Goal: Task Accomplishment & Management: Complete application form

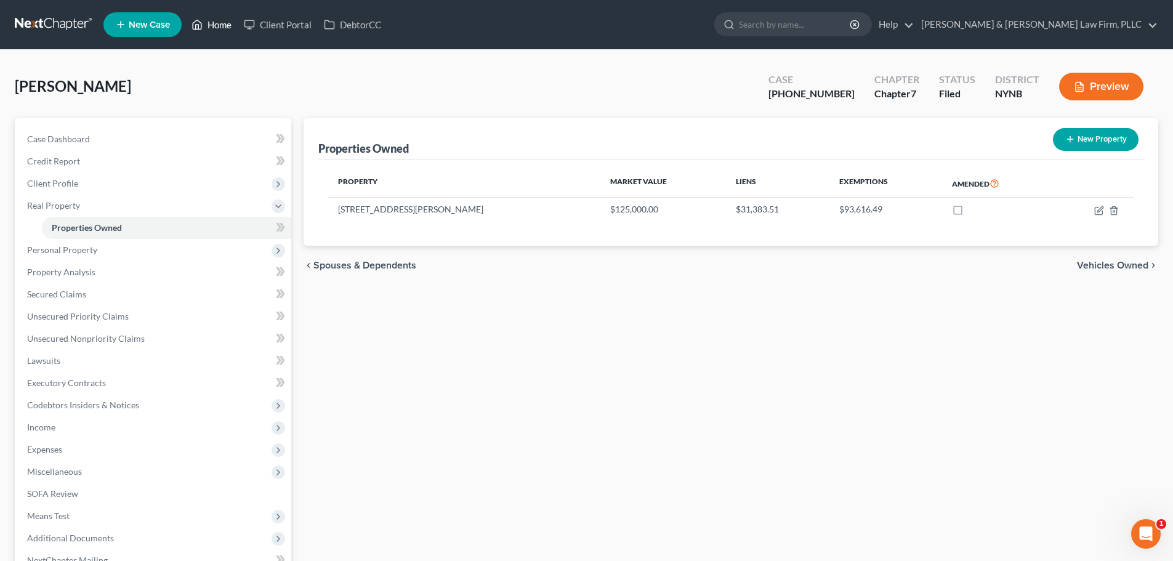
click at [216, 25] on link "Home" at bounding box center [211, 25] width 52 height 22
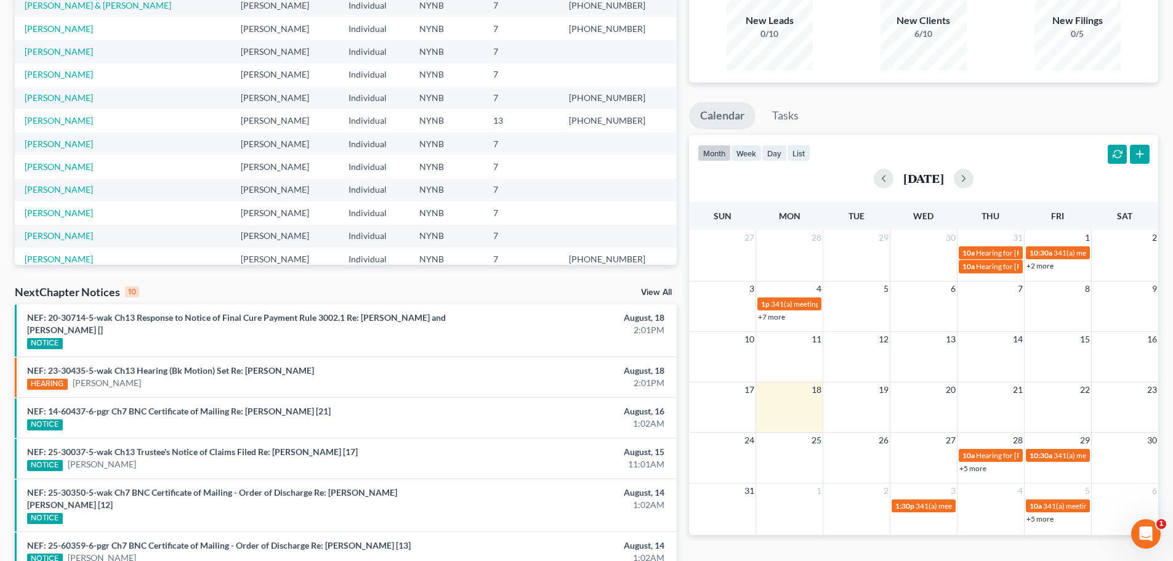
scroll to position [123, 0]
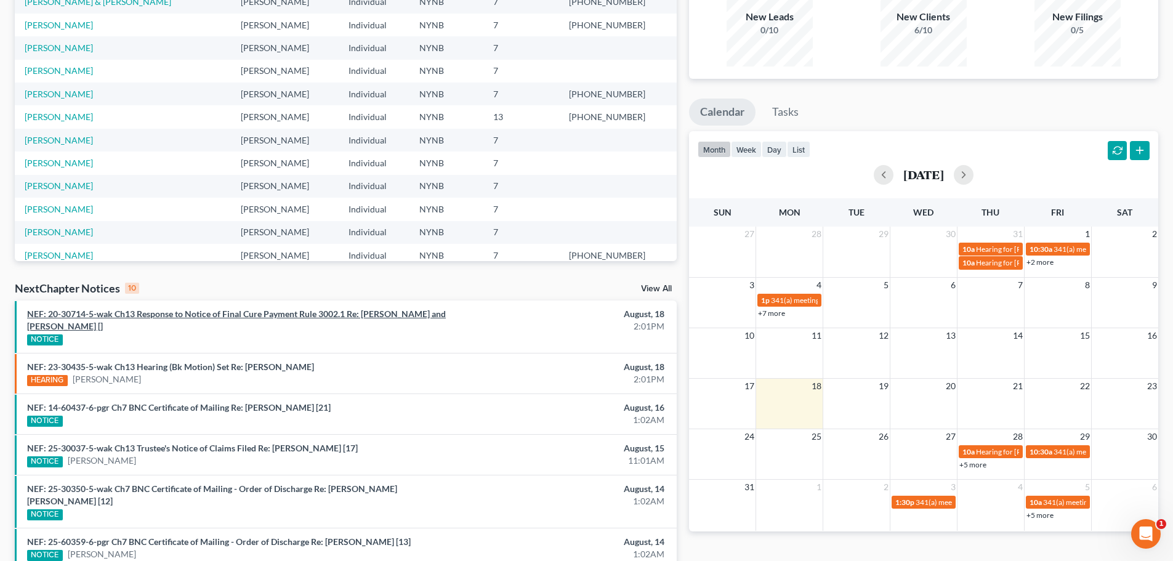
click at [131, 316] on link "NEF: 20-30714-5-wak Ch13 Response to Notice of Final Cure Payment Rule 3002.1 R…" at bounding box center [236, 319] width 419 height 23
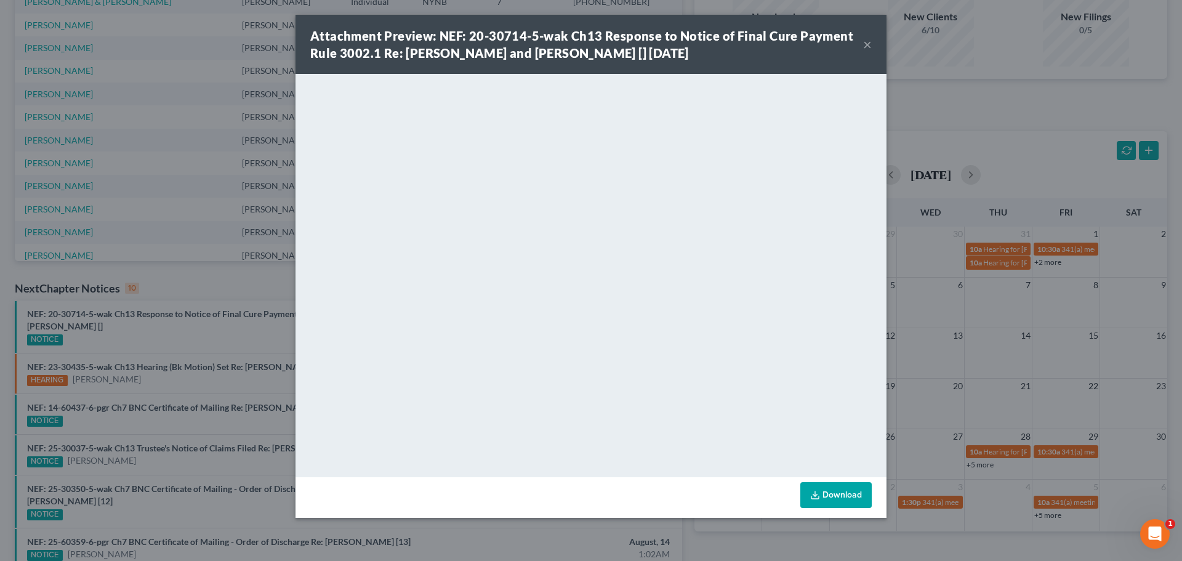
click at [866, 44] on button "×" at bounding box center [867, 44] width 9 height 15
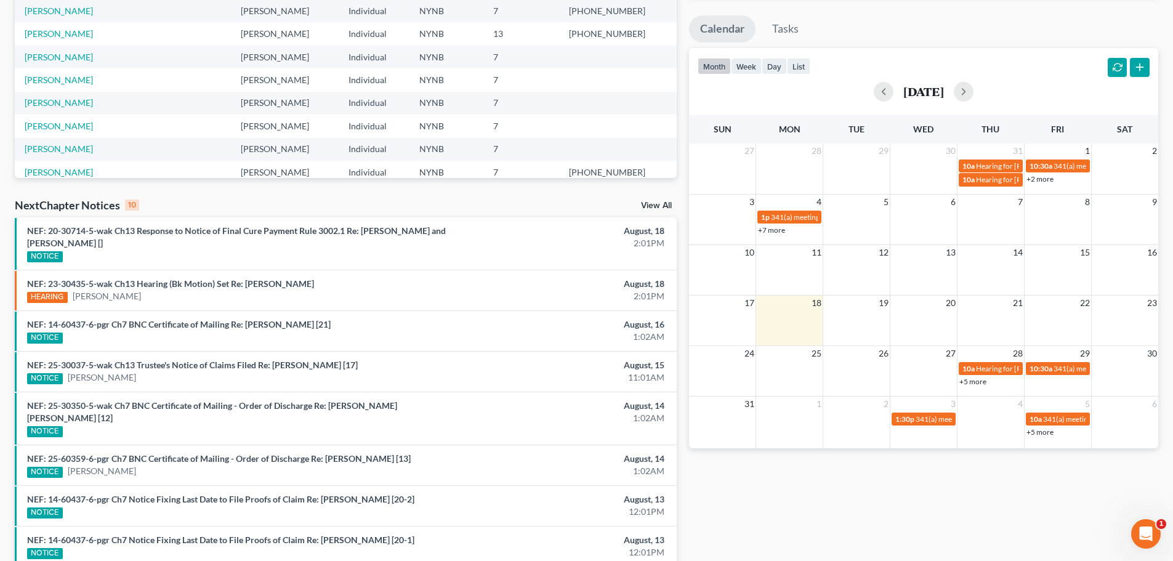
scroll to position [185, 0]
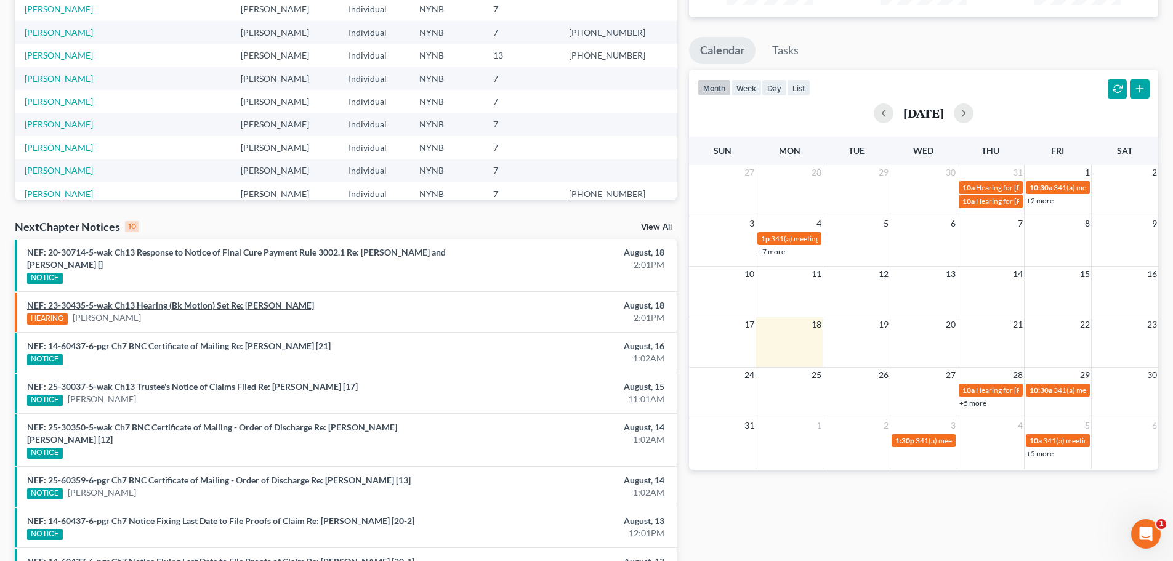
click at [168, 305] on link "NEF: 23-30435-5-wak Ch13 Hearing (Bk Motion) Set Re: [PERSON_NAME]" at bounding box center [170, 305] width 287 height 10
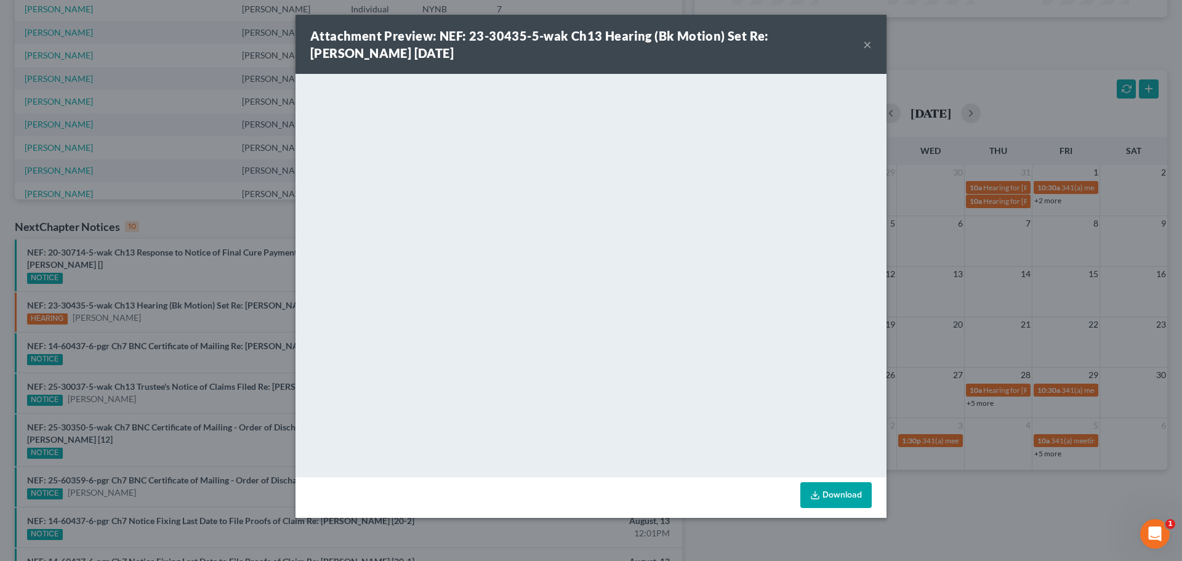
click at [867, 44] on button "×" at bounding box center [867, 44] width 9 height 15
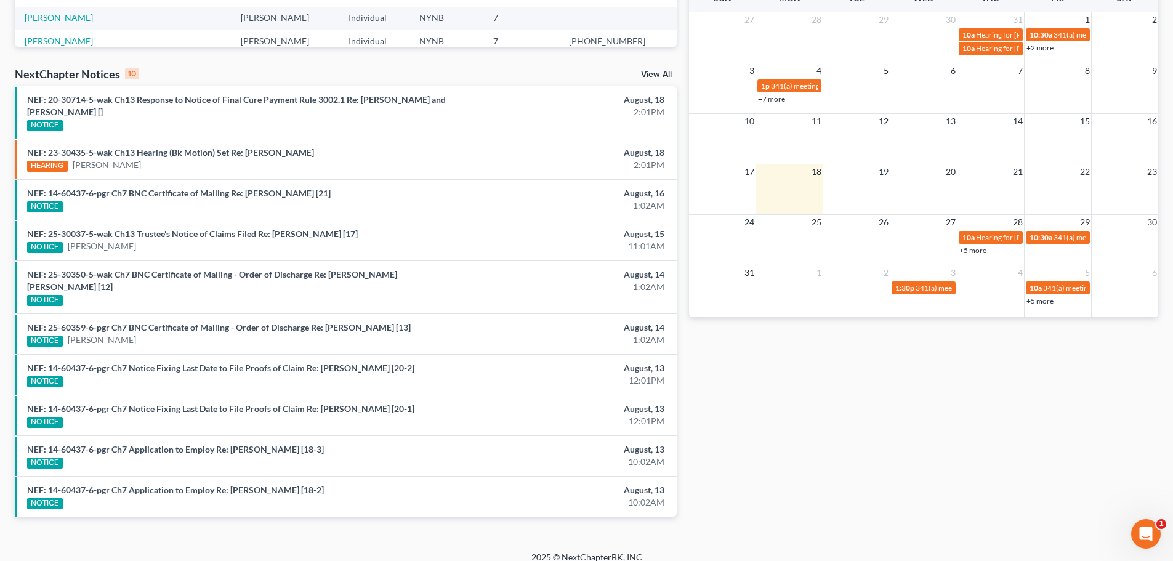
scroll to position [0, 0]
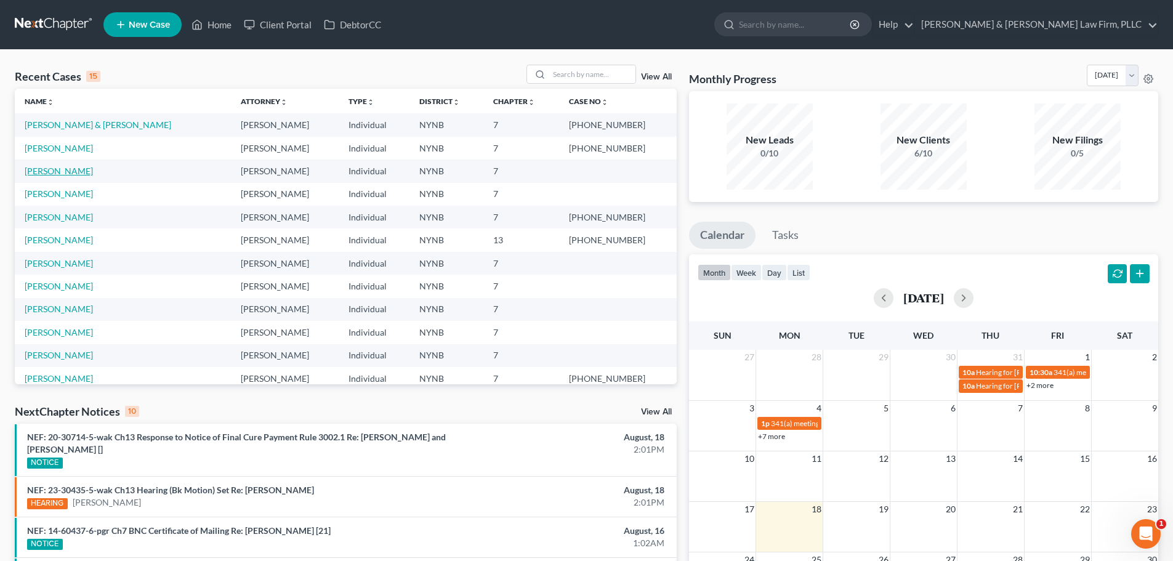
click at [56, 171] on link "[PERSON_NAME]" at bounding box center [59, 171] width 68 height 10
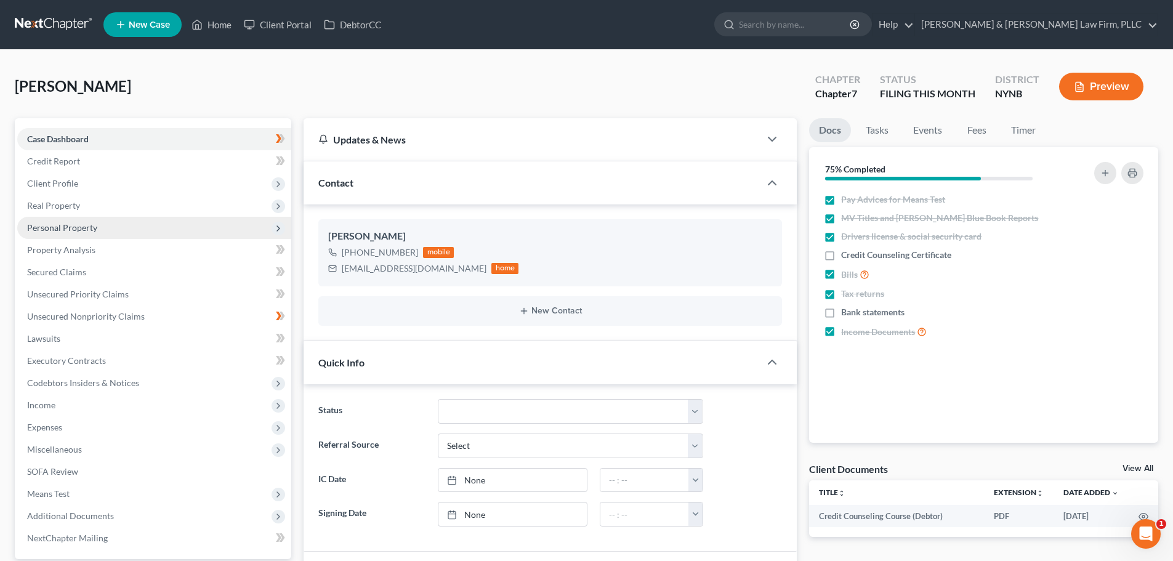
click at [64, 232] on span "Personal Property" at bounding box center [62, 227] width 70 height 10
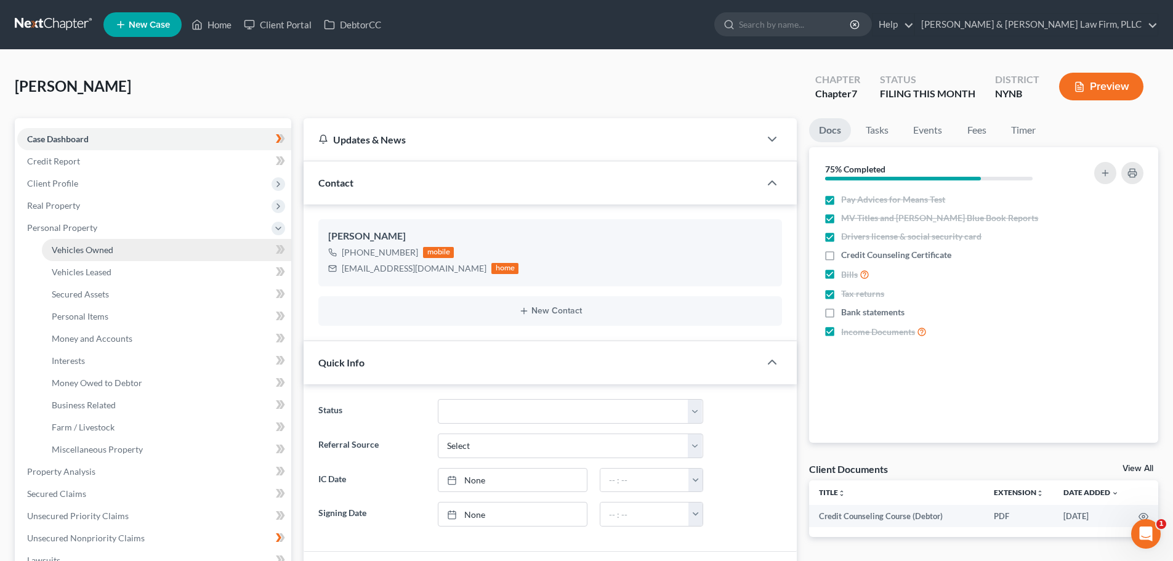
click at [86, 249] on span "Vehicles Owned" at bounding box center [83, 249] width 62 height 10
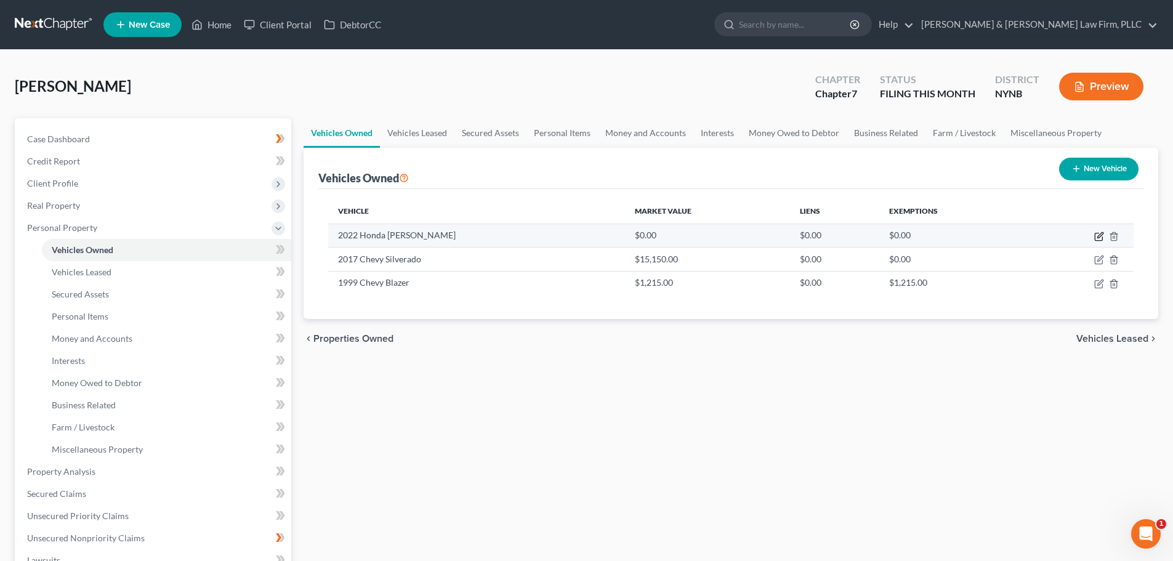
click at [1097, 235] on icon "button" at bounding box center [1099, 236] width 10 height 10
select select "6"
select select "4"
select select "0"
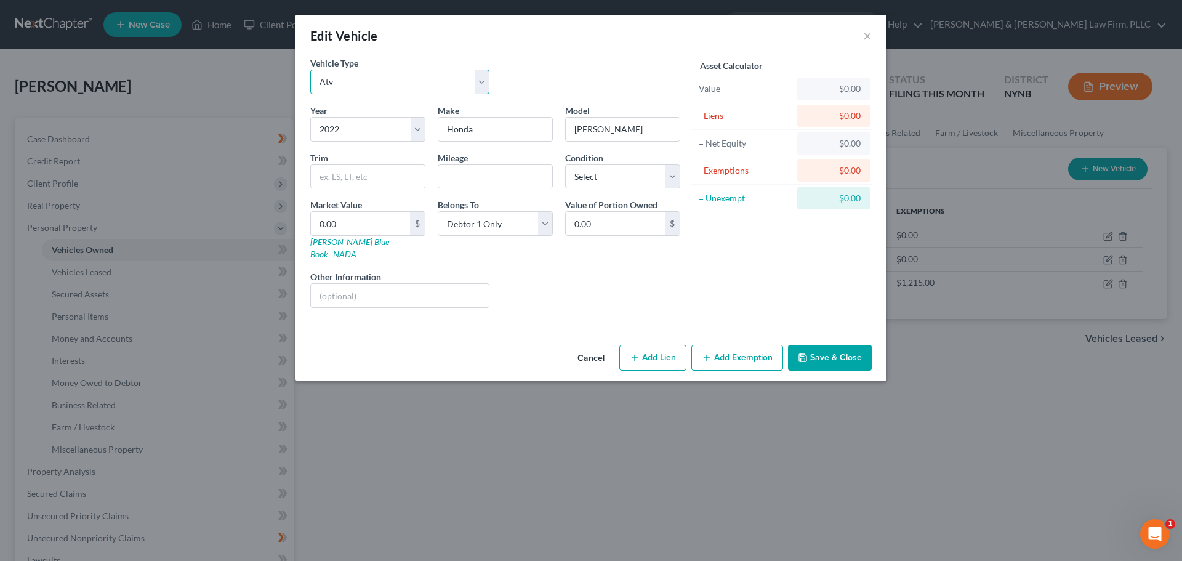
click at [485, 87] on select "Select Automobile Truck Trailer Watercraft Aircraft Motor Home Atv Other Vehicle" at bounding box center [399, 82] width 179 height 25
click at [392, 81] on select "Select Automobile Truck Trailer Watercraft Aircraft Motor Home Atv Other Vehicle" at bounding box center [399, 82] width 179 height 25
click at [339, 82] on select "Select Automobile Truck Trailer Watercraft Aircraft Motor Home Atv Other Vehicle" at bounding box center [399, 82] width 179 height 25
click at [338, 82] on select "Select Automobile Truck Trailer Watercraft Aircraft Motor Home Atv Other Vehicle" at bounding box center [399, 82] width 179 height 25
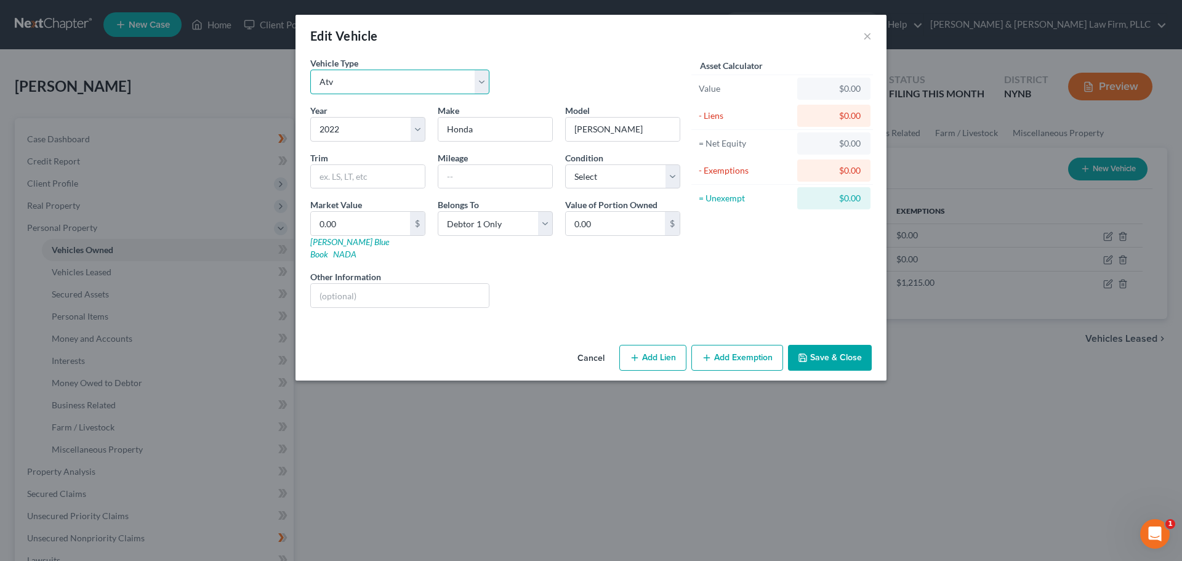
click at [353, 78] on select "Select Automobile Truck Trailer Watercraft Aircraft Motor Home Atv Other Vehicle" at bounding box center [399, 82] width 179 height 25
click at [670, 178] on select "Select Excellent Very Good Good Fair Poor" at bounding box center [622, 176] width 115 height 25
select select "2"
click at [565, 164] on select "Select Excellent Very Good Good Fair Poor" at bounding box center [622, 176] width 115 height 25
click at [372, 222] on input "0.00" at bounding box center [360, 223] width 99 height 23
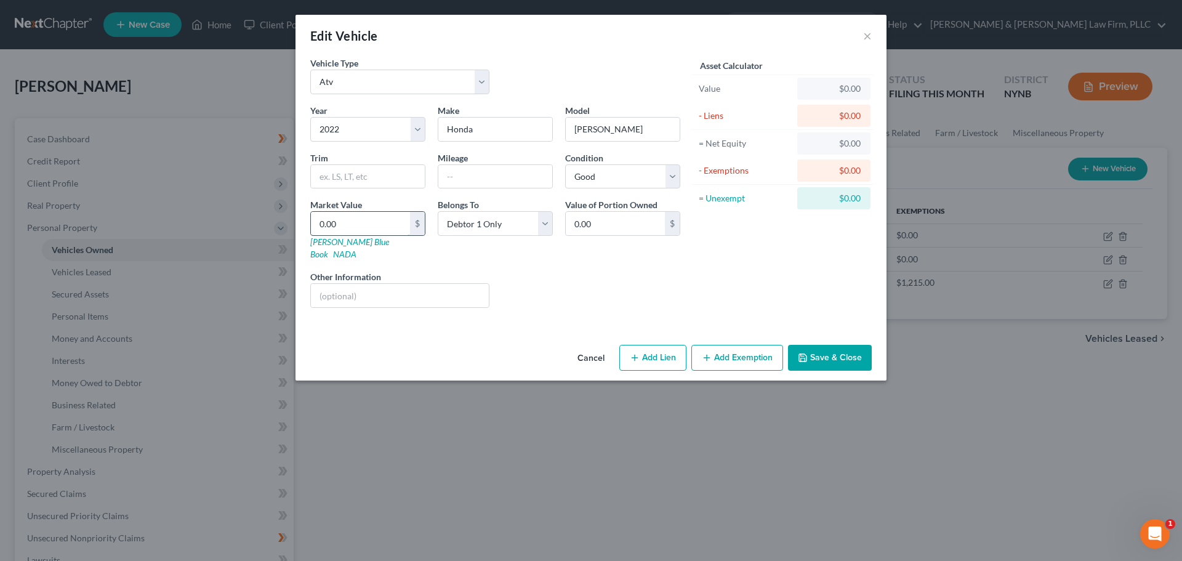
type input "6"
type input "6.00"
type input "65"
type input "65.00"
type input "650"
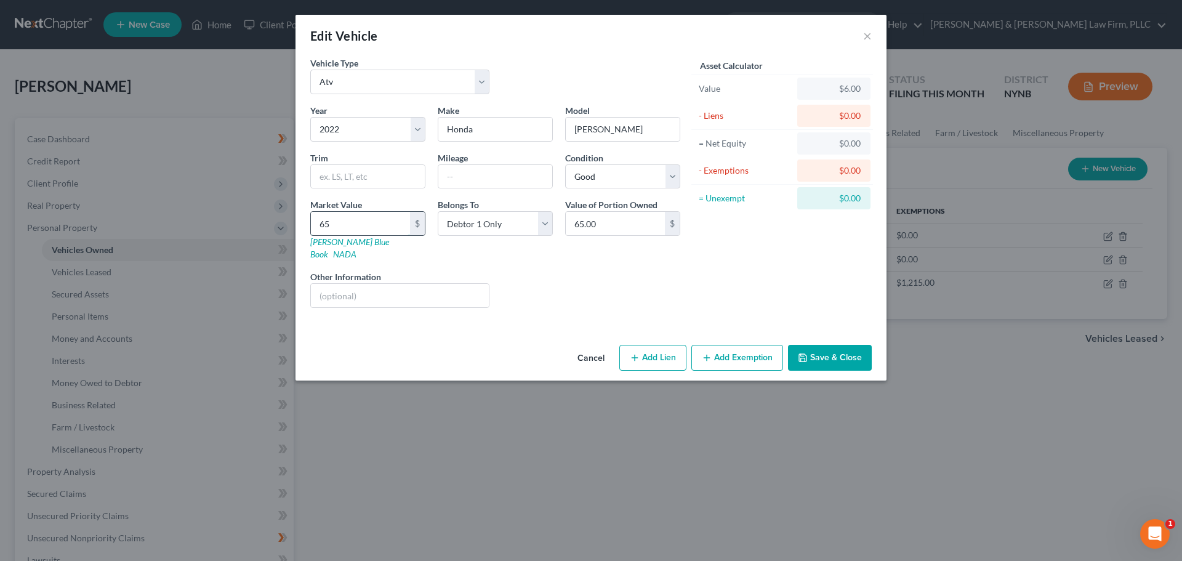
type input "650.00"
type input "6500"
type input "6,500.00"
click at [722, 345] on button "Add Exemption" at bounding box center [737, 358] width 92 height 26
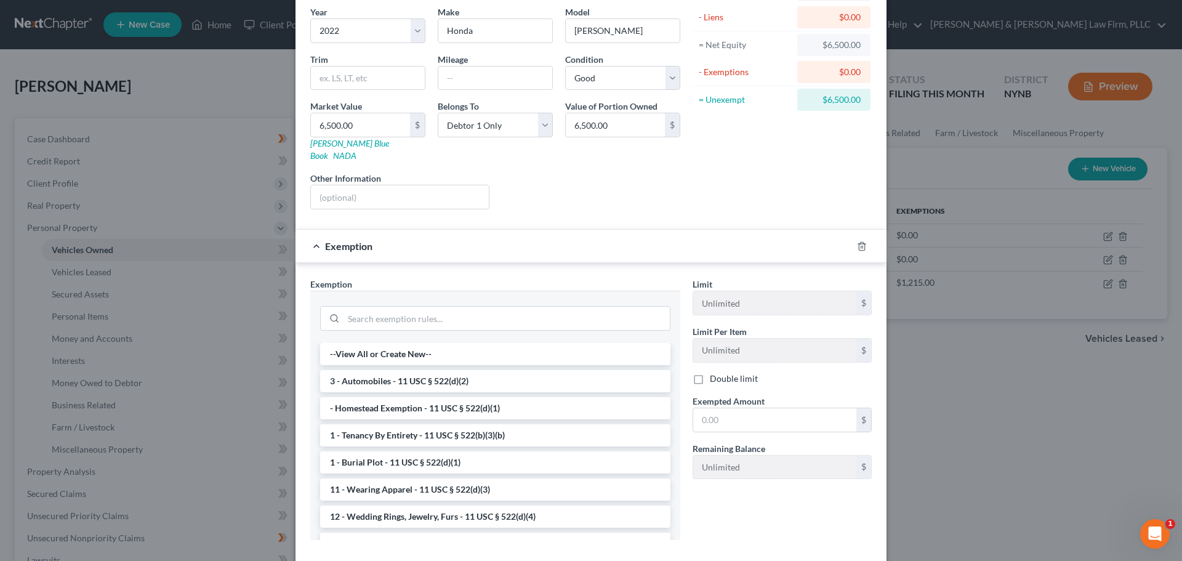
scroll to position [123, 0]
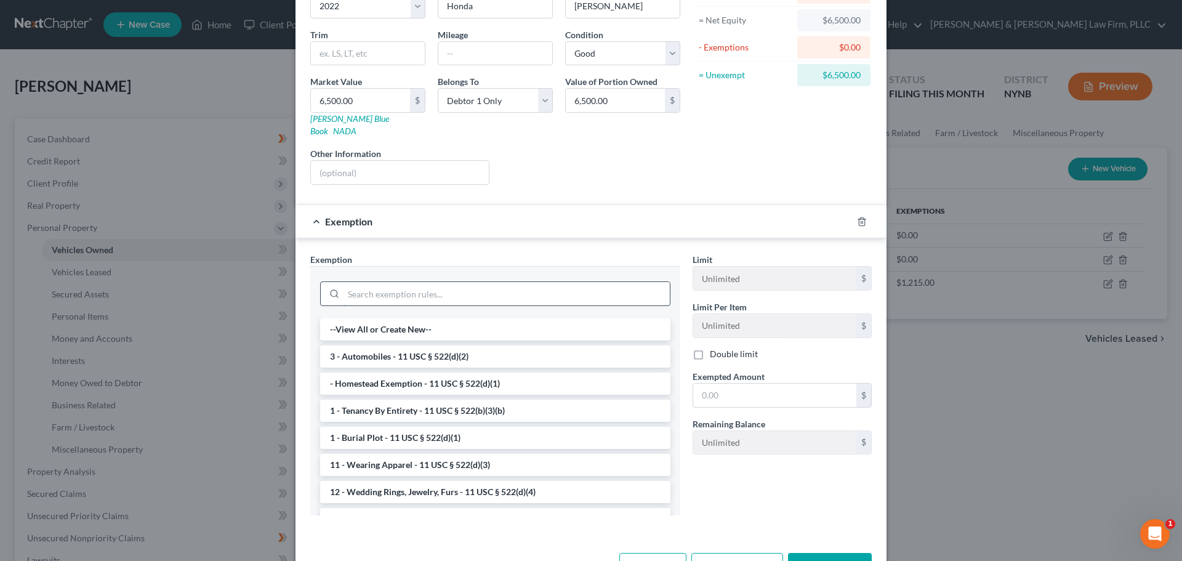
click at [437, 285] on input "search" at bounding box center [507, 293] width 326 height 23
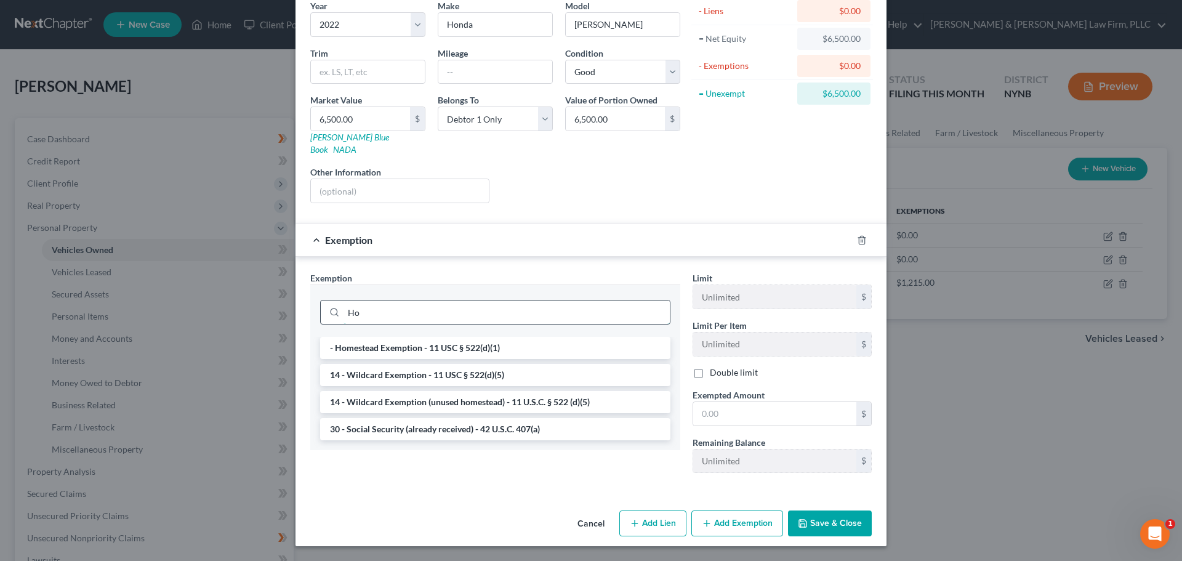
type input "H"
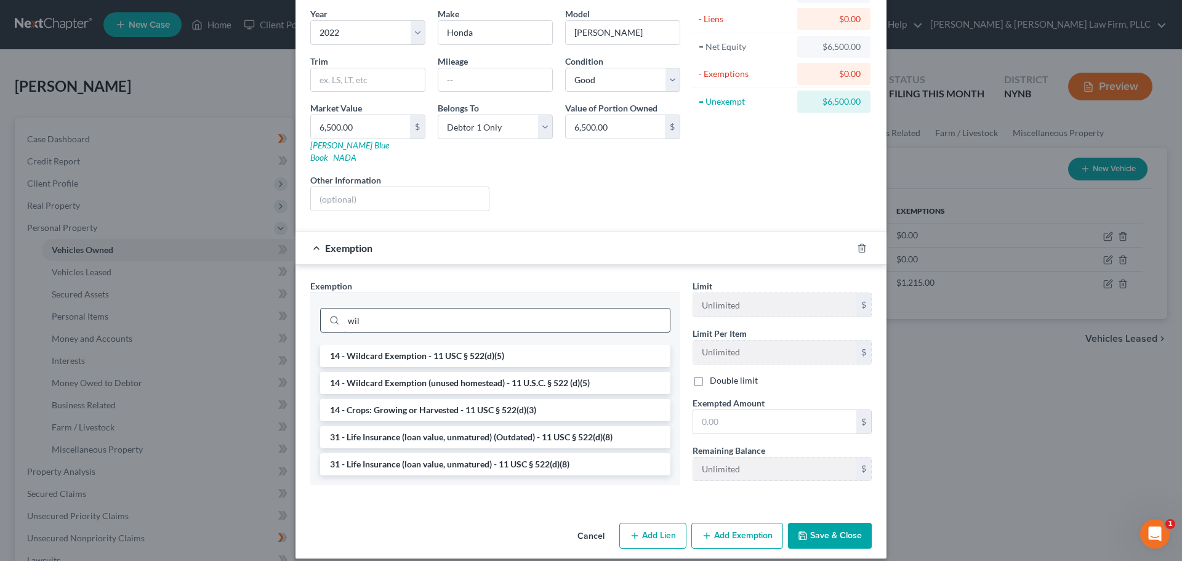
scroll to position [92, 0]
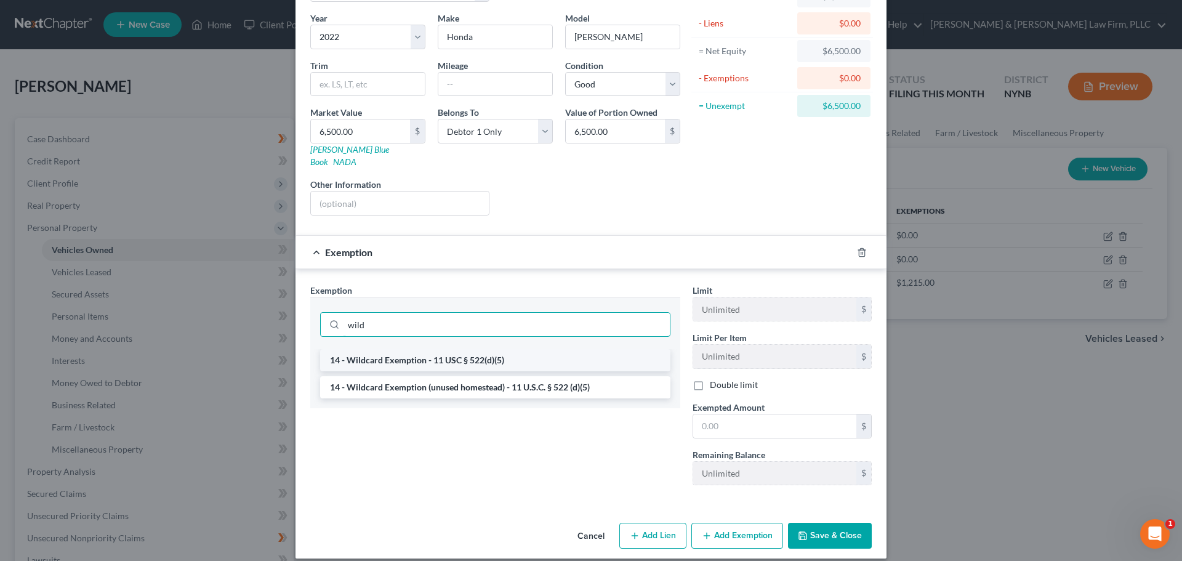
type input "wild"
click at [432, 349] on li "14 - Wildcard Exemption - 11 USC § 522(d)(5)" at bounding box center [495, 360] width 350 height 22
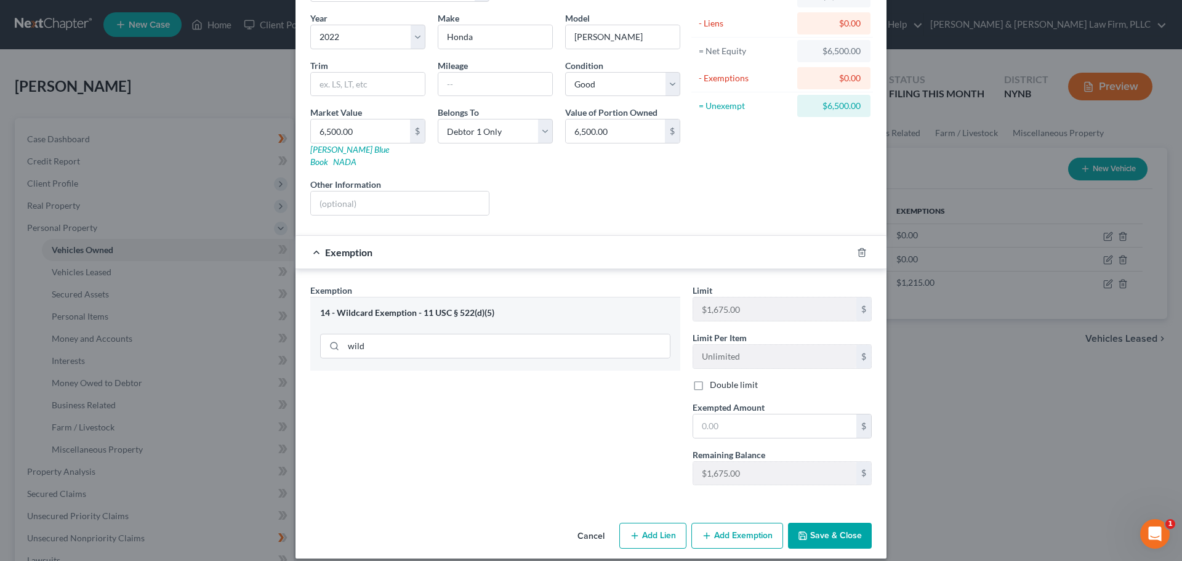
click at [735, 523] on button "Add Exemption" at bounding box center [737, 536] width 92 height 26
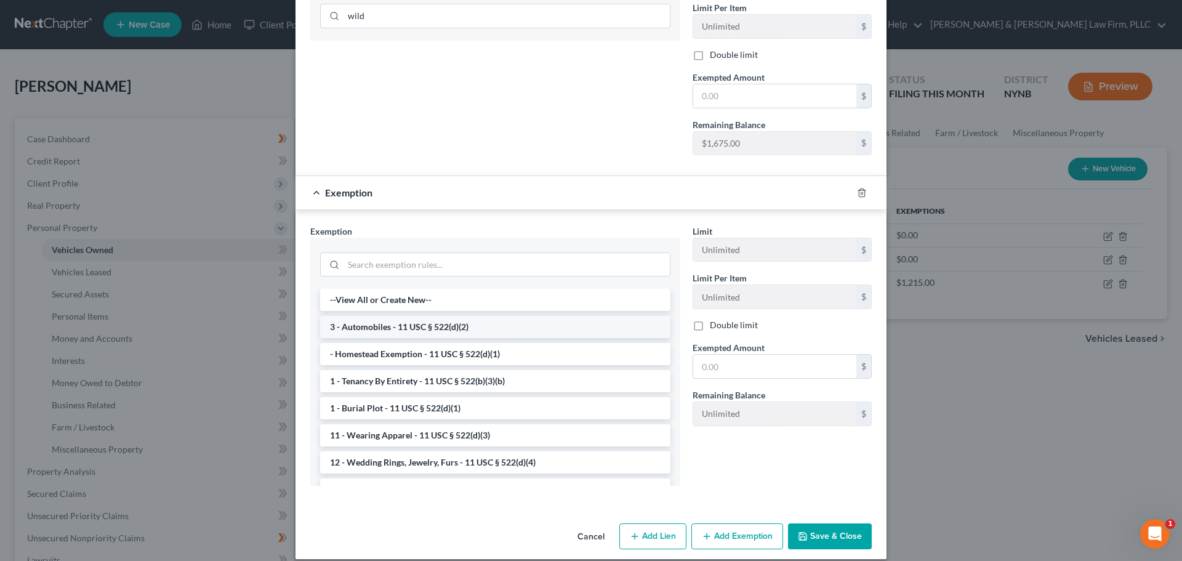
scroll to position [423, 0]
click at [368, 255] on input "search" at bounding box center [507, 263] width 326 height 23
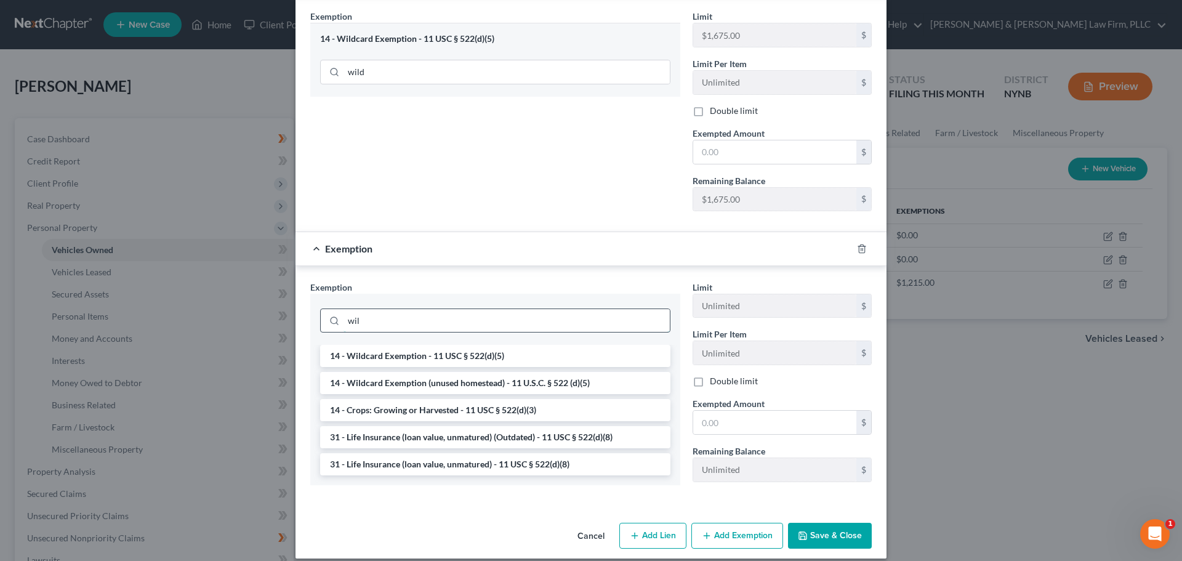
scroll to position [363, 0]
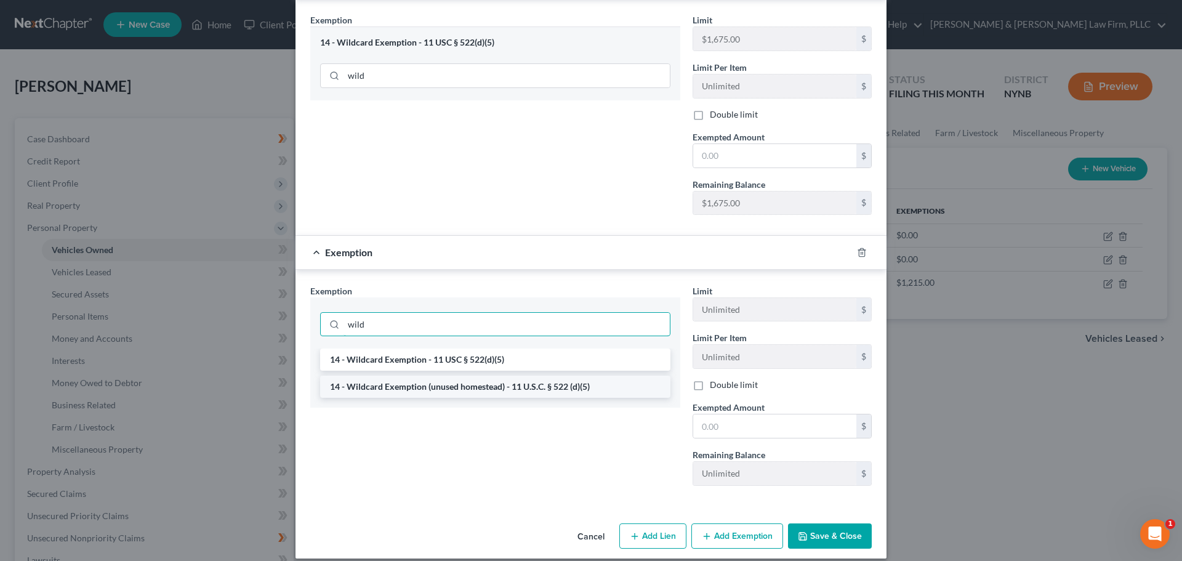
type input "wild"
click at [457, 376] on li "14 - Wildcard Exemption (unused homestead) - 11 U.S.C. § 522 (d)(5)" at bounding box center [495, 387] width 350 height 22
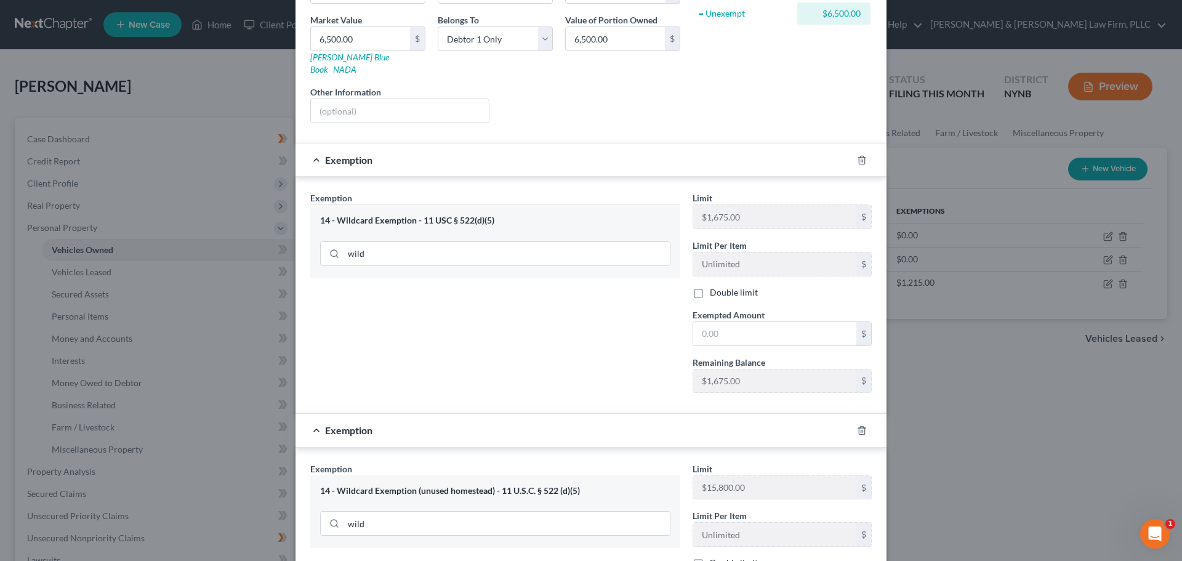
scroll to position [246, 0]
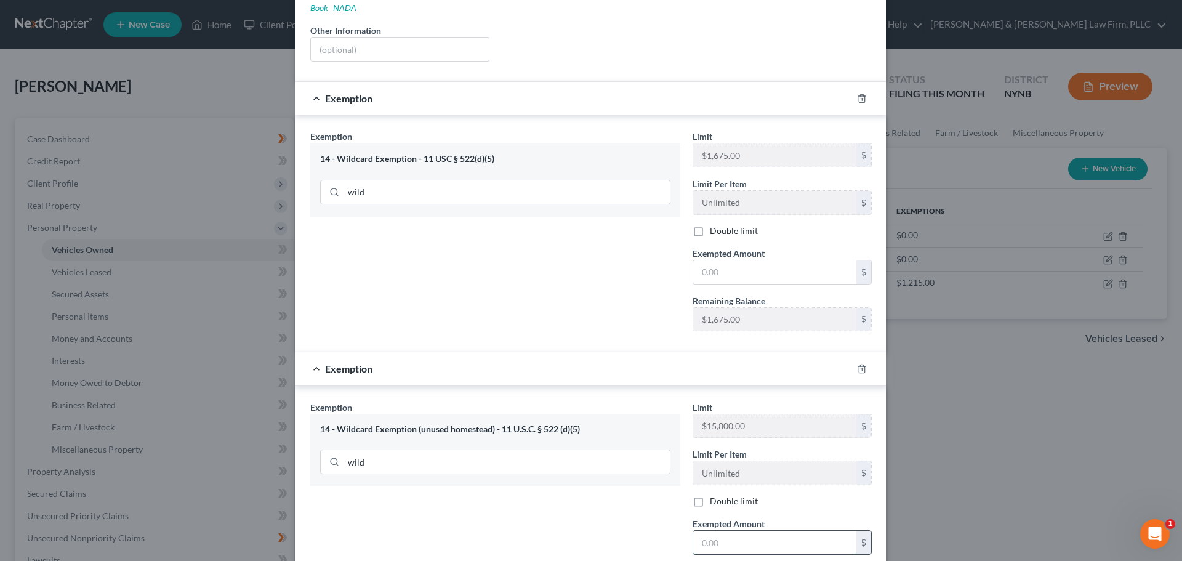
click at [723, 533] on input "text" at bounding box center [774, 542] width 163 height 23
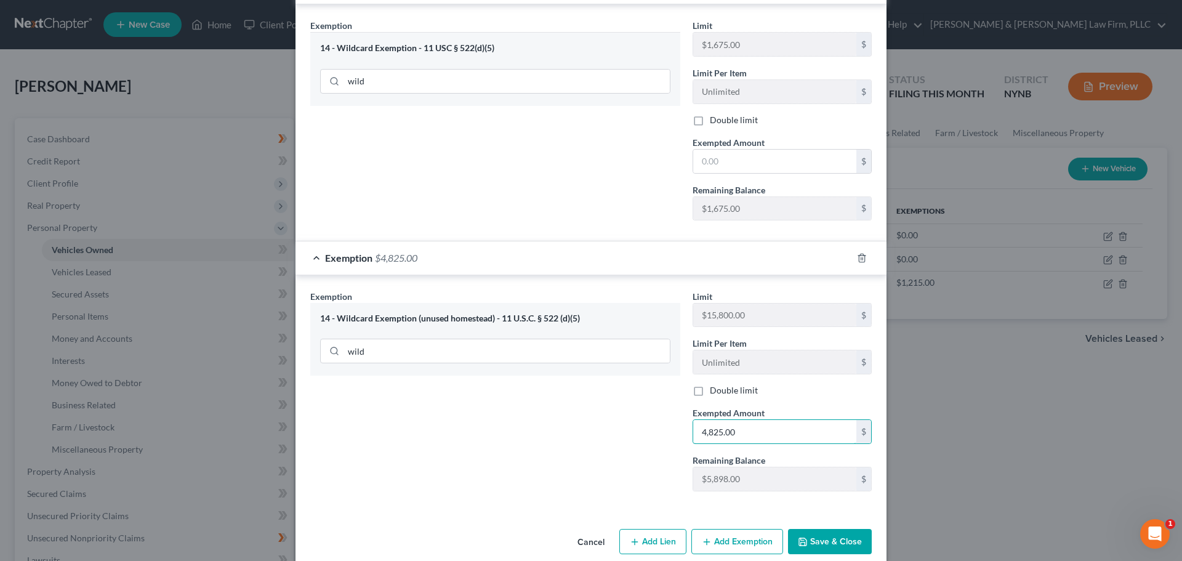
scroll to position [363, 0]
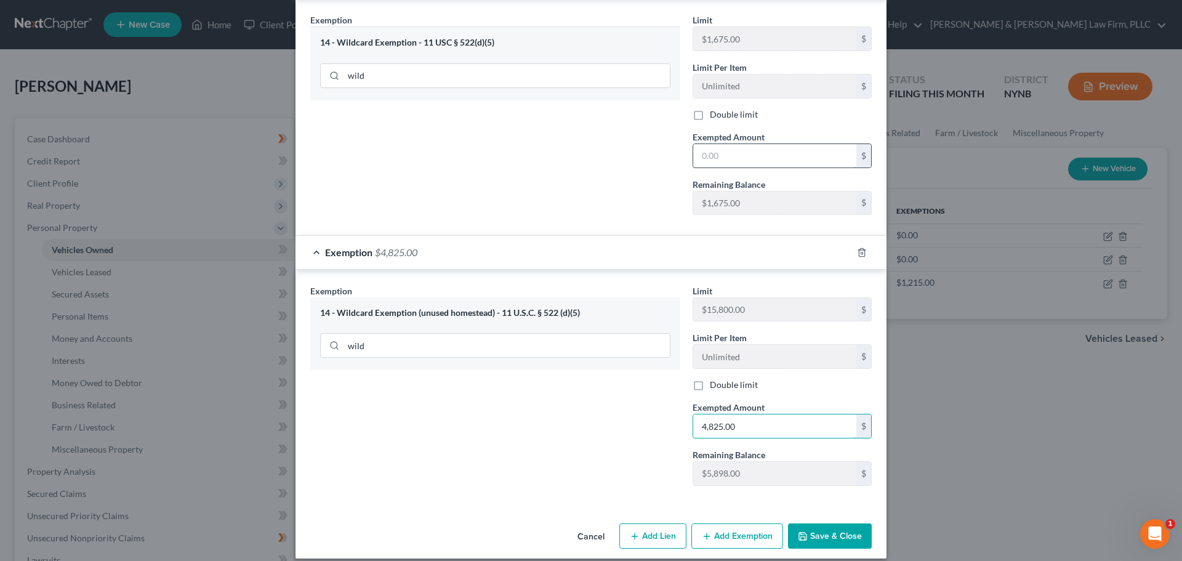
type input "4,825.00"
click at [751, 148] on input "text" at bounding box center [774, 155] width 163 height 23
type input "1,675.00"
click at [843, 523] on button "Save & Close" at bounding box center [830, 536] width 84 height 26
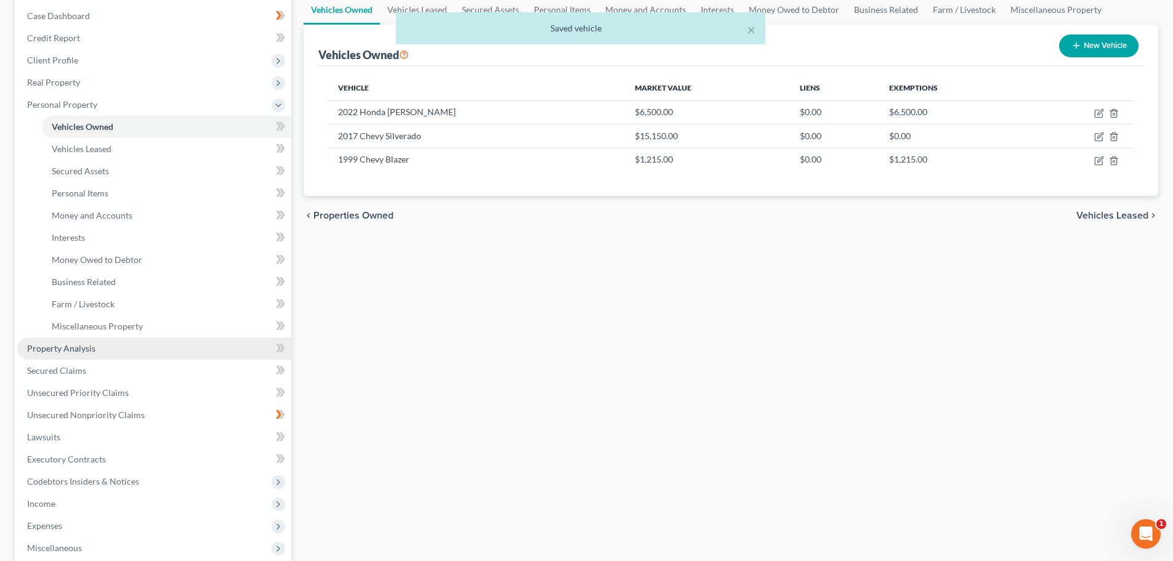
click at [73, 350] on span "Property Analysis" at bounding box center [61, 348] width 68 height 10
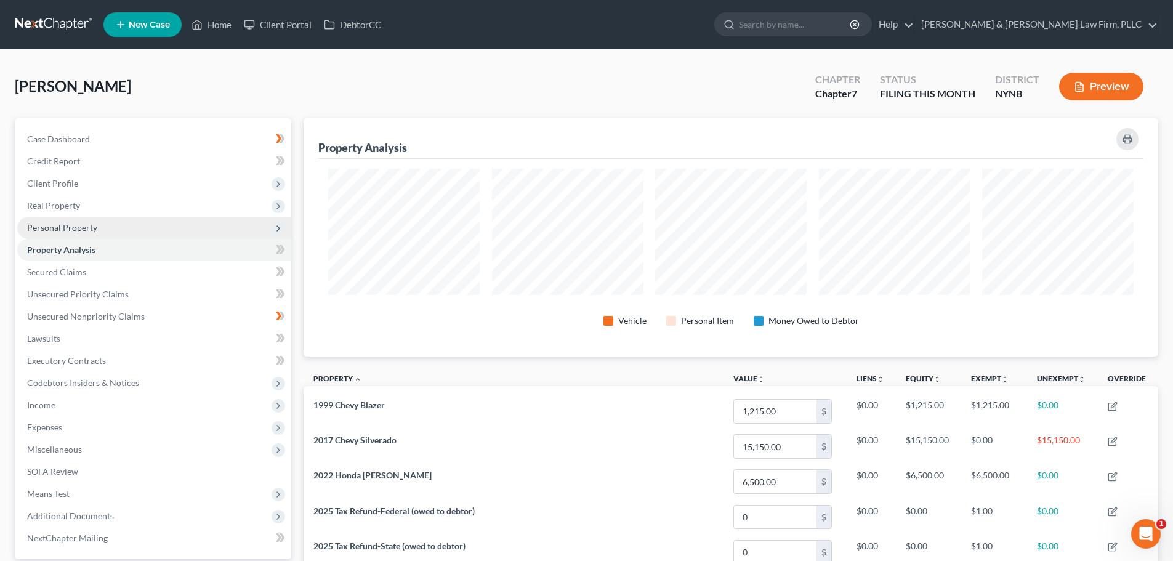
click at [71, 228] on span "Personal Property" at bounding box center [62, 227] width 70 height 10
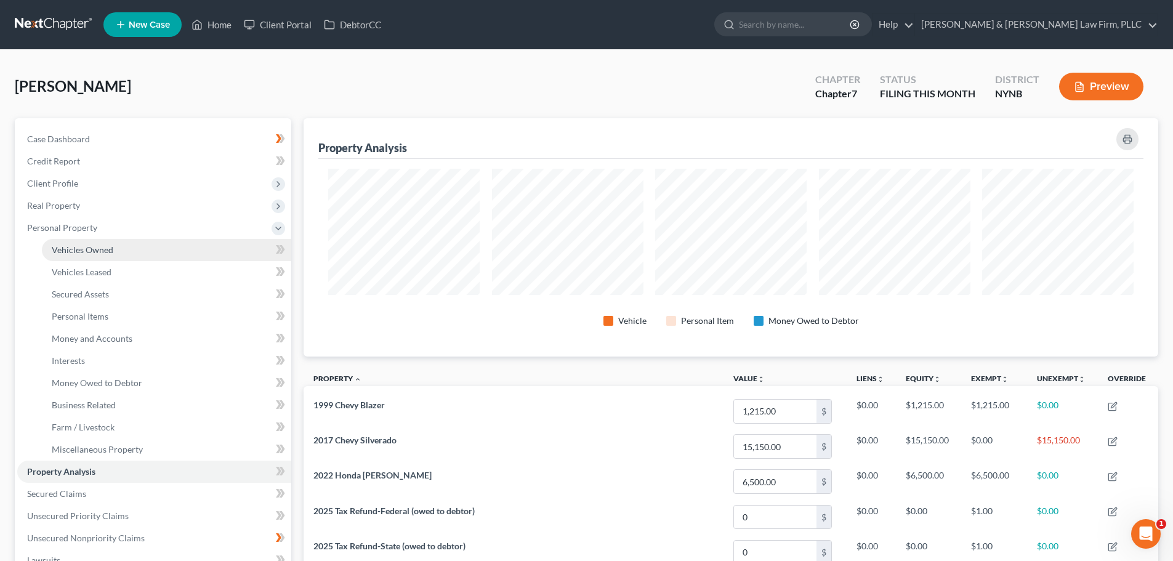
click at [71, 252] on span "Vehicles Owned" at bounding box center [83, 249] width 62 height 10
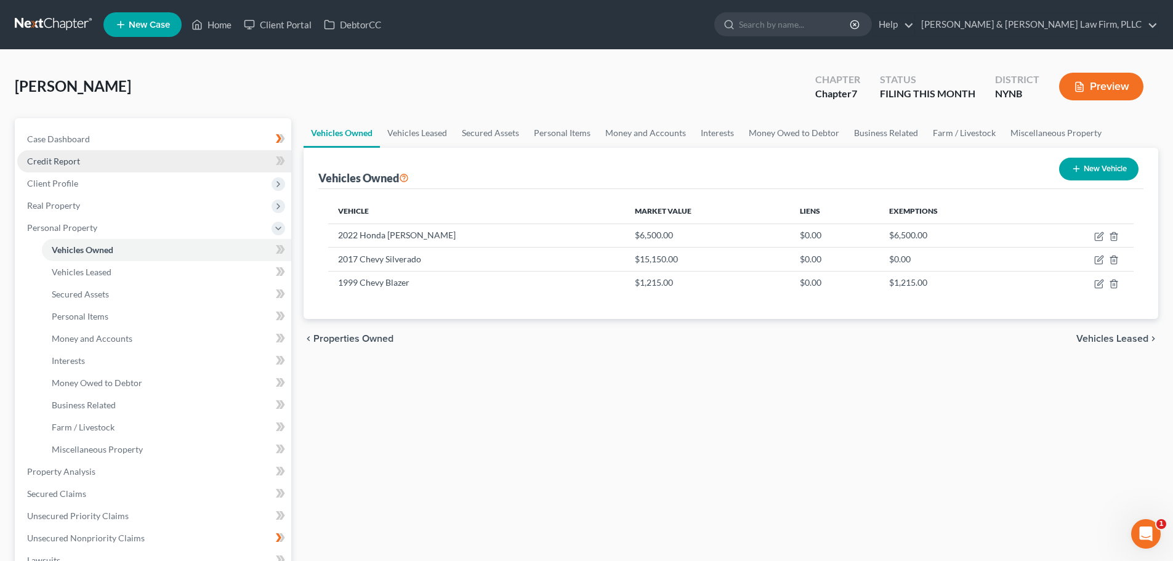
click at [64, 163] on span "Credit Report" at bounding box center [53, 161] width 53 height 10
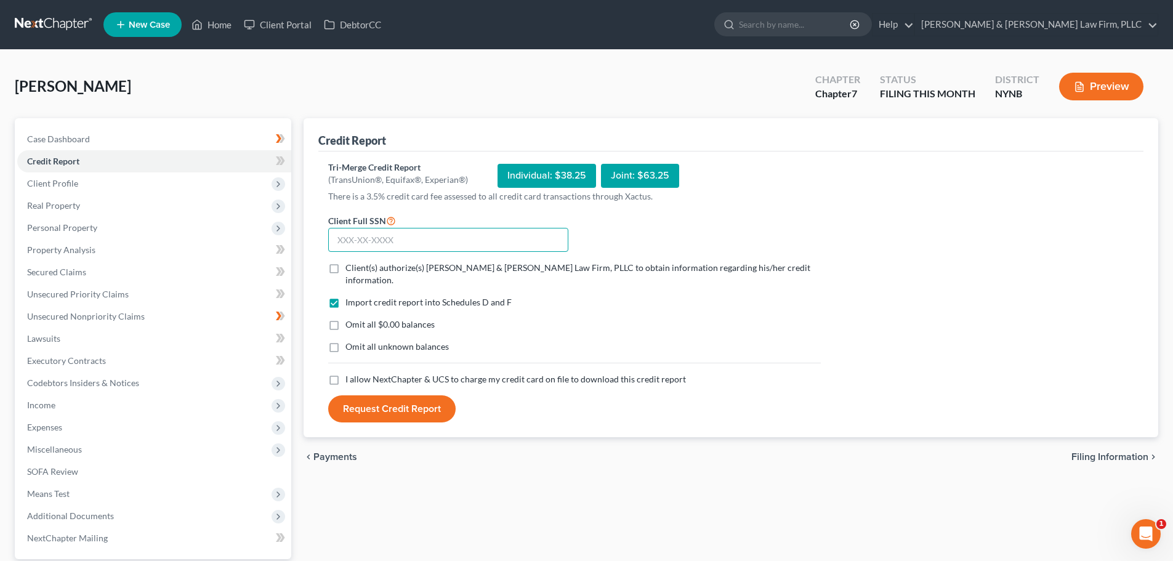
click at [379, 241] on input "text" at bounding box center [448, 240] width 240 height 25
type input "085-68-0508"
click at [345, 268] on label "Client(s) authorize(s) [PERSON_NAME] & [PERSON_NAME] Law Firm, PLLC to obtain i…" at bounding box center [582, 274] width 475 height 25
click at [350, 268] on input "Client(s) authorize(s) [PERSON_NAME] & [PERSON_NAME] Law Firm, PLLC to obtain i…" at bounding box center [354, 266] width 8 height 8
checkbox input "true"
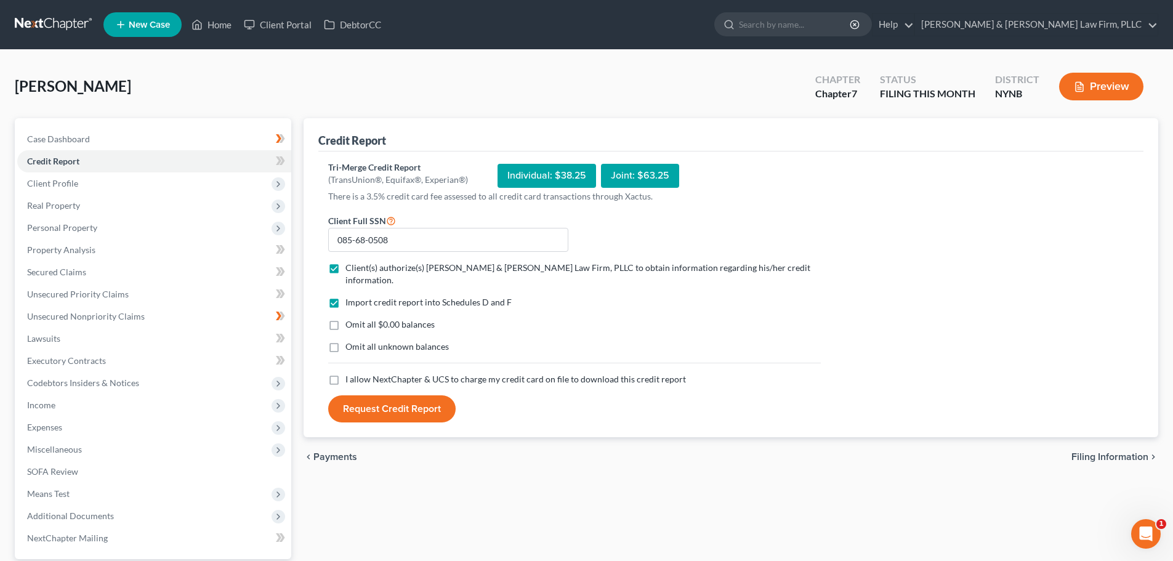
click at [345, 373] on label "I allow NextChapter & UCS to charge my credit card on file to download this cre…" at bounding box center [515, 379] width 340 height 12
click at [350, 373] on input "I allow NextChapter & UCS to charge my credit card on file to download this cre…" at bounding box center [354, 377] width 8 height 8
checkbox input "true"
click at [403, 396] on button "Request Credit Report" at bounding box center [391, 408] width 127 height 27
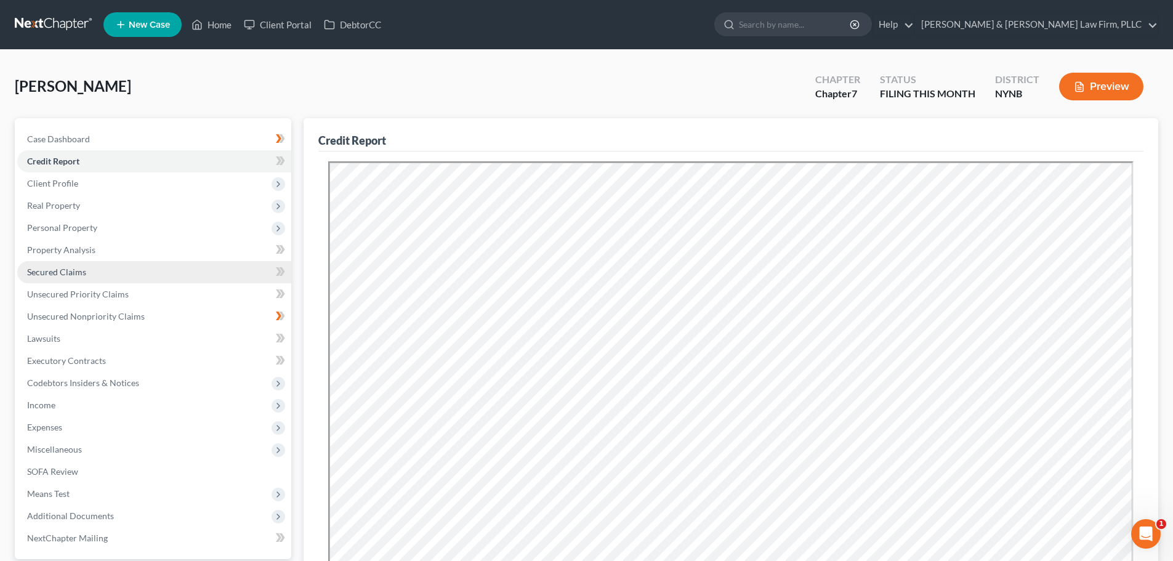
click at [74, 273] on span "Secured Claims" at bounding box center [56, 272] width 59 height 10
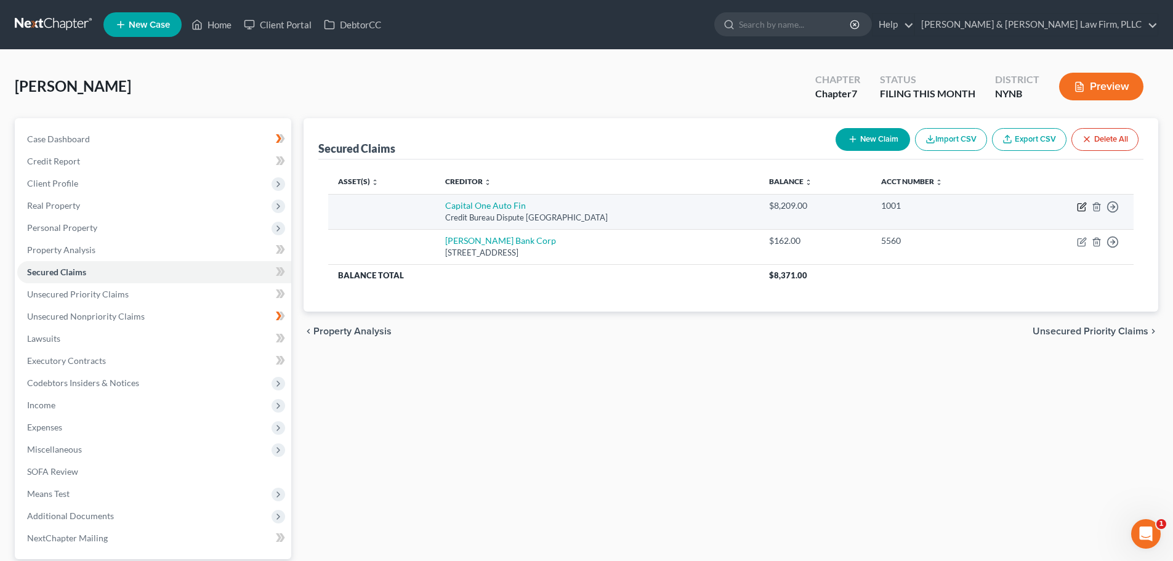
click at [1083, 208] on icon "button" at bounding box center [1082, 207] width 10 height 10
select select "45"
select select "0"
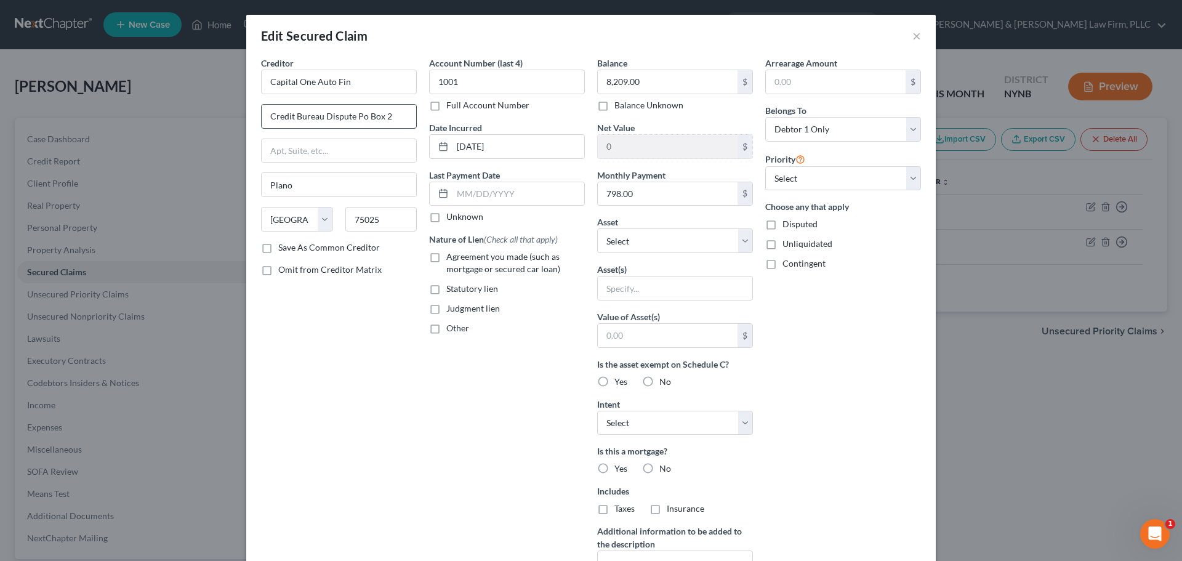
drag, startPoint x: 352, startPoint y: 115, endPoint x: 361, endPoint y: 117, distance: 10.0
click at [361, 117] on input "Credit Bureau Dispute Po Box 2" at bounding box center [339, 116] width 155 height 23
type input "Credit Bureau Dispute P.O. Box 2"
click at [361, 86] on input "Capital One Auto Fin" at bounding box center [339, 82] width 156 height 25
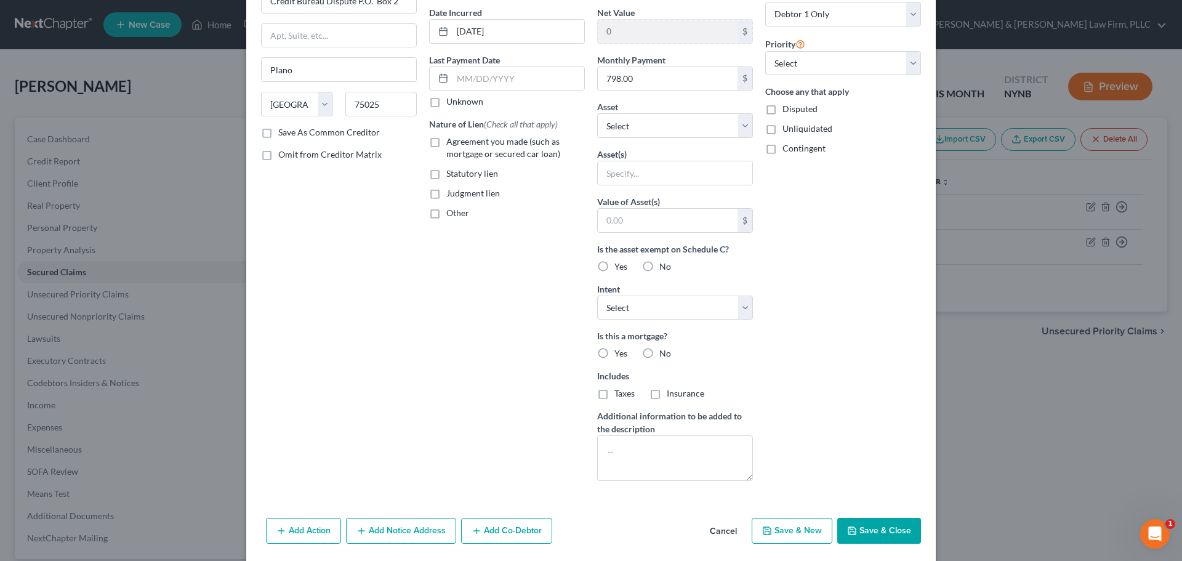
scroll to position [158, 0]
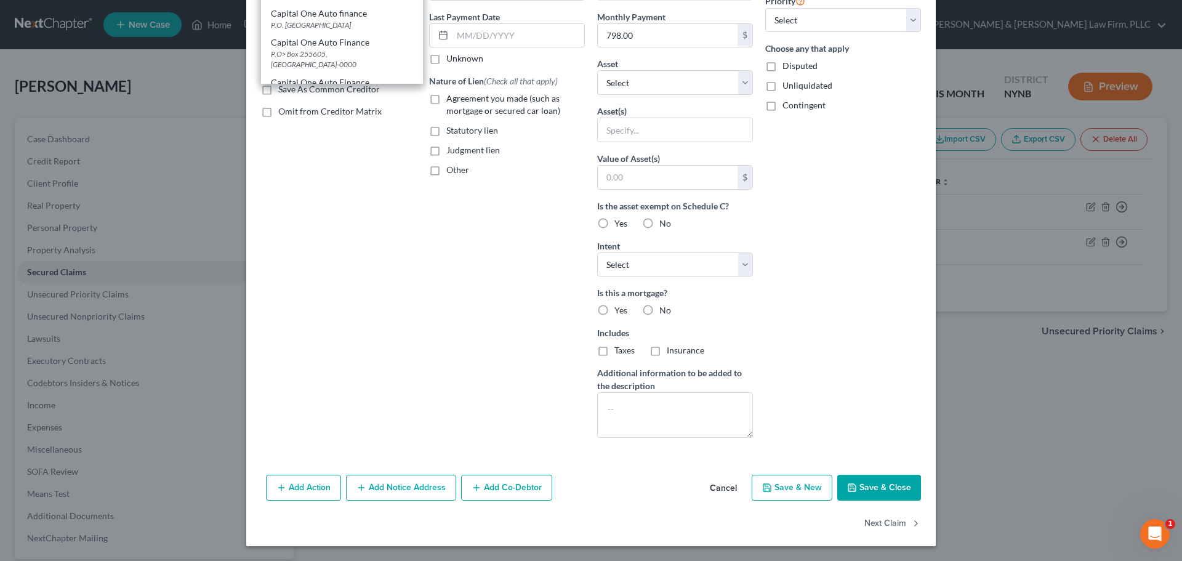
type input "Capital One Auto Finance"
click at [446, 97] on label "Agreement you made (such as mortgage or secured car loan)" at bounding box center [515, 104] width 139 height 25
click at [451, 97] on input "Agreement you made (such as mortgage or secured car loan)" at bounding box center [455, 96] width 8 height 8
checkbox input "true"
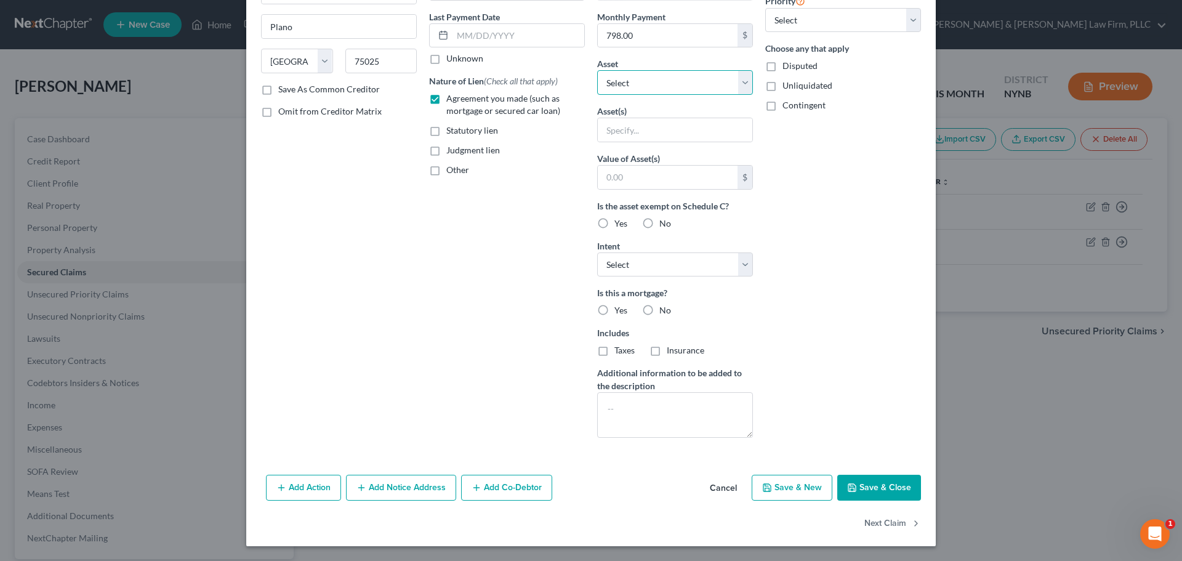
click at [739, 81] on select "Select Other Multiple Assets 2022 Honda [PERSON_NAME] - $6500.0 2017 Chevy Silv…" at bounding box center [675, 82] width 156 height 25
select select "3"
click at [597, 95] on select "Select Other Multiple Assets 2022 Honda [PERSON_NAME] - $6500.0 2017 Chevy Silv…" at bounding box center [675, 82] width 156 height 25
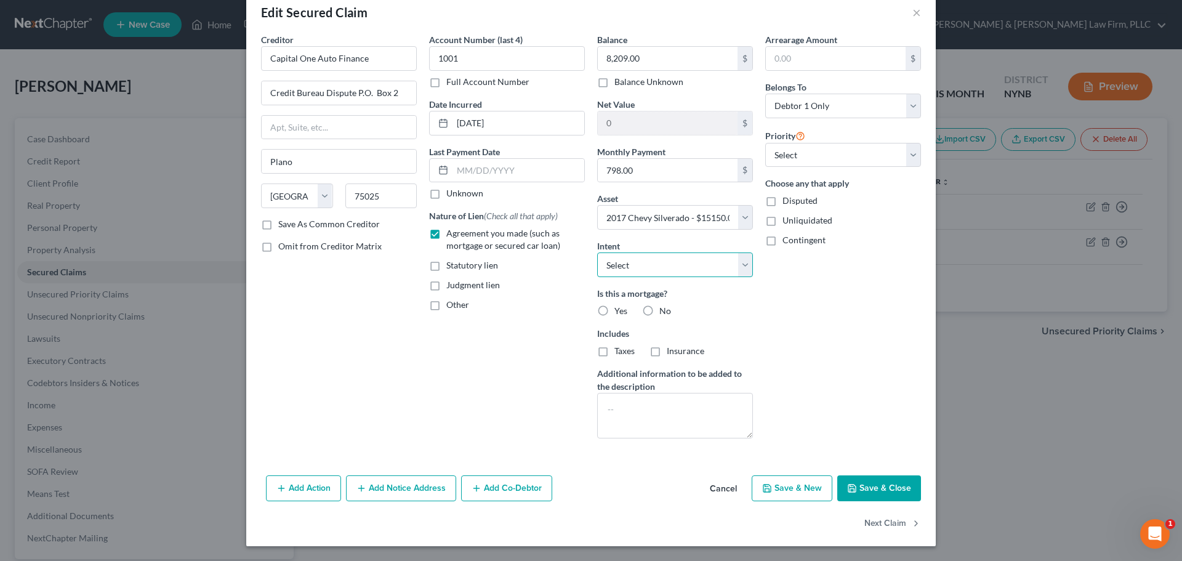
click at [744, 265] on select "Select Surrender Redeem Reaffirm Avoid Other" at bounding box center [675, 264] width 156 height 25
select select "4"
click at [597, 252] on select "Select Surrender Redeem Reaffirm Avoid Other" at bounding box center [675, 264] width 156 height 25
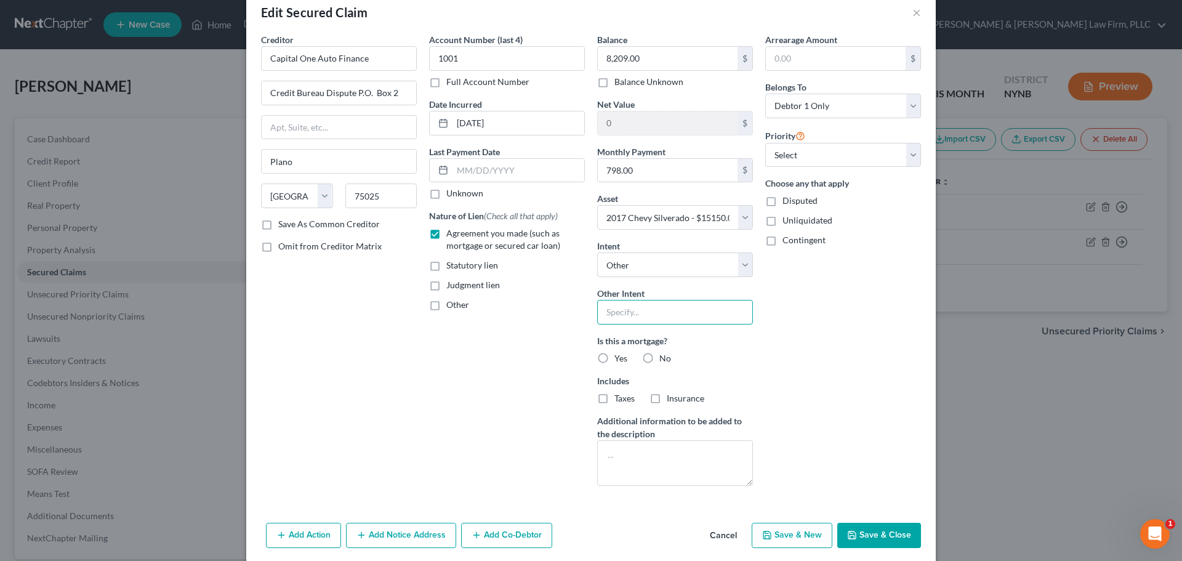
click at [667, 322] on input "text" at bounding box center [675, 312] width 156 height 25
type input "Reaffirm/Voluntary Pay"
click at [659, 357] on label "No" at bounding box center [665, 358] width 12 height 12
click at [664, 357] on input "No" at bounding box center [668, 356] width 8 height 8
radio input "true"
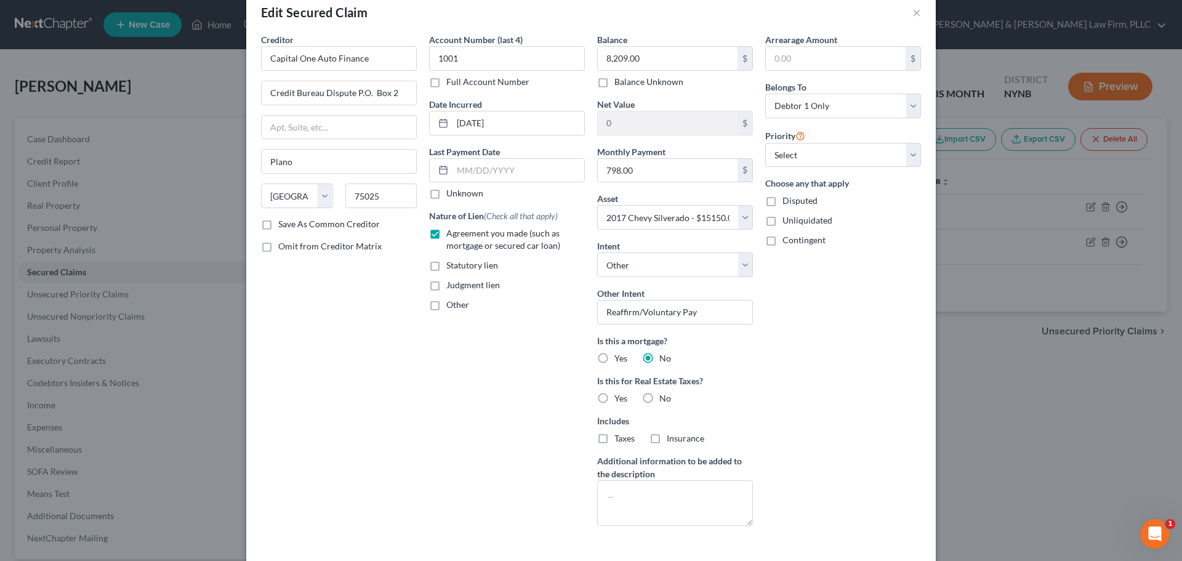
click at [659, 400] on label "No" at bounding box center [665, 398] width 12 height 12
click at [664, 400] on input "No" at bounding box center [668, 396] width 8 height 8
radio input "true"
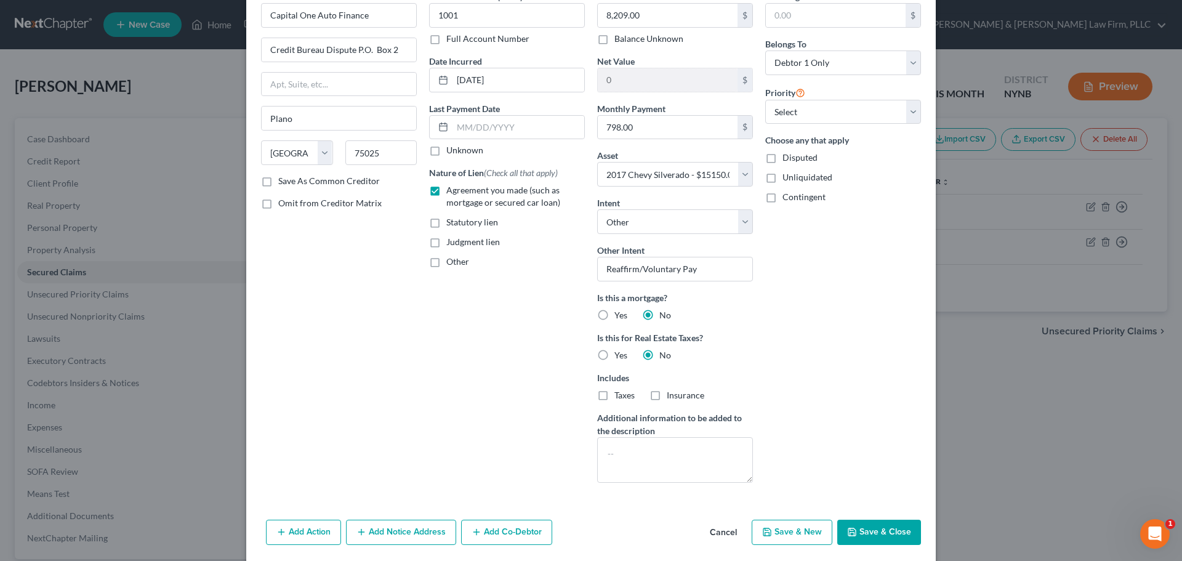
scroll to position [111, 0]
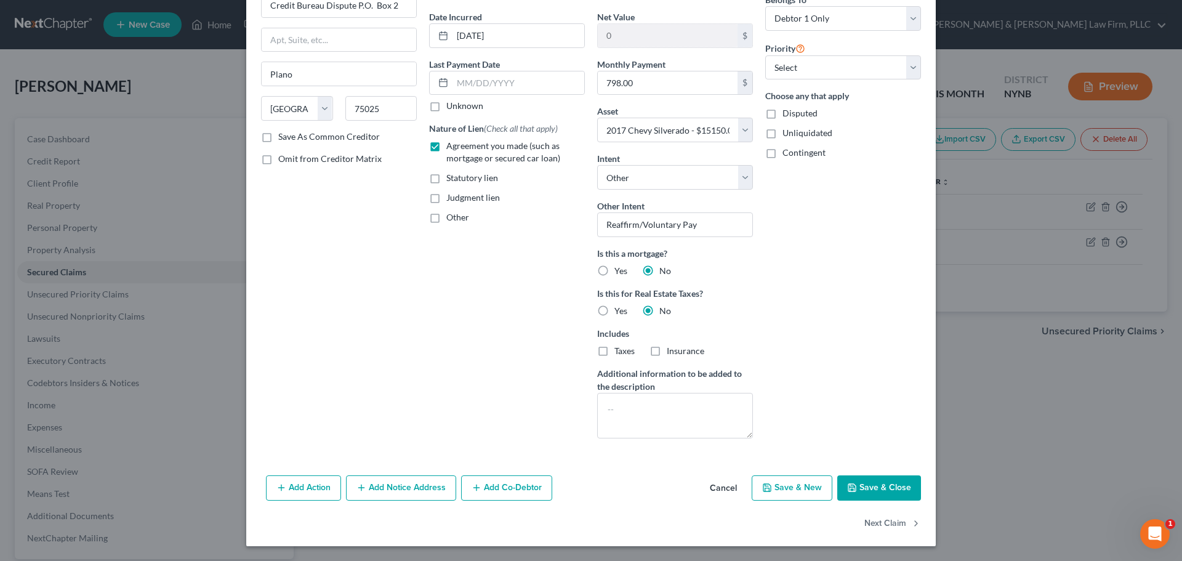
click at [881, 486] on button "Save & Close" at bounding box center [879, 488] width 84 height 26
select select
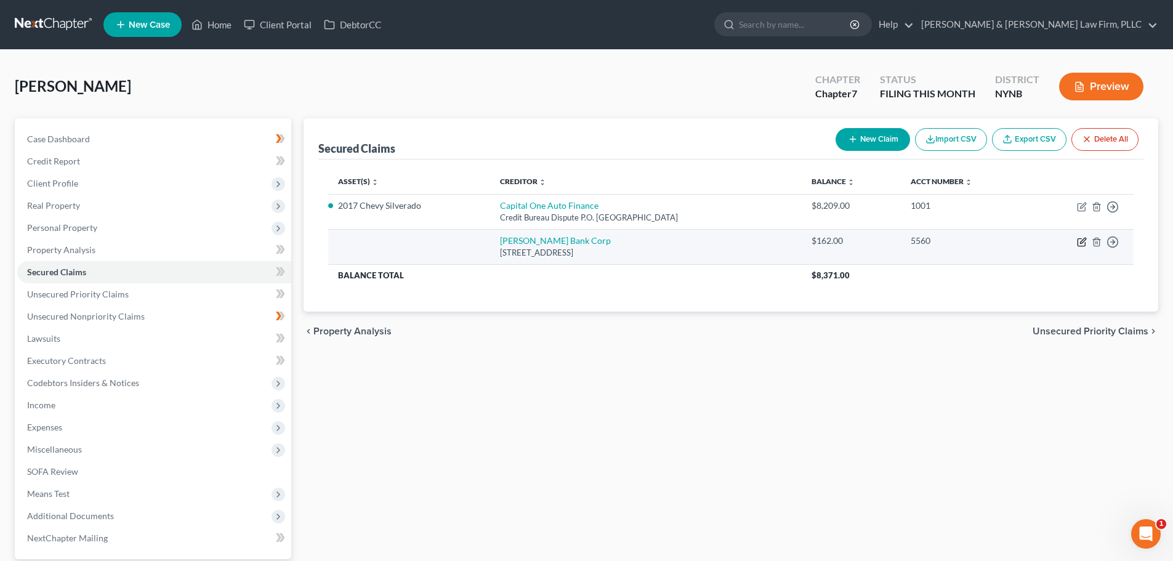
click at [1082, 242] on icon "button" at bounding box center [1082, 242] width 10 height 10
select select "35"
select select "0"
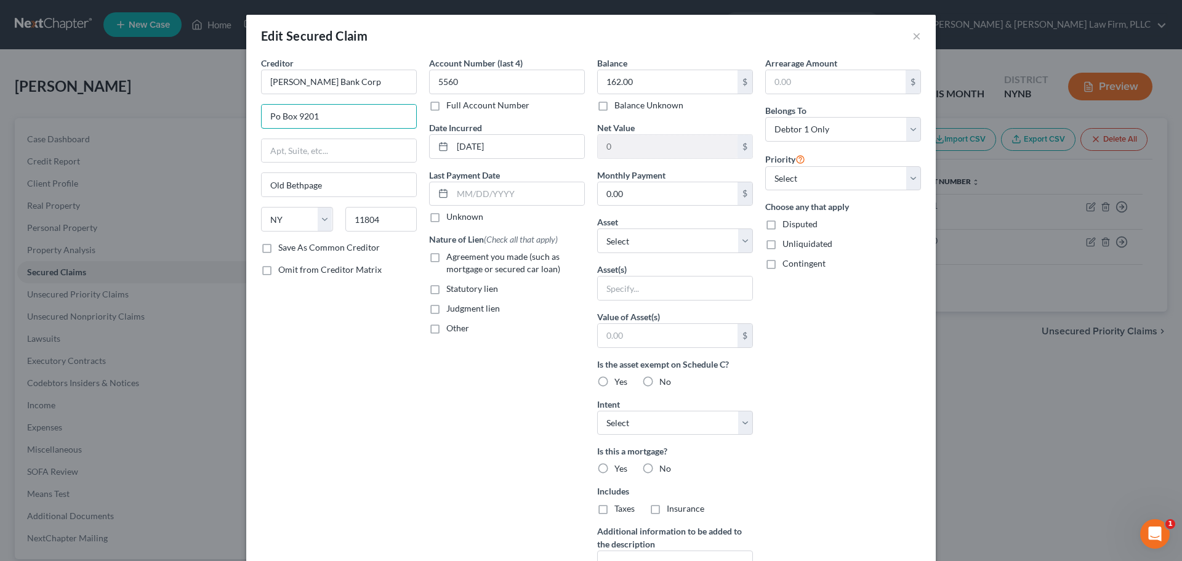
drag, startPoint x: 275, startPoint y: 117, endPoint x: 256, endPoint y: 121, distance: 20.0
click at [256, 121] on div "Creditor * [PERSON_NAME] Bank Corp Po Box [GEOGRAPHIC_DATA] [US_STATE][GEOGRAPH…" at bounding box center [339, 331] width 168 height 549
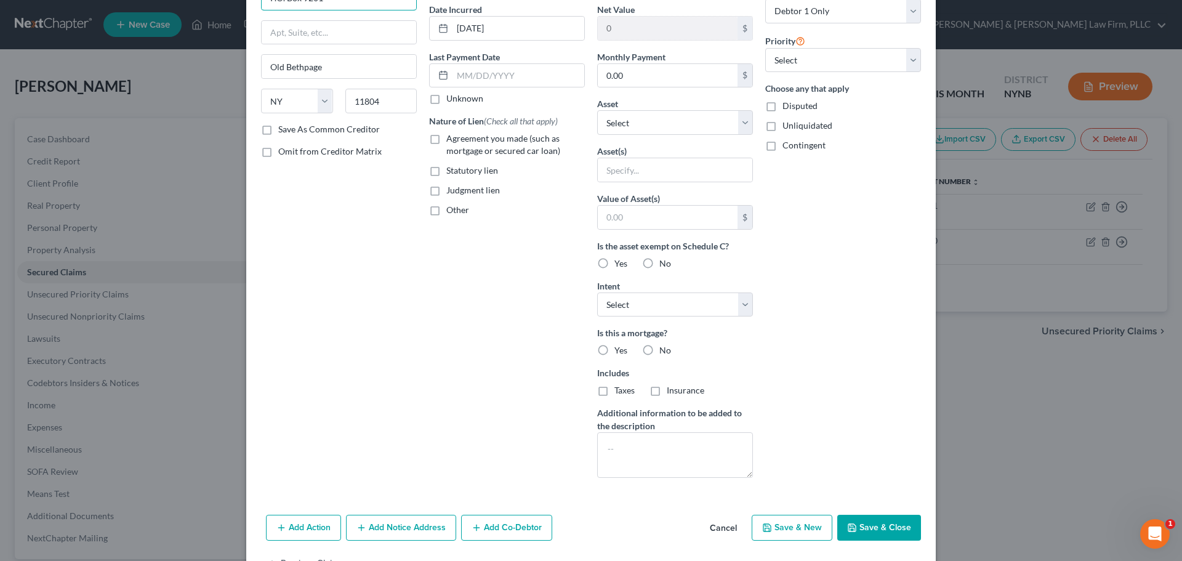
scroll to position [123, 0]
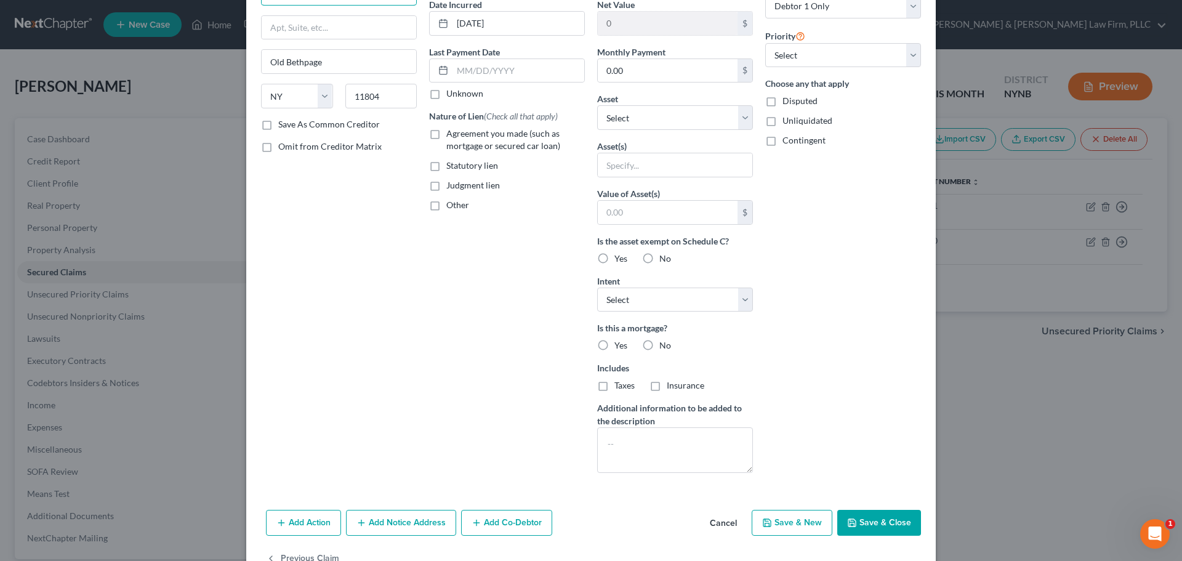
type input "P.O. Box 9201"
click at [871, 520] on button "Save & Close" at bounding box center [879, 523] width 84 height 26
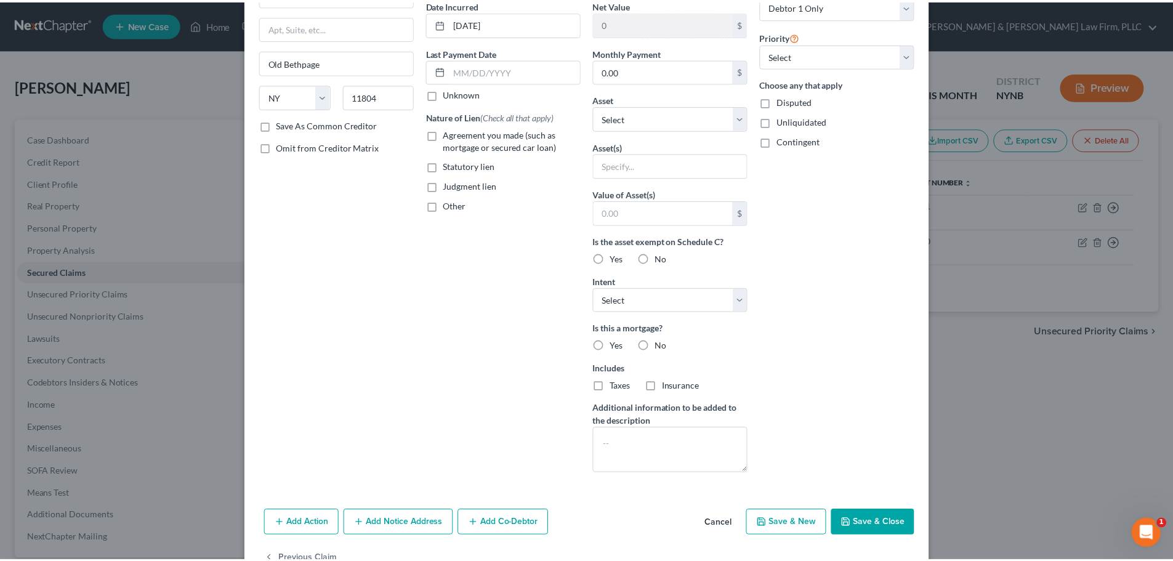
scroll to position [23, 0]
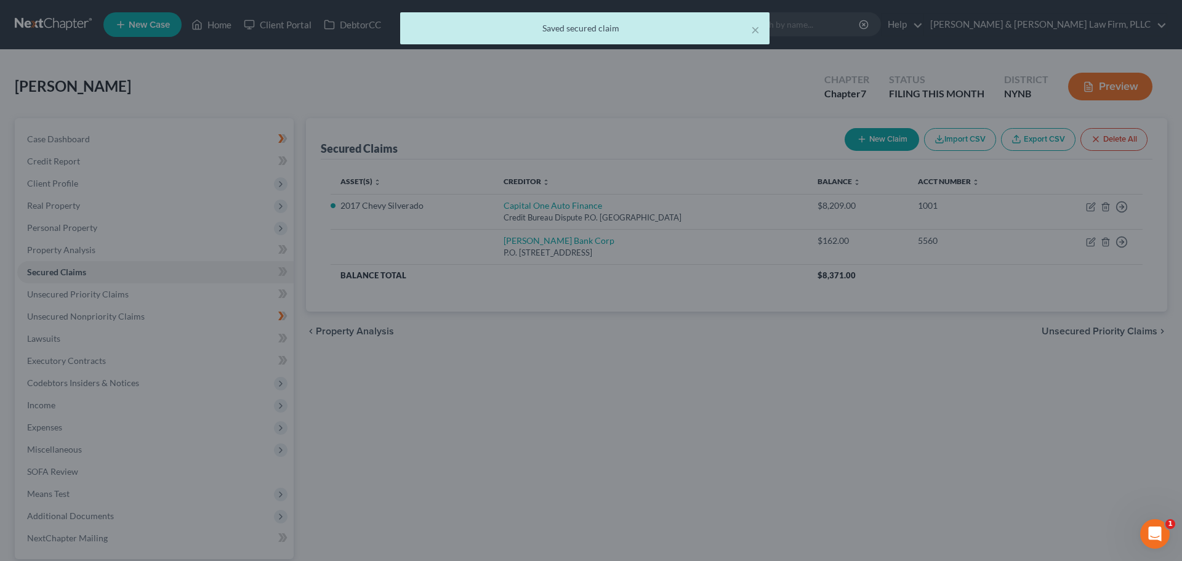
type input "0"
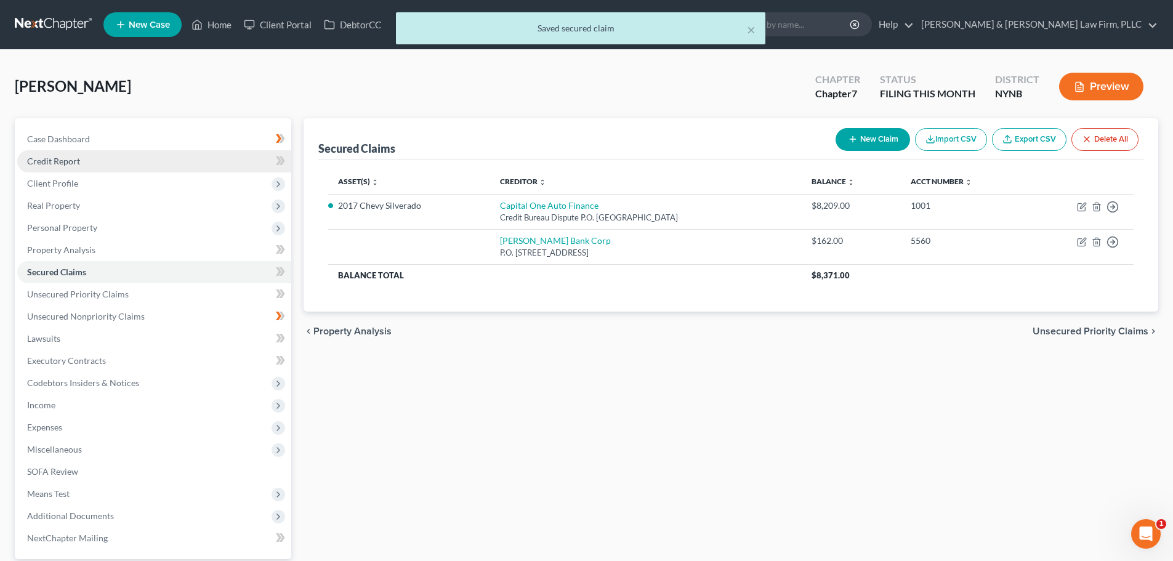
click at [70, 159] on span "Credit Report" at bounding box center [53, 161] width 53 height 10
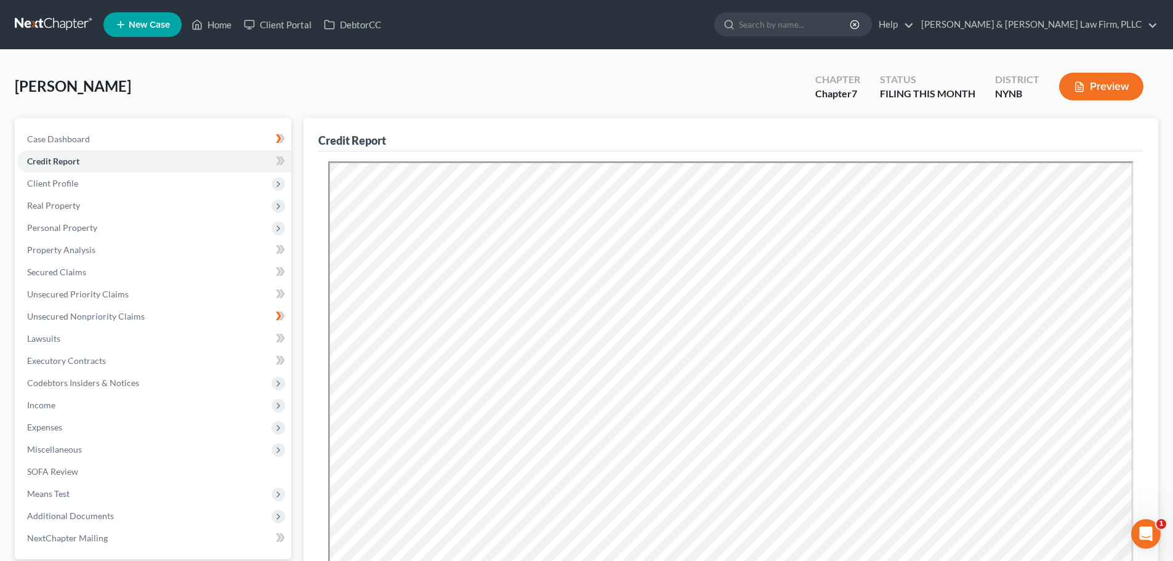
drag, startPoint x: 544, startPoint y: 92, endPoint x: 457, endPoint y: 95, distance: 86.9
click at [544, 92] on div "[PERSON_NAME] Upgraded Chapter Chapter 7 Status FILING THIS MONTH District NYNB…" at bounding box center [586, 92] width 1143 height 54
click at [171, 136] on link "Case Dashboard" at bounding box center [154, 139] width 274 height 22
select select "4"
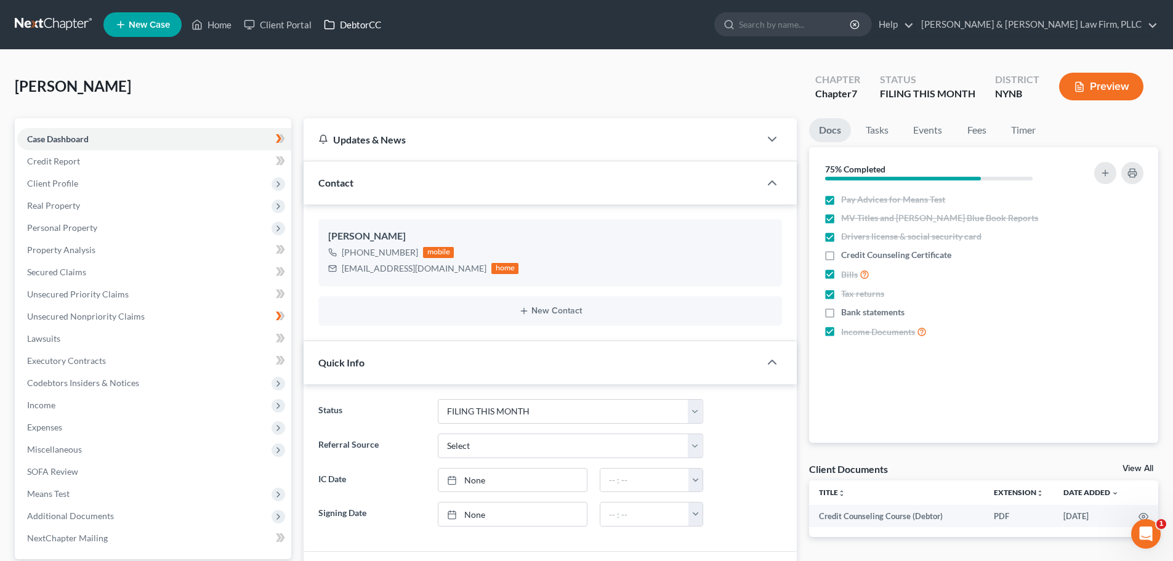
scroll to position [2072, 0]
click at [81, 273] on span "Secured Claims" at bounding box center [56, 272] width 59 height 10
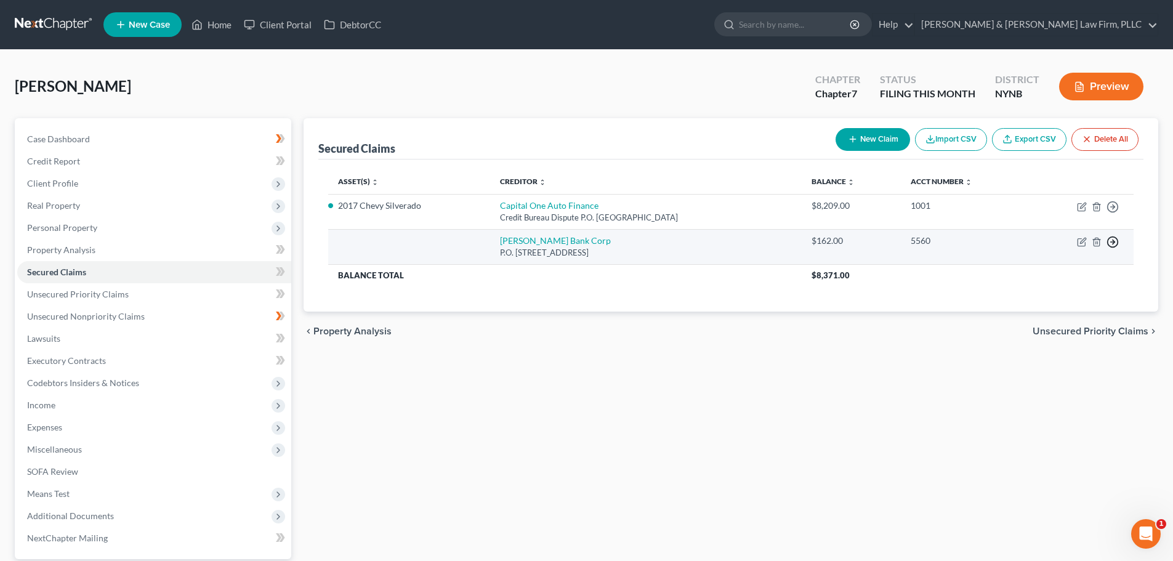
click at [1111, 207] on line "button" at bounding box center [1113, 207] width 4 height 0
click at [1032, 272] on link "Move to F" at bounding box center [1056, 271] width 103 height 21
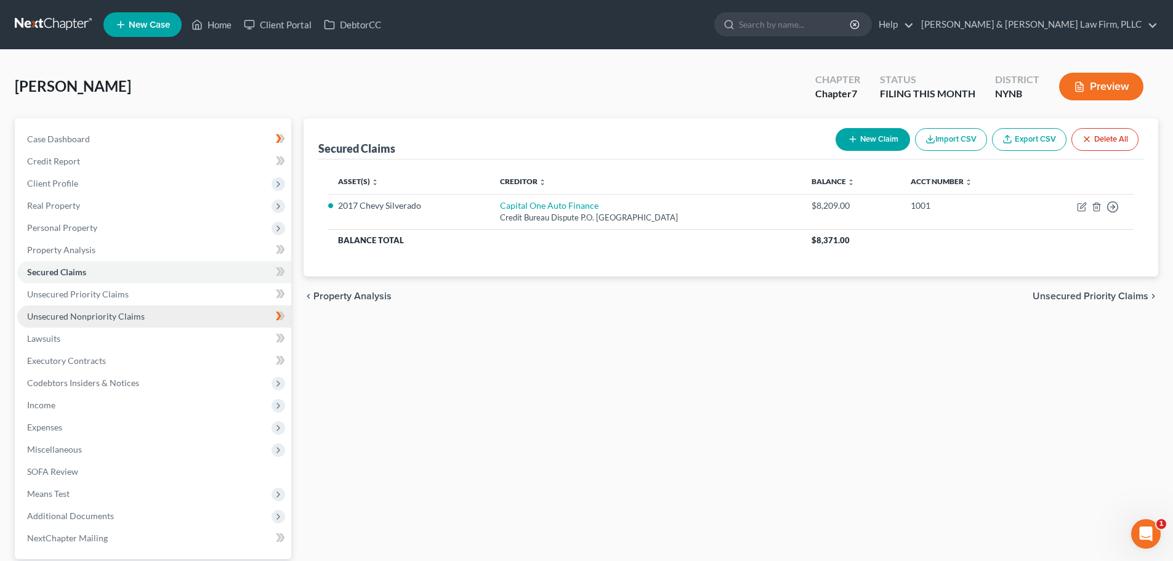
click at [100, 320] on span "Unsecured Nonpriority Claims" at bounding box center [86, 316] width 118 height 10
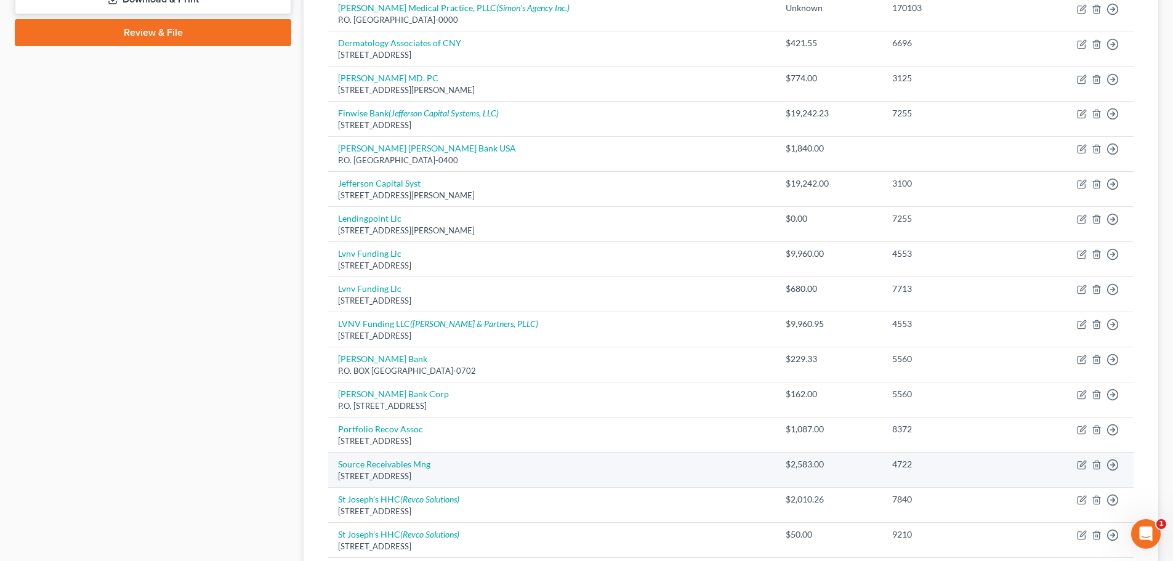
scroll to position [554, 0]
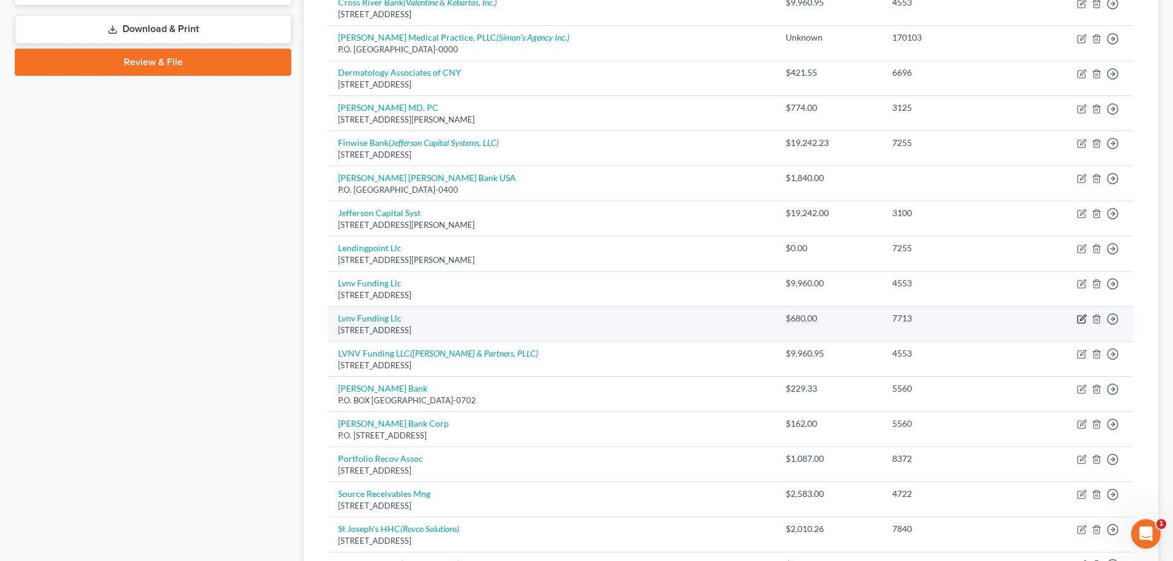
click at [1082, 320] on icon "button" at bounding box center [1083, 318] width 6 height 6
select select "42"
select select "0"
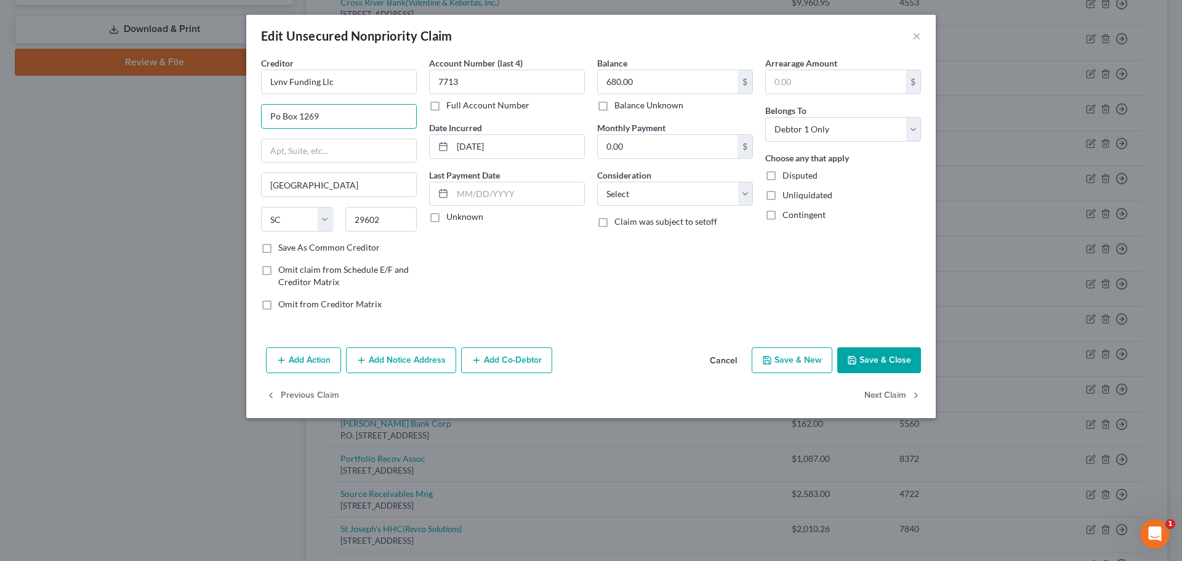
drag, startPoint x: 278, startPoint y: 116, endPoint x: 256, endPoint y: 118, distance: 22.3
click at [256, 118] on div "Creditor * Lvnv Funding Llc Po Box 1269 [GEOGRAPHIC_DATA] [US_STATE] AK AR [GEO…" at bounding box center [339, 189] width 168 height 264
type input "P.O. Box 1269"
click at [871, 354] on button "Save & Close" at bounding box center [879, 360] width 84 height 26
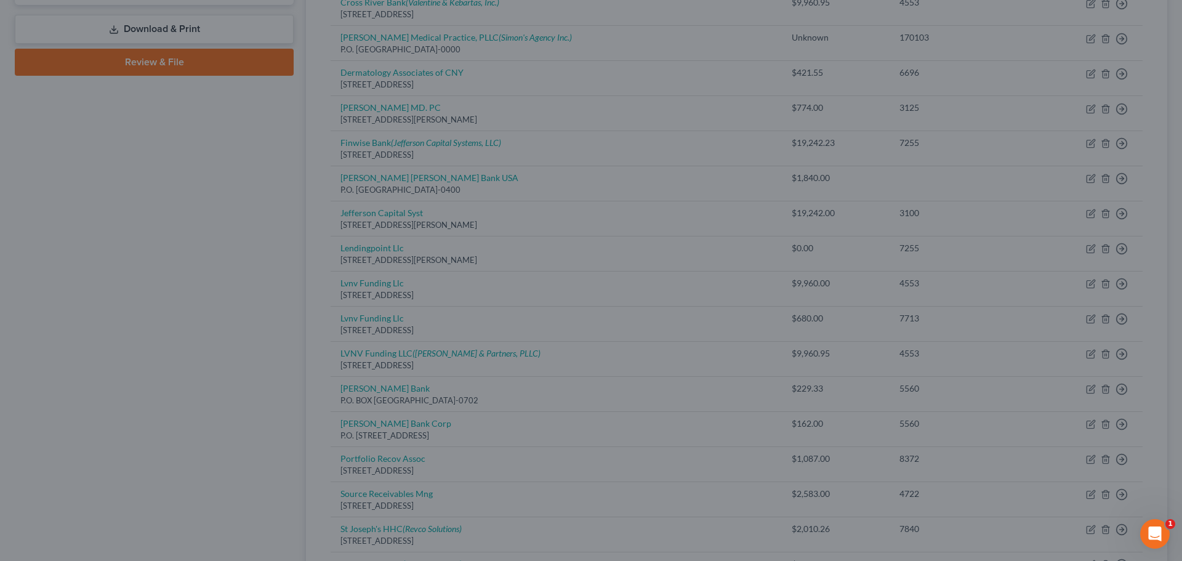
type input "0"
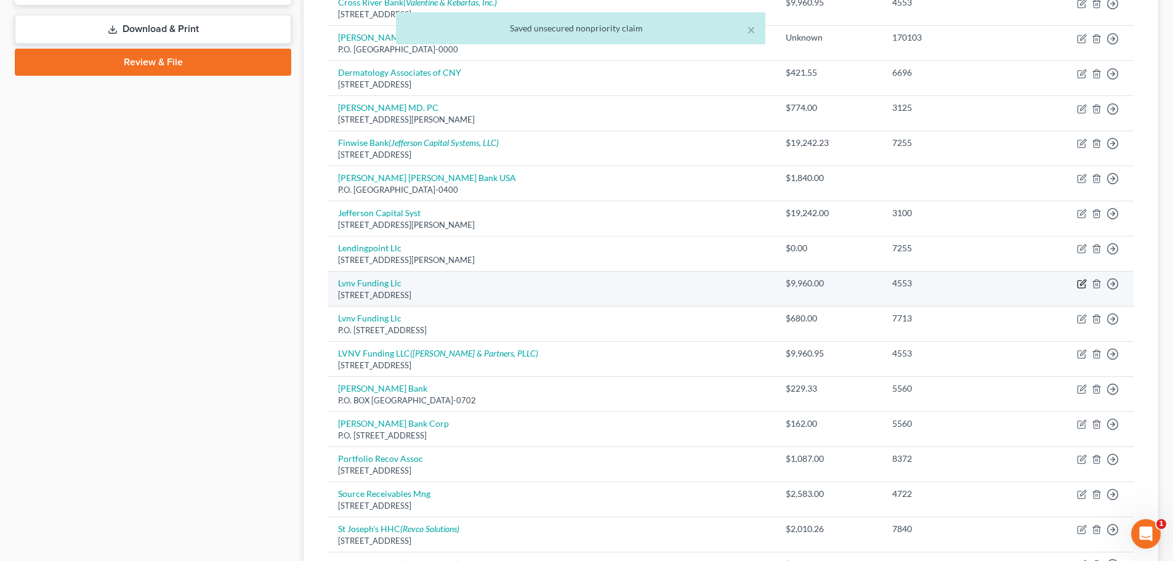
click at [1082, 283] on icon "button" at bounding box center [1083, 283] width 6 height 6
select select "42"
select select "0"
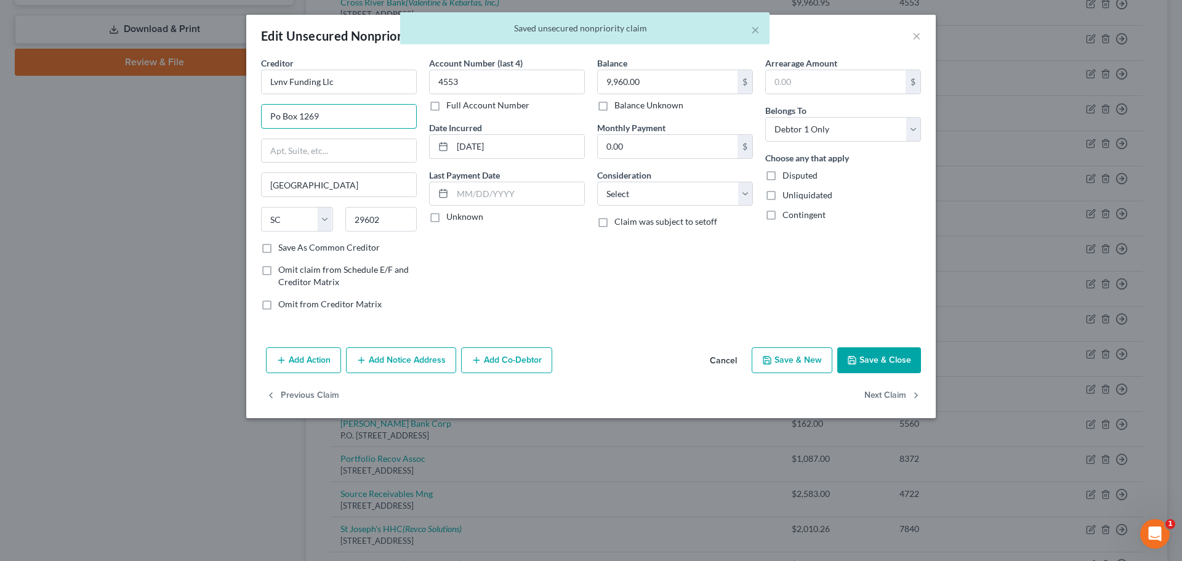
drag, startPoint x: 280, startPoint y: 117, endPoint x: 249, endPoint y: 124, distance: 30.9
click at [249, 124] on div "Creditor * Lvnv Funding Llc Po Box 1269 [GEOGRAPHIC_DATA] [US_STATE] AK AR [GEO…" at bounding box center [591, 200] width 690 height 286
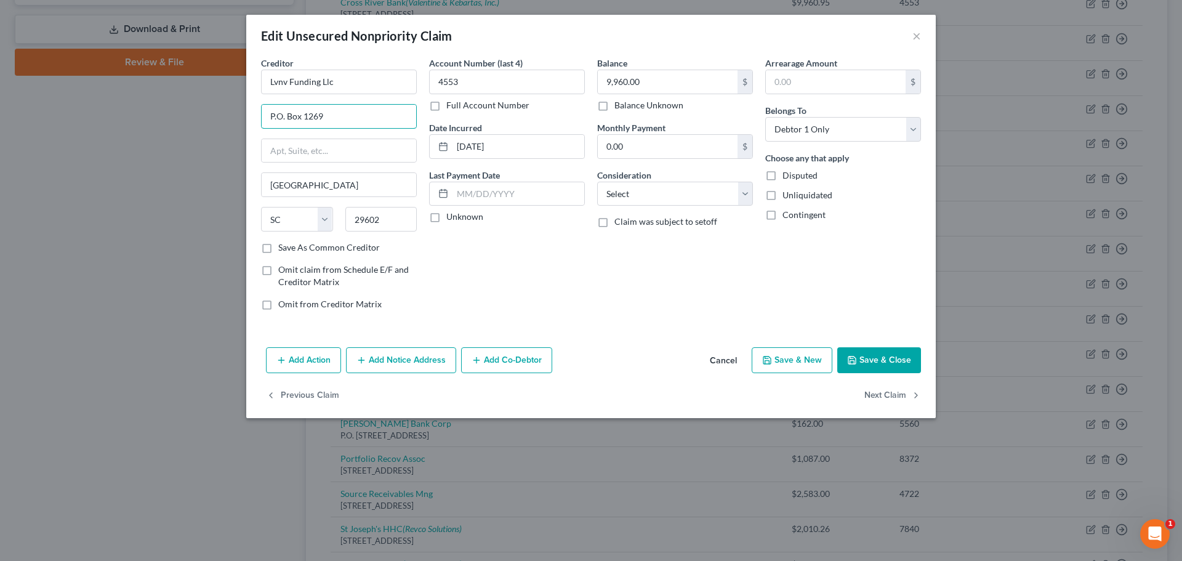
type input "P.O. Box 1269"
click at [872, 360] on button "Save & Close" at bounding box center [879, 360] width 84 height 26
type input "0"
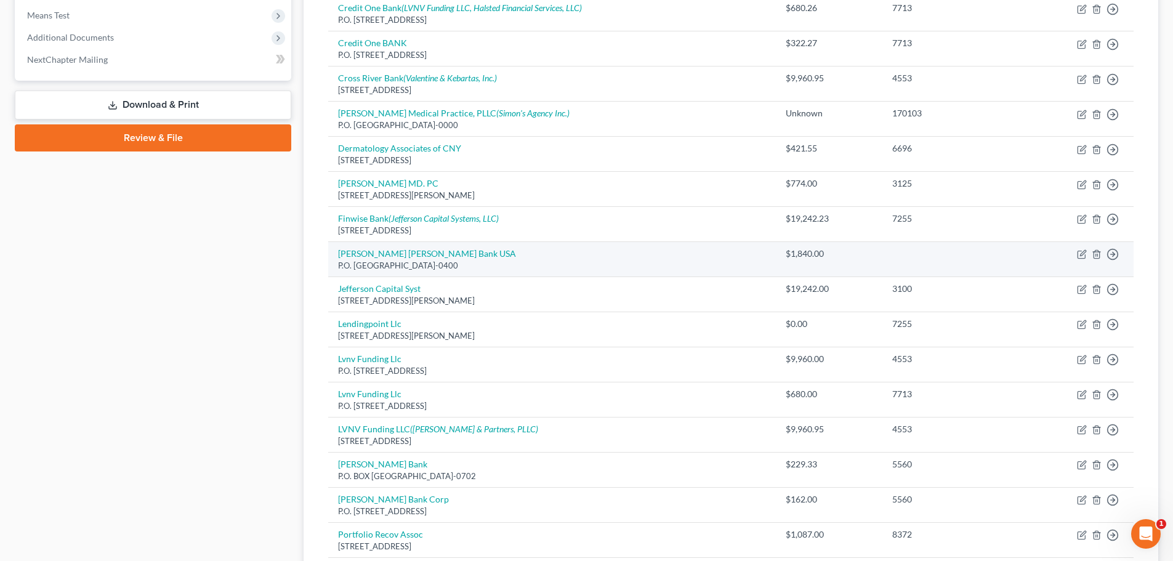
scroll to position [493, 0]
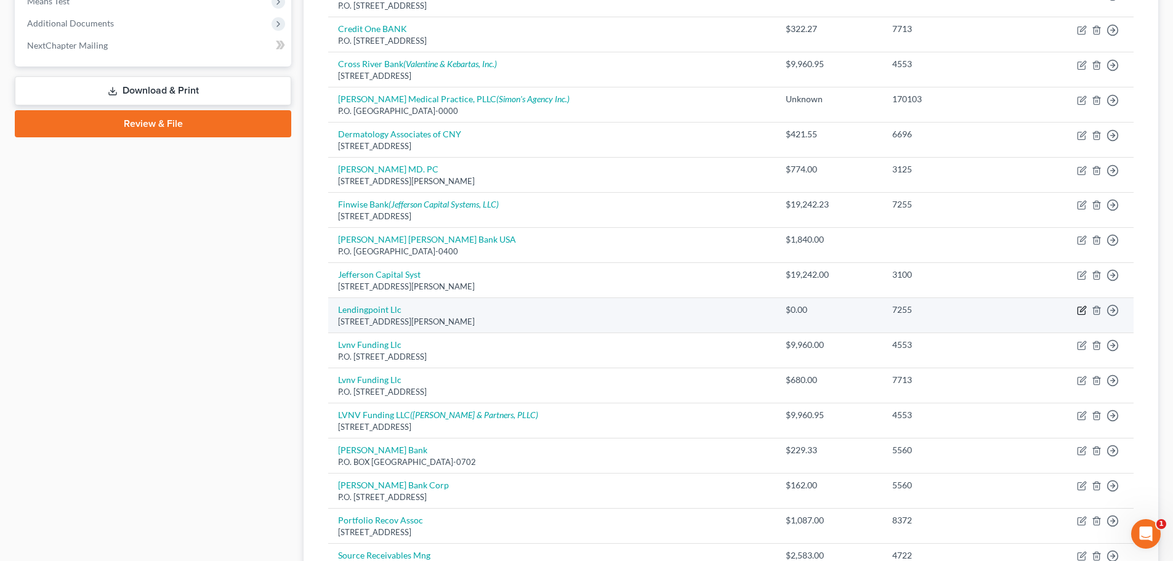
click at [1081, 311] on icon "button" at bounding box center [1083, 310] width 6 height 6
select select "10"
select select "0"
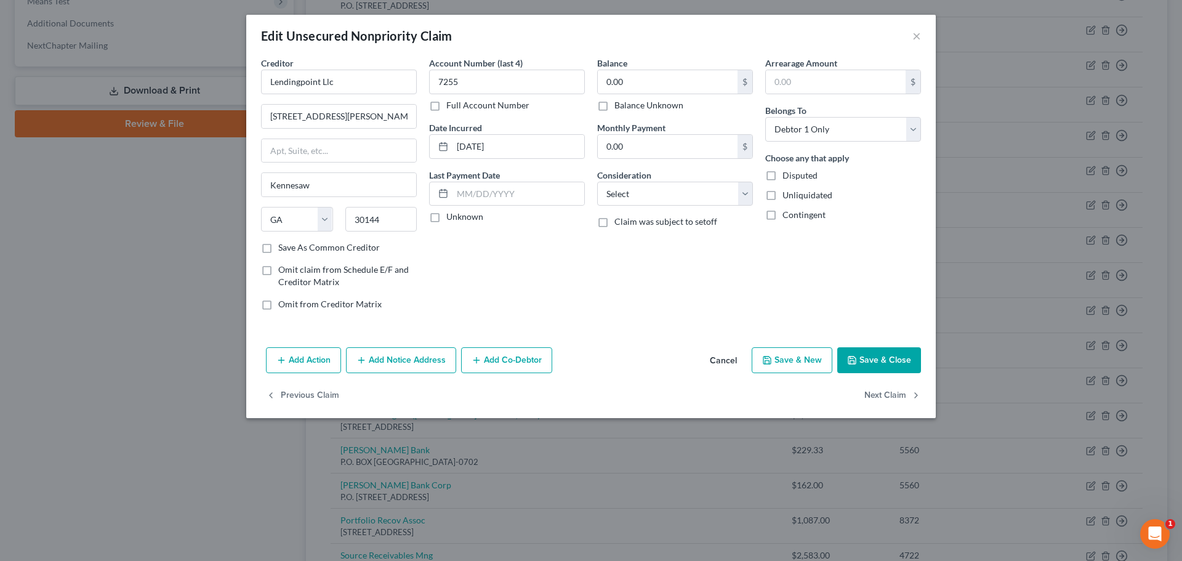
click at [614, 105] on label "Balance Unknown" at bounding box center [648, 105] width 69 height 12
click at [619, 105] on input "Balance Unknown" at bounding box center [623, 103] width 8 height 8
checkbox input "true"
click at [865, 355] on button "Save & Close" at bounding box center [879, 360] width 84 height 26
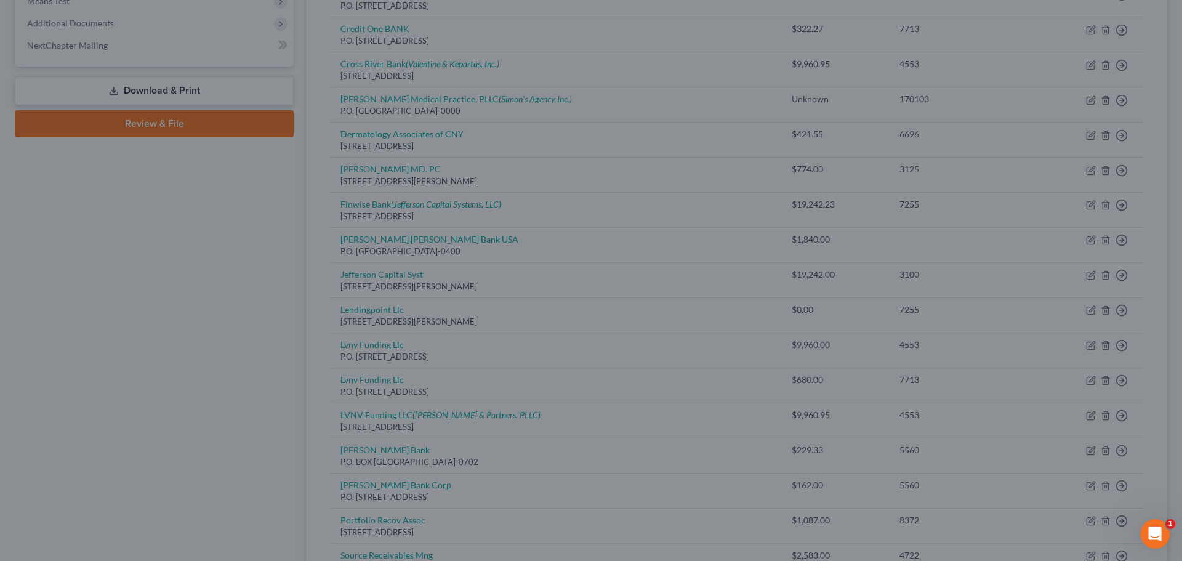
type input "0"
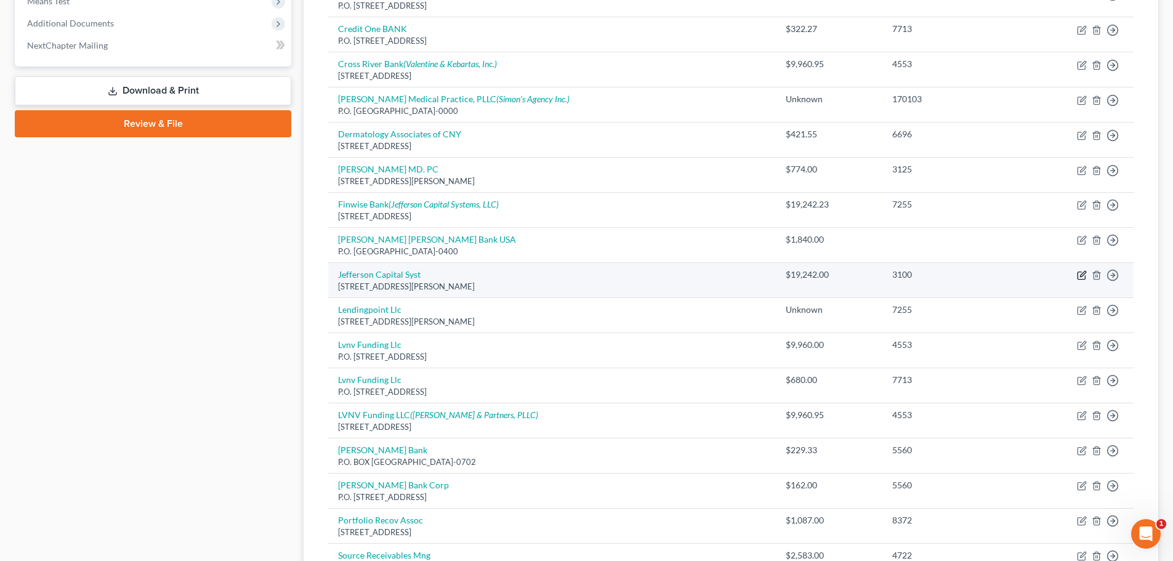
click at [1081, 274] on icon "button" at bounding box center [1082, 275] width 10 height 10
select select "24"
select select "0"
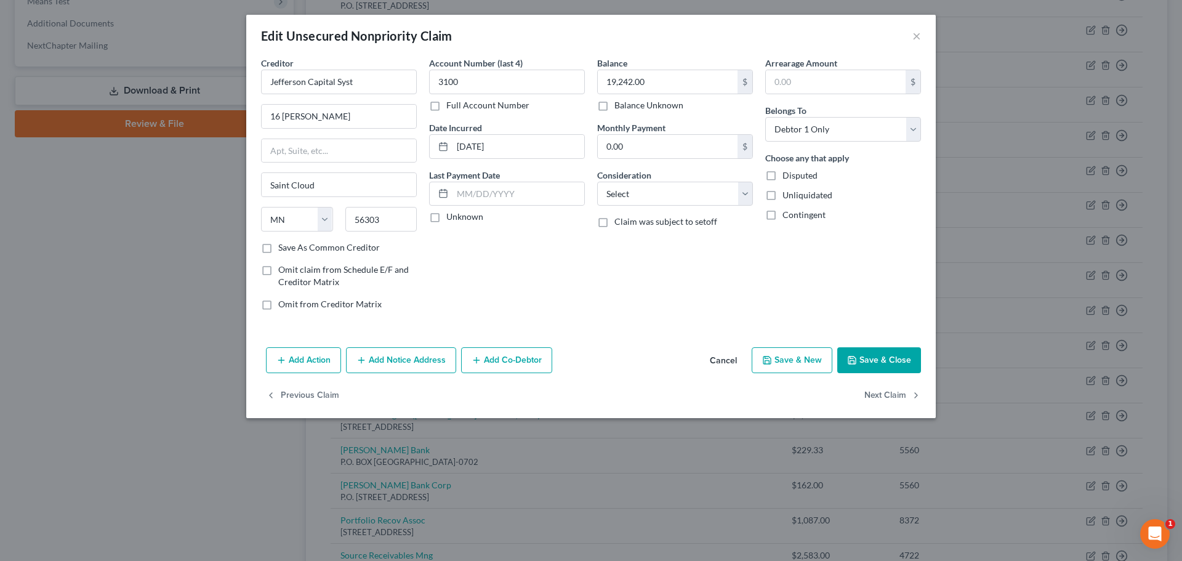
click at [614, 108] on label "Balance Unknown" at bounding box center [648, 105] width 69 height 12
click at [619, 107] on input "Balance Unknown" at bounding box center [623, 103] width 8 height 8
checkbox input "true"
type input "0.00"
click at [875, 355] on button "Save & Close" at bounding box center [879, 360] width 84 height 26
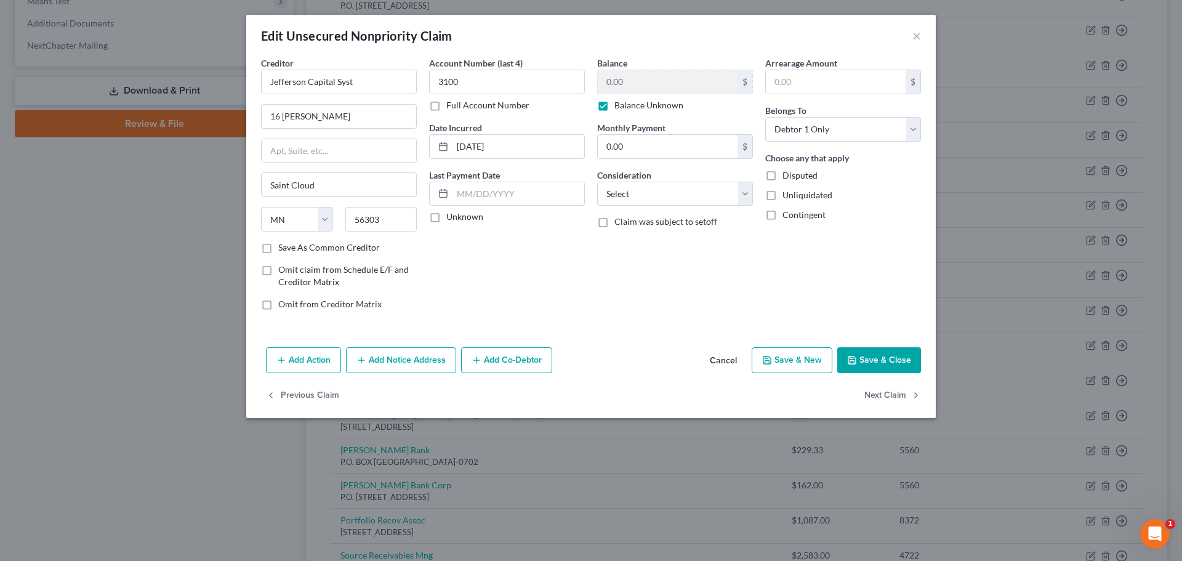
type input "0"
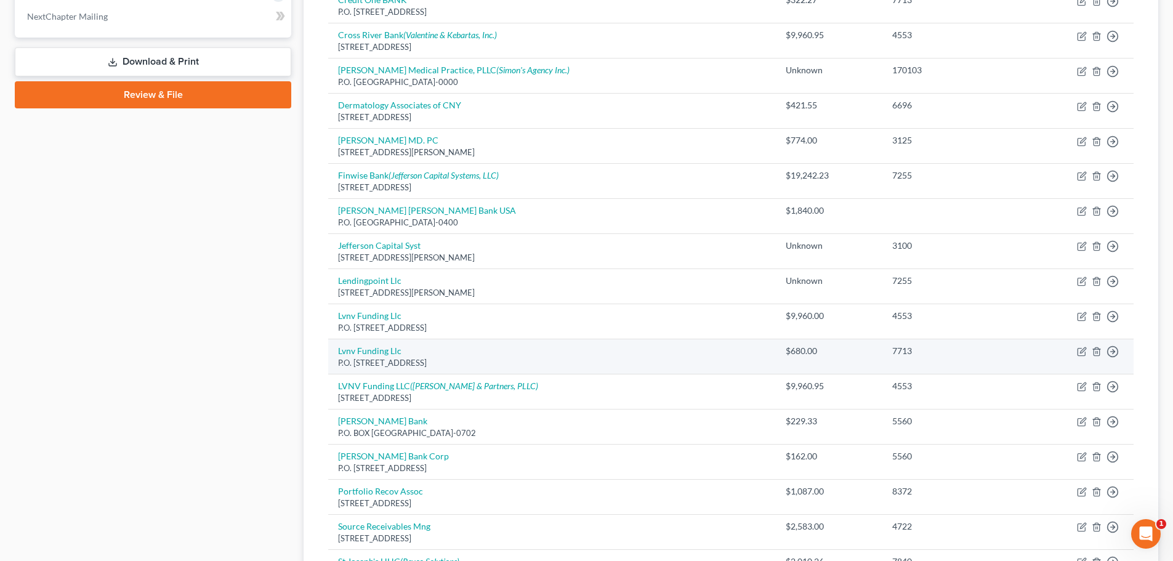
scroll to position [554, 0]
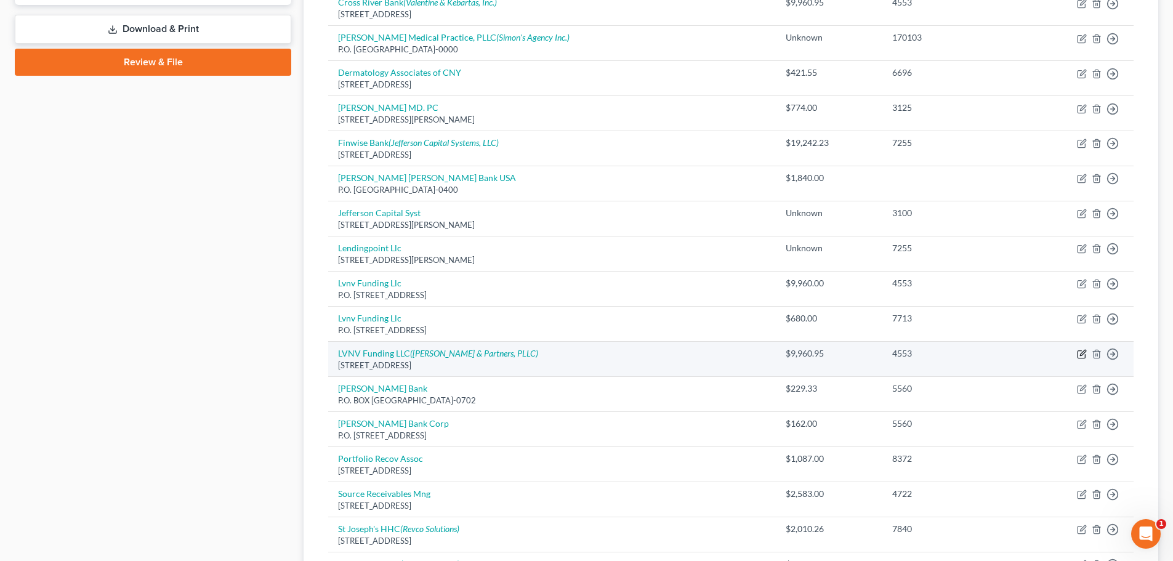
click at [1083, 356] on icon "button" at bounding box center [1082, 354] width 10 height 10
select select "42"
select select "0"
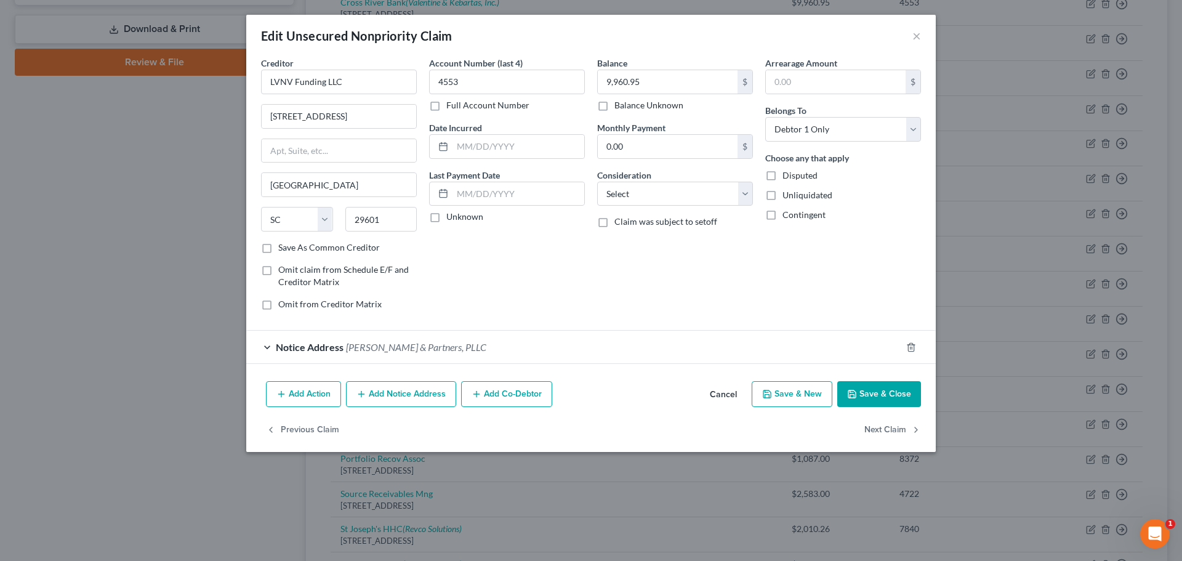
click at [614, 107] on label "Balance Unknown" at bounding box center [648, 105] width 69 height 12
click at [619, 107] on input "Balance Unknown" at bounding box center [623, 103] width 8 height 8
checkbox input "true"
type input "0.00"
click at [872, 395] on button "Save & Close" at bounding box center [879, 394] width 84 height 26
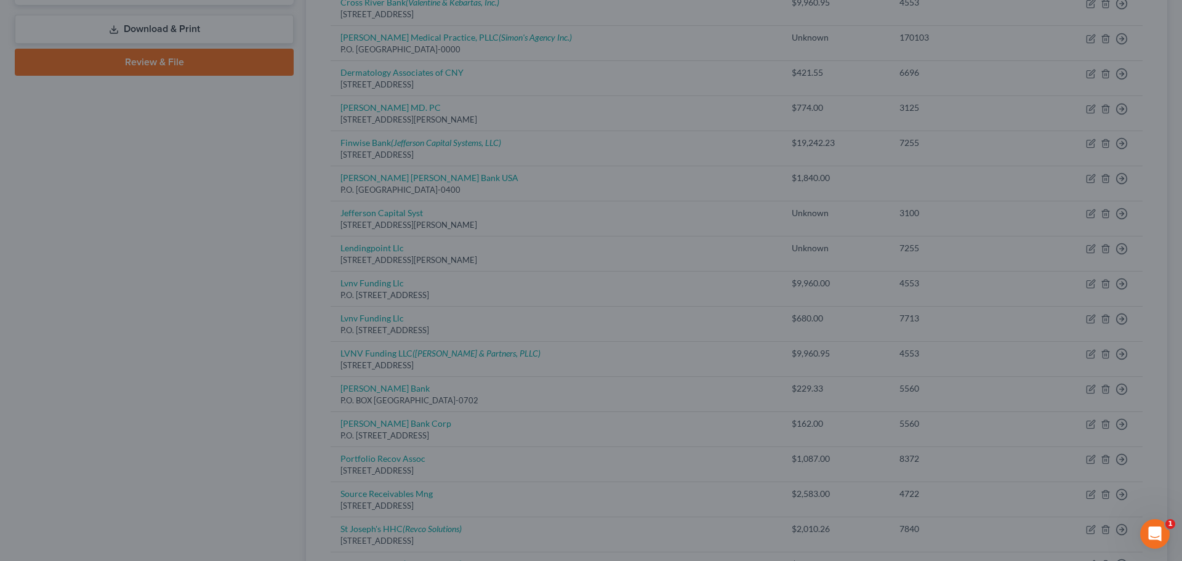
type input "0"
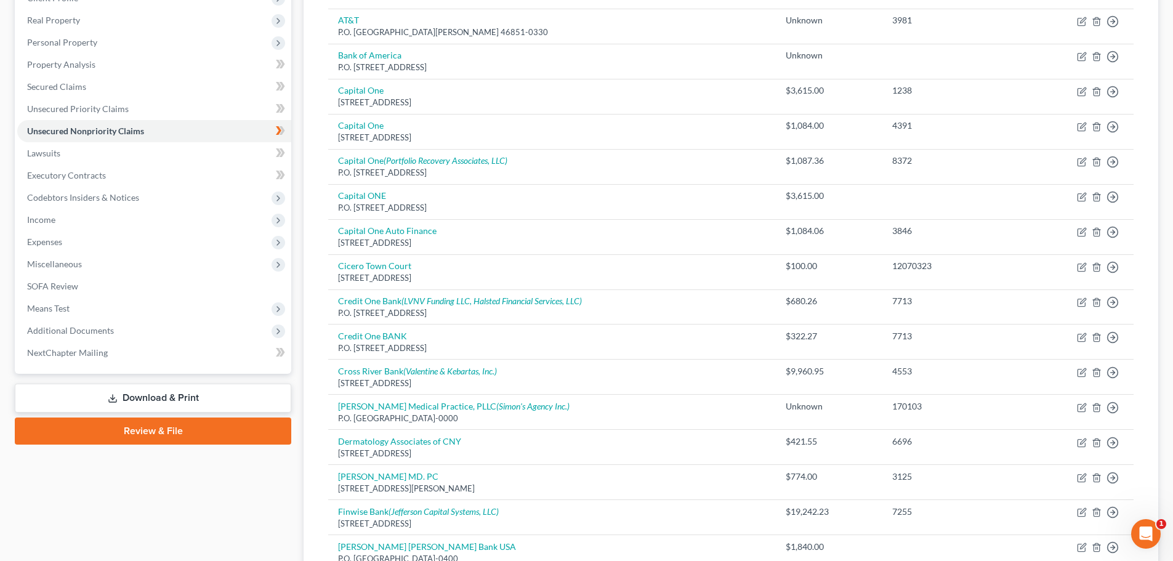
scroll to position [183, 0]
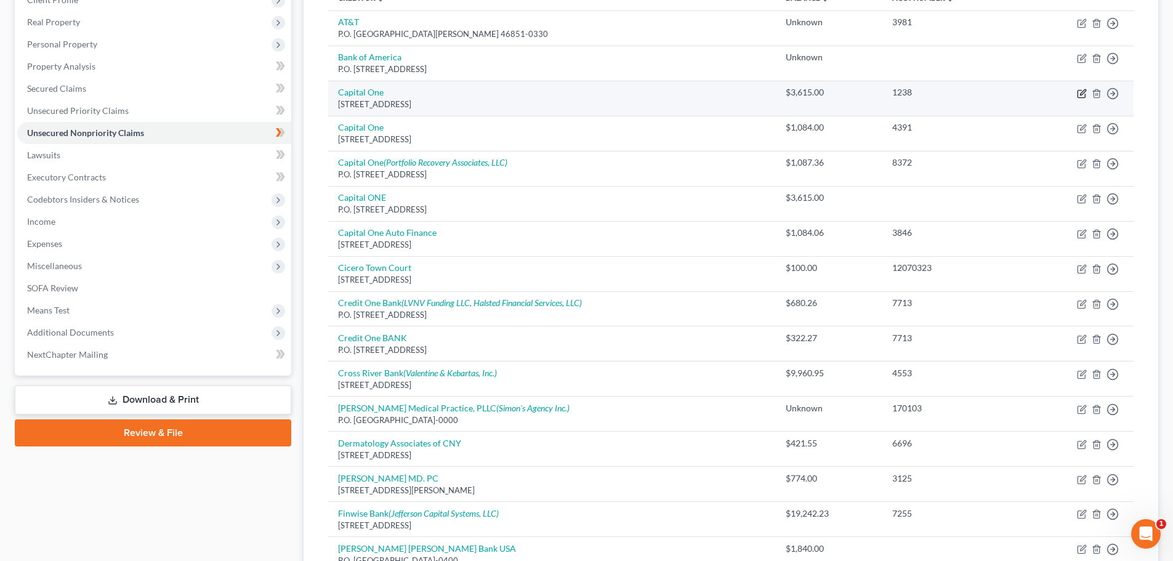
click at [1082, 94] on icon "button" at bounding box center [1083, 92] width 6 height 6
select select "46"
select select "0"
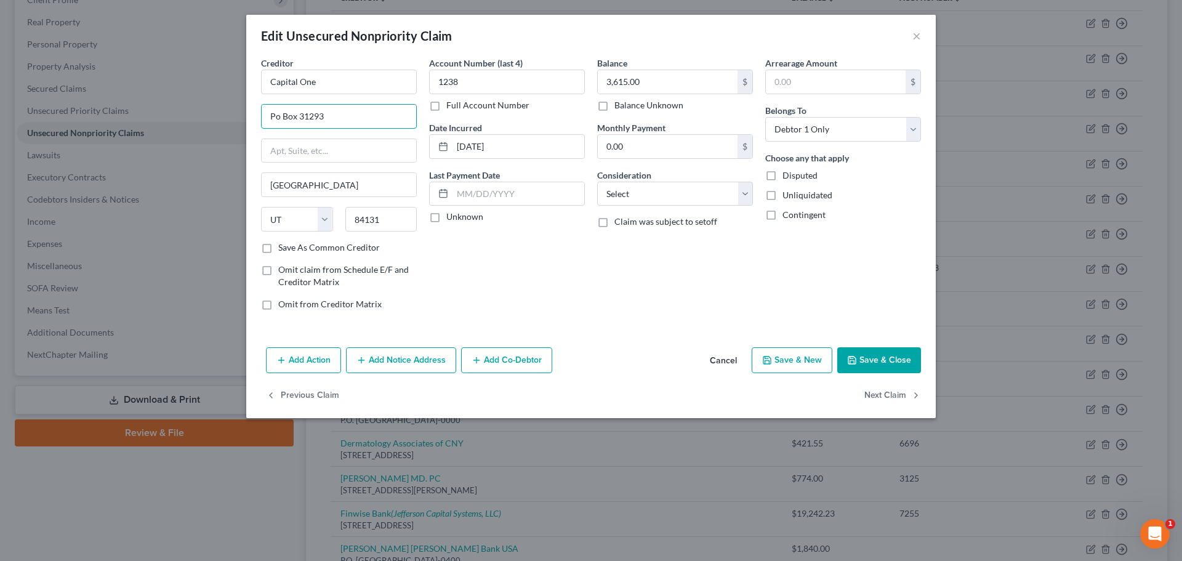
drag, startPoint x: 278, startPoint y: 114, endPoint x: 260, endPoint y: 102, distance: 22.2
click at [254, 113] on div "Creditor * Capital One Po Box 31293 [GEOGRAPHIC_DATA] [US_STATE][GEOGRAPHIC_DAT…" at bounding box center [591, 200] width 690 height 286
type input "P.O. Box 31293"
click at [885, 358] on button "Save & Close" at bounding box center [879, 360] width 84 height 26
type input "0"
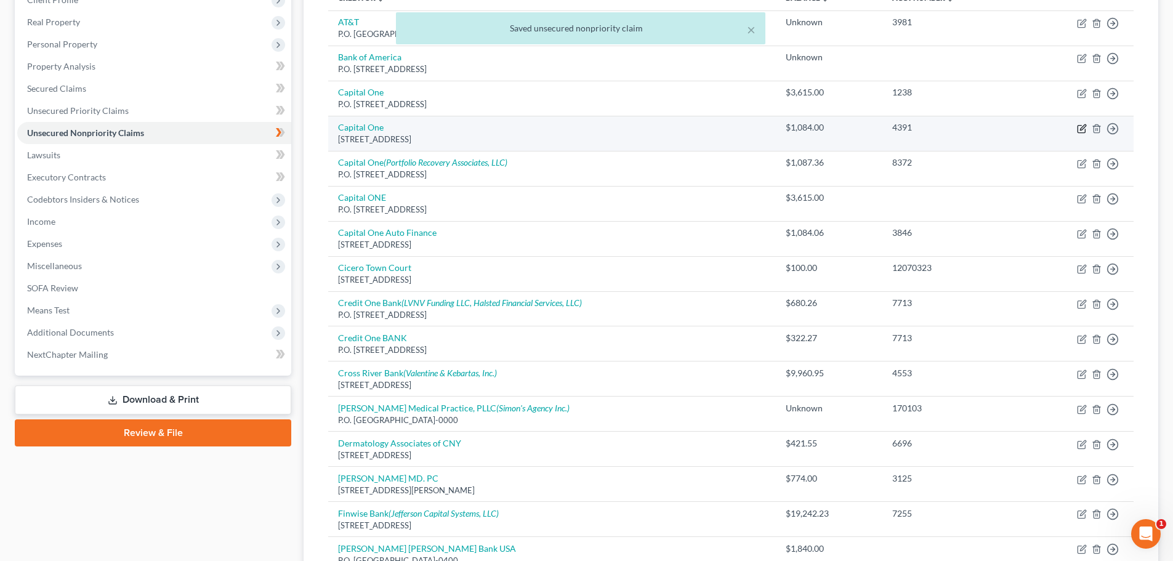
click at [1083, 129] on icon "button" at bounding box center [1082, 129] width 10 height 10
select select "46"
select select "2"
select select "0"
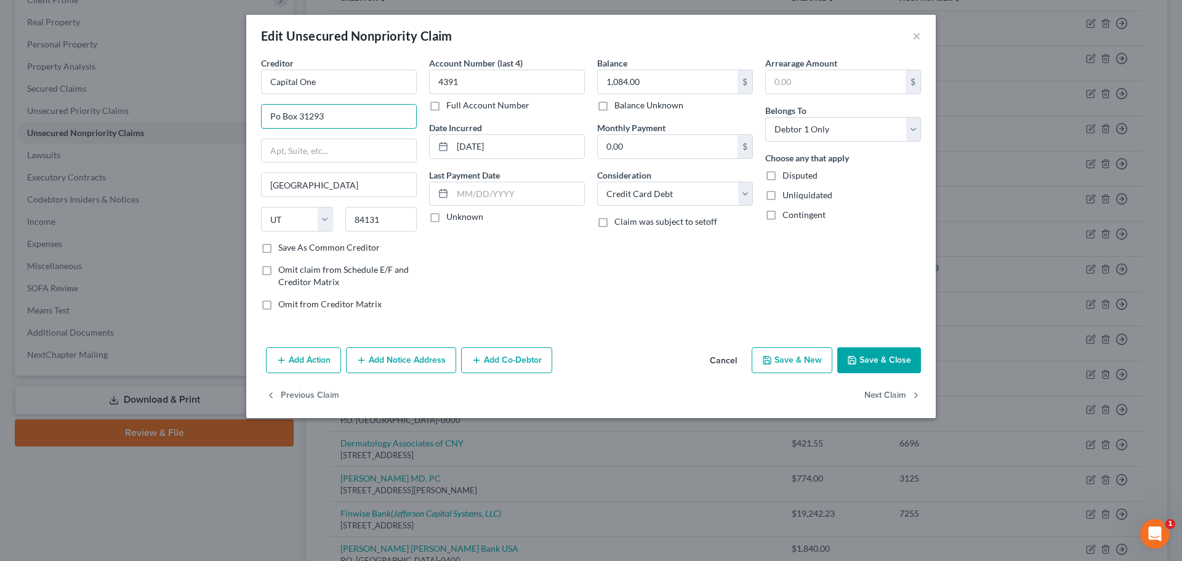
drag, startPoint x: 279, startPoint y: 116, endPoint x: 235, endPoint y: 111, distance: 44.5
click at [235, 111] on div "Edit Unsecured Nonpriority Claim × Creditor * Capital One Po Box 31293 [GEOGRAP…" at bounding box center [591, 280] width 1182 height 561
type input "P.O. Box 31293"
click at [880, 352] on button "Save & Close" at bounding box center [879, 360] width 84 height 26
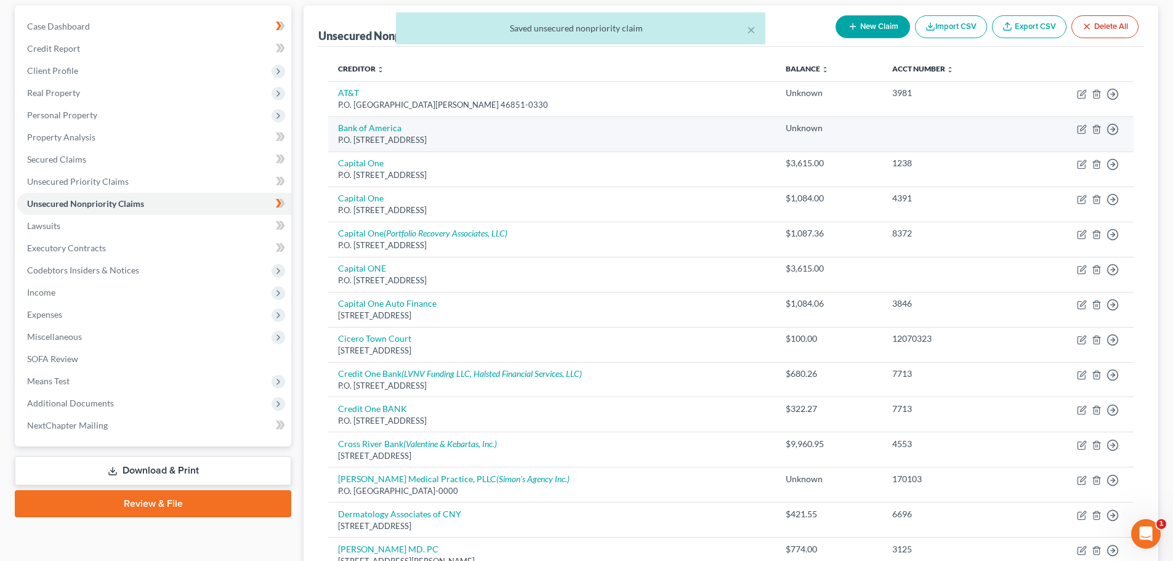
scroll to position [123, 0]
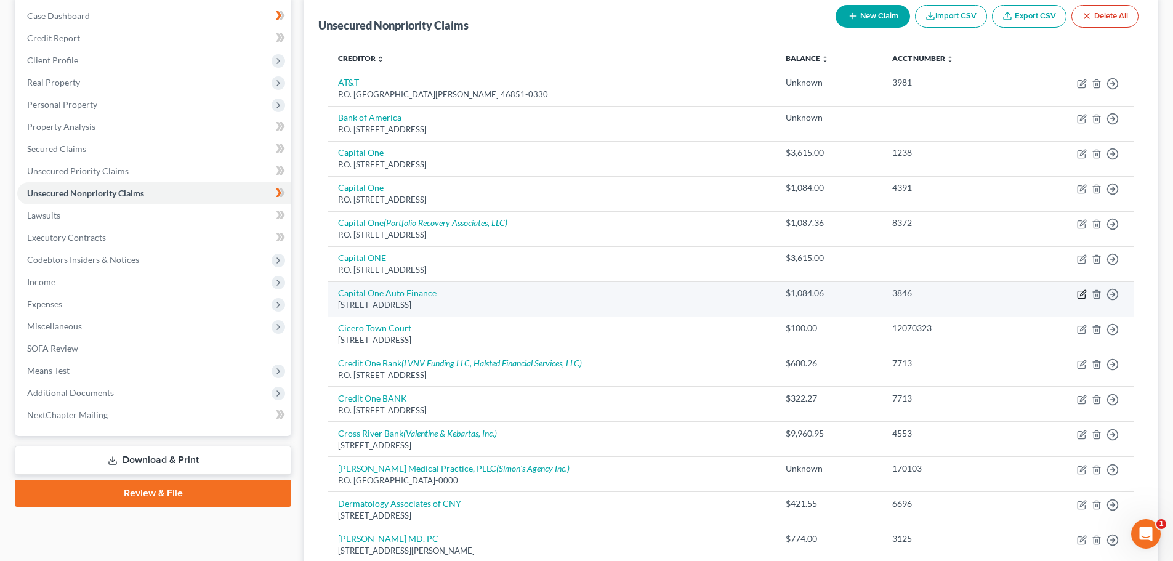
click at [1082, 296] on icon "button" at bounding box center [1082, 294] width 10 height 10
select select "45"
select select "0"
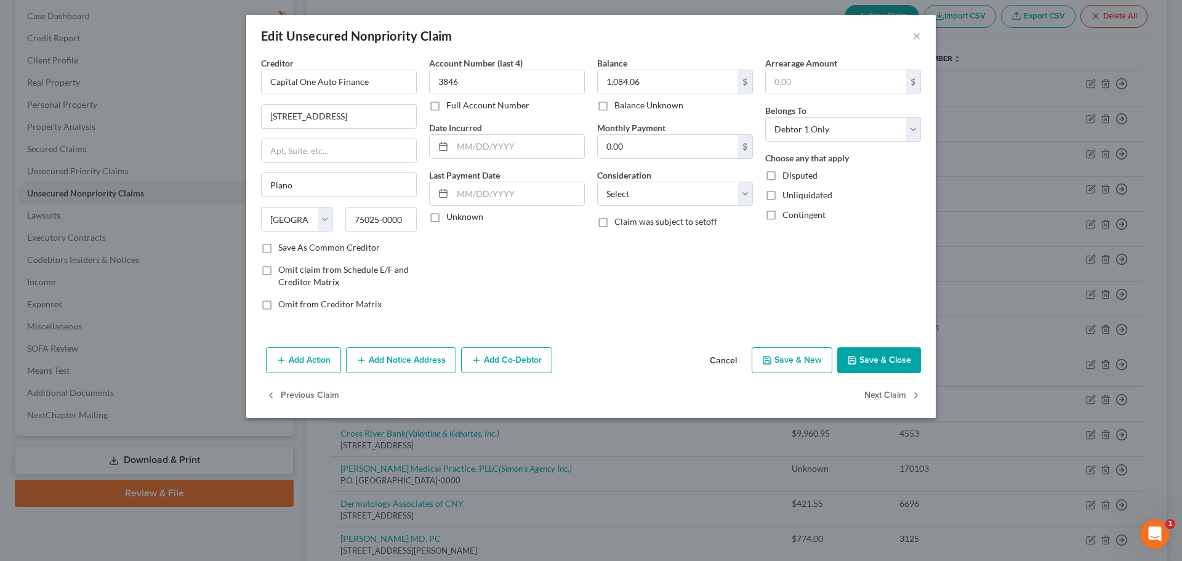
click at [614, 106] on label "Balance Unknown" at bounding box center [648, 105] width 69 height 12
click at [619, 106] on input "Balance Unknown" at bounding box center [623, 103] width 8 height 8
checkbox input "true"
type input "0.00"
click at [867, 361] on button "Save & Close" at bounding box center [879, 360] width 84 height 26
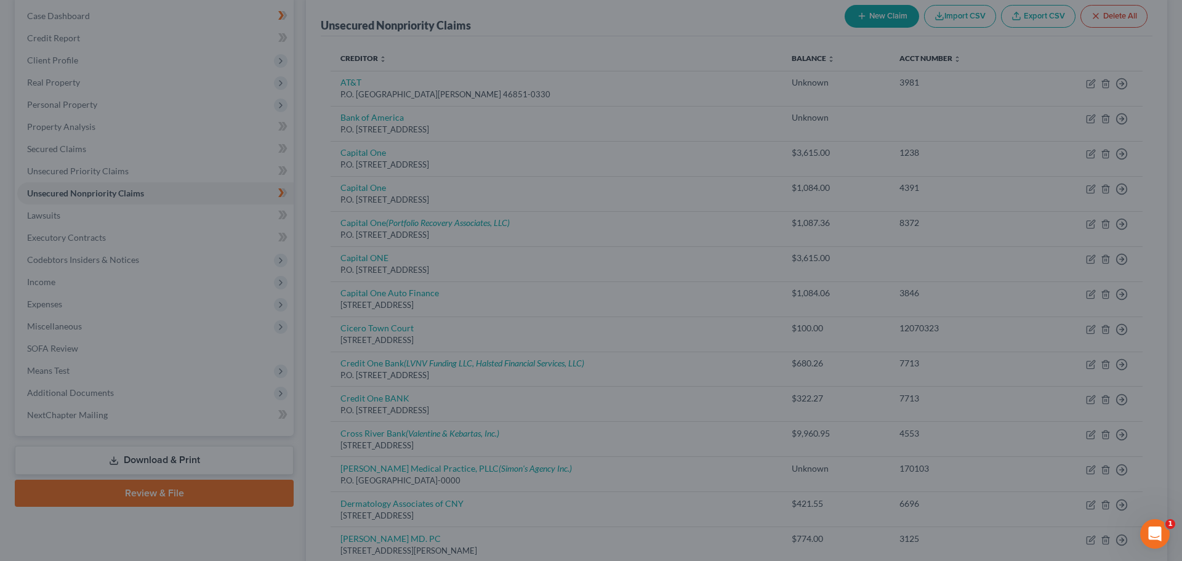
type input "0"
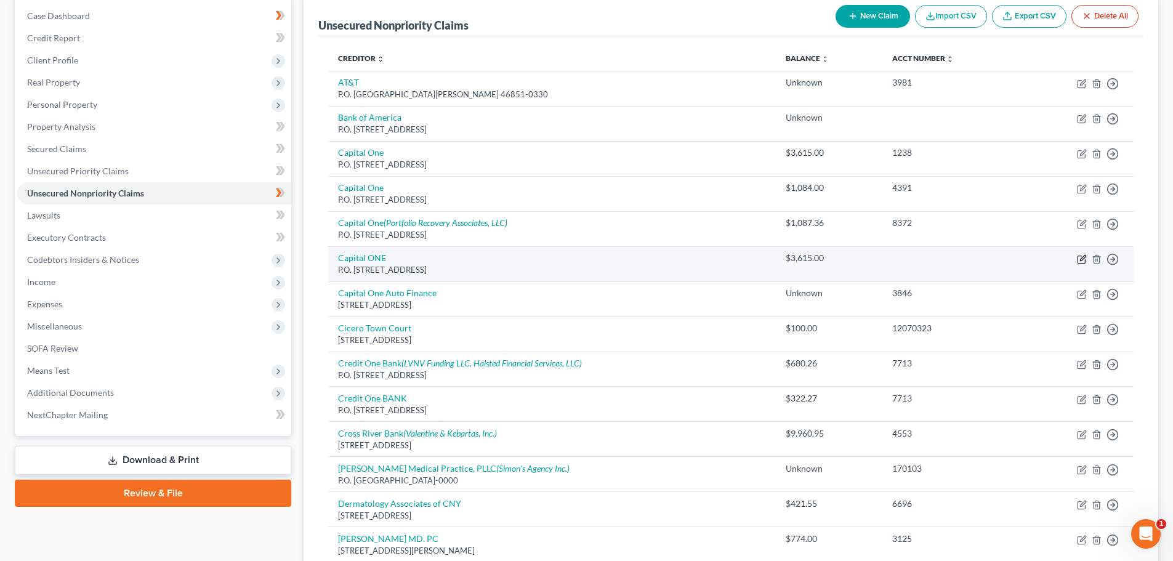
click at [1083, 260] on icon "button" at bounding box center [1082, 259] width 10 height 10
select select "46"
select select "0"
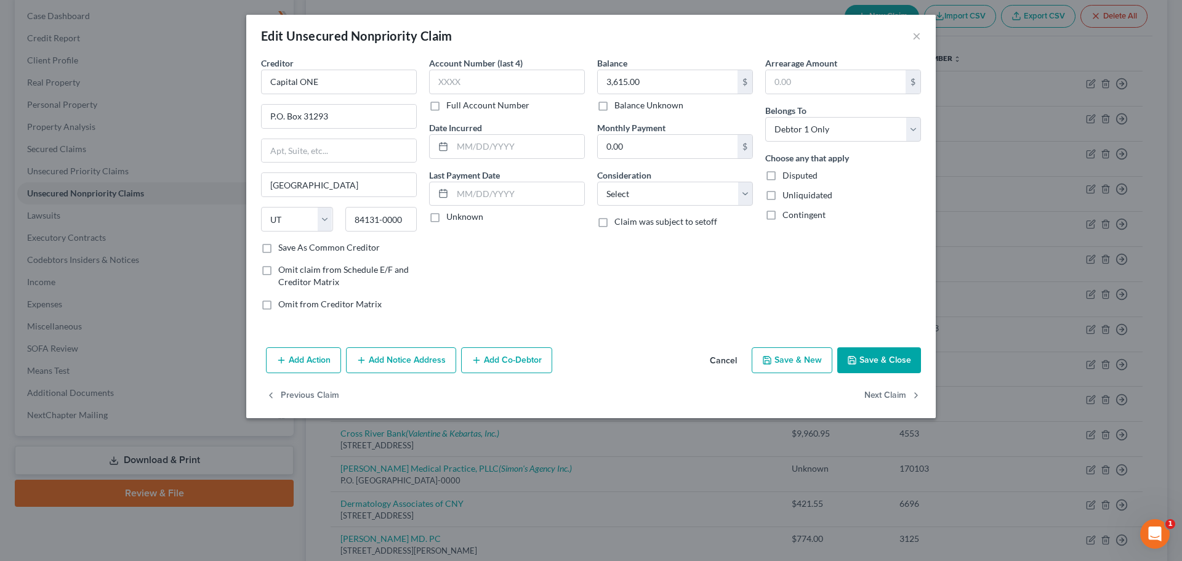
click at [614, 107] on label "Balance Unknown" at bounding box center [648, 105] width 69 height 12
click at [619, 107] on input "Balance Unknown" at bounding box center [623, 103] width 8 height 8
checkbox input "true"
type input "0.00"
click at [879, 350] on button "Save & Close" at bounding box center [879, 360] width 84 height 26
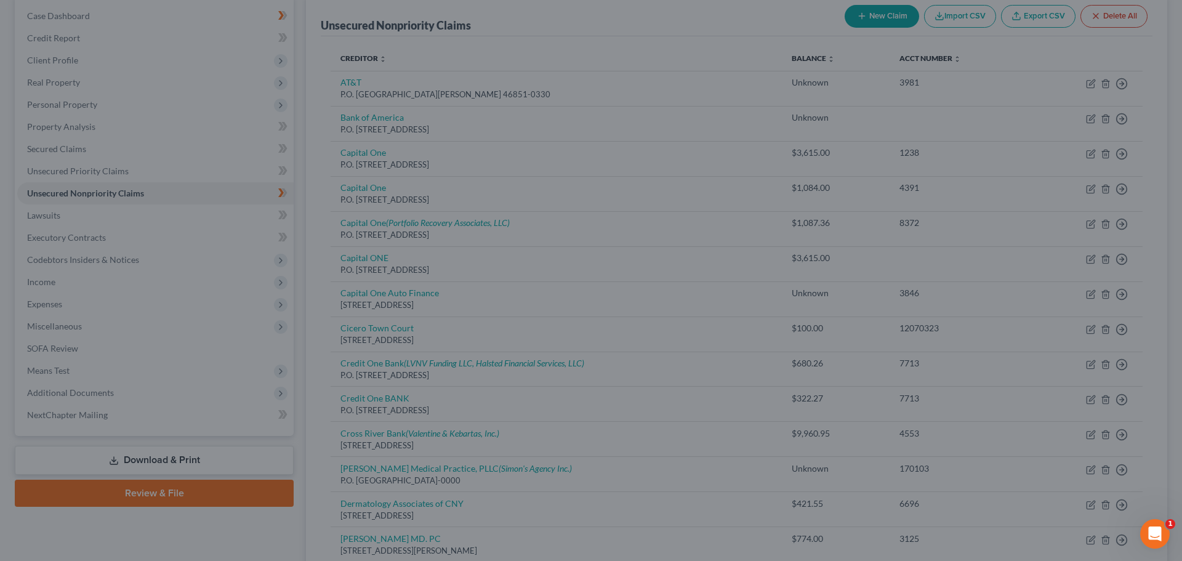
type input "0"
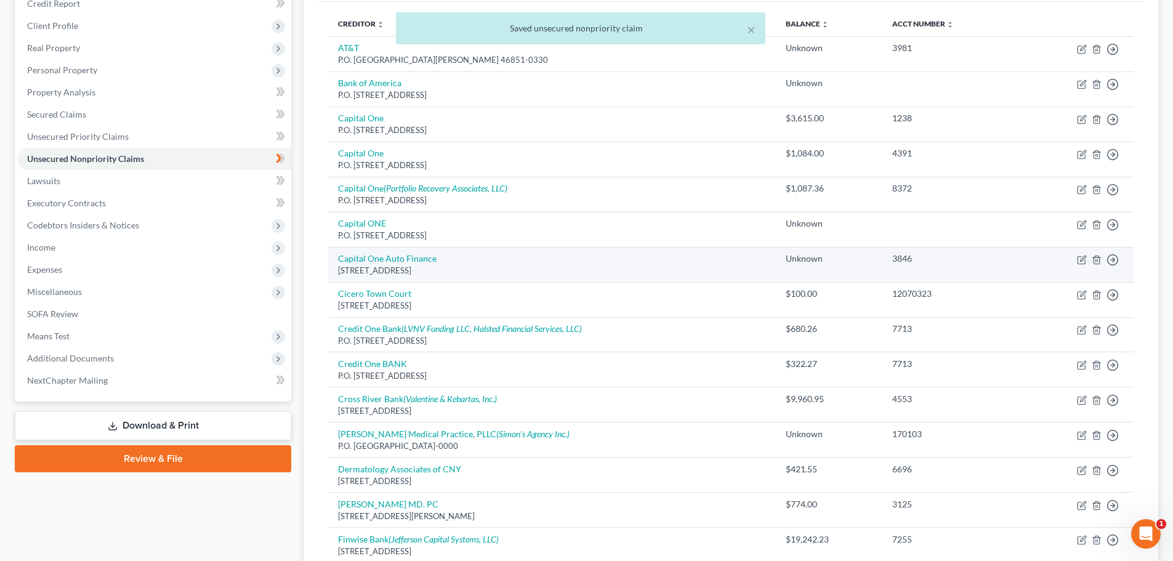
scroll to position [185, 0]
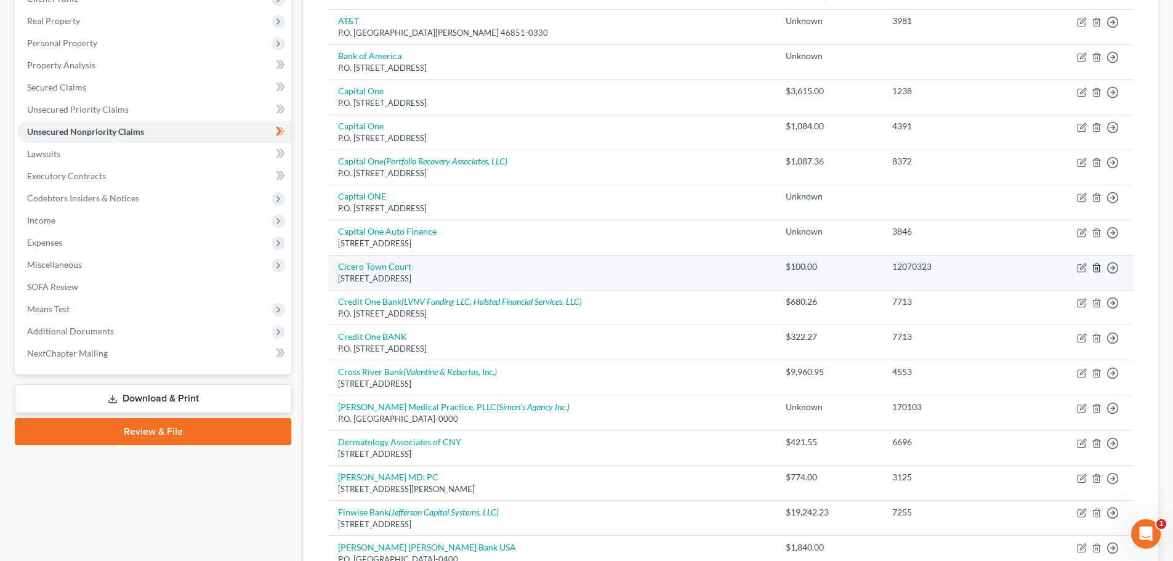
click at [1095, 267] on icon "button" at bounding box center [1097, 268] width 10 height 10
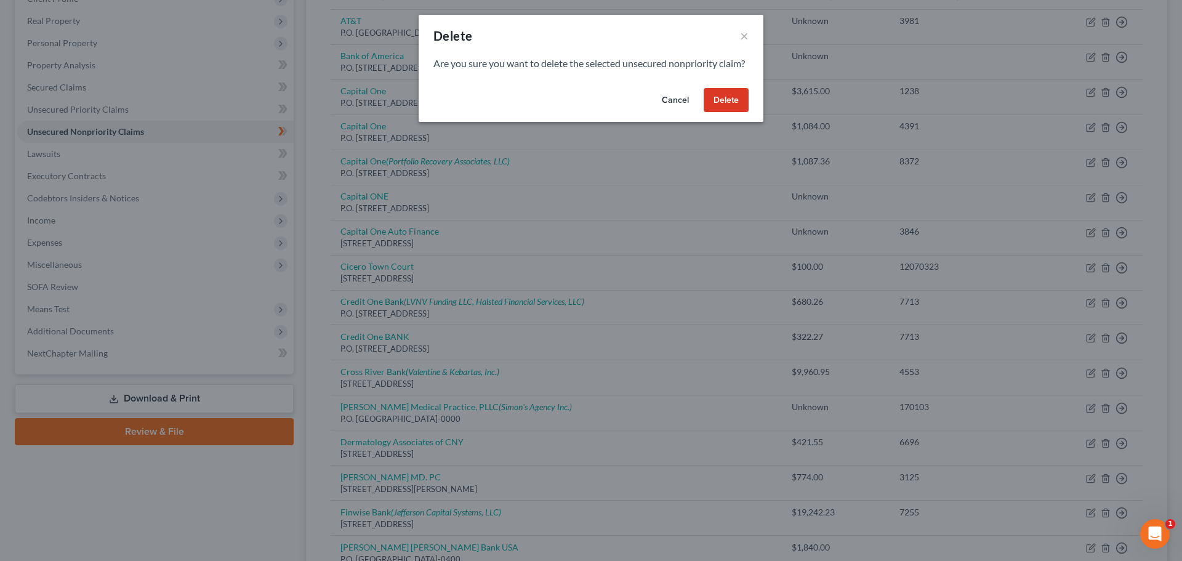
click at [731, 113] on button "Delete" at bounding box center [726, 100] width 45 height 25
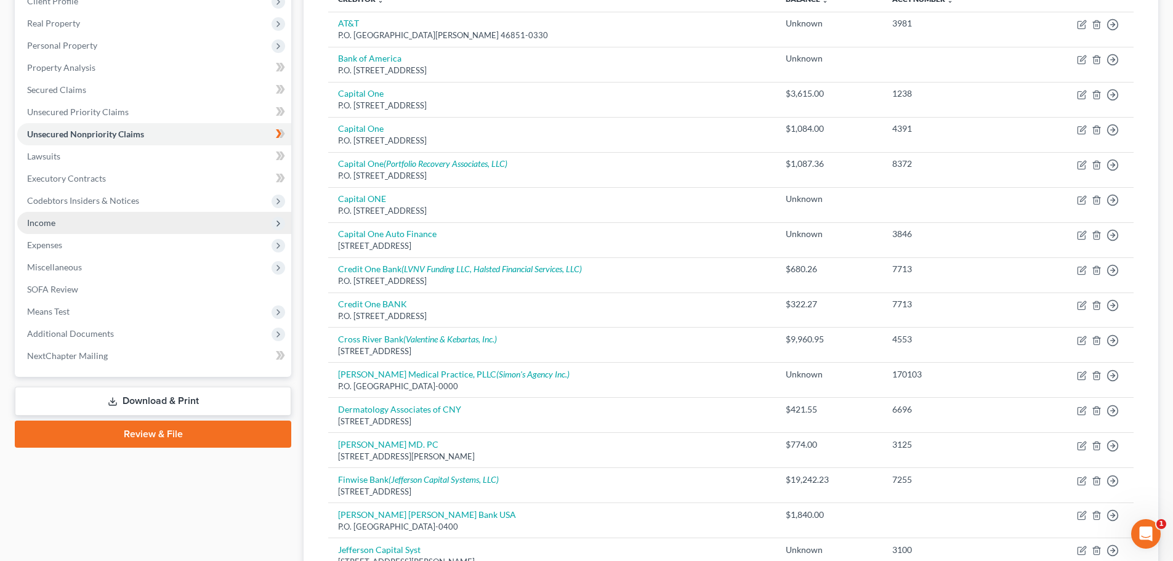
scroll to position [123, 0]
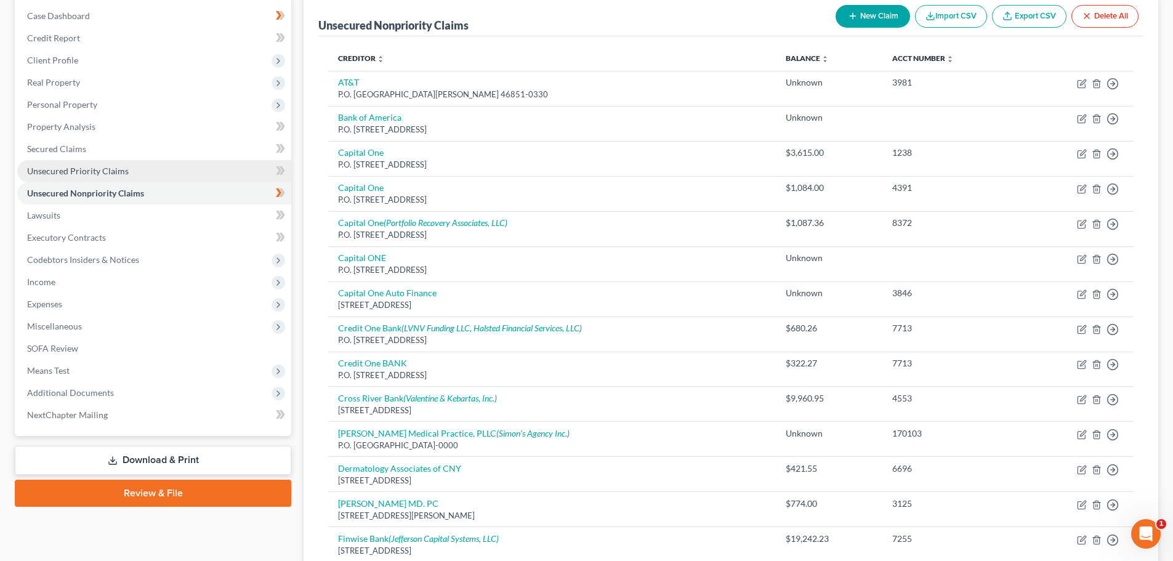
click at [94, 173] on span "Unsecured Priority Claims" at bounding box center [78, 171] width 102 height 10
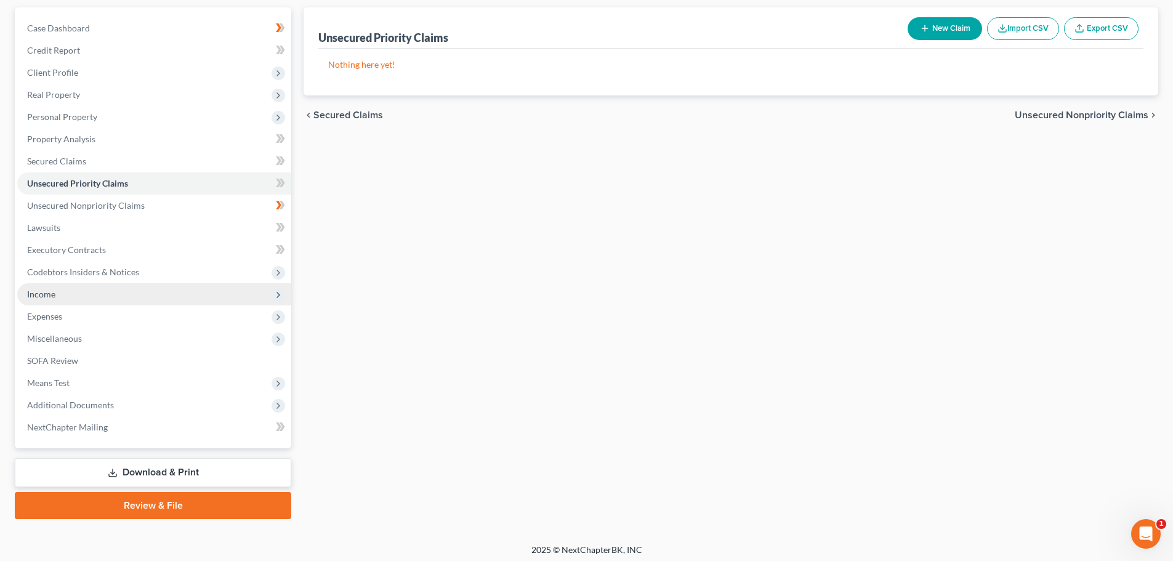
scroll to position [116, 0]
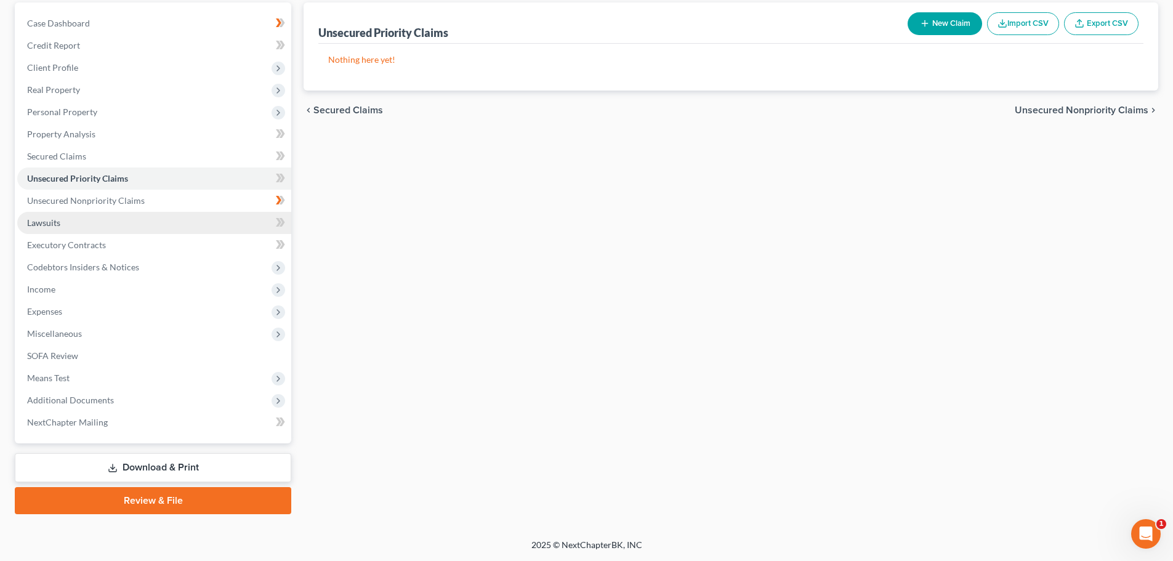
click at [48, 224] on span "Lawsuits" at bounding box center [43, 222] width 33 height 10
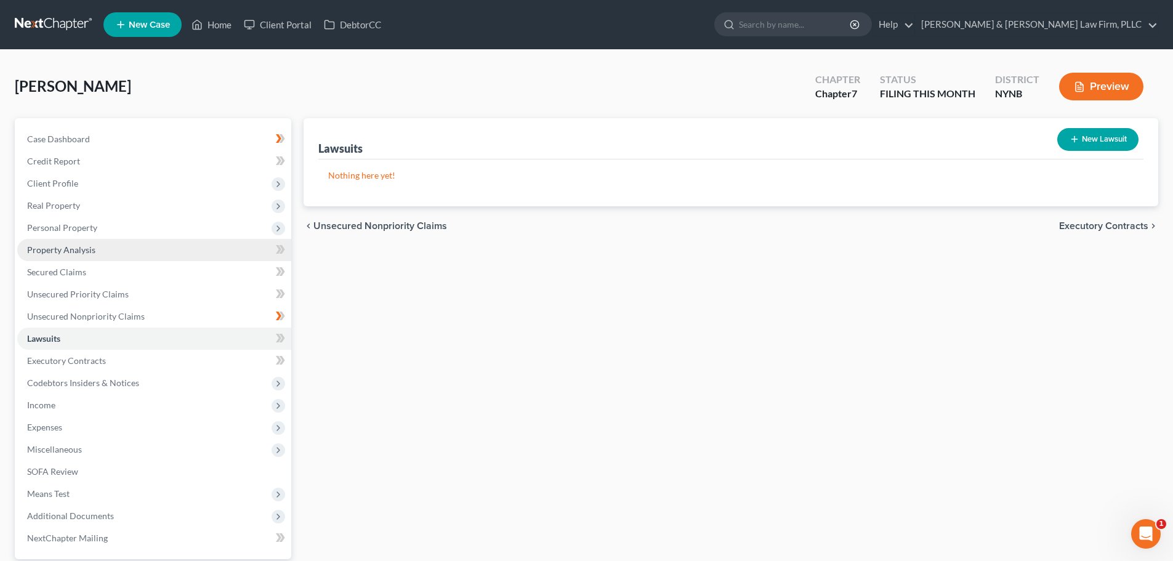
click at [68, 251] on span "Property Analysis" at bounding box center [61, 249] width 68 height 10
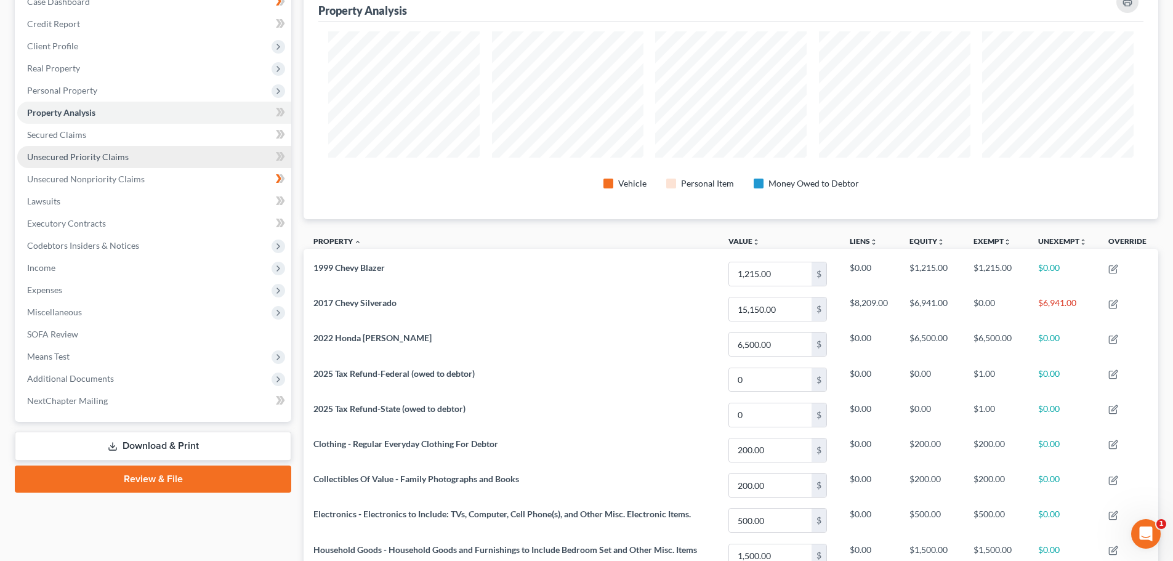
scroll to position [62, 0]
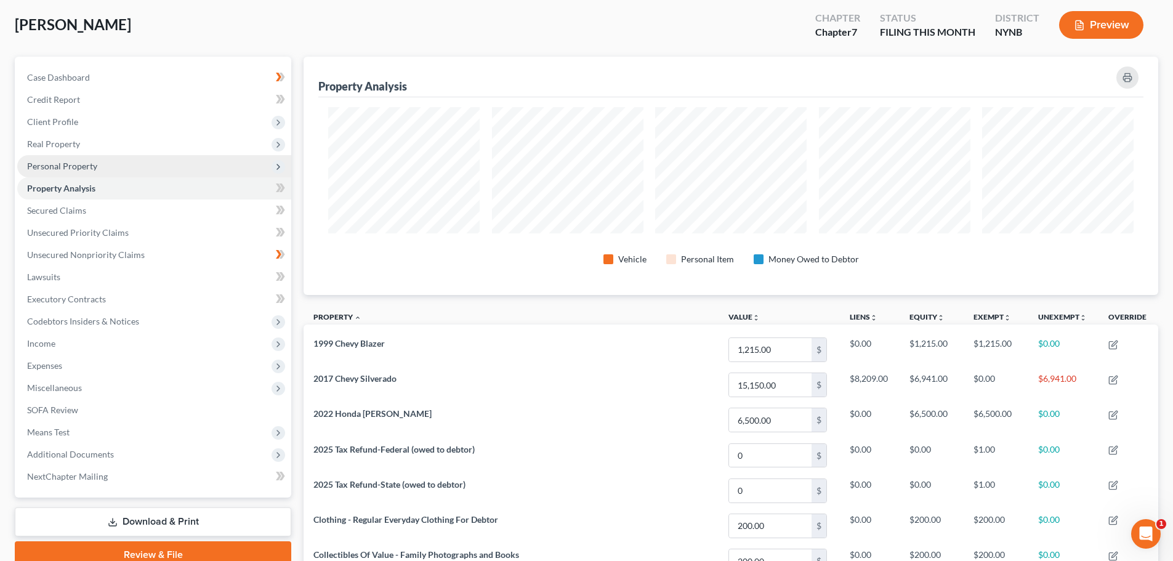
click at [60, 168] on span "Personal Property" at bounding box center [62, 166] width 70 height 10
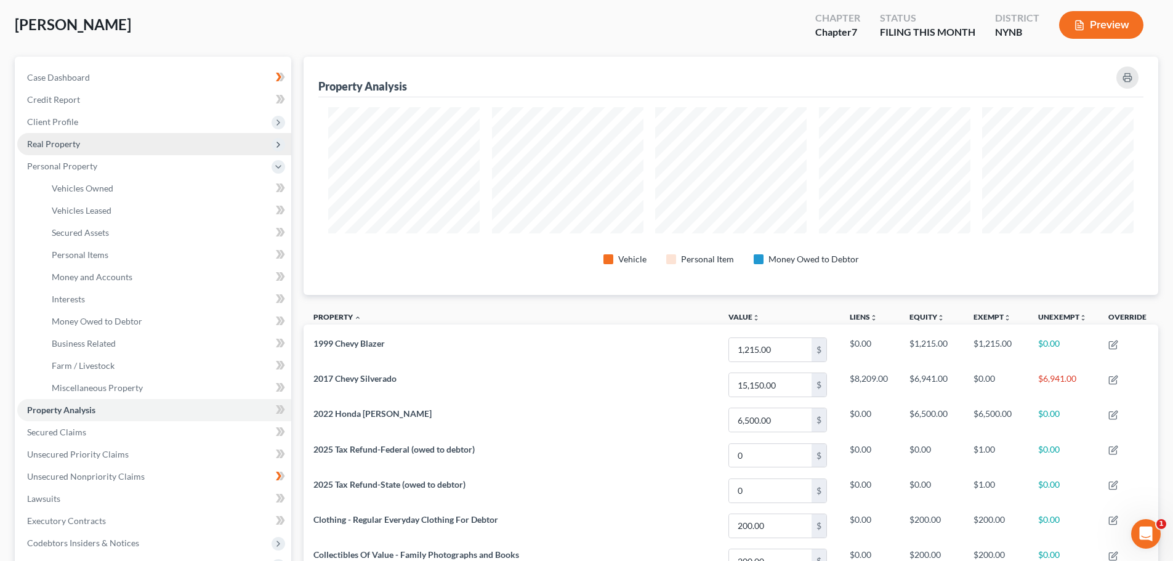
click at [71, 145] on span "Real Property" at bounding box center [53, 144] width 53 height 10
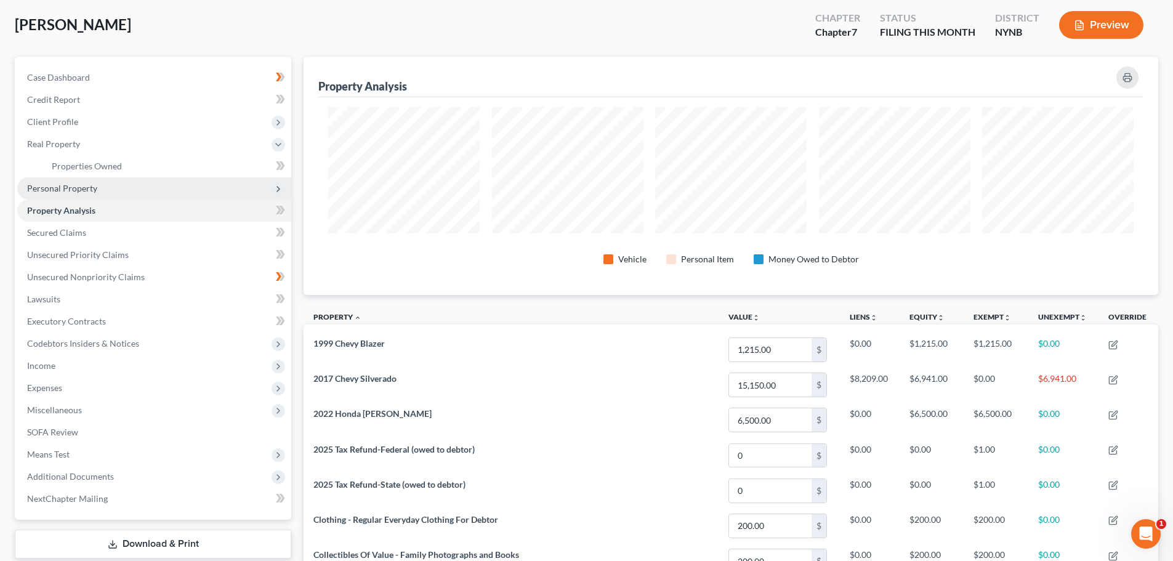
click at [70, 189] on span "Personal Property" at bounding box center [62, 188] width 70 height 10
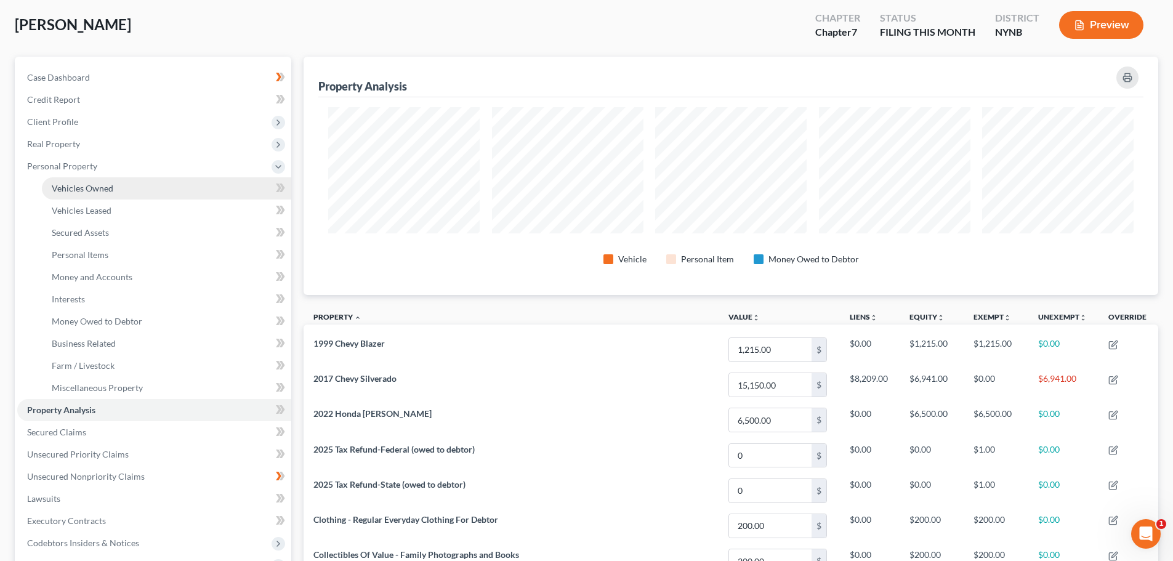
click at [79, 189] on span "Vehicles Owned" at bounding box center [83, 188] width 62 height 10
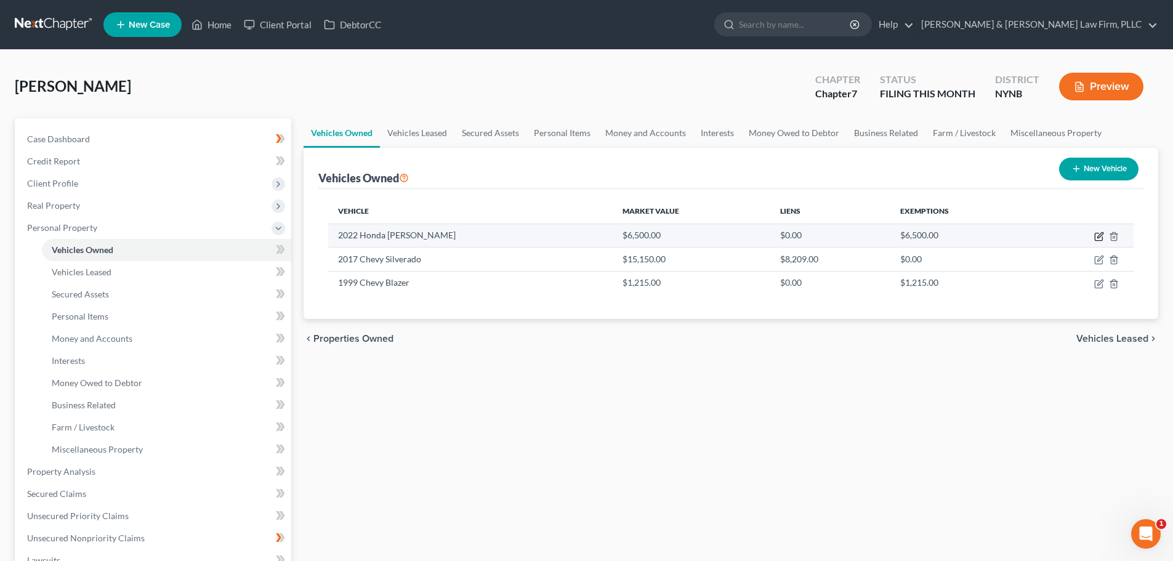
click at [1098, 237] on icon "button" at bounding box center [1099, 236] width 10 height 10
select select "6"
select select "4"
select select "2"
select select "0"
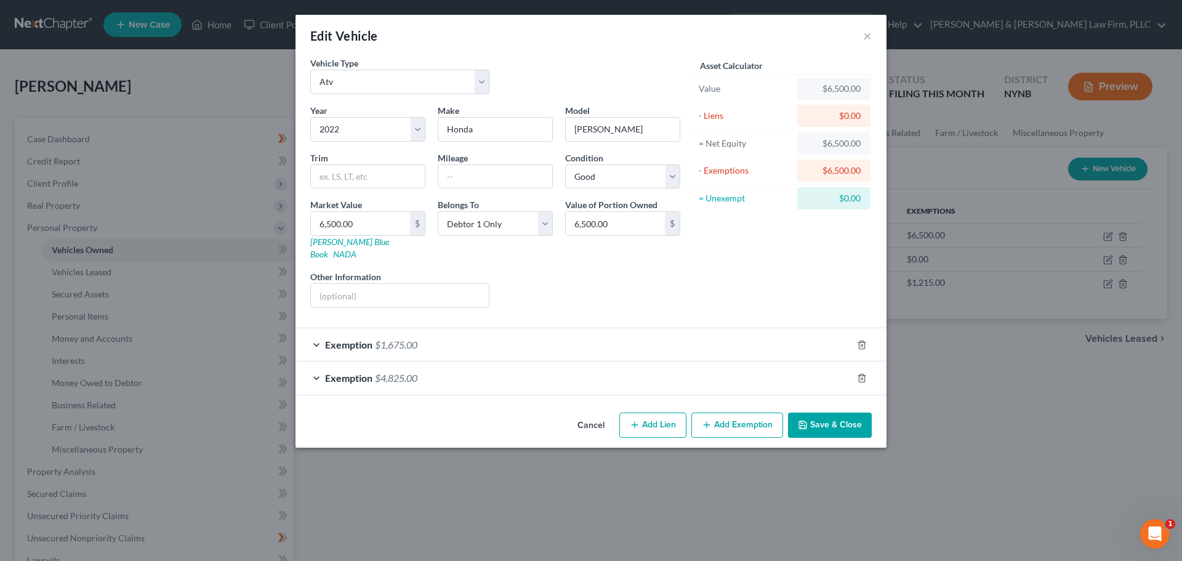
click at [360, 372] on span "Exemption" at bounding box center [348, 378] width 47 height 12
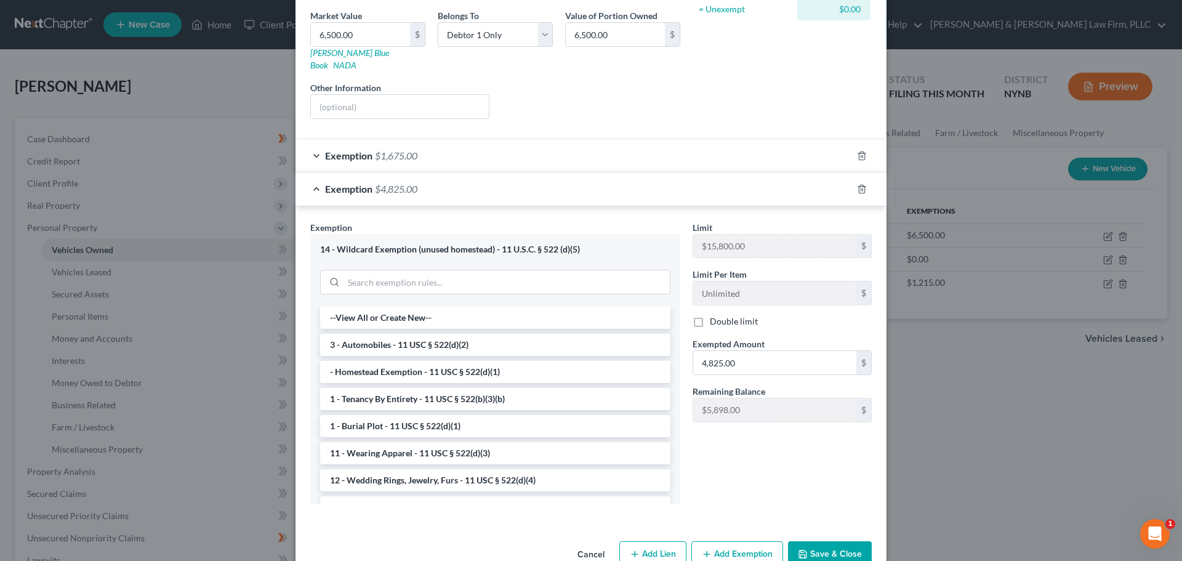
scroll to position [207, 0]
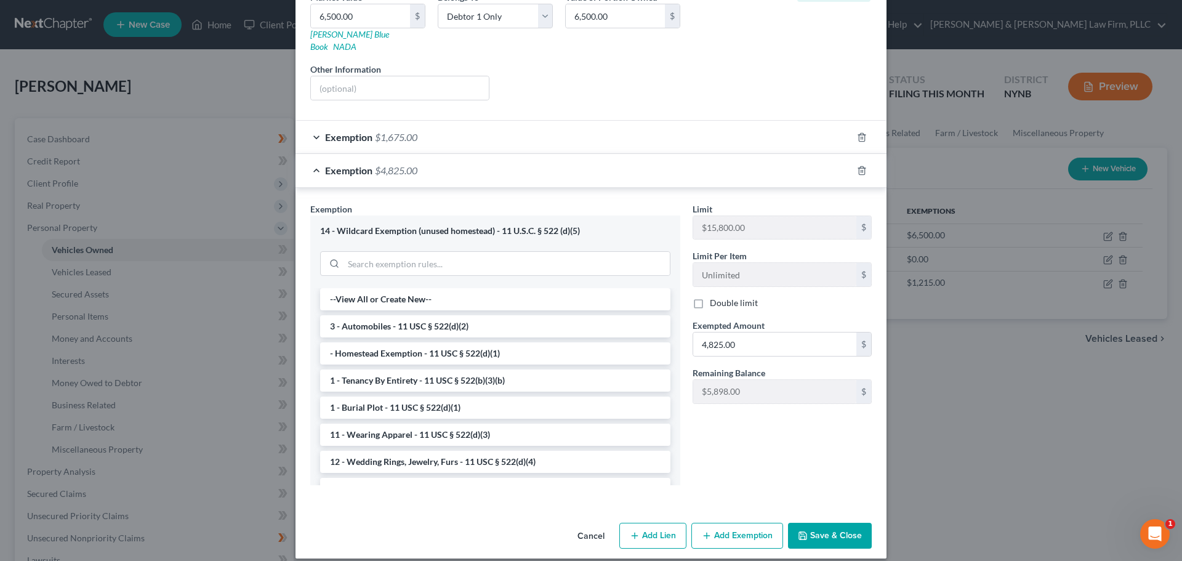
click at [833, 523] on button "Save & Close" at bounding box center [830, 536] width 84 height 26
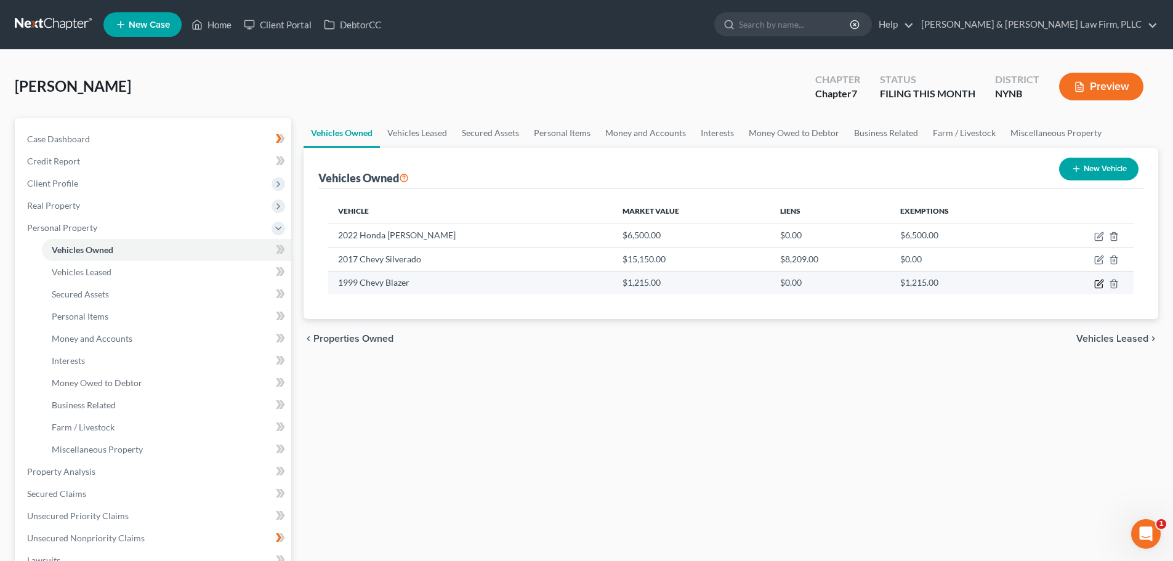
click at [1098, 284] on icon "button" at bounding box center [1099, 284] width 10 height 10
select select "0"
select select "27"
select select "3"
select select "0"
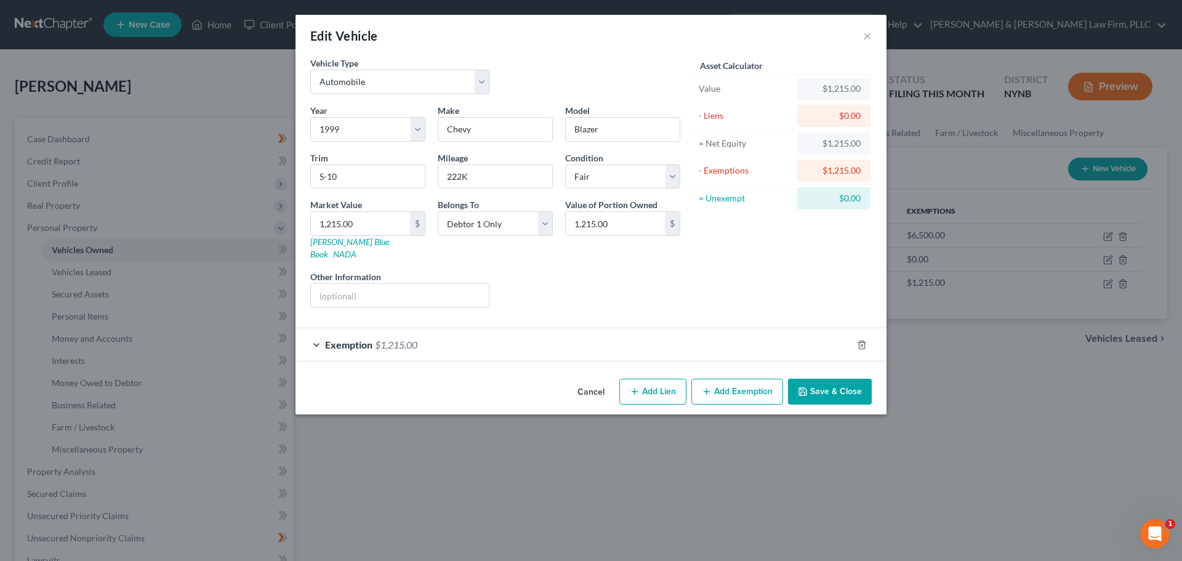
click at [331, 339] on span "Exemption" at bounding box center [348, 345] width 47 height 12
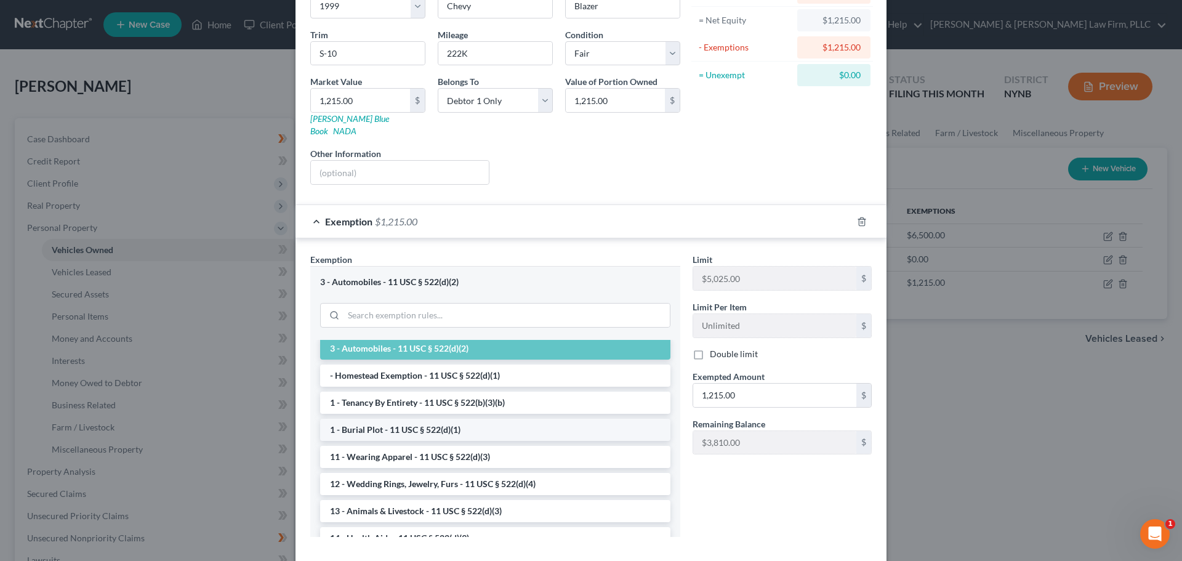
scroll to position [0, 0]
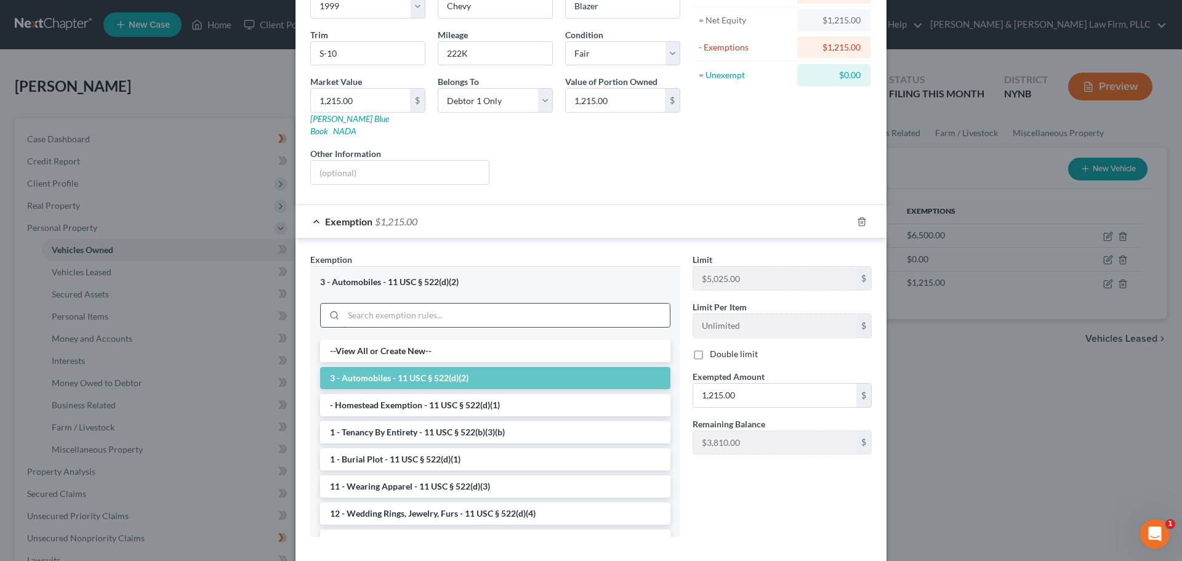
click at [423, 307] on input "search" at bounding box center [507, 315] width 326 height 23
click at [858, 217] on icon "button" at bounding box center [862, 222] width 10 height 10
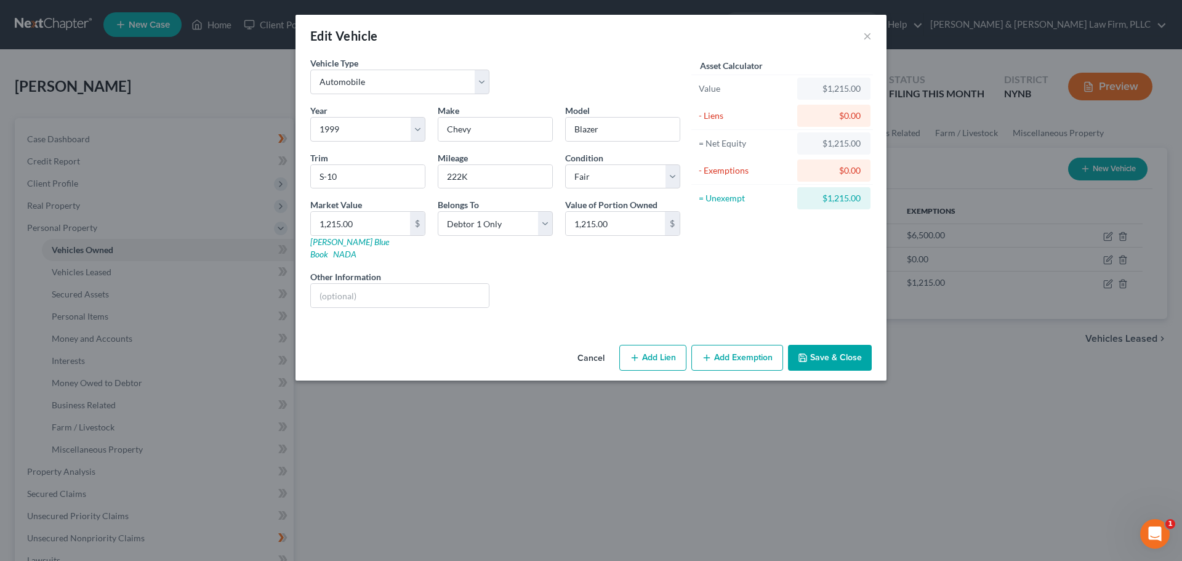
click at [827, 346] on button "Save & Close" at bounding box center [830, 358] width 84 height 26
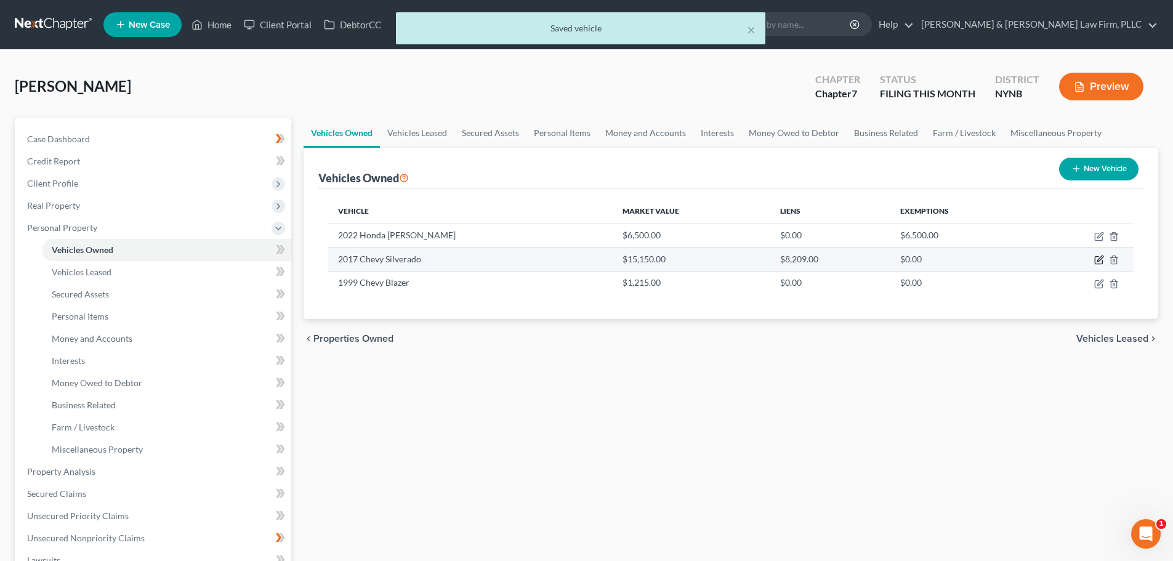
click at [1098, 260] on icon "button" at bounding box center [1100, 259] width 6 height 6
select select "0"
select select "9"
select select "3"
select select "0"
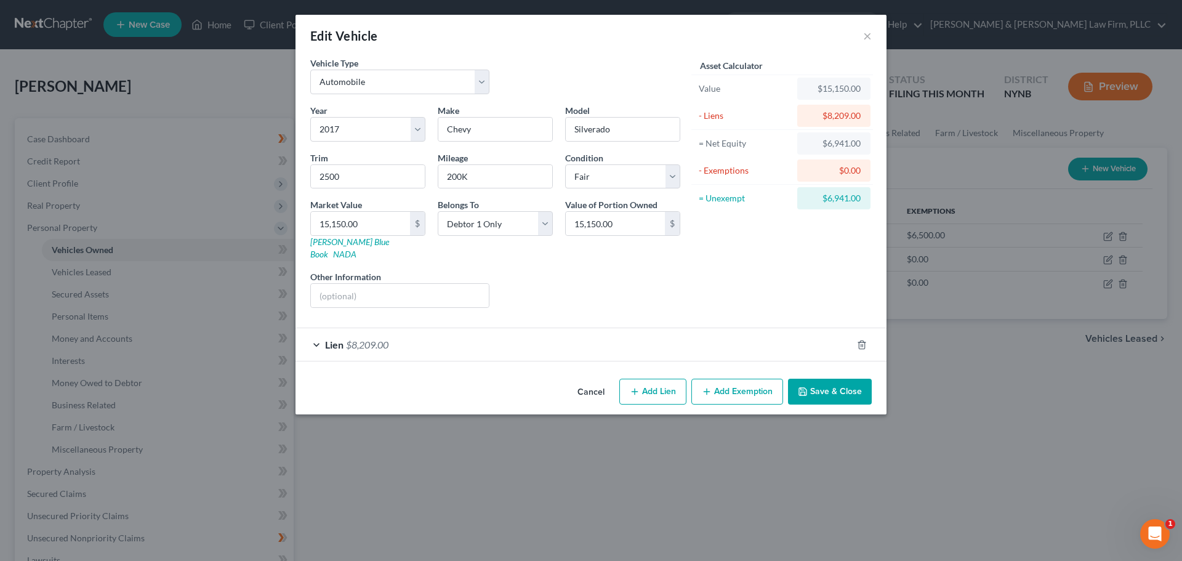
click at [334, 339] on span "Lien" at bounding box center [334, 345] width 18 height 12
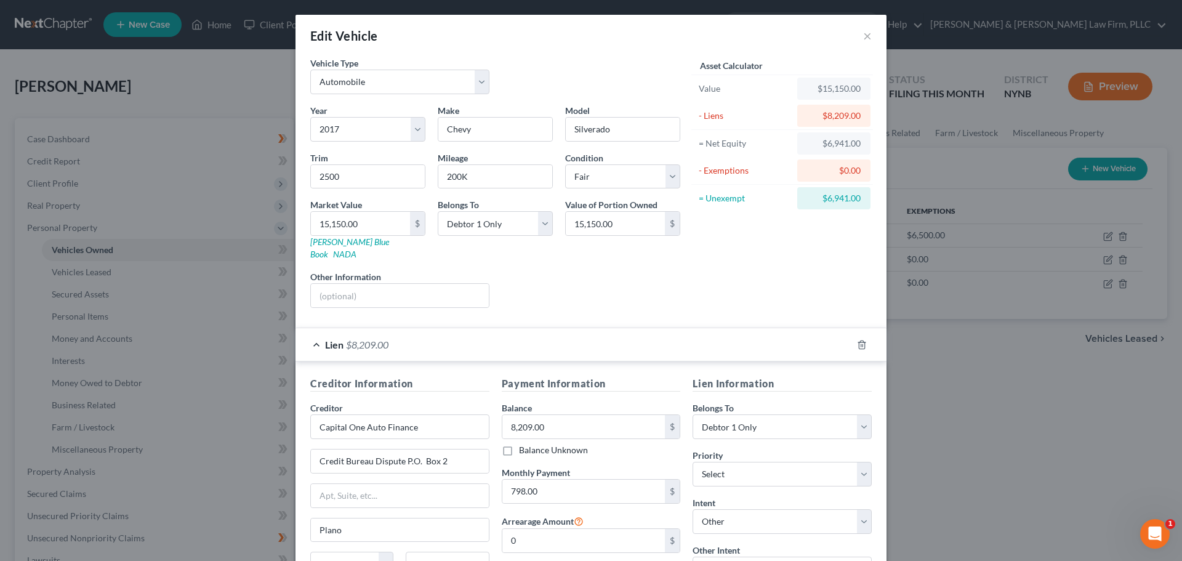
scroll to position [113, 0]
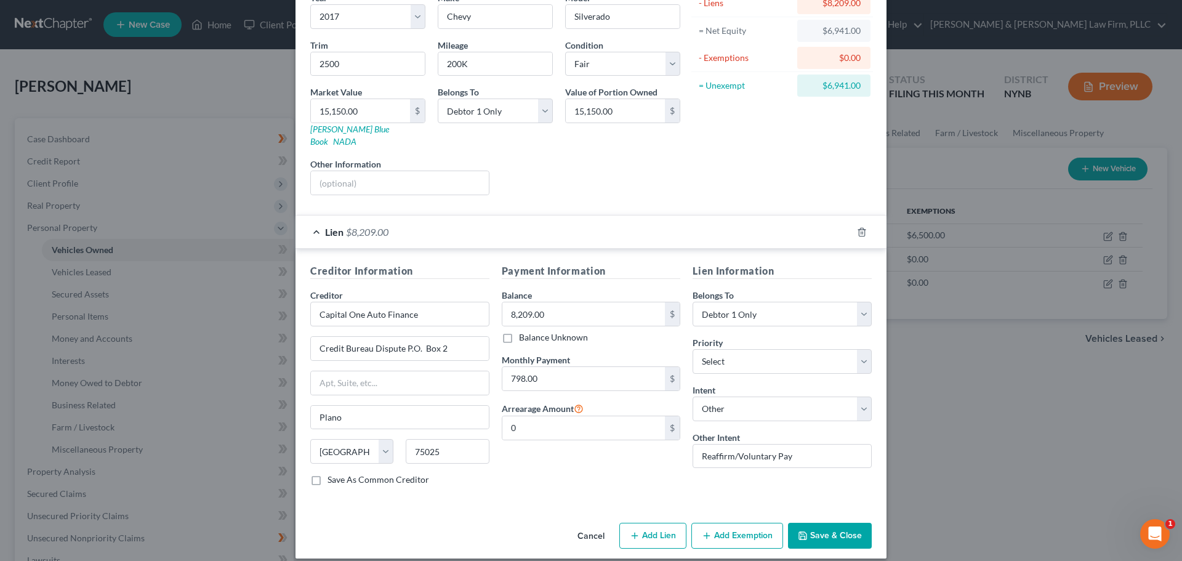
click at [738, 523] on button "Add Exemption" at bounding box center [737, 536] width 92 height 26
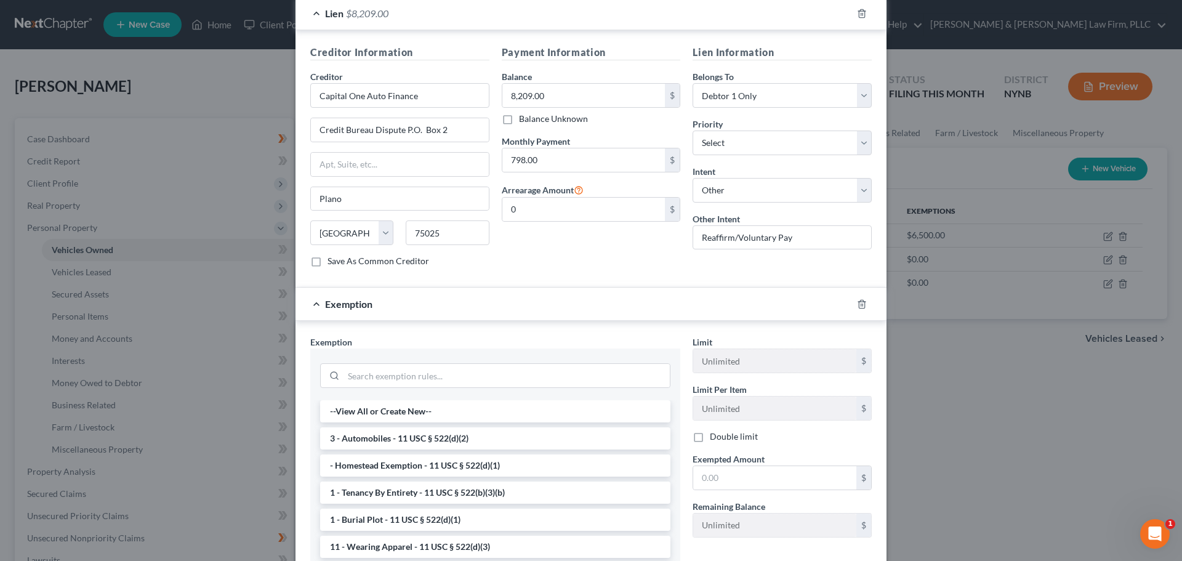
scroll to position [359, 0]
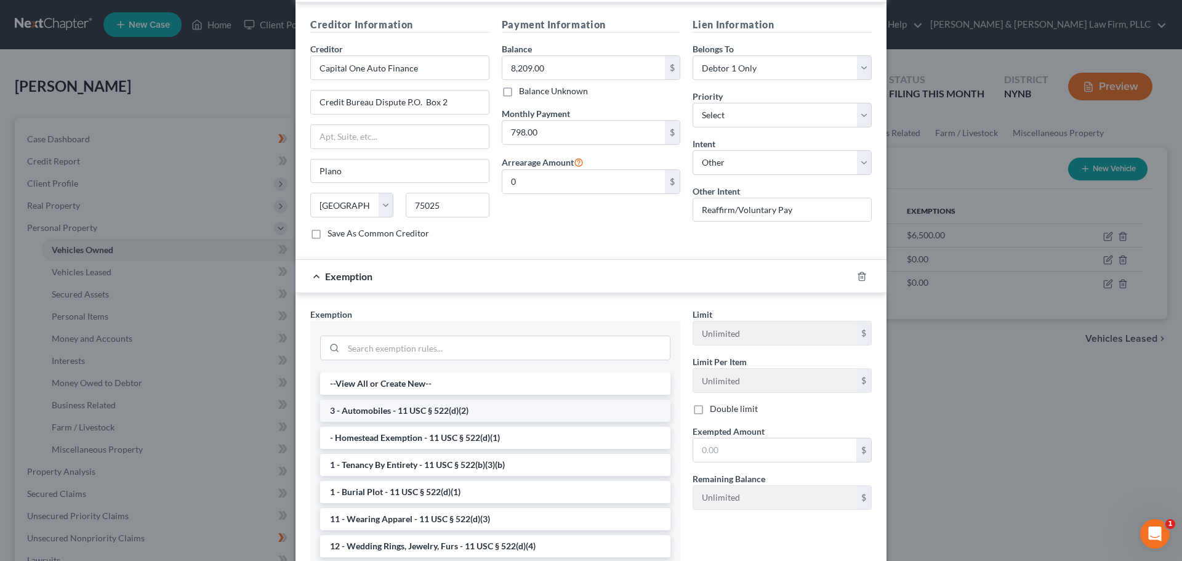
click at [413, 400] on li "3 - Automobiles - 11 USC § 522(d)(2)" at bounding box center [495, 411] width 350 height 22
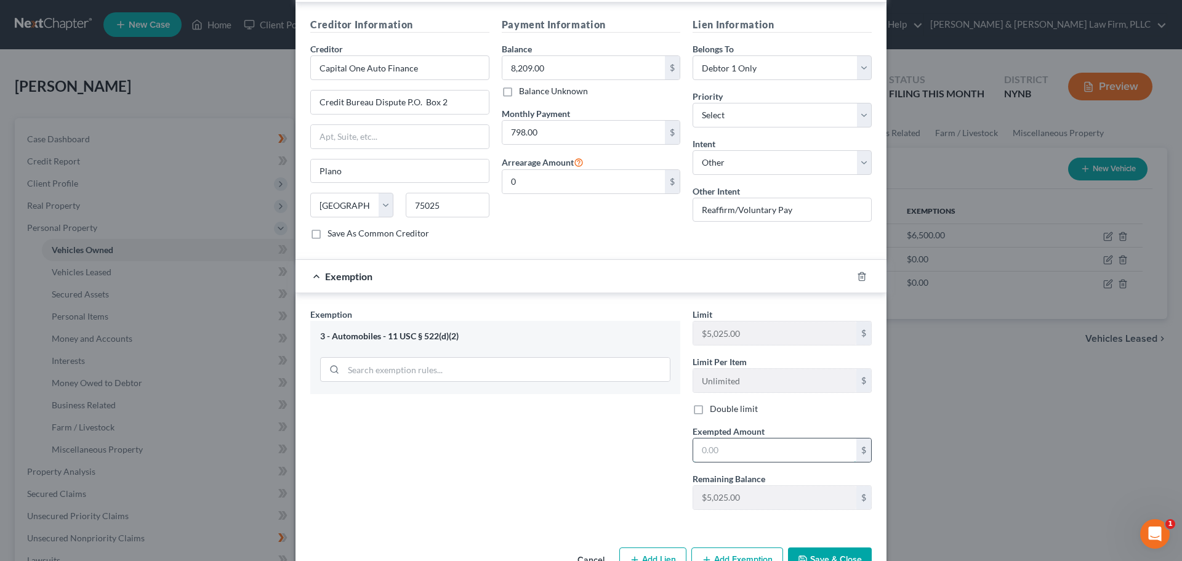
click at [738, 440] on input "text" at bounding box center [774, 449] width 163 height 23
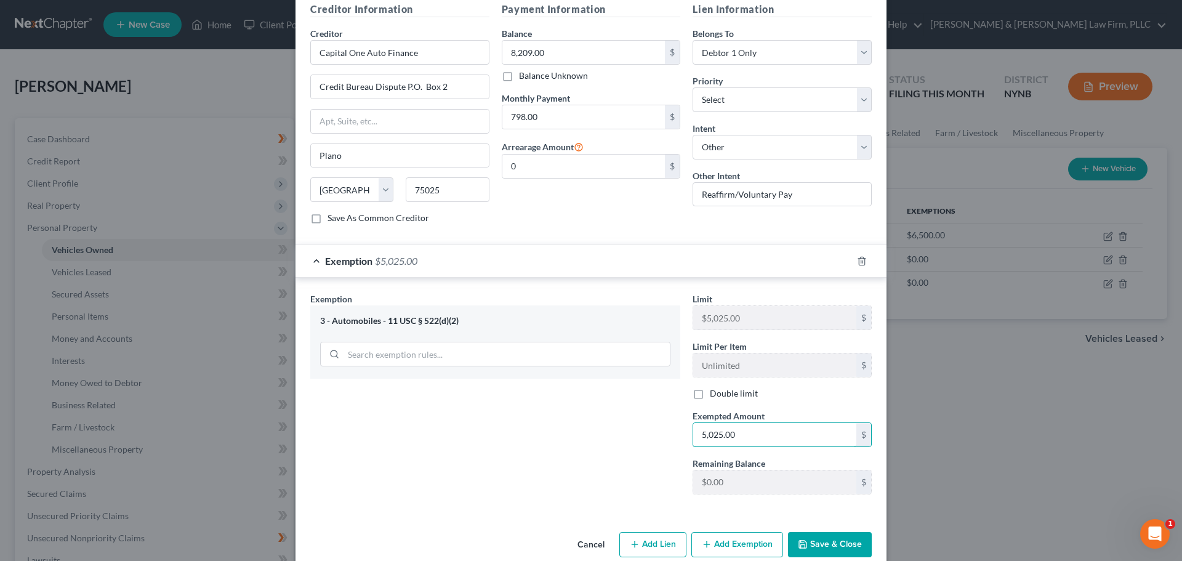
scroll to position [383, 0]
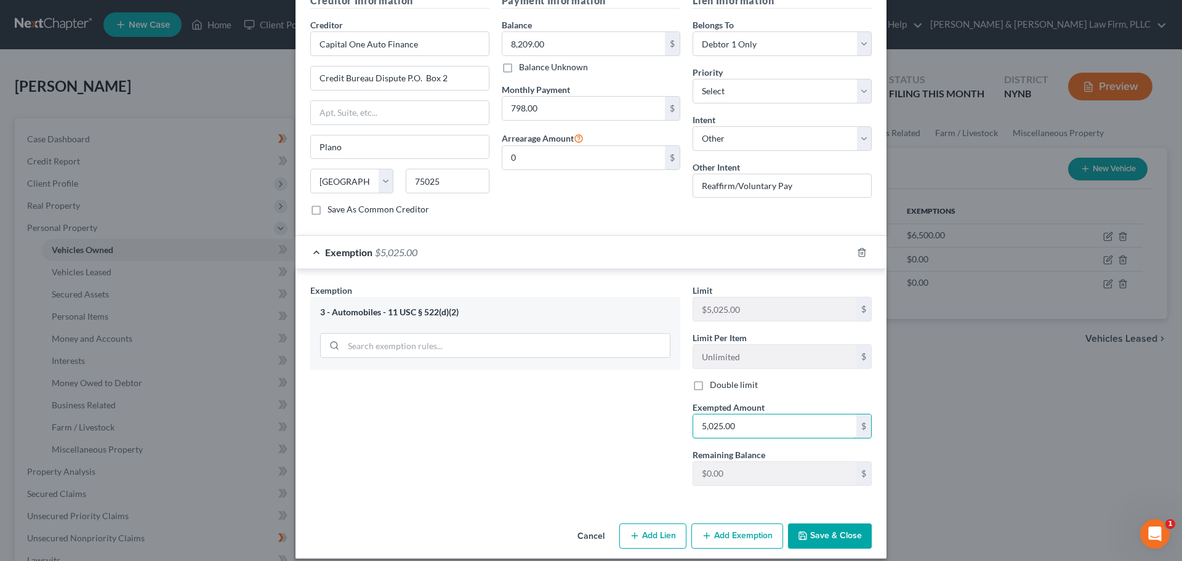
type input "5,025.00"
click at [734, 523] on button "Add Exemption" at bounding box center [737, 536] width 92 height 26
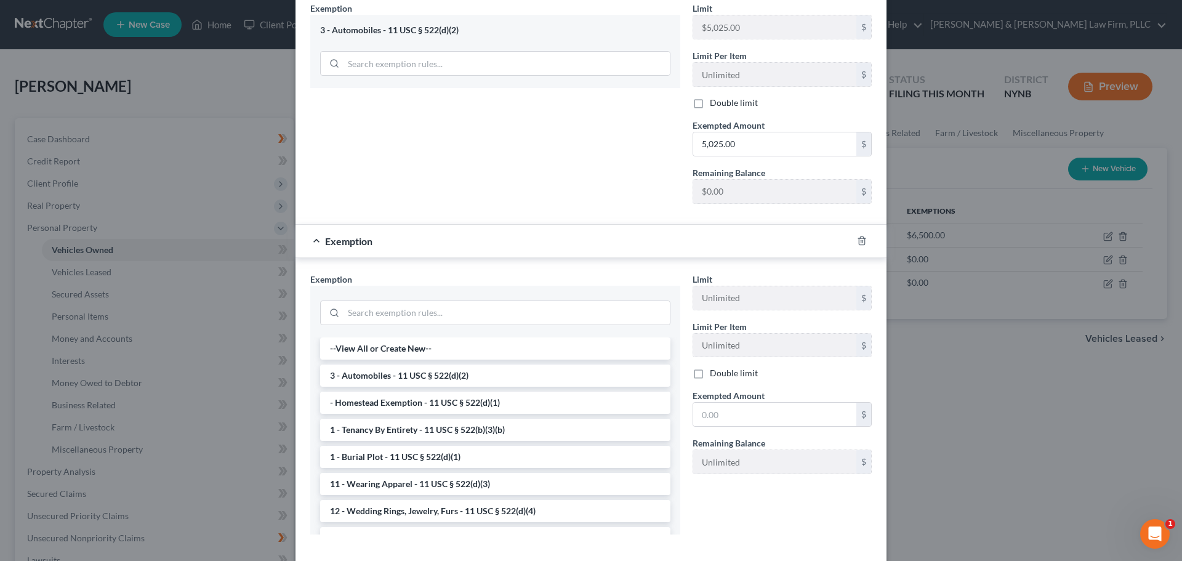
scroll to position [691, 0]
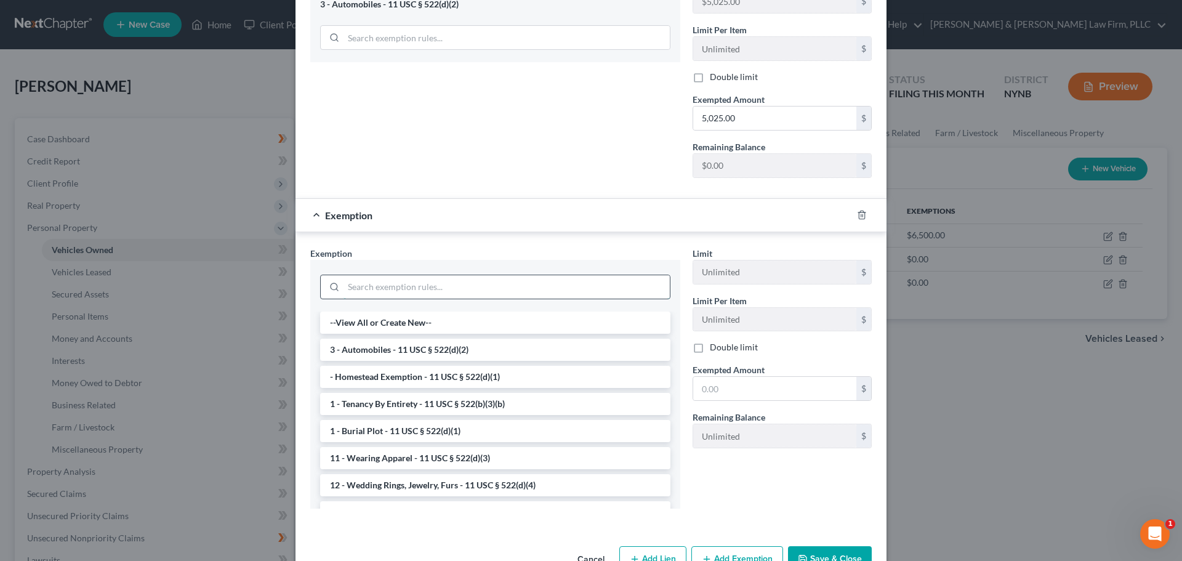
click at [424, 275] on input "search" at bounding box center [507, 286] width 326 height 23
type input "i"
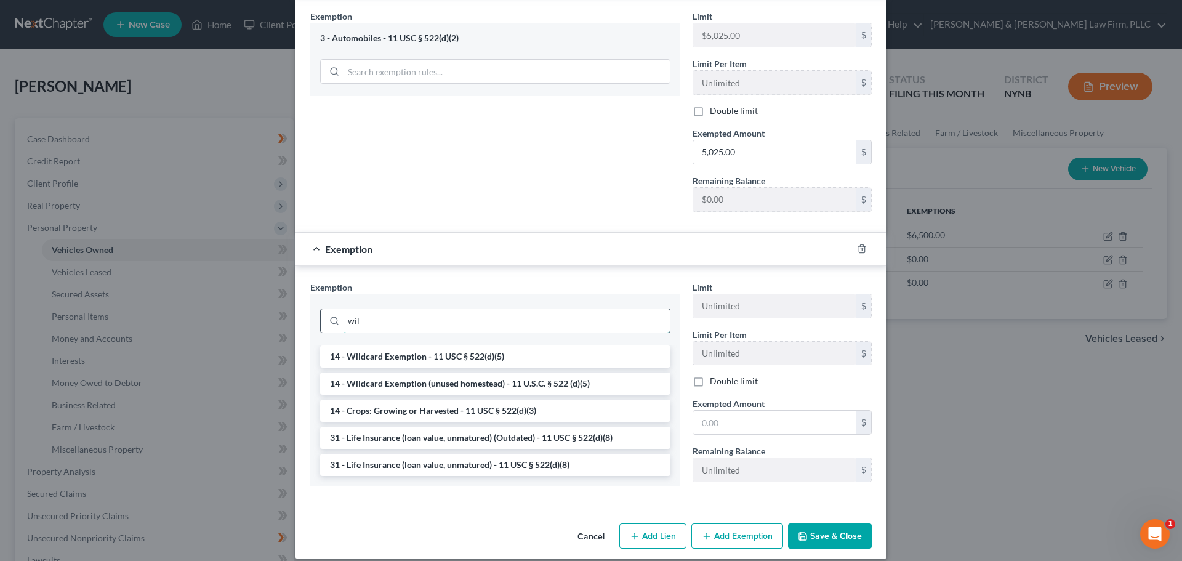
scroll to position [654, 0]
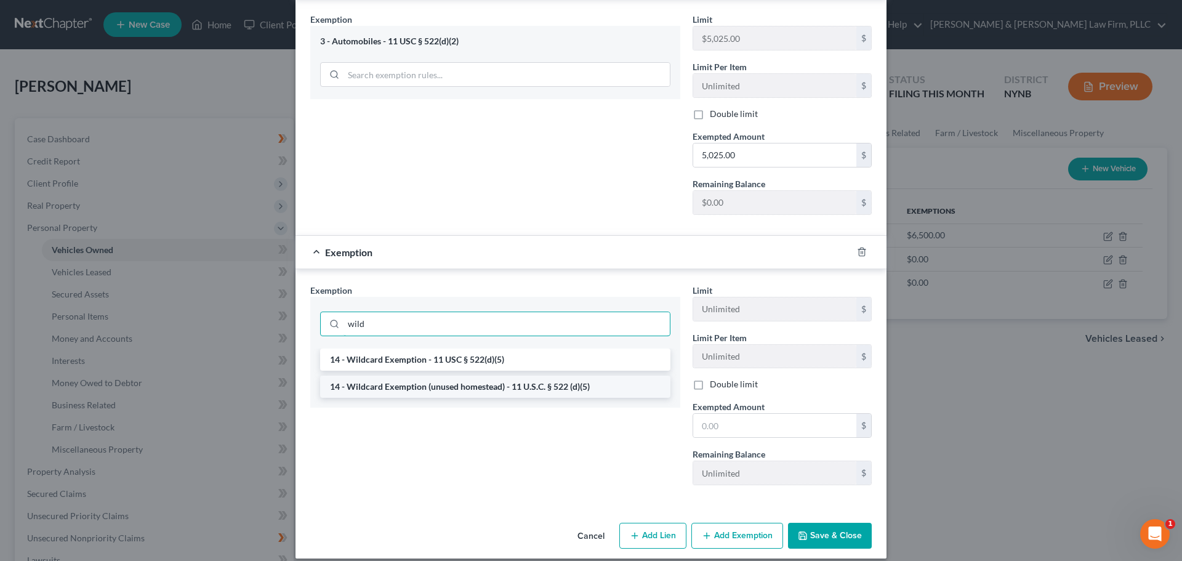
type input "wild"
click at [462, 377] on li "14 - Wildcard Exemption (unused homestead) - 11 U.S.C. § 522 (d)(5)" at bounding box center [495, 387] width 350 height 22
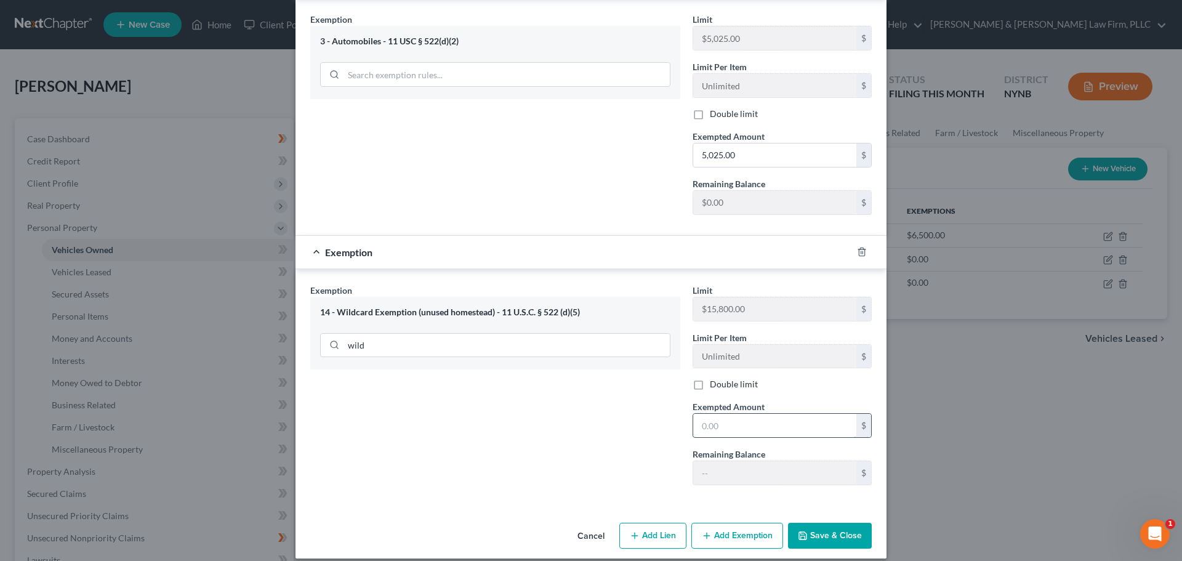
click at [735, 416] on input "text" at bounding box center [774, 425] width 163 height 23
type input "1,916.00"
click at [833, 523] on button "Save & Close" at bounding box center [830, 536] width 84 height 26
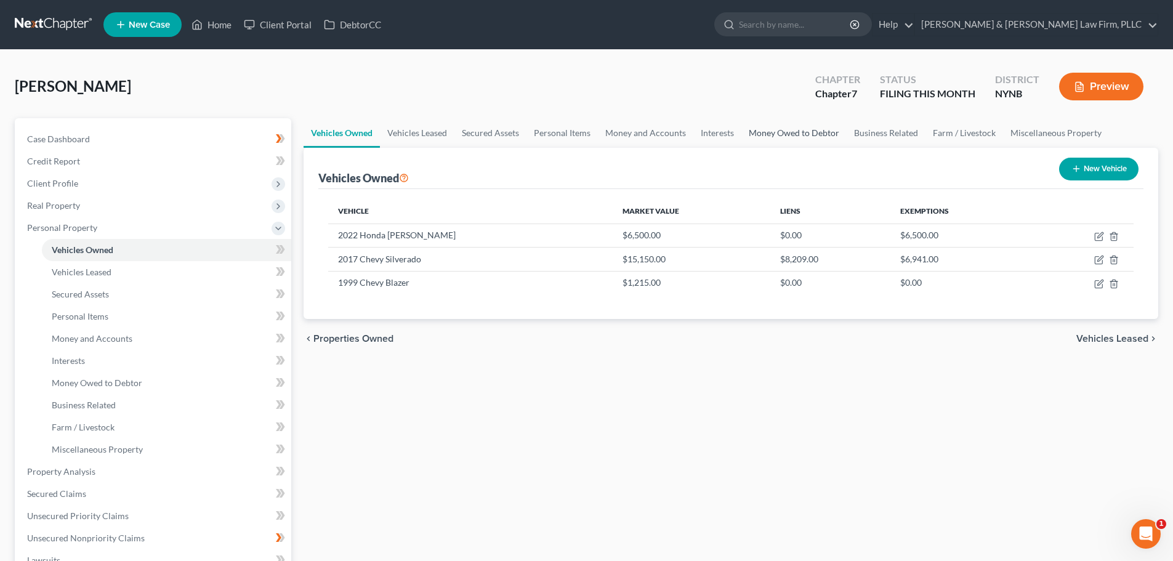
click at [757, 131] on link "Money Owed to Debtor" at bounding box center [793, 133] width 105 height 30
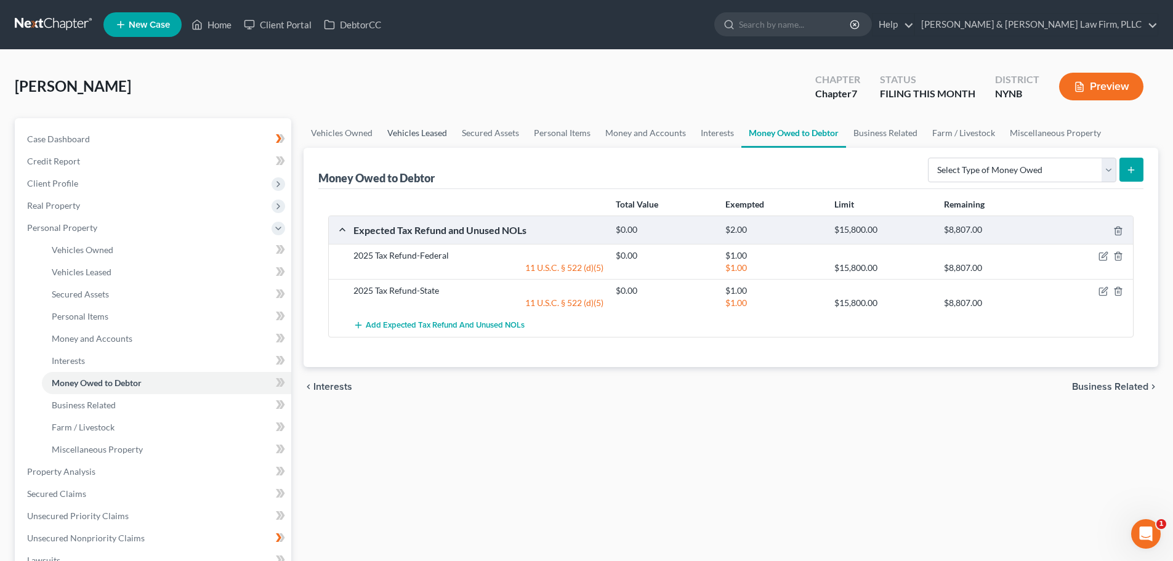
click at [414, 134] on link "Vehicles Leased" at bounding box center [417, 133] width 74 height 30
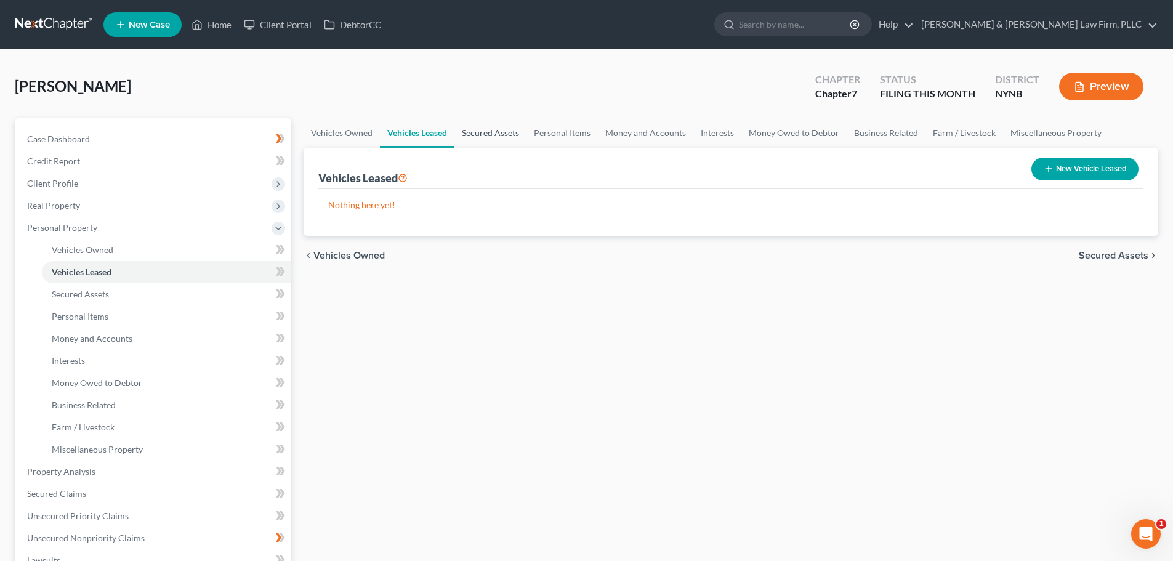
click at [487, 132] on link "Secured Assets" at bounding box center [490, 133] width 72 height 30
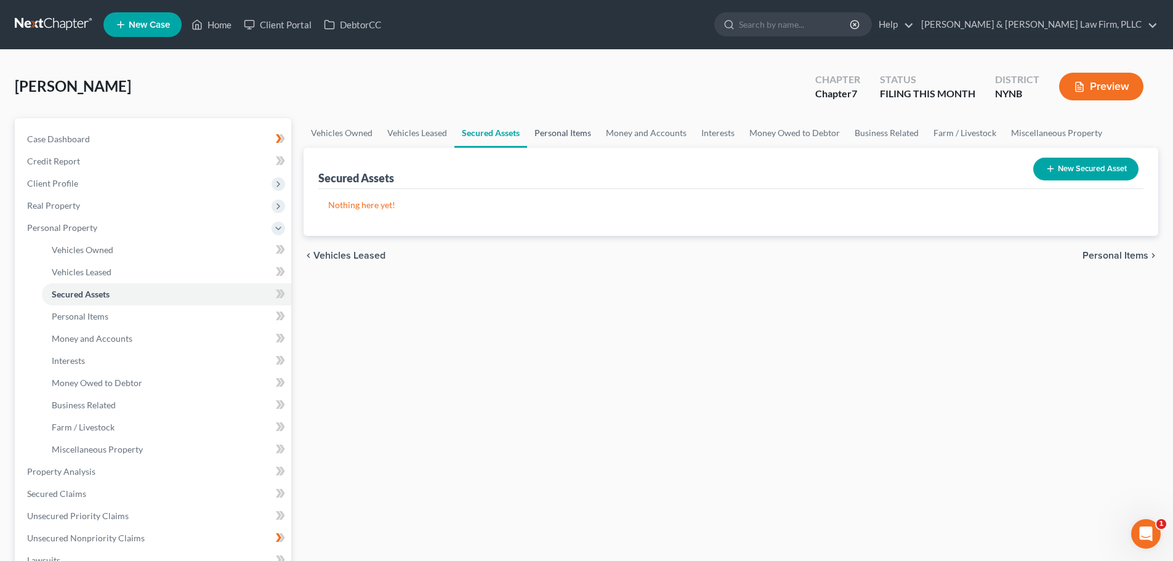
click at [547, 136] on link "Personal Items" at bounding box center [562, 133] width 71 height 30
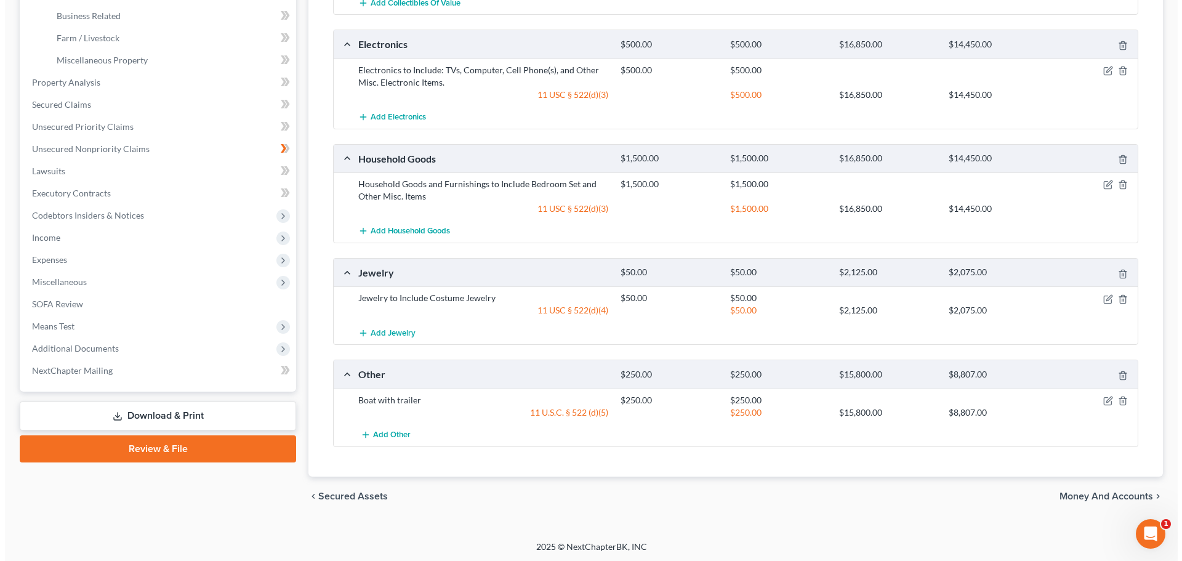
scroll to position [391, 0]
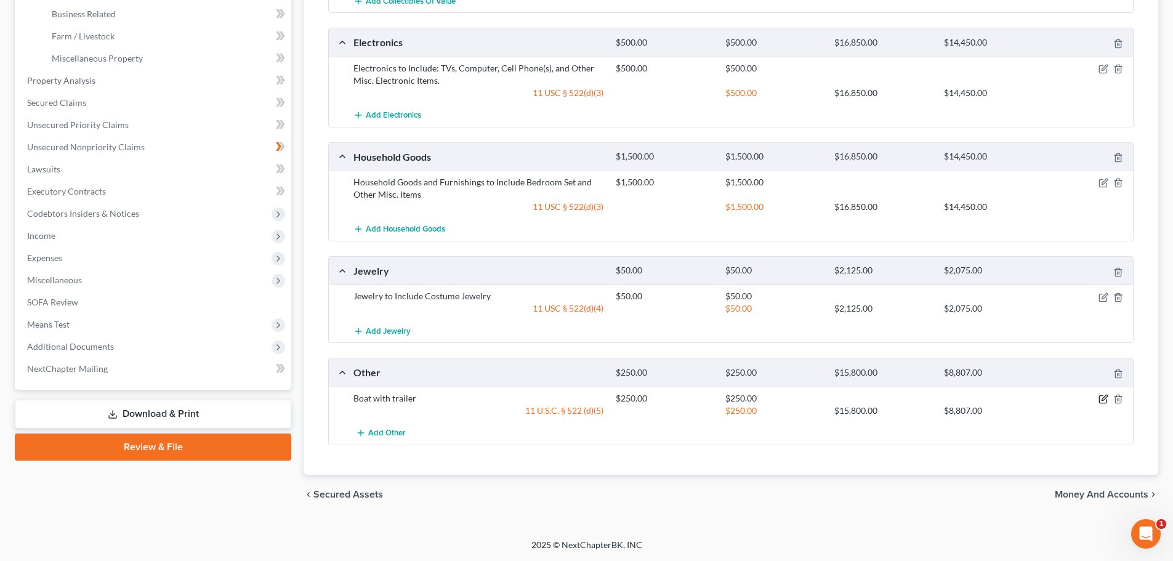
click at [1103, 399] on icon "button" at bounding box center [1103, 399] width 10 height 10
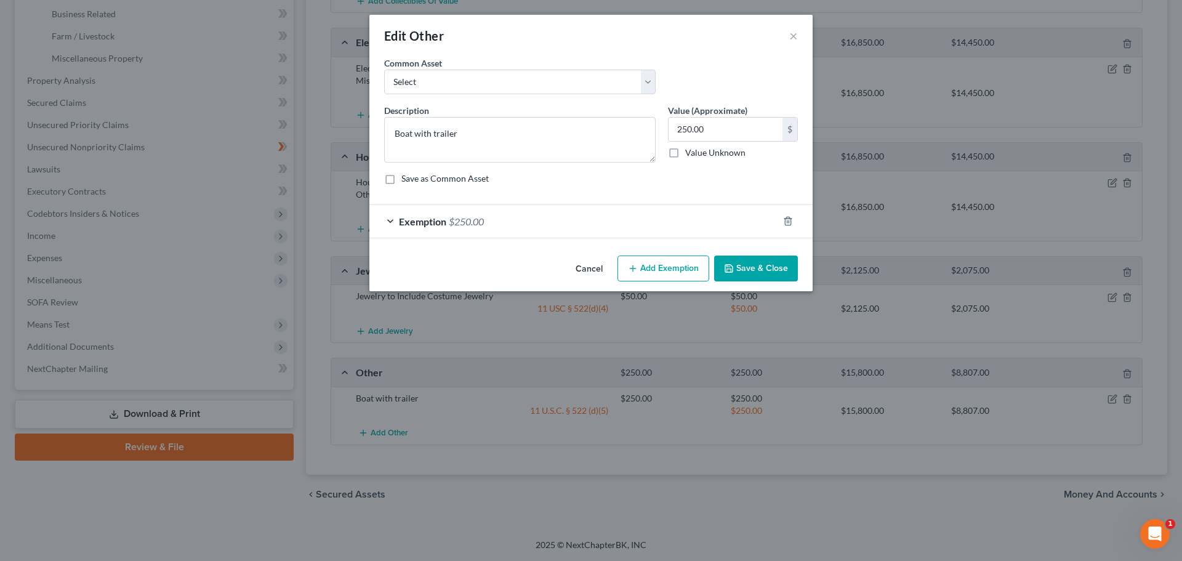
click at [411, 221] on span "Exemption" at bounding box center [422, 221] width 47 height 12
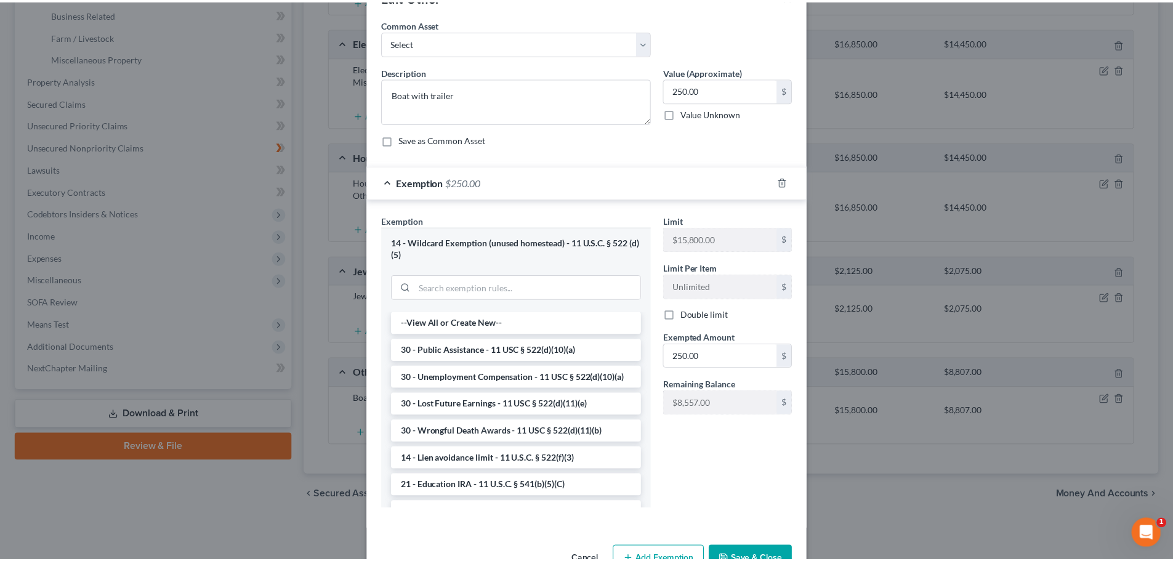
scroll to position [75, 0]
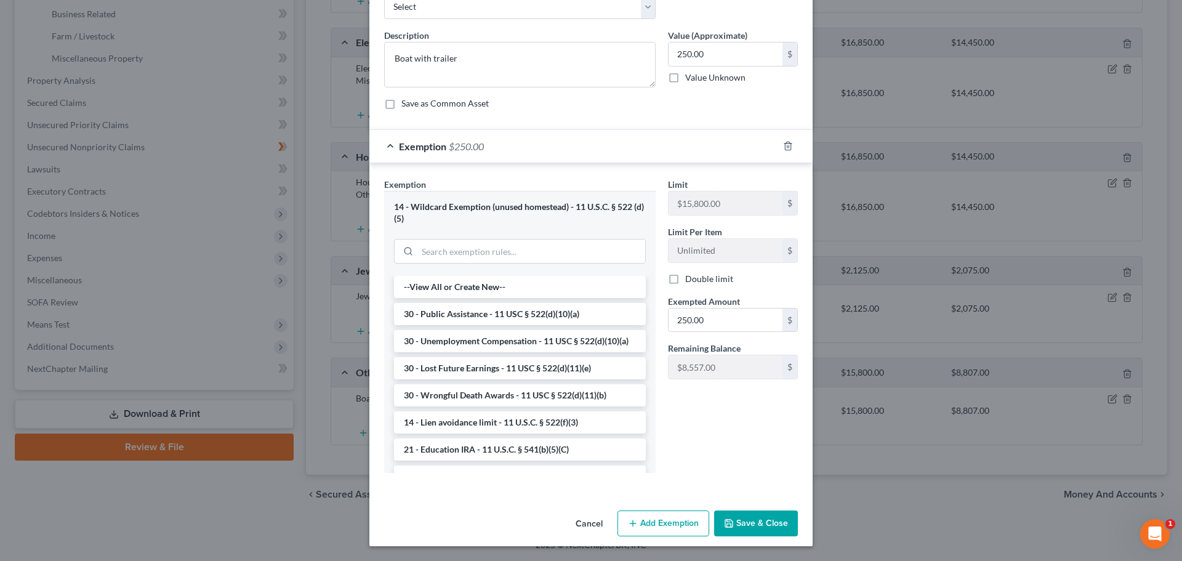
click at [771, 525] on button "Save & Close" at bounding box center [756, 523] width 84 height 26
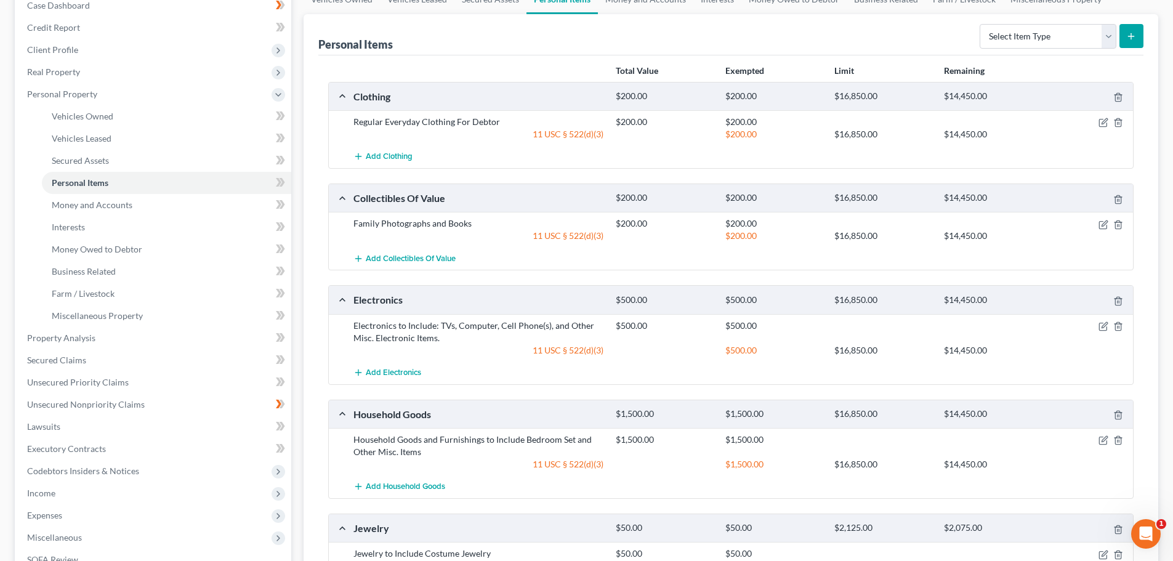
scroll to position [22, 0]
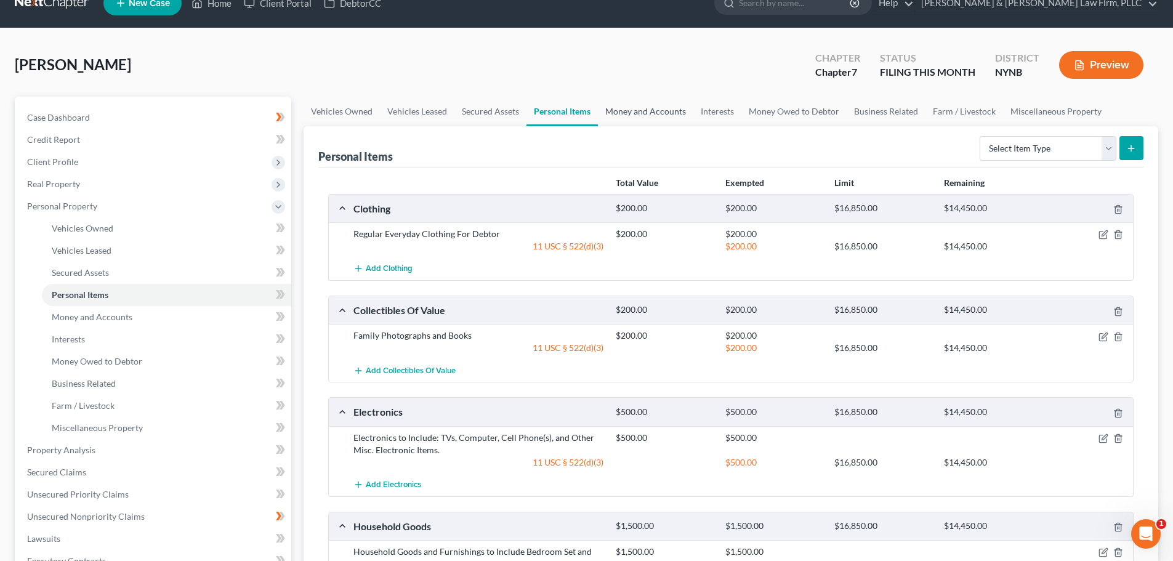
click at [640, 115] on link "Money and Accounts" at bounding box center [645, 112] width 95 height 30
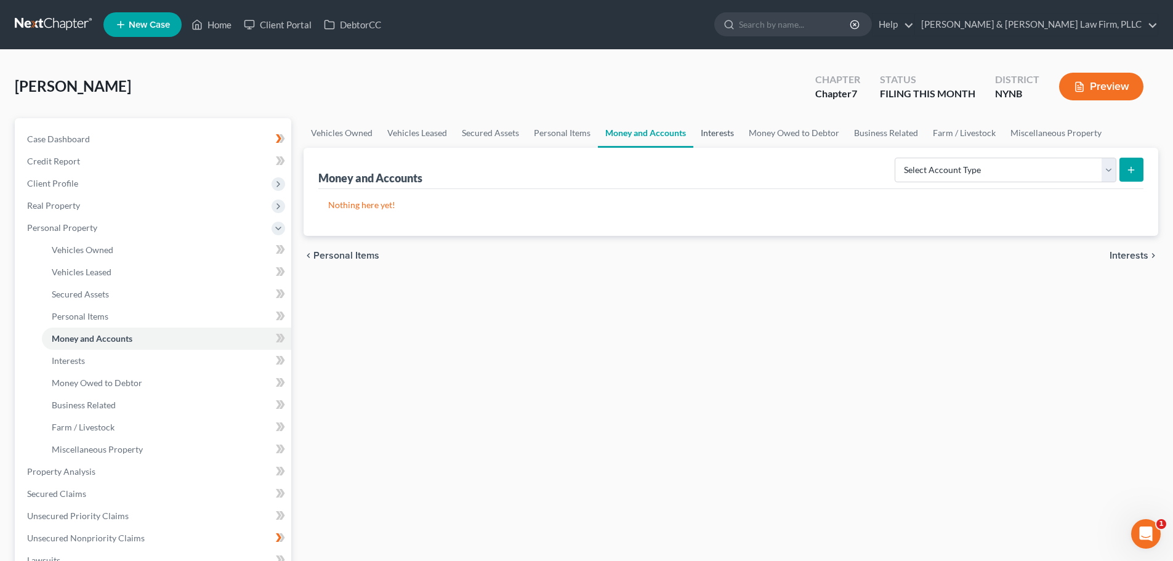
click at [721, 132] on link "Interests" at bounding box center [717, 133] width 48 height 30
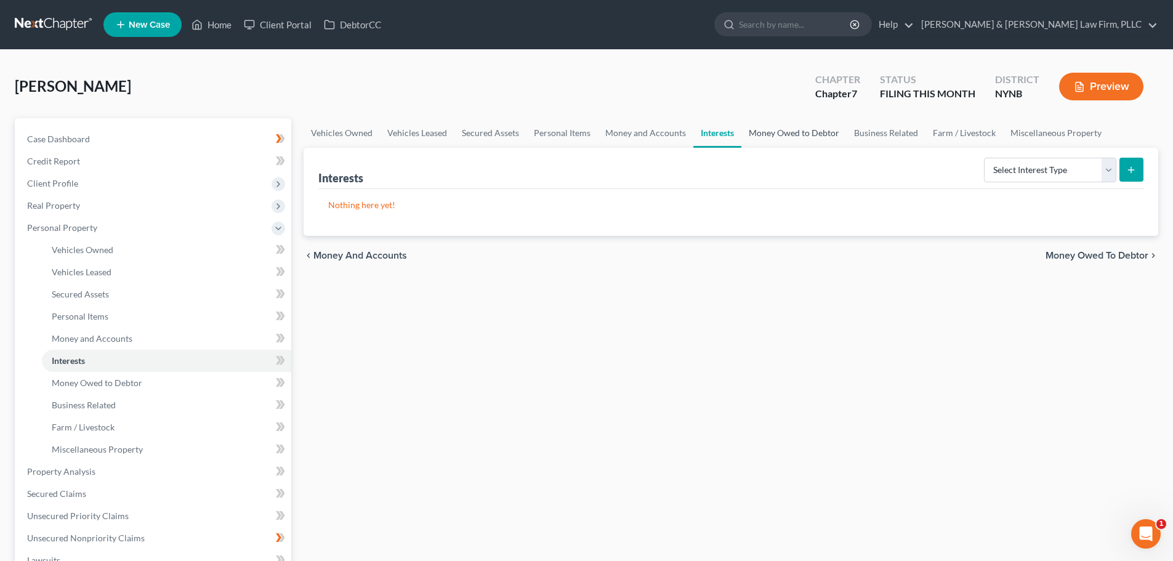
click at [767, 135] on link "Money Owed to Debtor" at bounding box center [793, 133] width 105 height 30
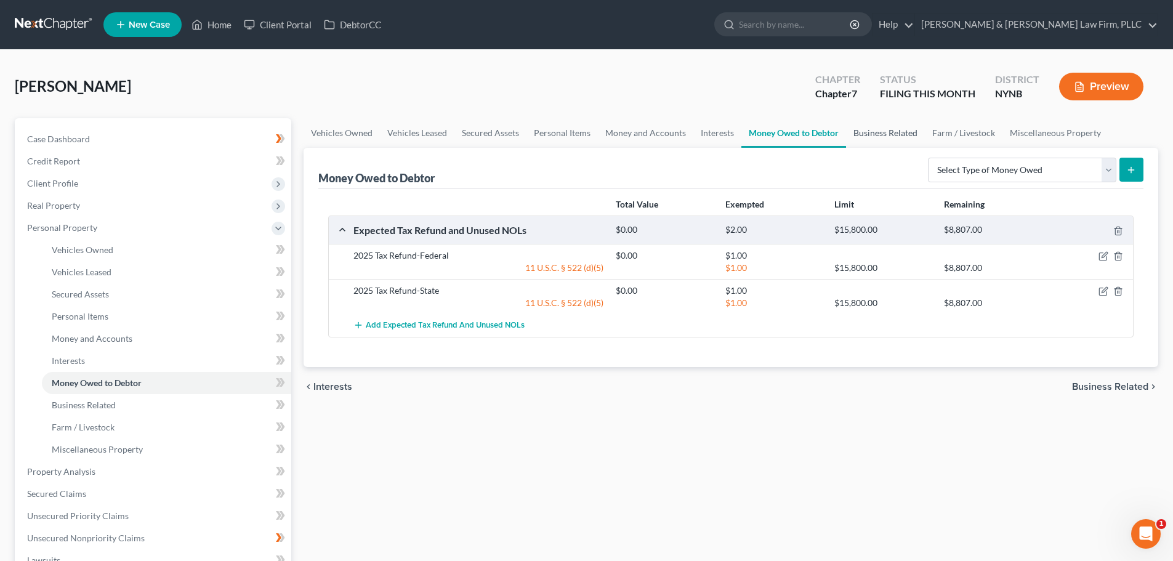
click at [864, 134] on link "Business Related" at bounding box center [885, 133] width 79 height 30
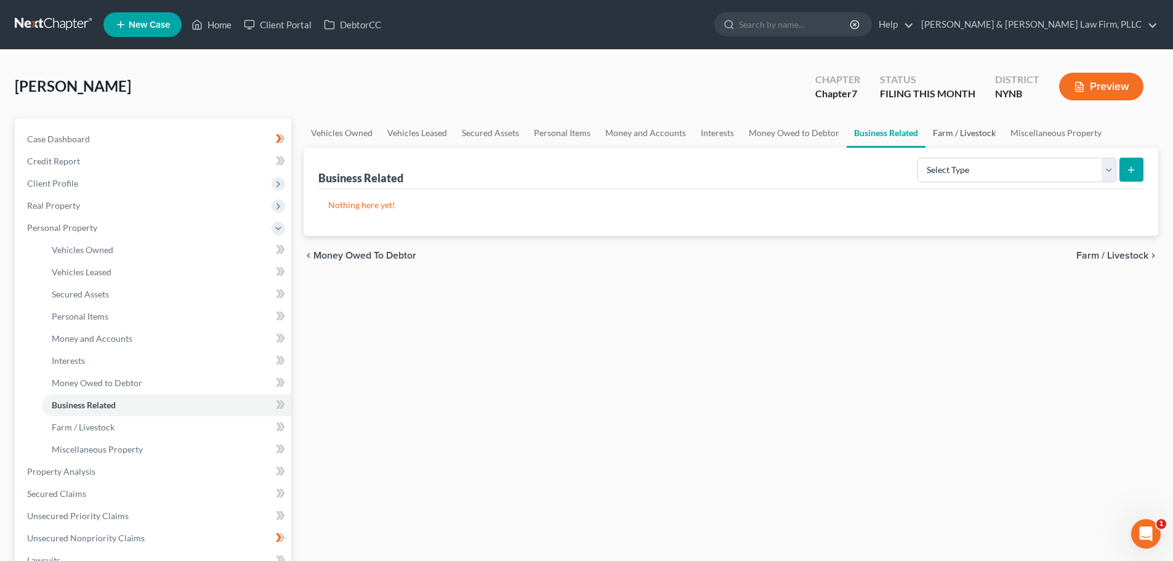
click at [954, 135] on link "Farm / Livestock" at bounding box center [964, 133] width 78 height 30
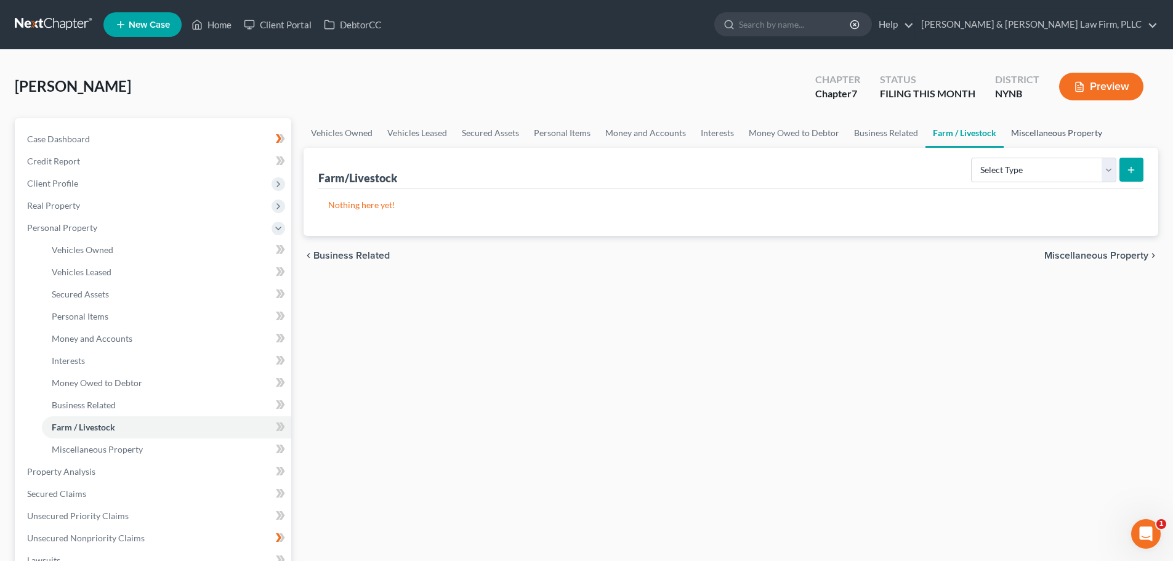
click at [1021, 132] on link "Miscellaneous Property" at bounding box center [1057, 133] width 106 height 30
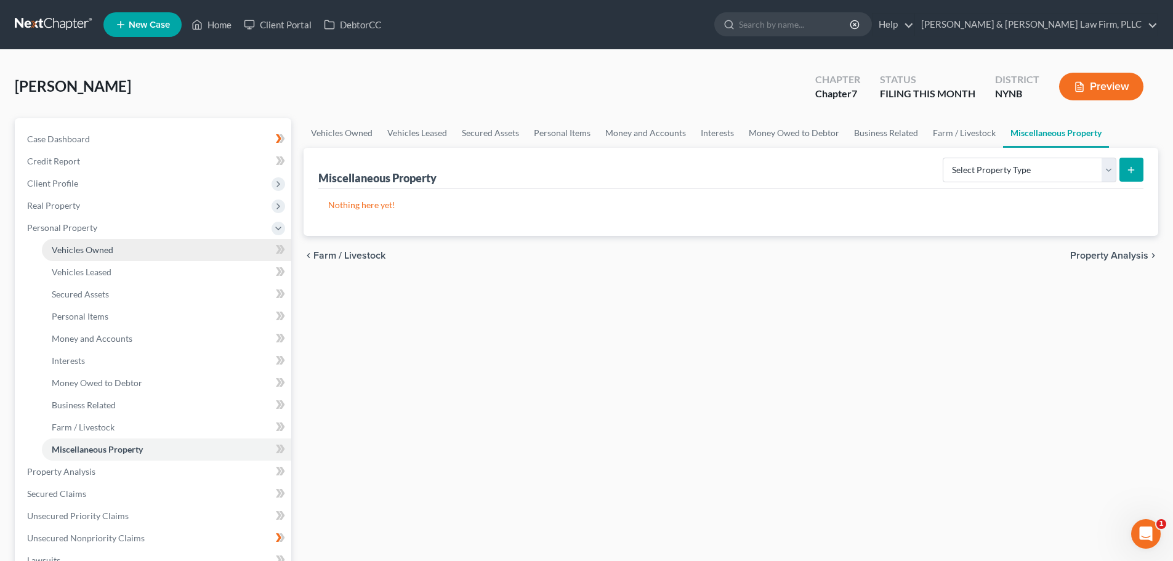
click at [92, 251] on span "Vehicles Owned" at bounding box center [83, 249] width 62 height 10
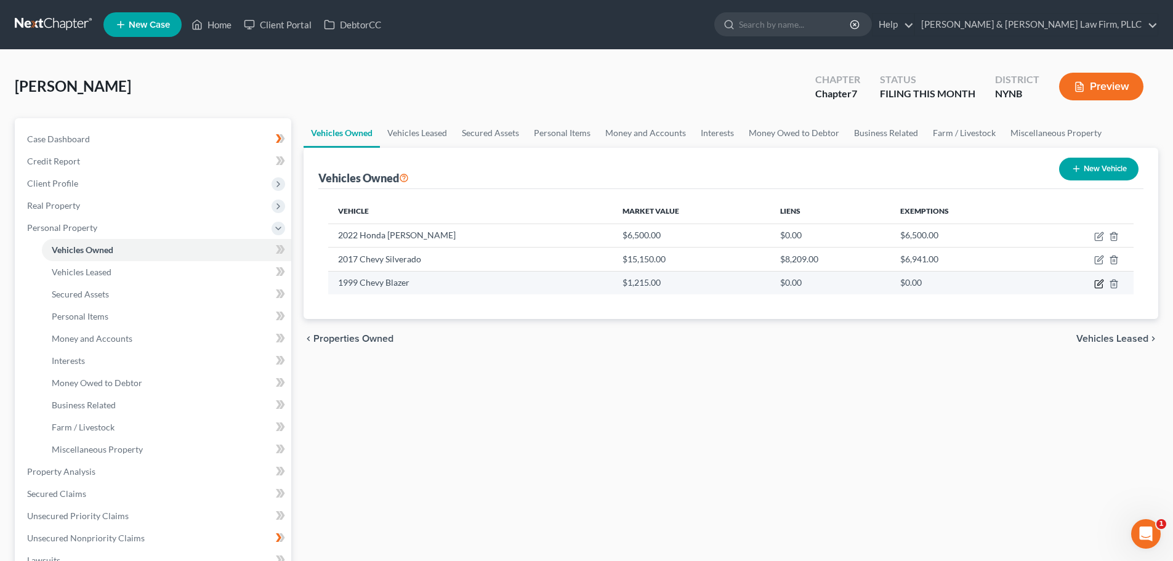
click at [1099, 286] on icon "button" at bounding box center [1099, 284] width 10 height 10
select select "0"
select select "27"
select select "3"
select select "0"
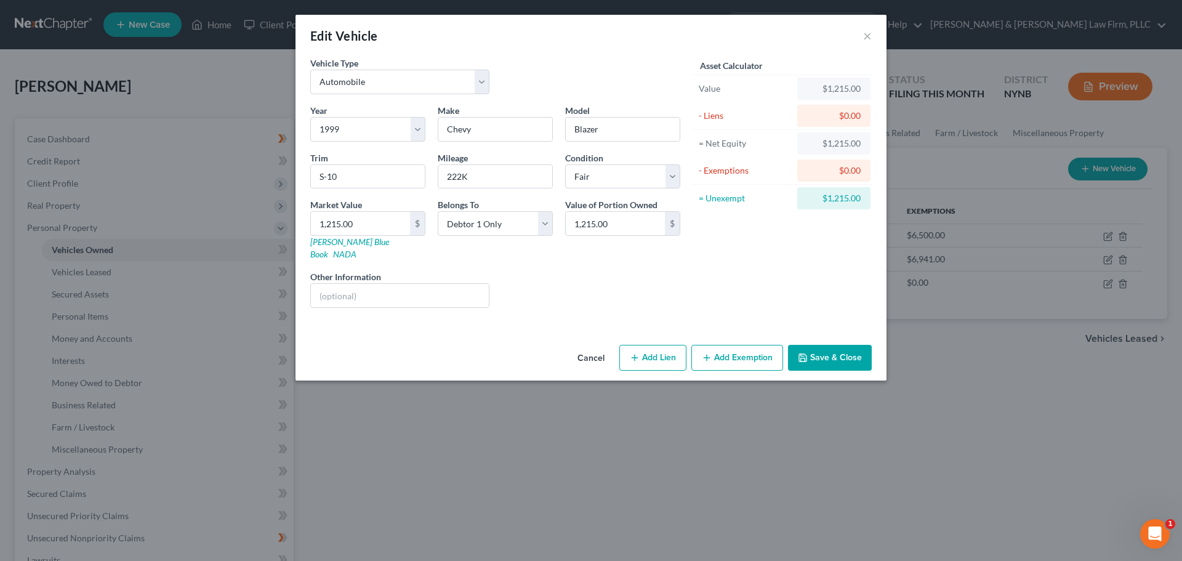
click at [743, 345] on button "Add Exemption" at bounding box center [737, 358] width 92 height 26
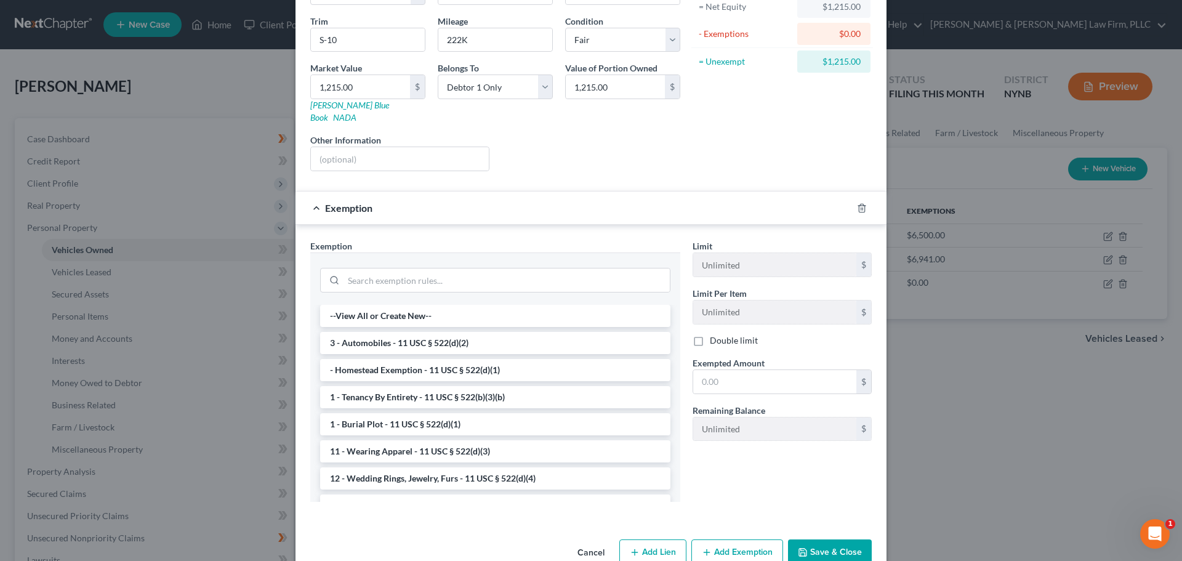
scroll to position [153, 0]
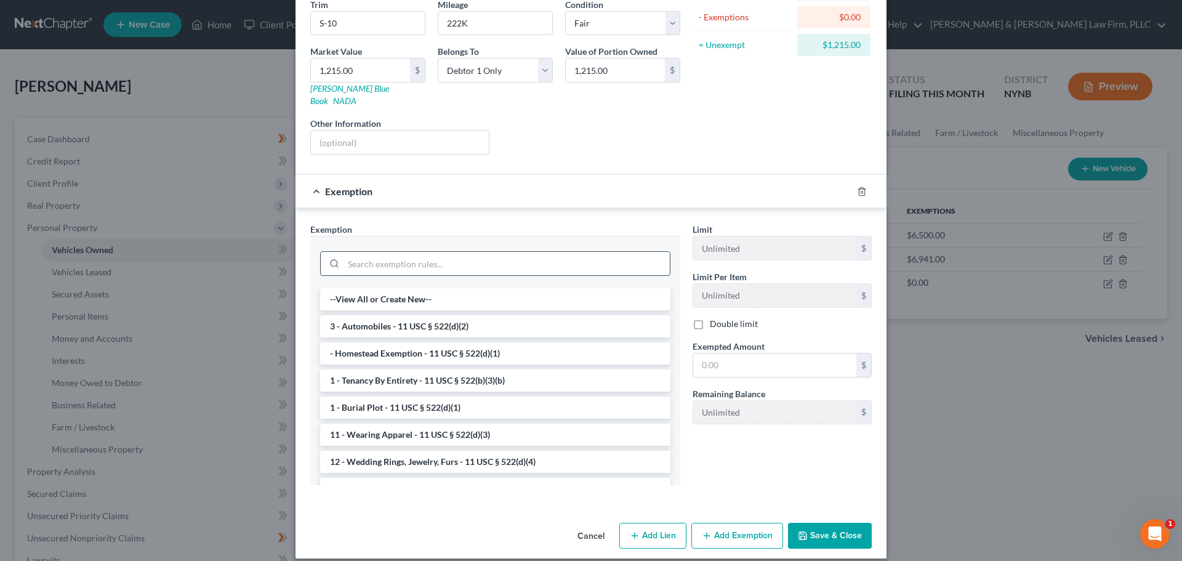
click at [382, 252] on input "search" at bounding box center [507, 263] width 326 height 23
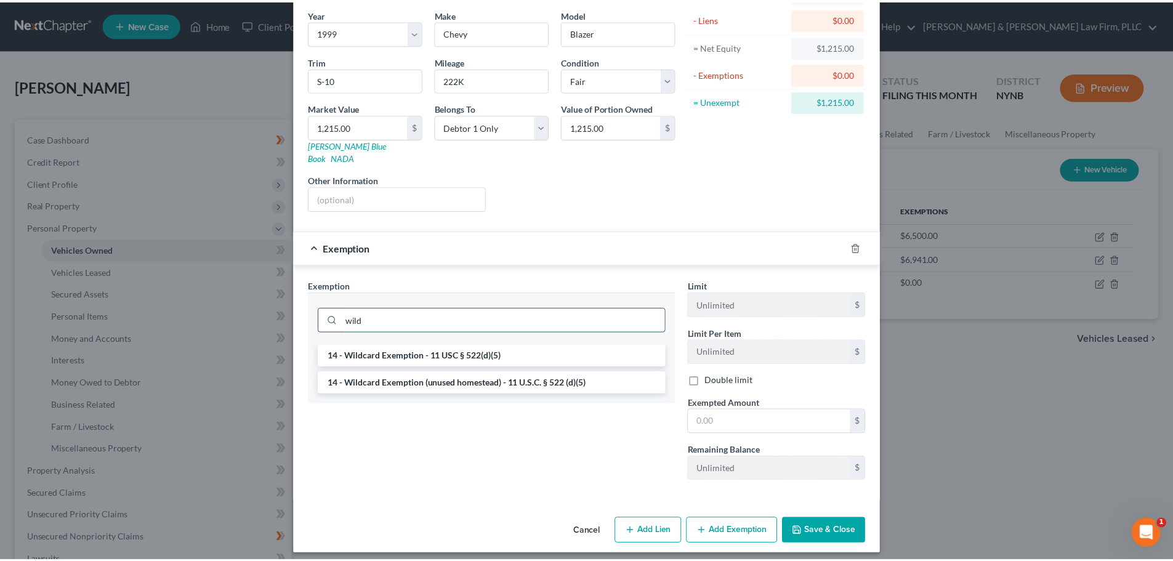
scroll to position [92, 0]
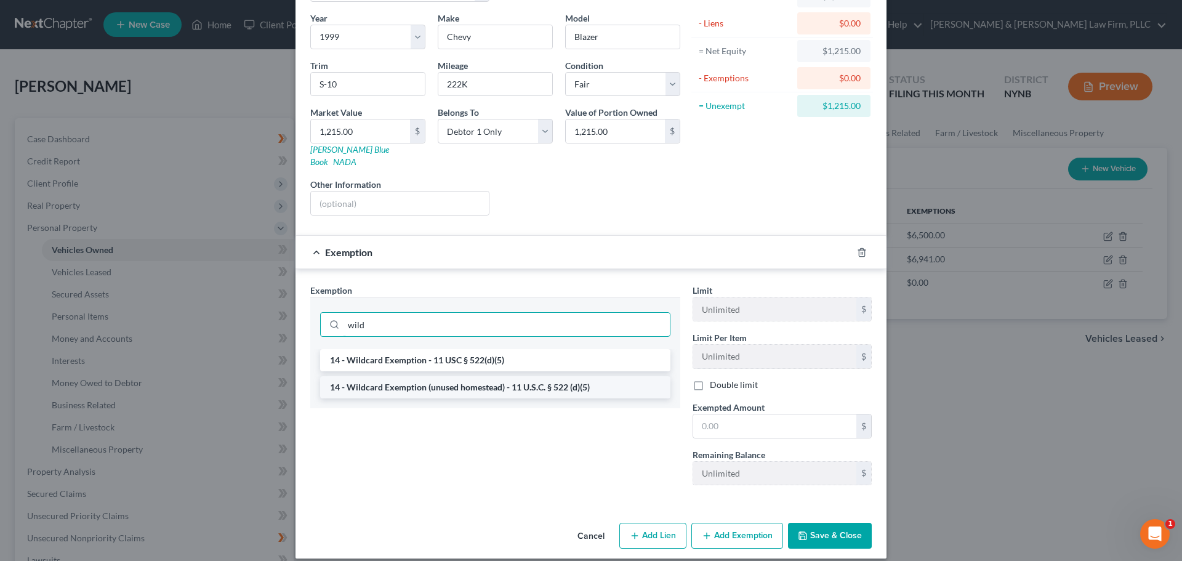
type input "wild"
click at [434, 379] on li "14 - Wildcard Exemption (unused homestead) - 11 U.S.C. § 522 (d)(5)" at bounding box center [495, 387] width 350 height 22
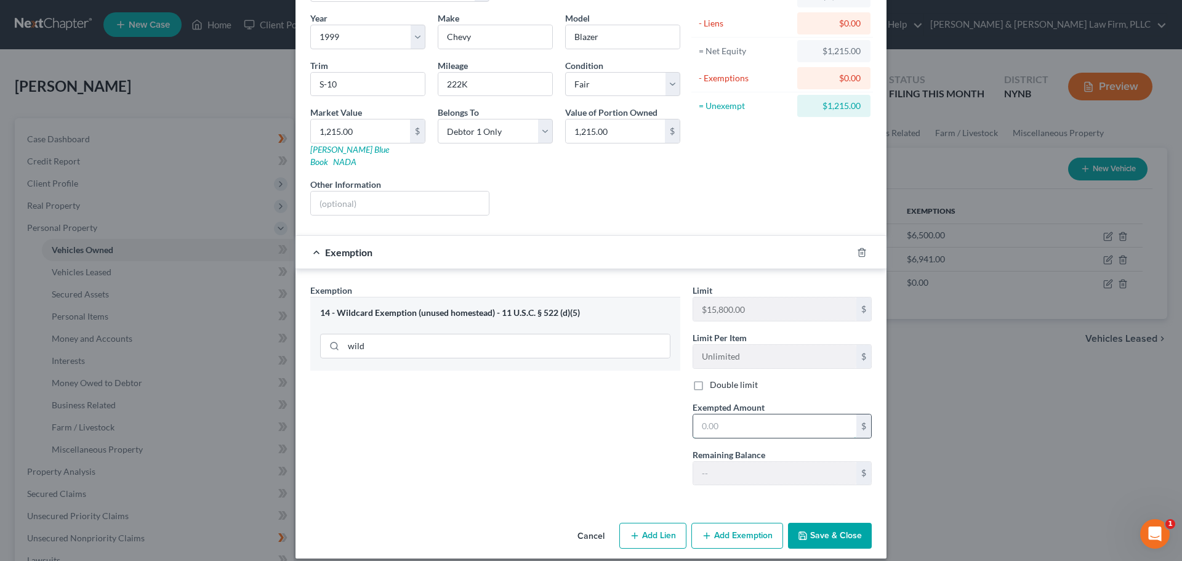
drag, startPoint x: 744, startPoint y: 416, endPoint x: 747, endPoint y: 406, distance: 9.7
click at [744, 416] on input "text" at bounding box center [774, 425] width 163 height 23
type input "1,215.00"
click at [829, 526] on button "Save & Close" at bounding box center [830, 536] width 84 height 26
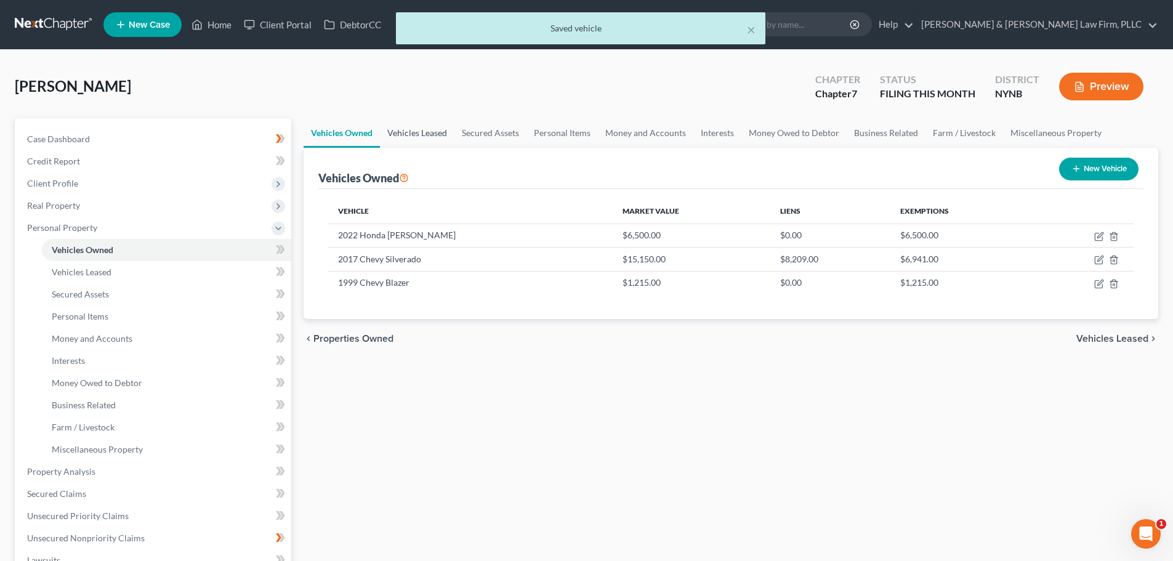
click at [420, 136] on link "Vehicles Leased" at bounding box center [417, 133] width 74 height 30
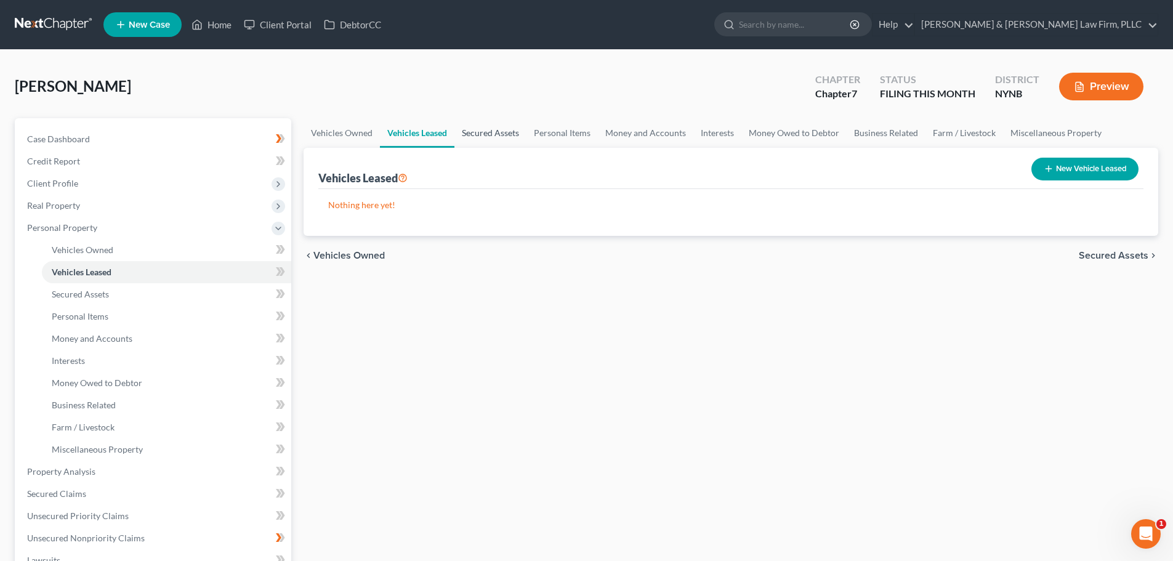
click at [503, 135] on link "Secured Assets" at bounding box center [490, 133] width 72 height 30
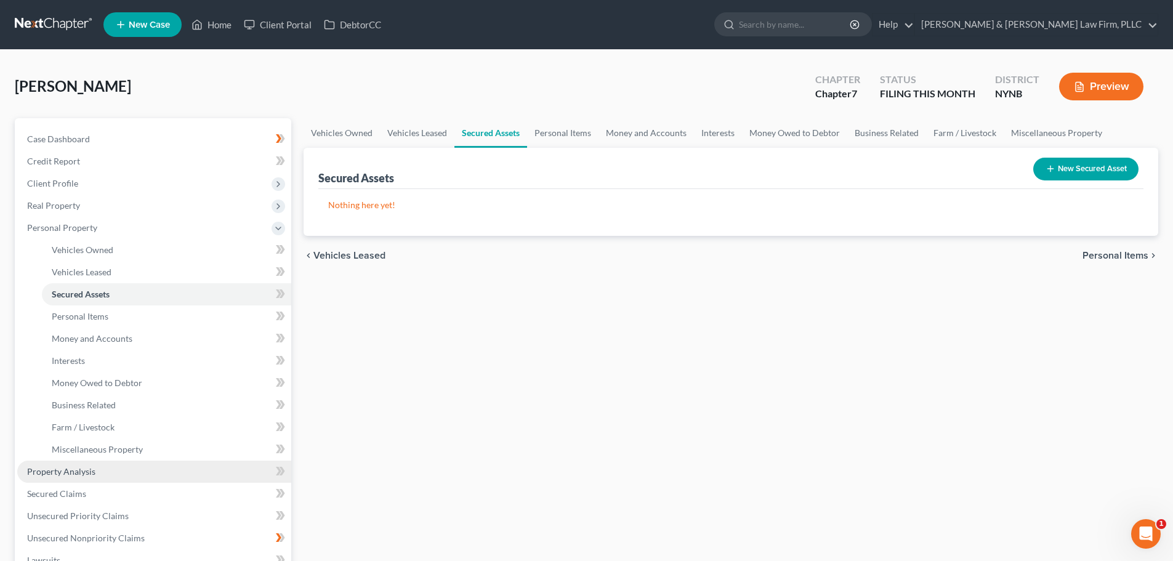
click at [77, 474] on span "Property Analysis" at bounding box center [61, 471] width 68 height 10
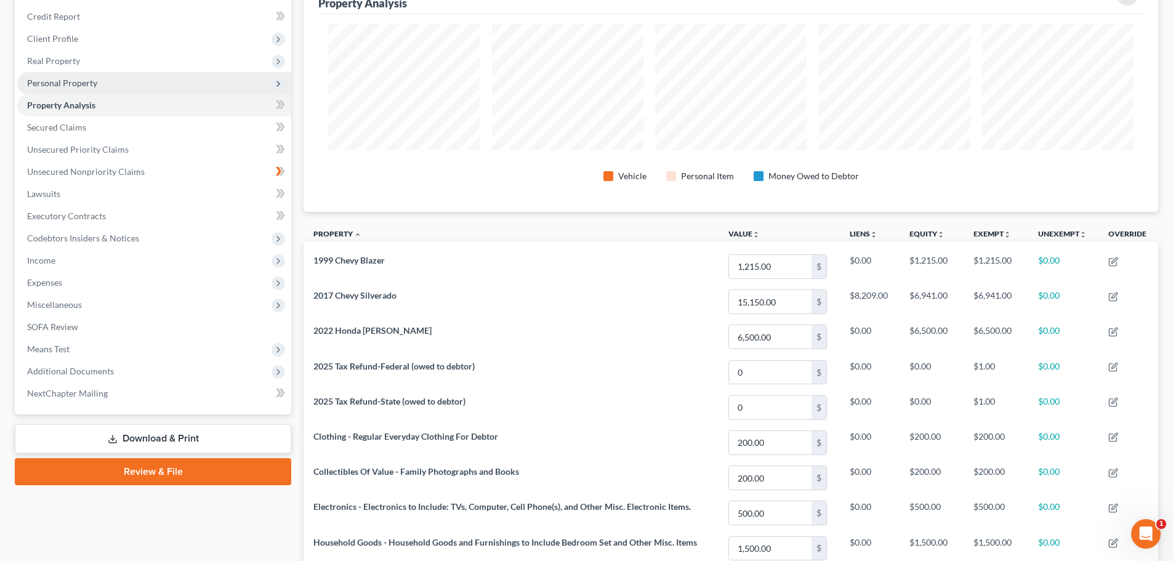
scroll to position [123, 0]
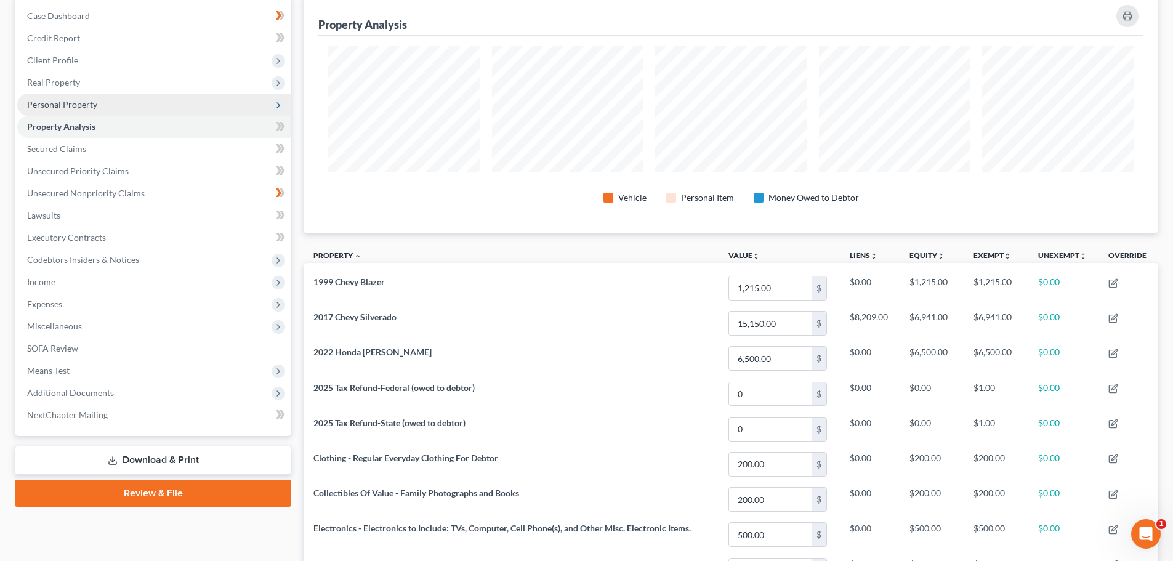
click at [68, 105] on span "Personal Property" at bounding box center [62, 104] width 70 height 10
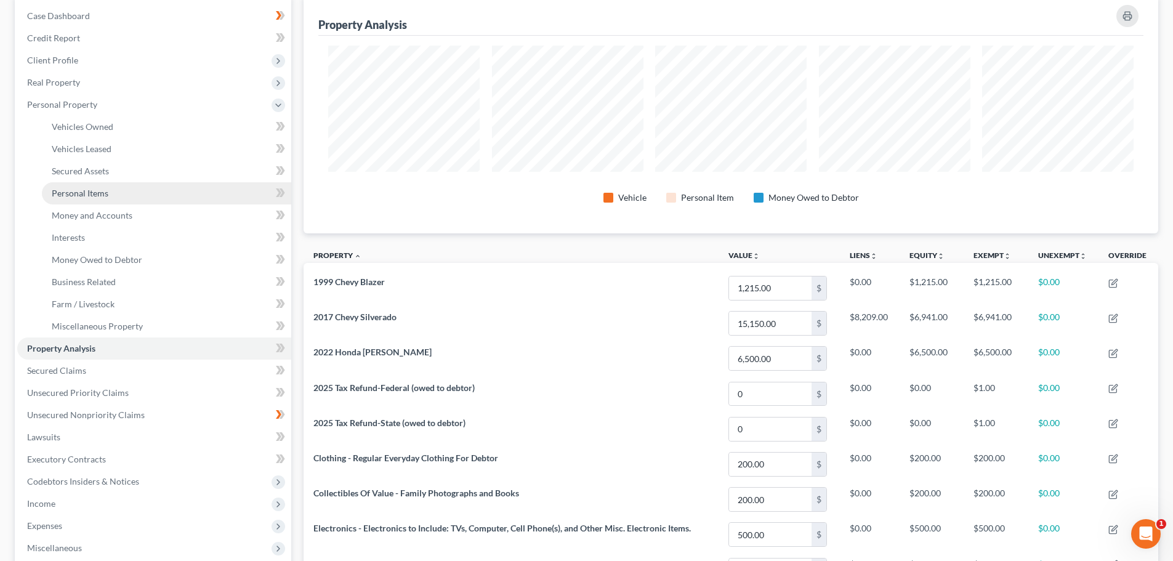
click at [94, 190] on span "Personal Items" at bounding box center [80, 193] width 57 height 10
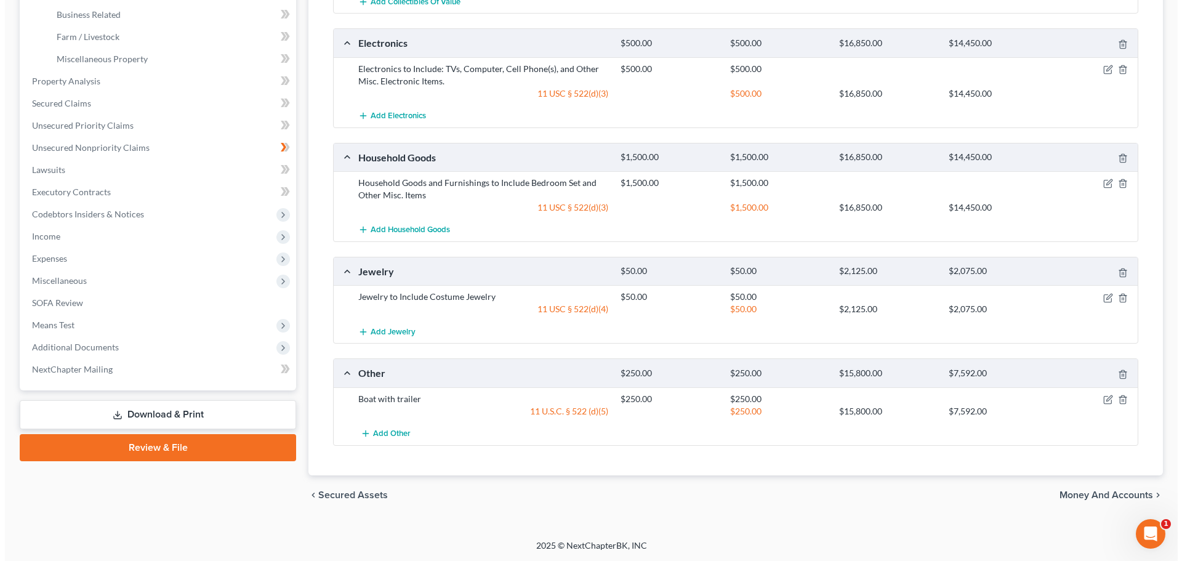
scroll to position [391, 0]
click at [1103, 400] on icon "button" at bounding box center [1103, 399] width 10 height 10
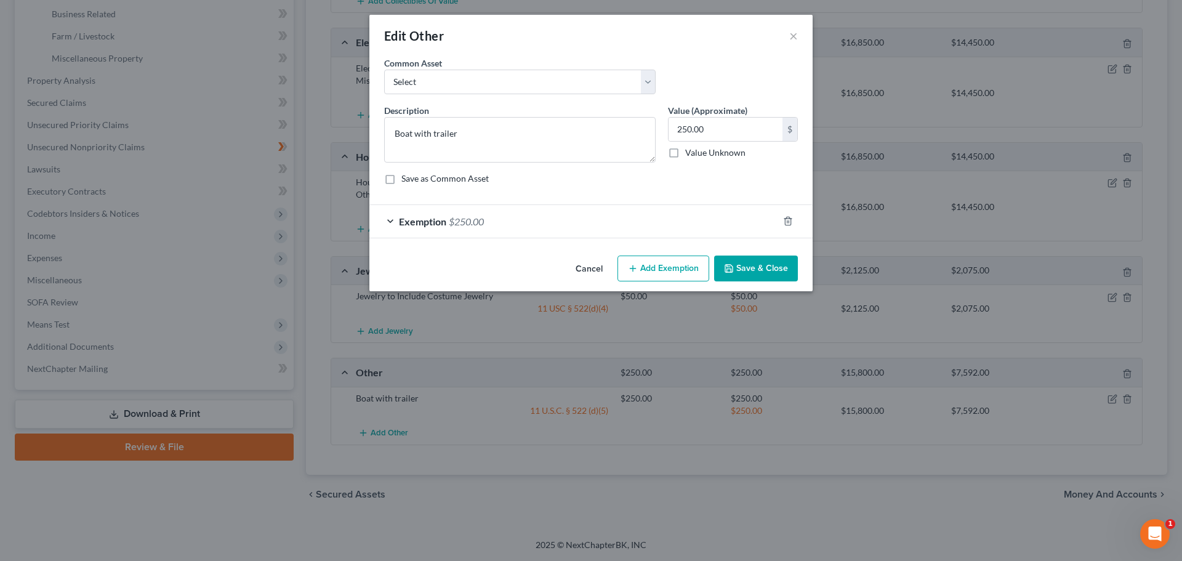
click at [433, 223] on span "Exemption" at bounding box center [422, 221] width 47 height 12
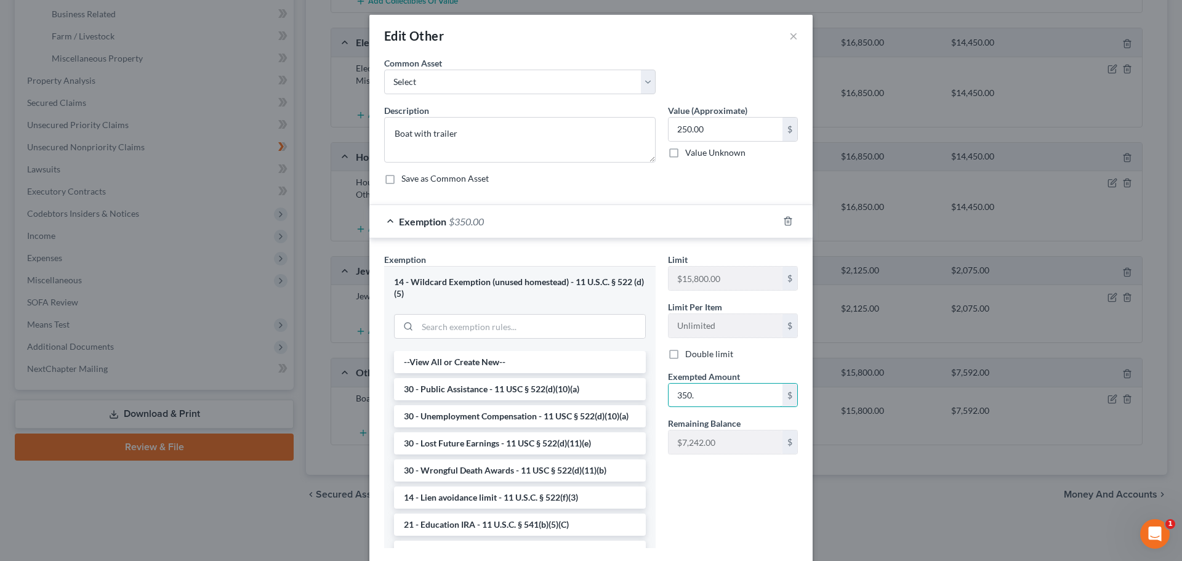
drag, startPoint x: 720, startPoint y: 397, endPoint x: 655, endPoint y: 406, distance: 65.3
click at [655, 406] on div "Exemption Set must be selected for CA. Exemption * 14 - Wildcard Exemption (unu…" at bounding box center [591, 405] width 426 height 305
type input "250.00"
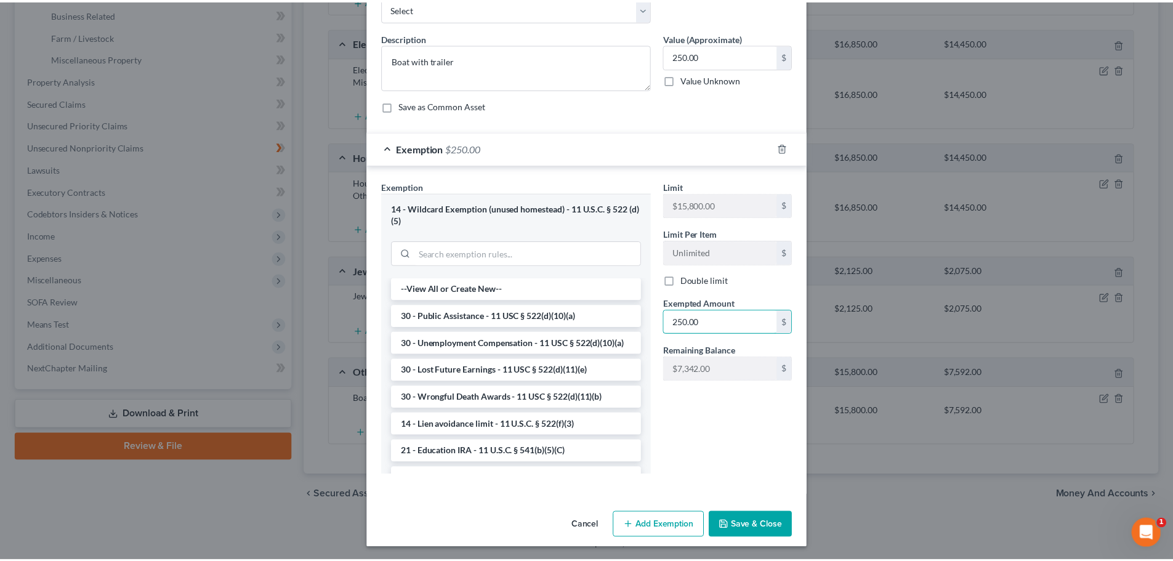
scroll to position [75, 0]
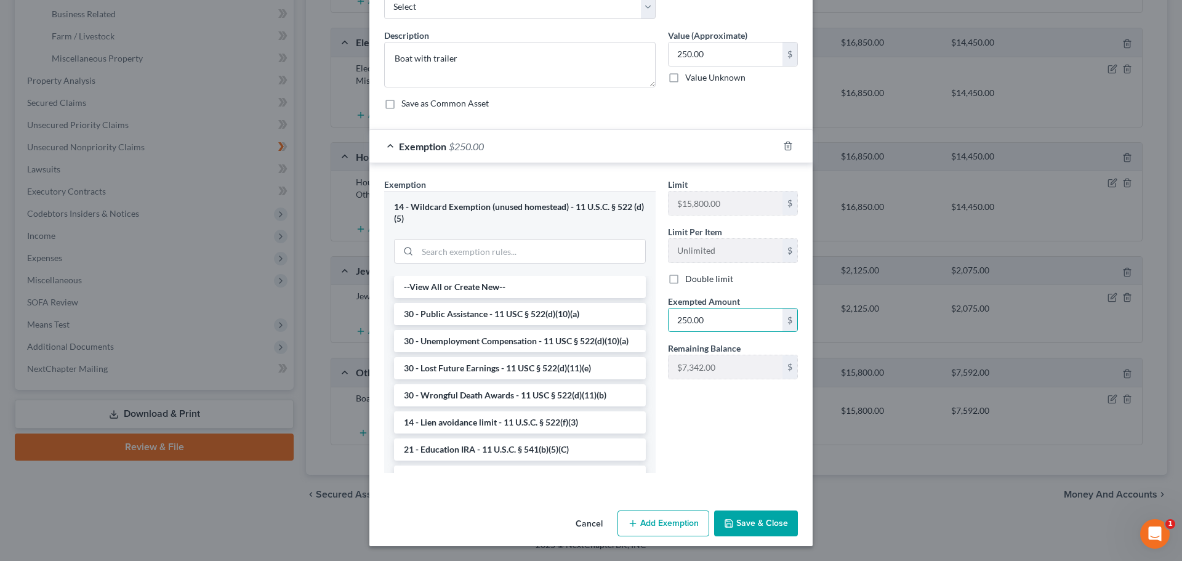
click at [744, 524] on button "Save & Close" at bounding box center [756, 523] width 84 height 26
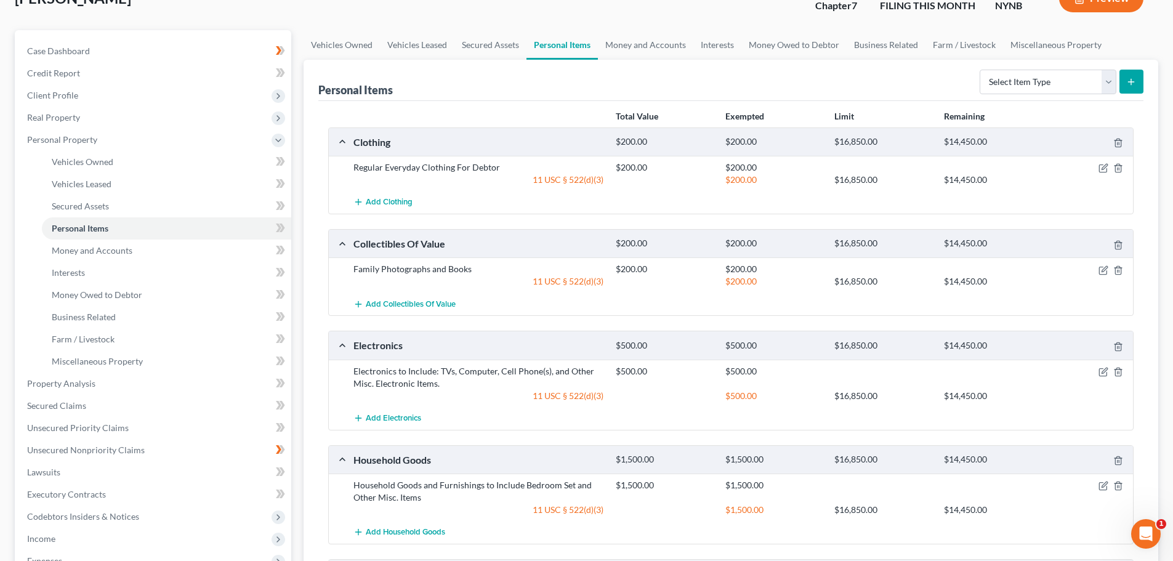
scroll to position [83, 0]
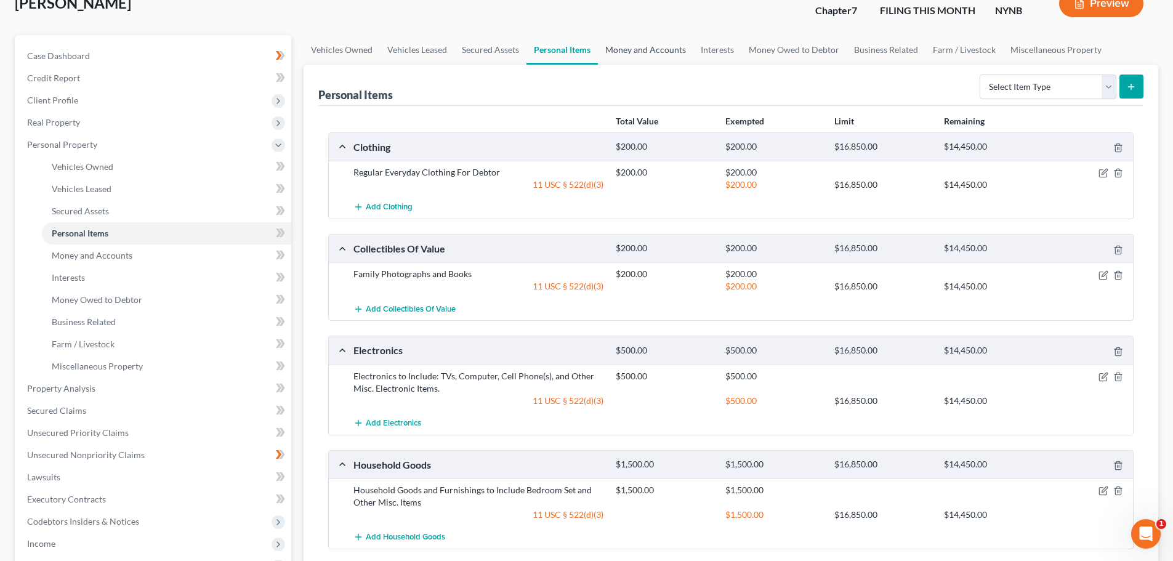
click at [629, 47] on link "Money and Accounts" at bounding box center [645, 50] width 95 height 30
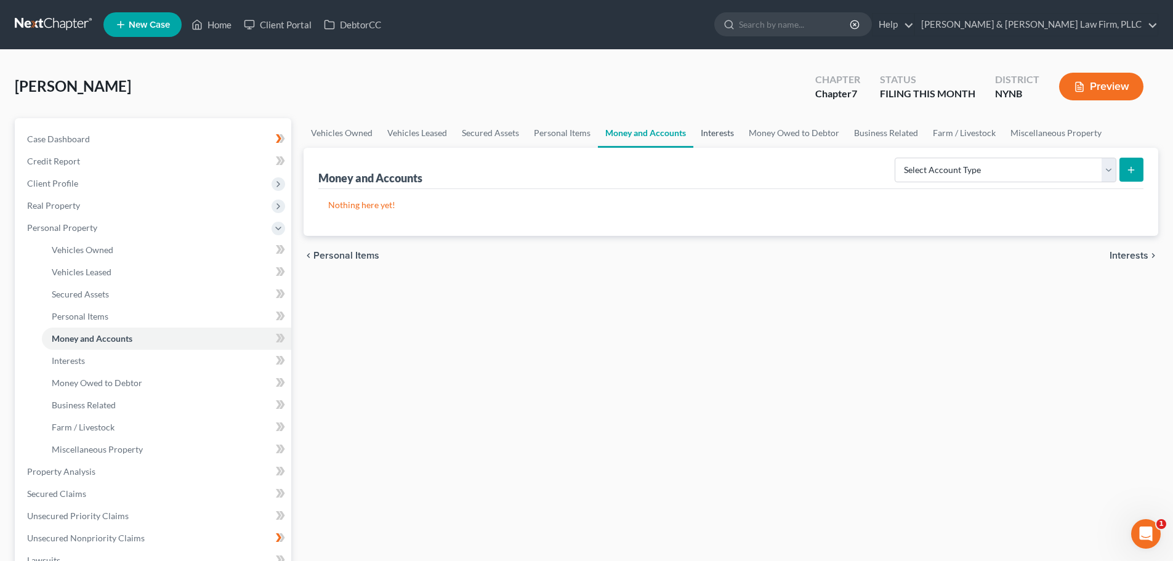
click at [715, 134] on link "Interests" at bounding box center [717, 133] width 48 height 30
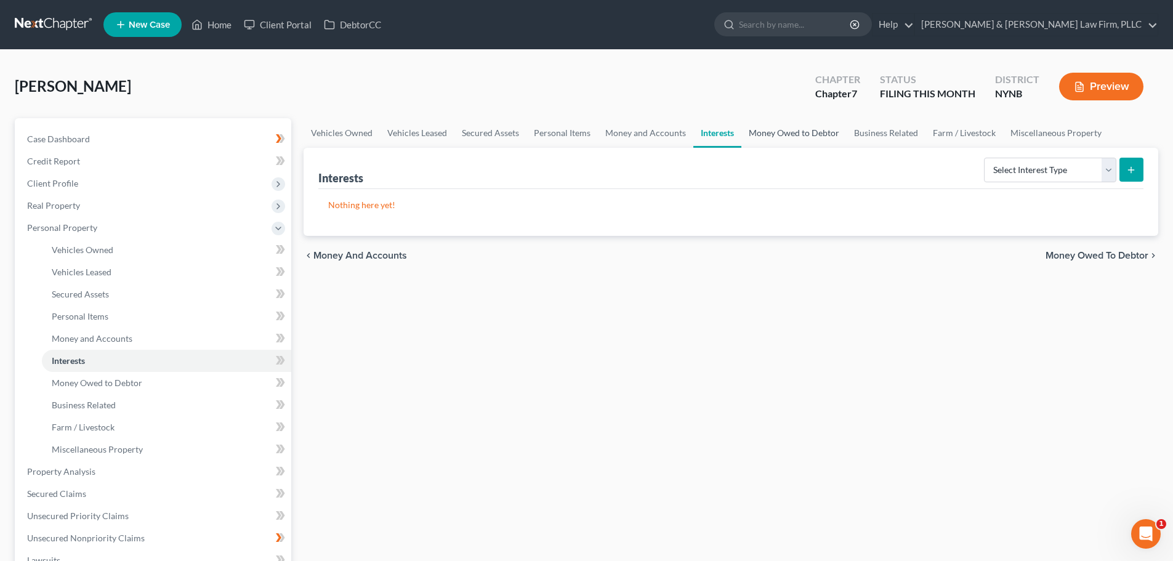
click at [770, 134] on link "Money Owed to Debtor" at bounding box center [793, 133] width 105 height 30
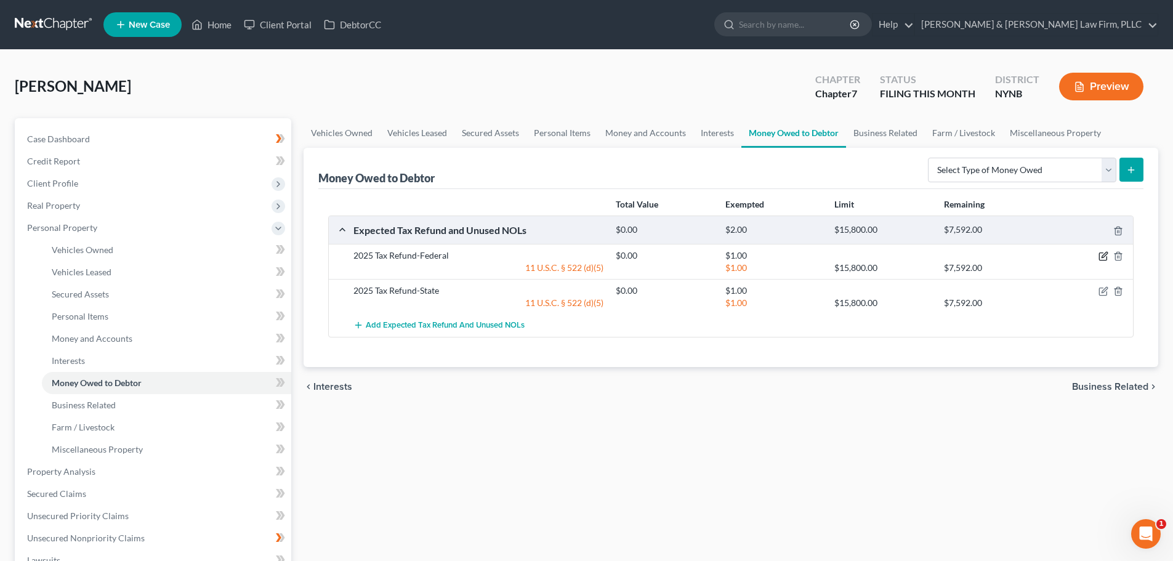
click at [1105, 259] on icon "button" at bounding box center [1103, 256] width 10 height 10
select select "0"
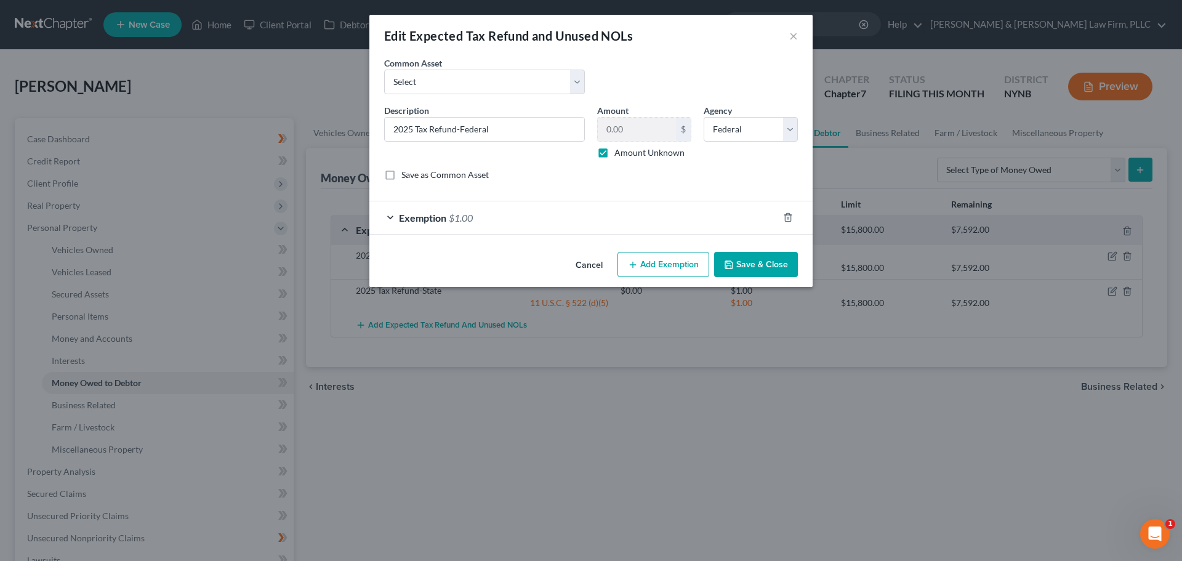
click at [429, 221] on span "Exemption" at bounding box center [422, 218] width 47 height 12
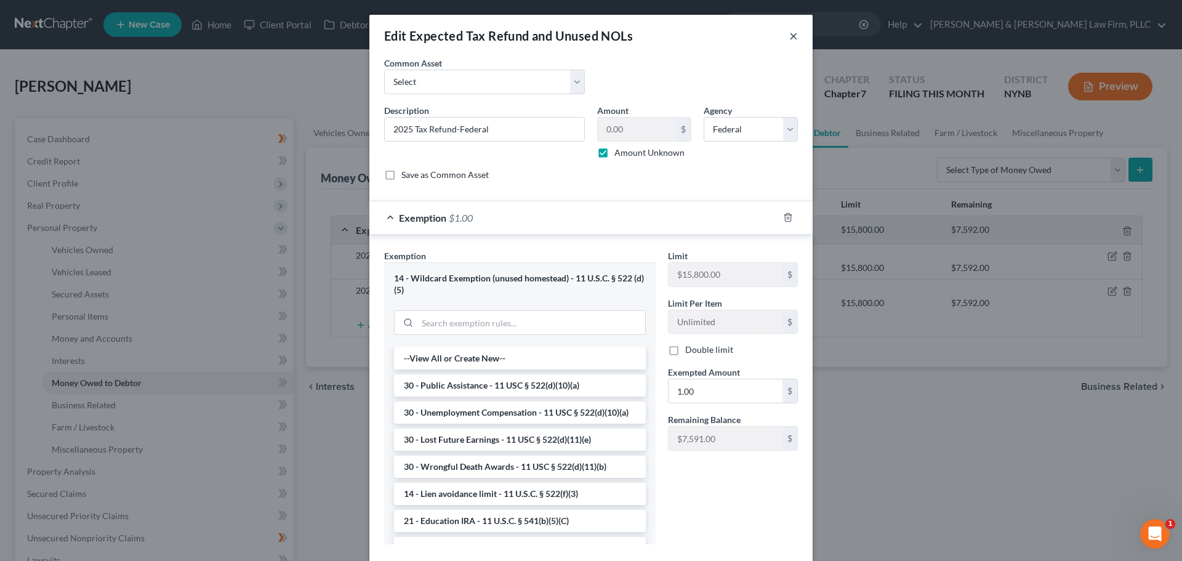
click at [789, 38] on button "×" at bounding box center [793, 35] width 9 height 15
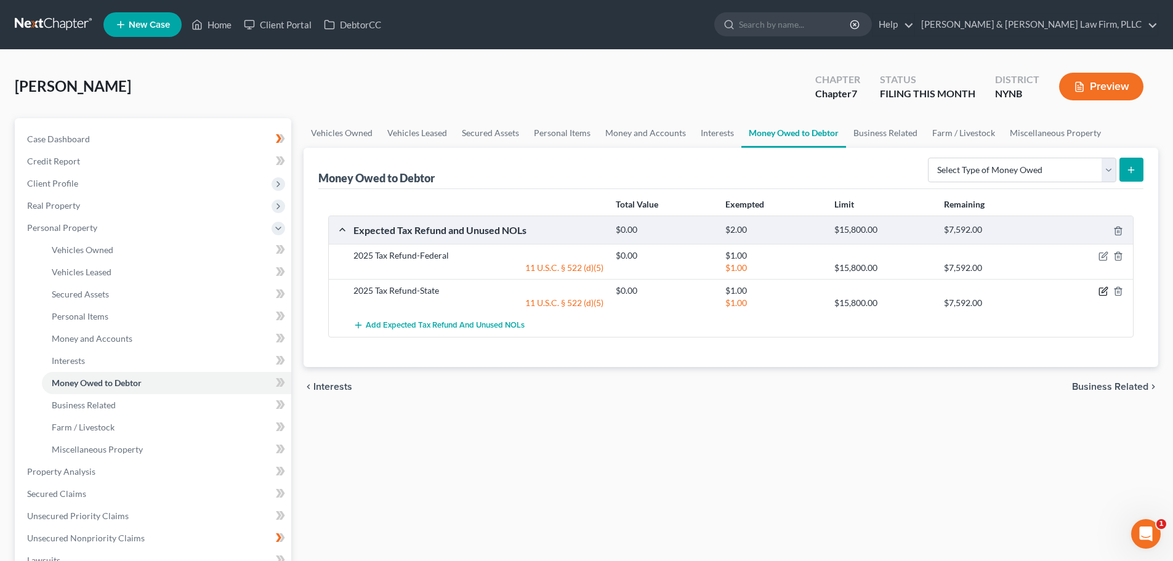
click at [1100, 292] on icon "button" at bounding box center [1103, 291] width 10 height 10
select select "1"
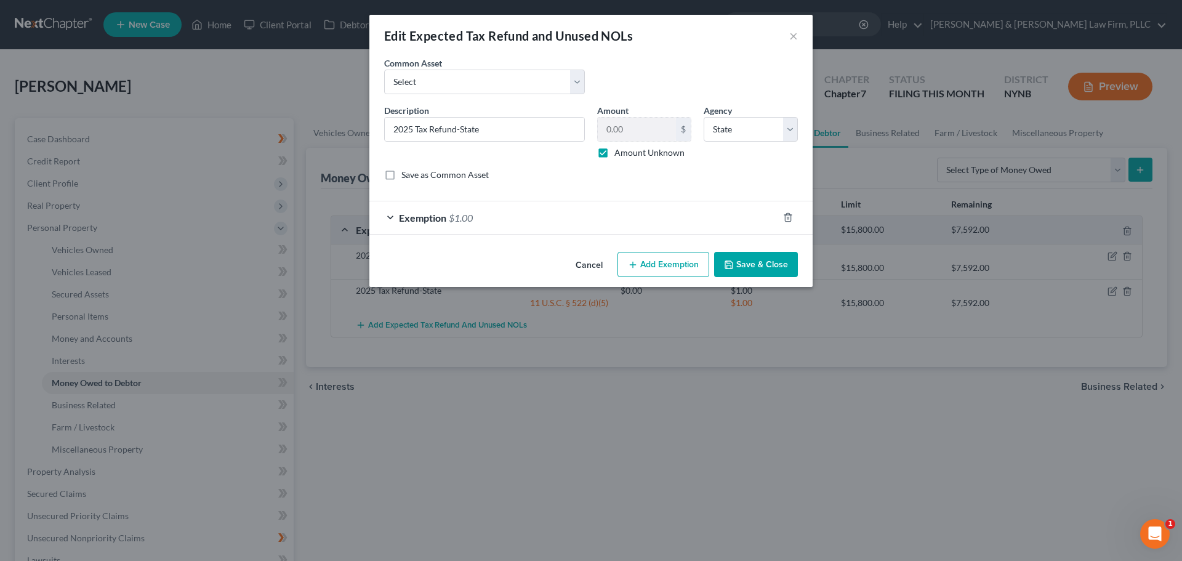
click at [413, 215] on span "Exemption" at bounding box center [422, 218] width 47 height 12
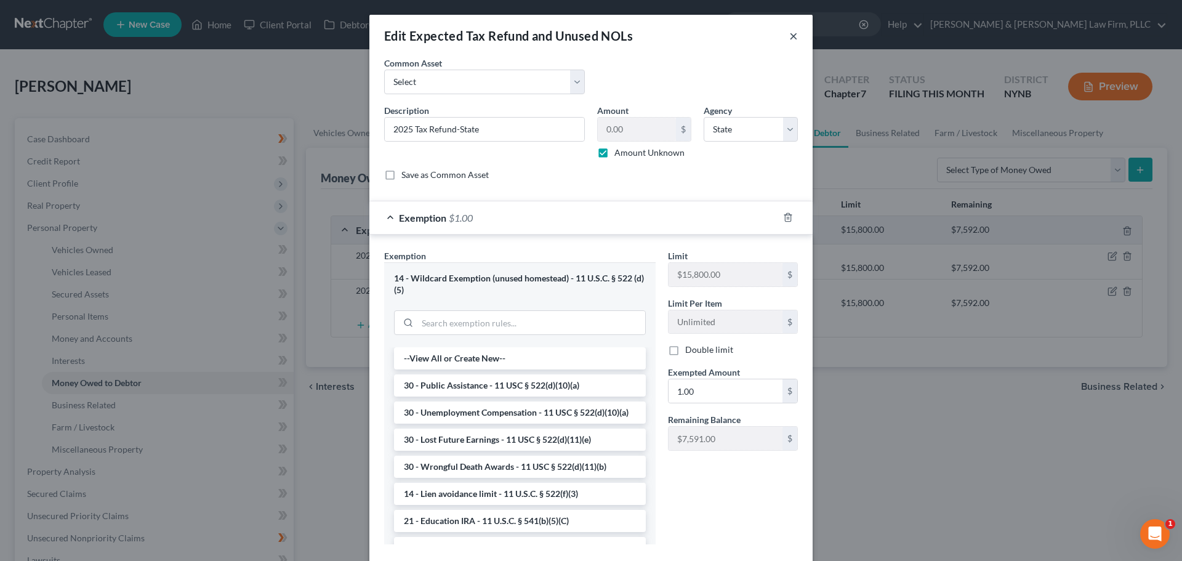
click at [789, 36] on button "×" at bounding box center [793, 35] width 9 height 15
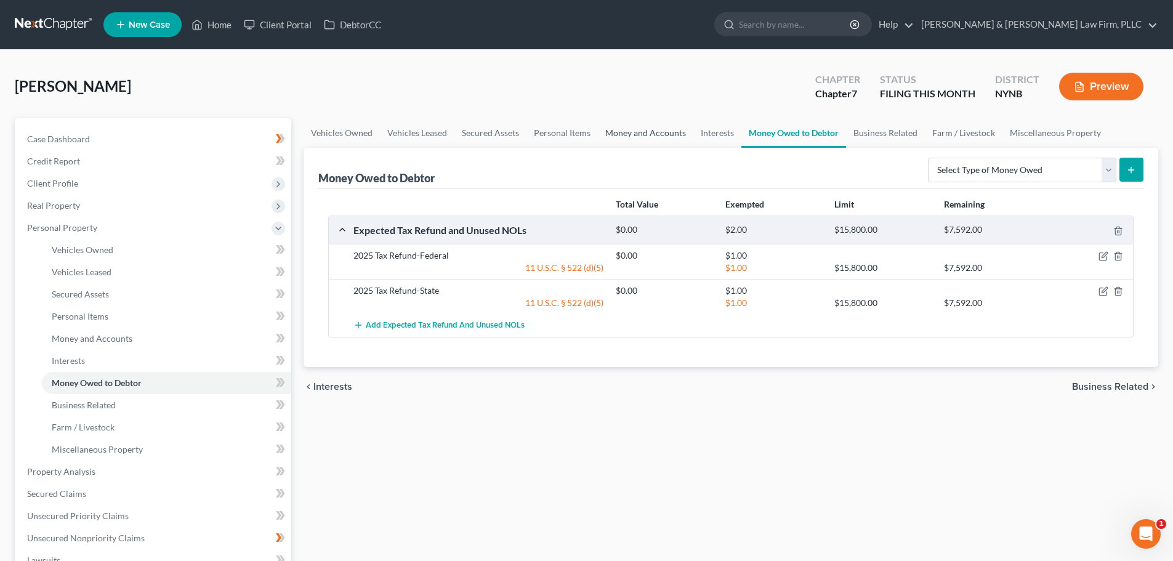
click at [631, 133] on link "Money and Accounts" at bounding box center [645, 133] width 95 height 30
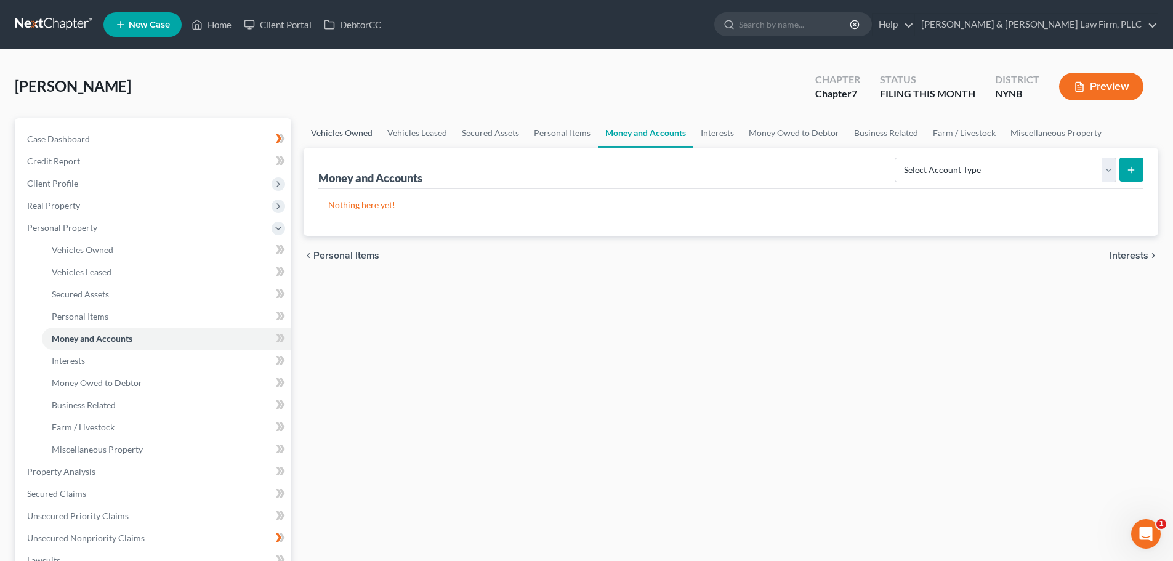
click at [343, 135] on link "Vehicles Owned" at bounding box center [342, 133] width 76 height 30
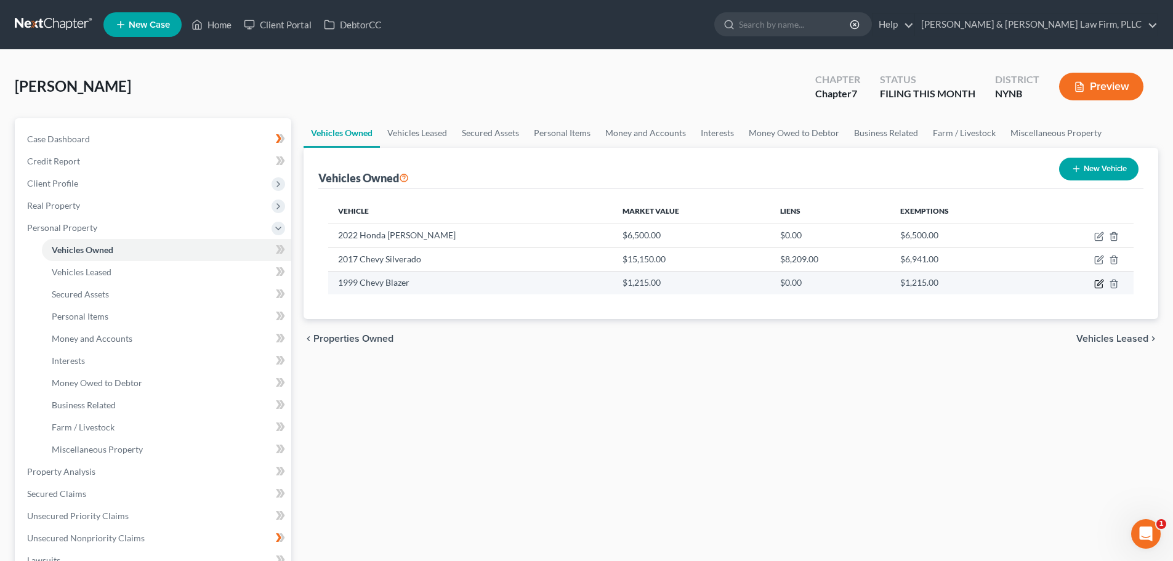
click at [1099, 284] on icon "button" at bounding box center [1099, 284] width 10 height 10
select select "0"
select select "27"
select select "3"
select select "0"
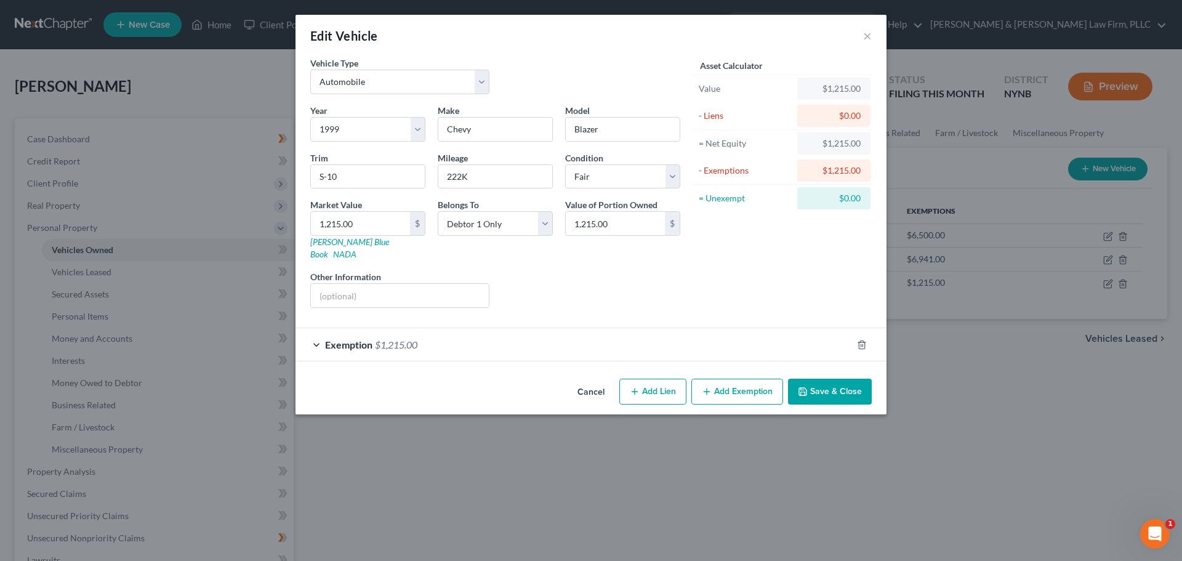
click at [349, 339] on span "Exemption" at bounding box center [348, 345] width 47 height 12
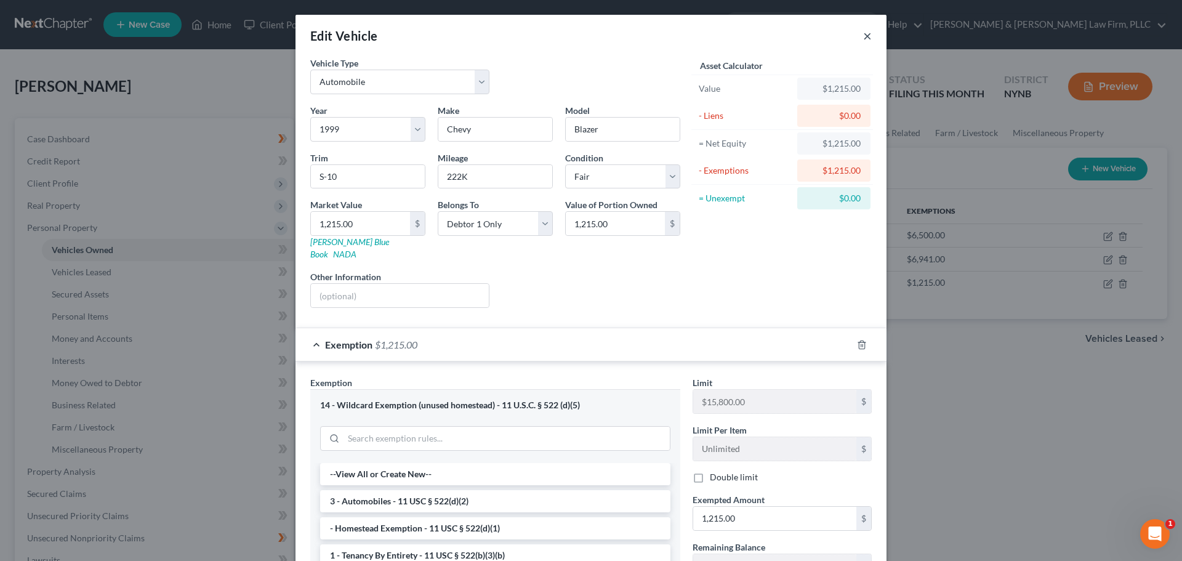
click at [863, 38] on button "×" at bounding box center [867, 35] width 9 height 15
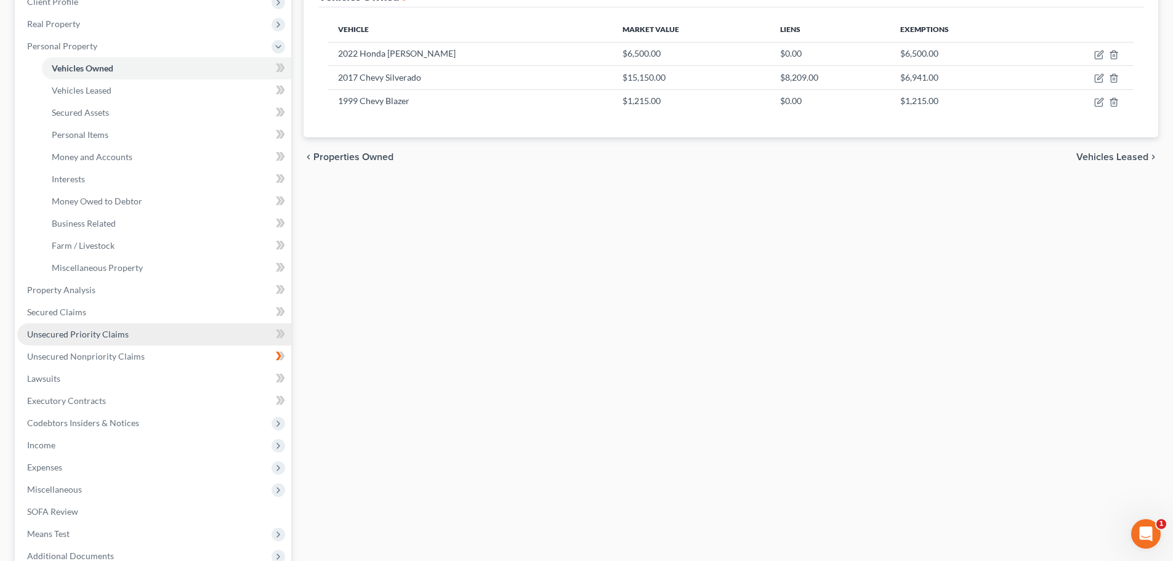
scroll to position [185, 0]
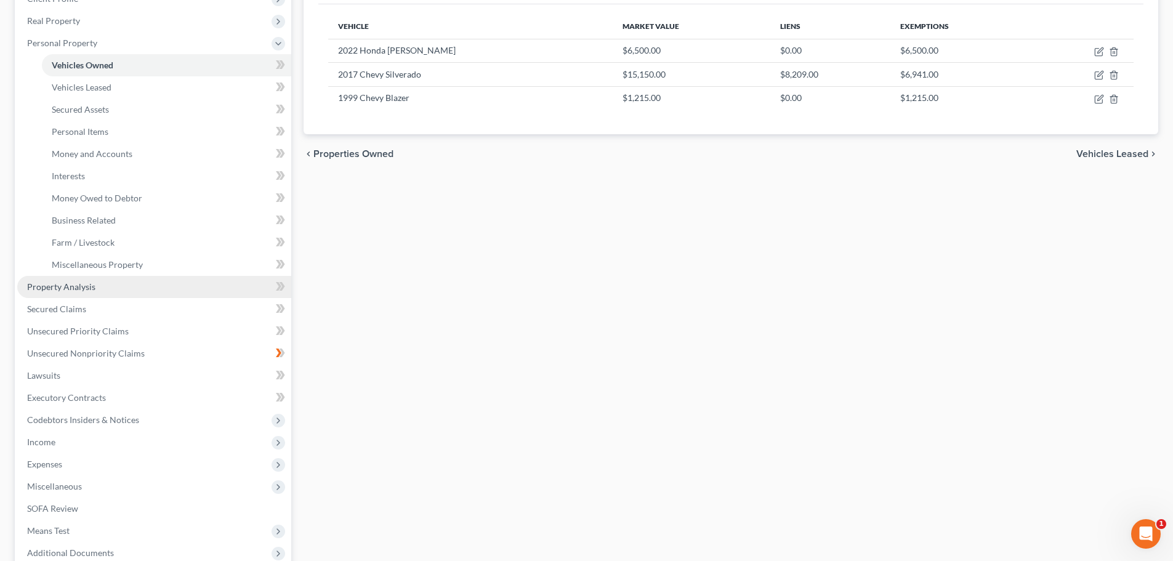
click at [83, 291] on span "Property Analysis" at bounding box center [61, 286] width 68 height 10
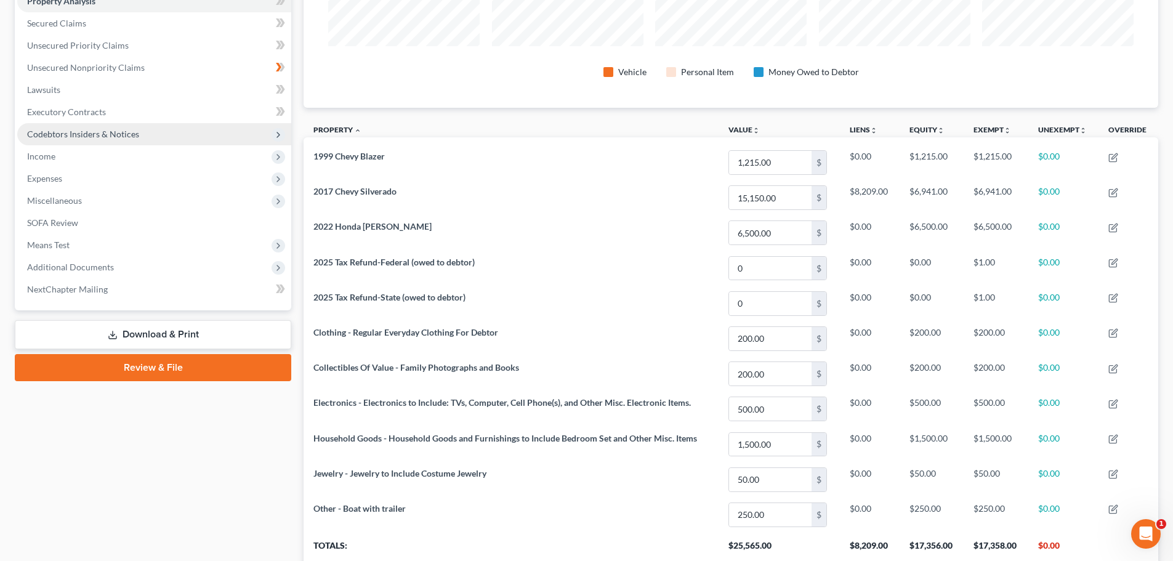
scroll to position [94, 0]
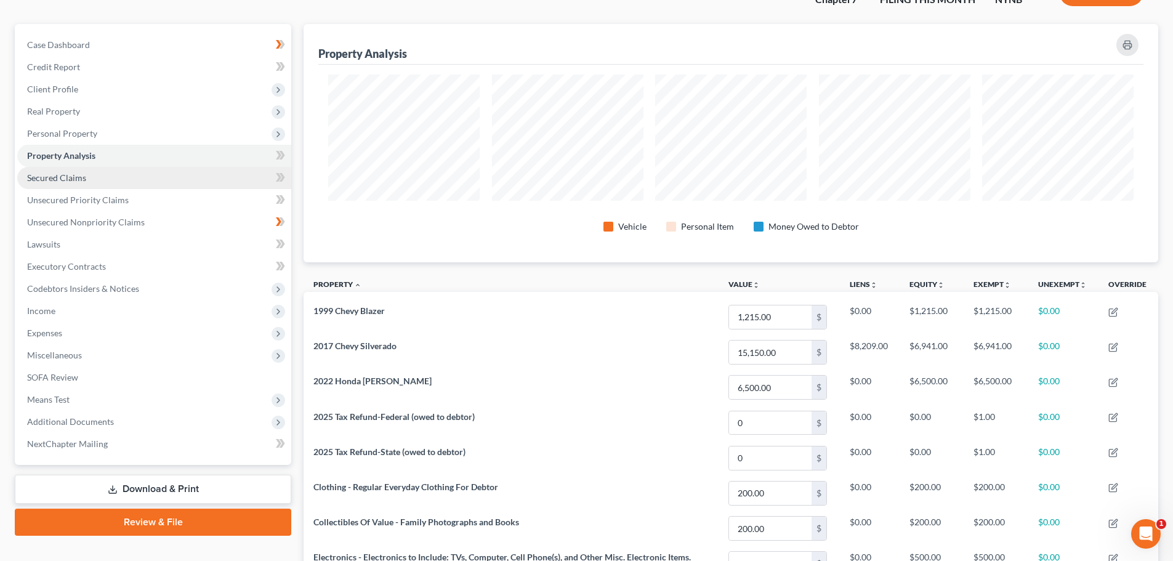
click at [66, 183] on link "Secured Claims" at bounding box center [154, 178] width 274 height 22
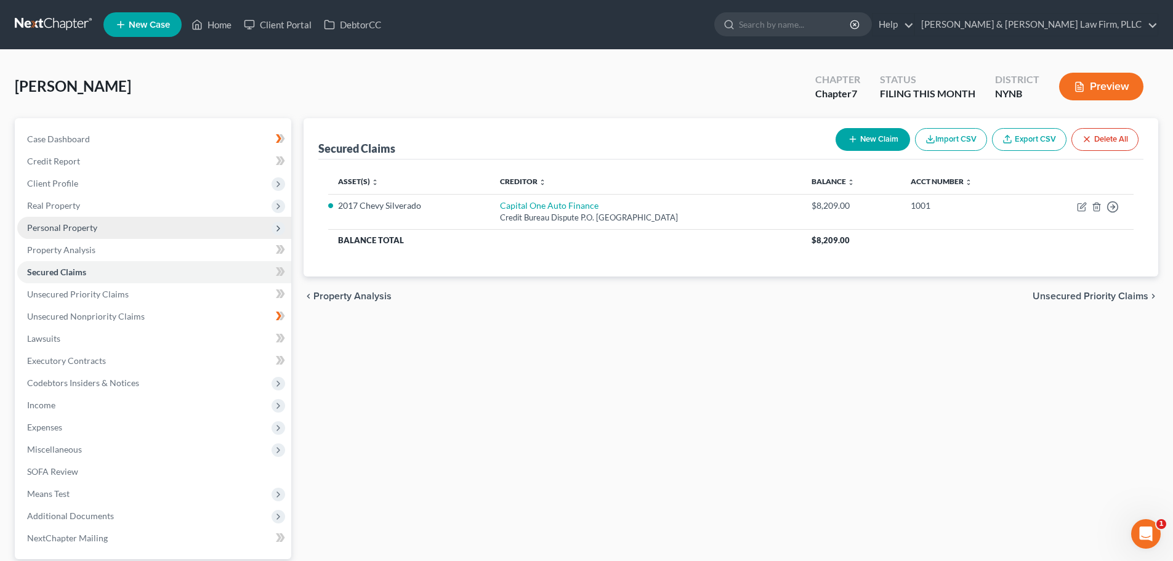
click at [67, 228] on span "Personal Property" at bounding box center [62, 227] width 70 height 10
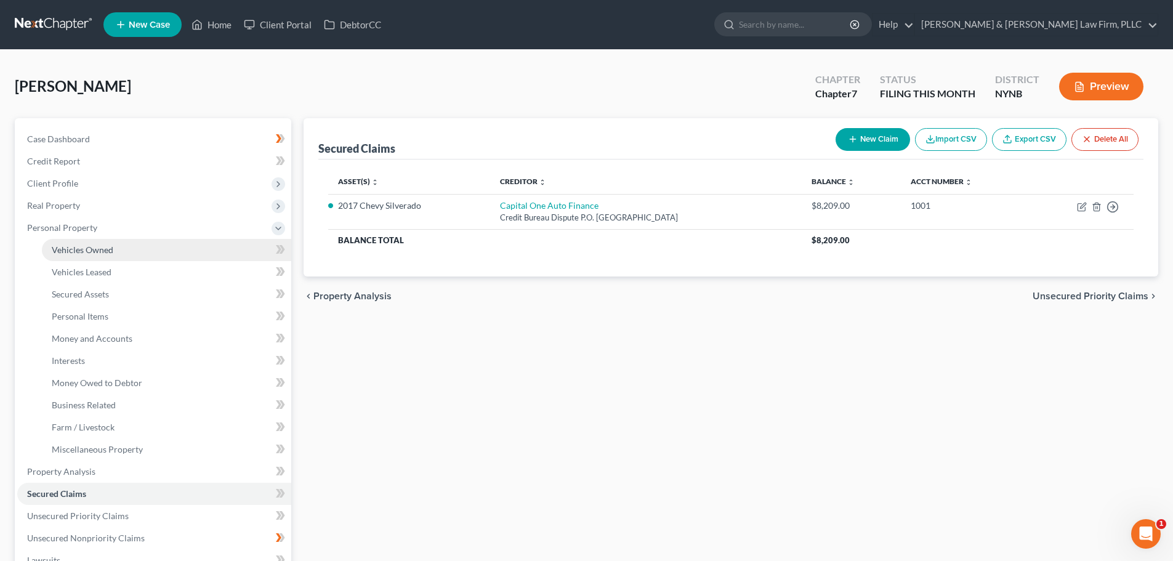
click at [65, 249] on span "Vehicles Owned" at bounding box center [83, 249] width 62 height 10
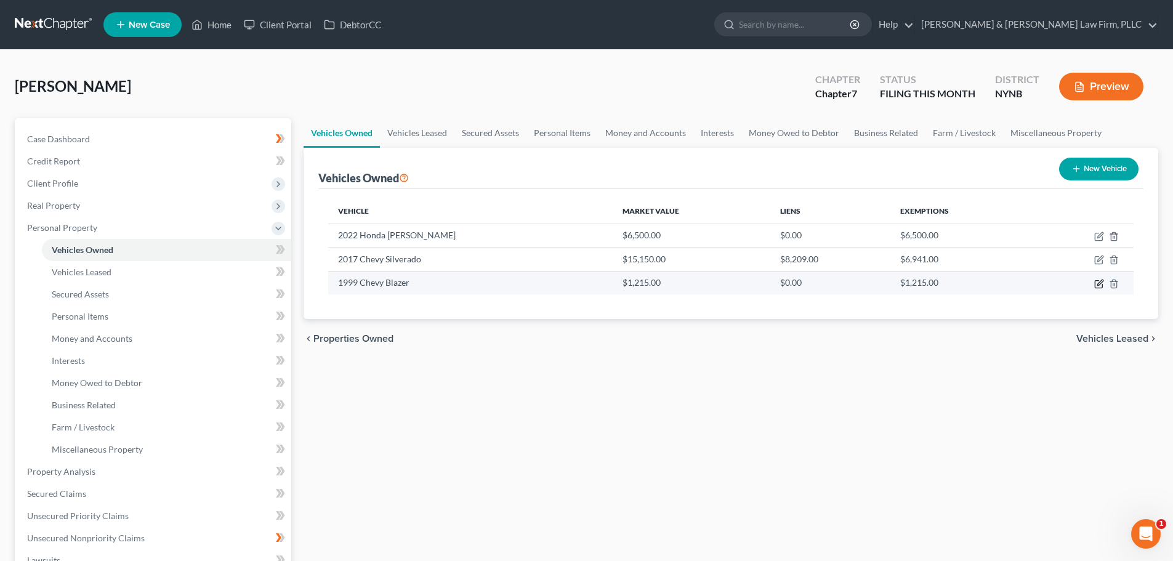
click at [1100, 283] on icon "button" at bounding box center [1099, 284] width 10 height 10
select select "0"
select select "27"
select select "3"
select select "0"
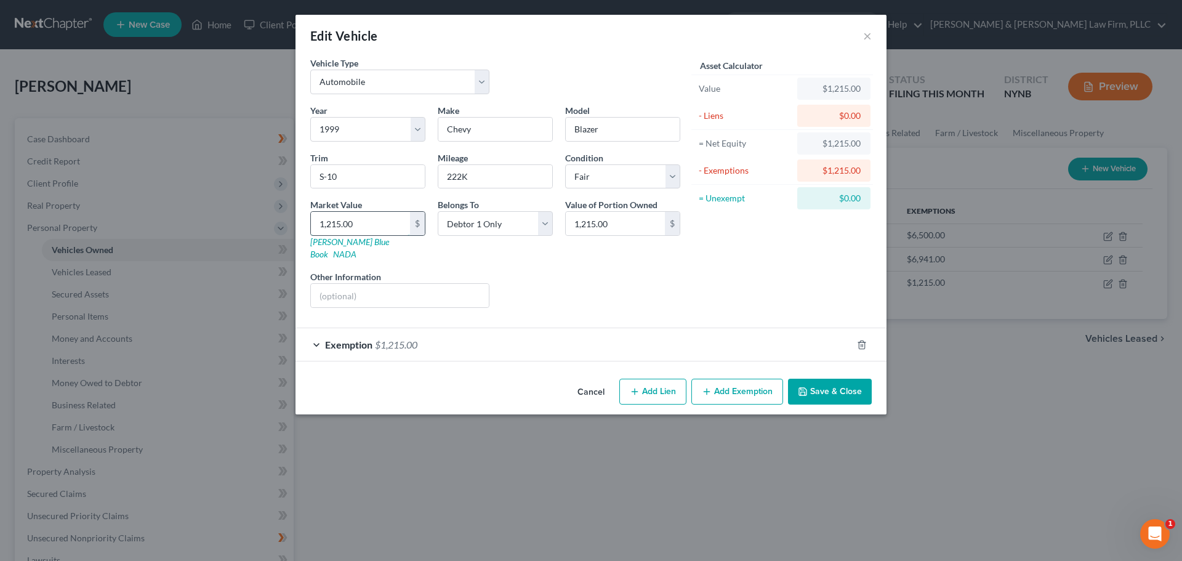
click at [334, 228] on input "1,215.00" at bounding box center [360, 223] width 99 height 23
click at [338, 227] on input "1,215.00" at bounding box center [360, 223] width 99 height 23
type input "1,2135.00"
type input "12,135.00"
click at [340, 223] on input "12,135.00" at bounding box center [360, 223] width 99 height 23
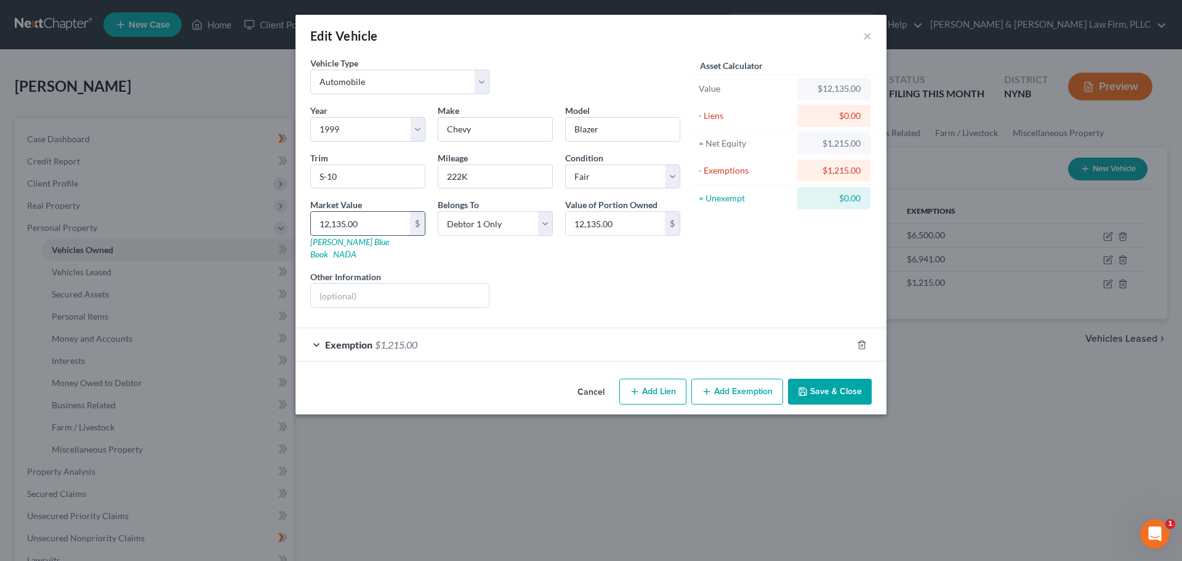
type input "12,13.00"
type input "1,213.00"
type input "12,13.00"
click at [367, 339] on span "Exemption" at bounding box center [348, 345] width 47 height 12
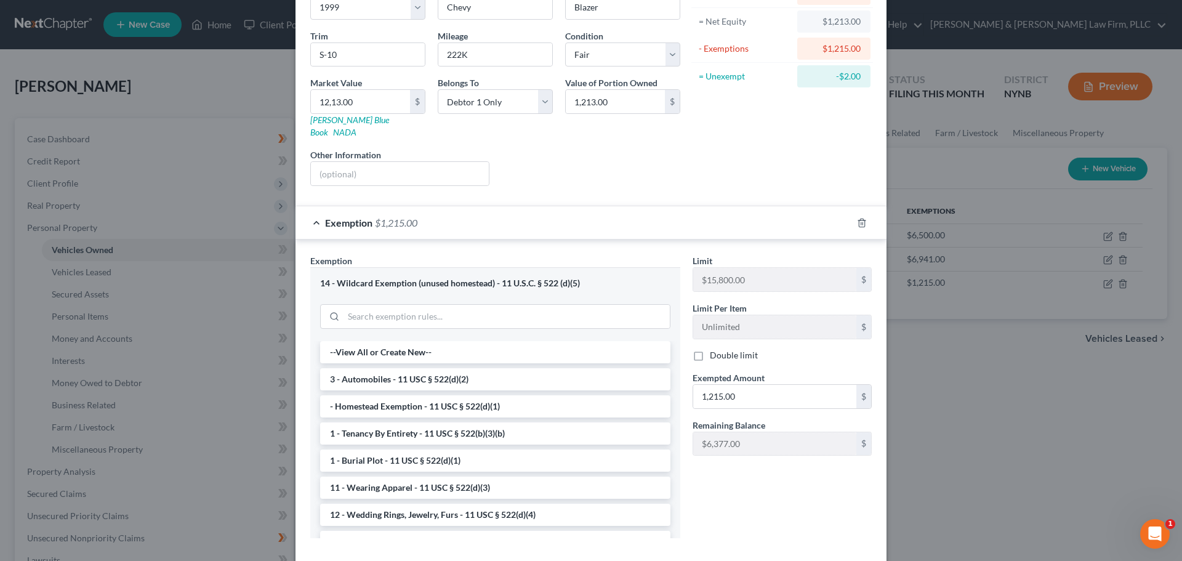
scroll to position [123, 0]
click at [715, 384] on input "1,215.00" at bounding box center [774, 395] width 163 height 23
click at [717, 384] on input "1,215.00" at bounding box center [774, 395] width 163 height 23
click at [720, 384] on input "12,135.00" at bounding box center [774, 395] width 163 height 23
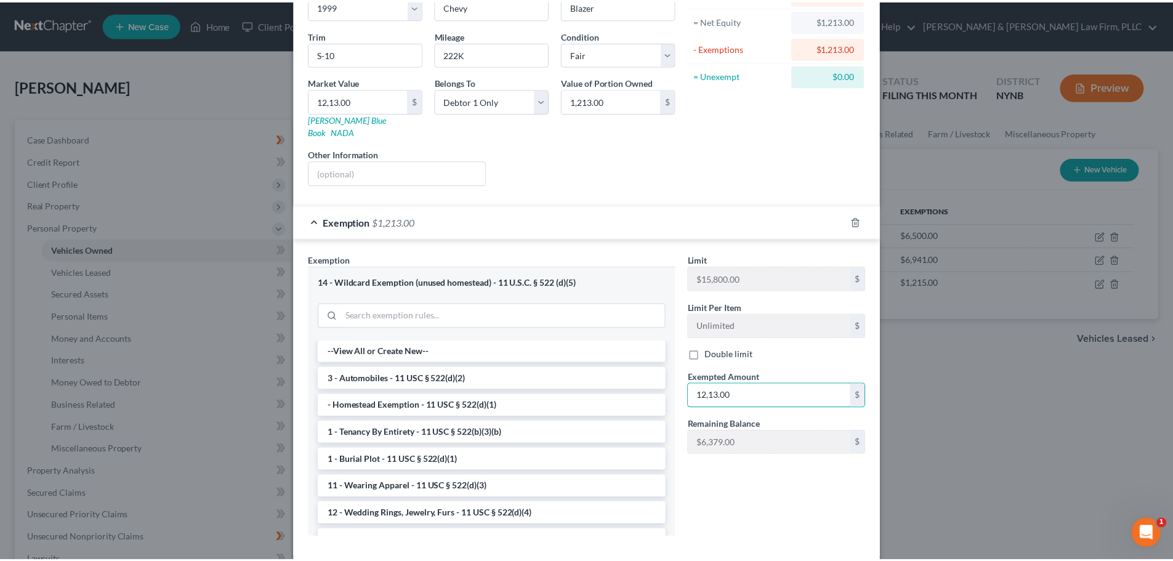
scroll to position [174, 0]
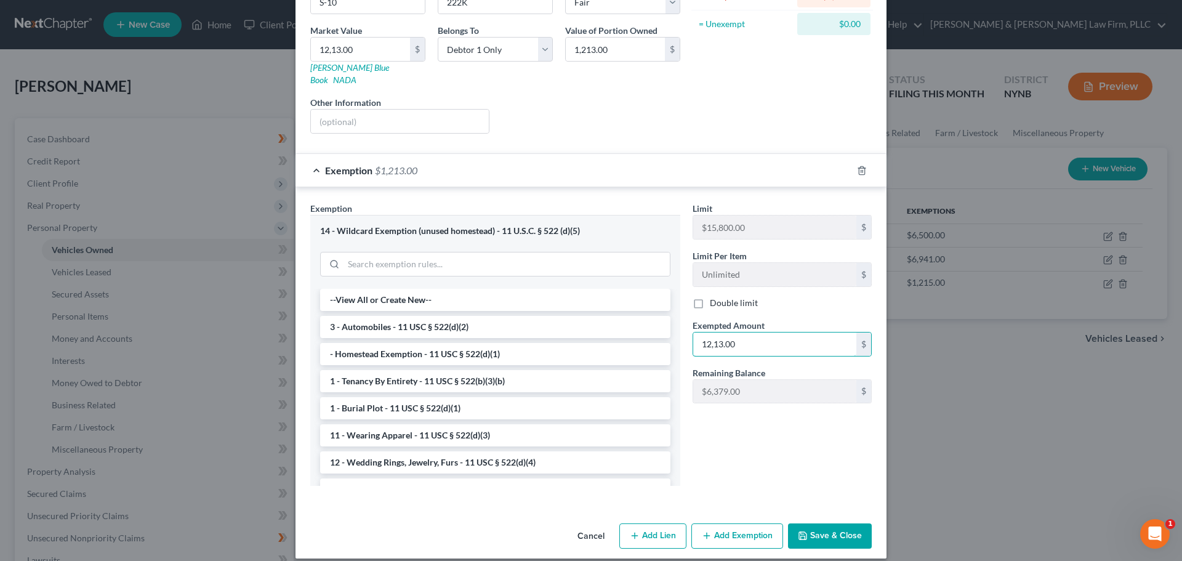
type input "12,13.00"
click at [814, 523] on button "Save & Close" at bounding box center [830, 536] width 84 height 26
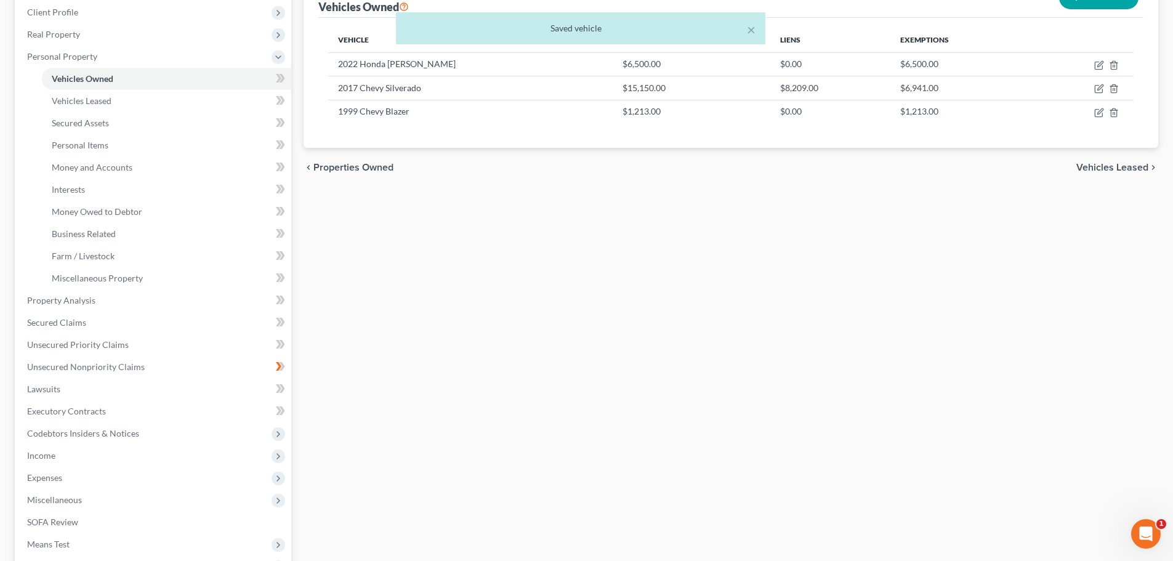
scroll to position [246, 0]
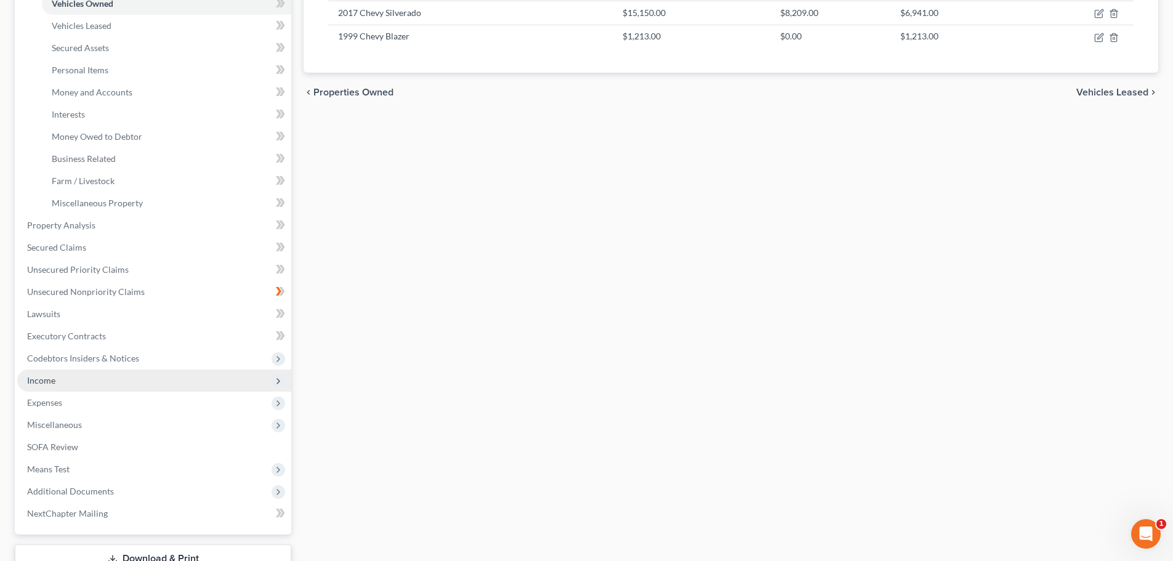
click at [57, 379] on span "Income" at bounding box center [154, 380] width 274 height 22
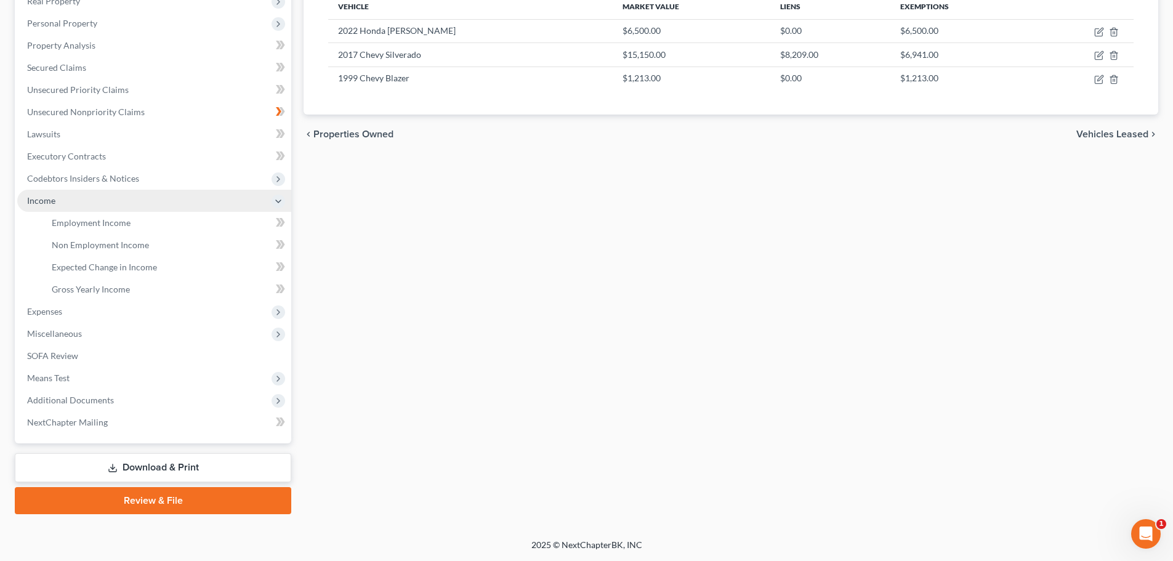
scroll to position [204, 0]
click at [88, 291] on span "Gross Yearly Income" at bounding box center [91, 289] width 78 height 10
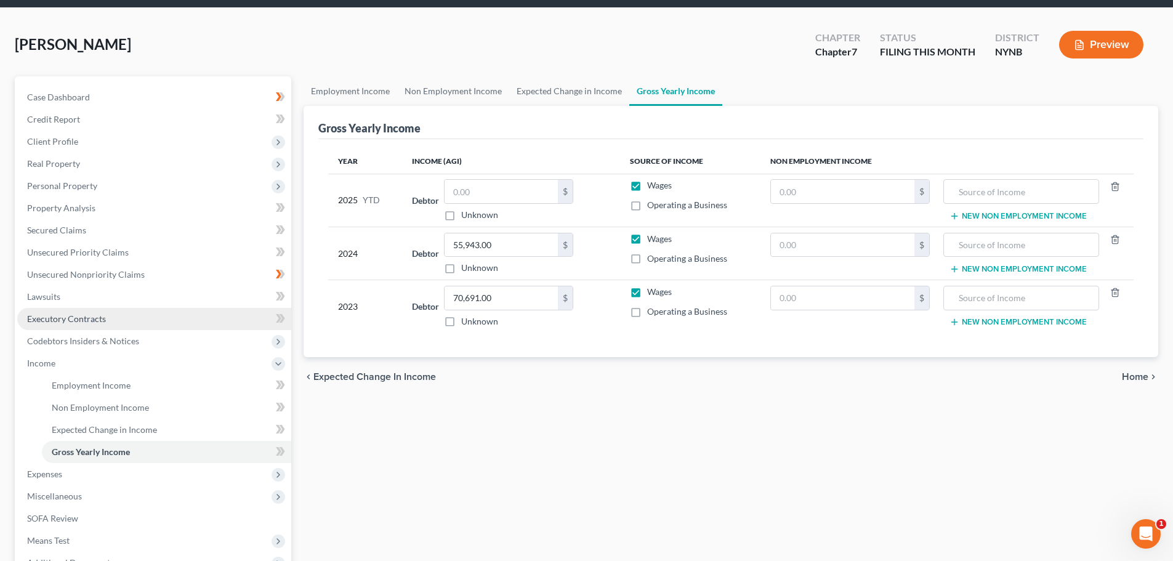
scroll to position [123, 0]
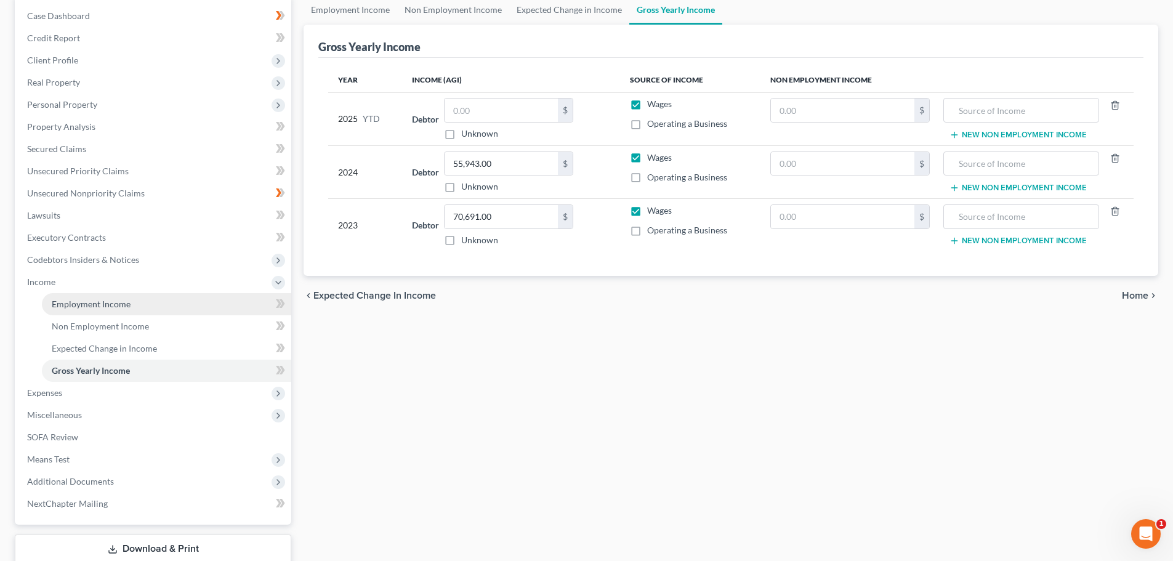
click at [108, 304] on span "Employment Income" at bounding box center [91, 304] width 79 height 10
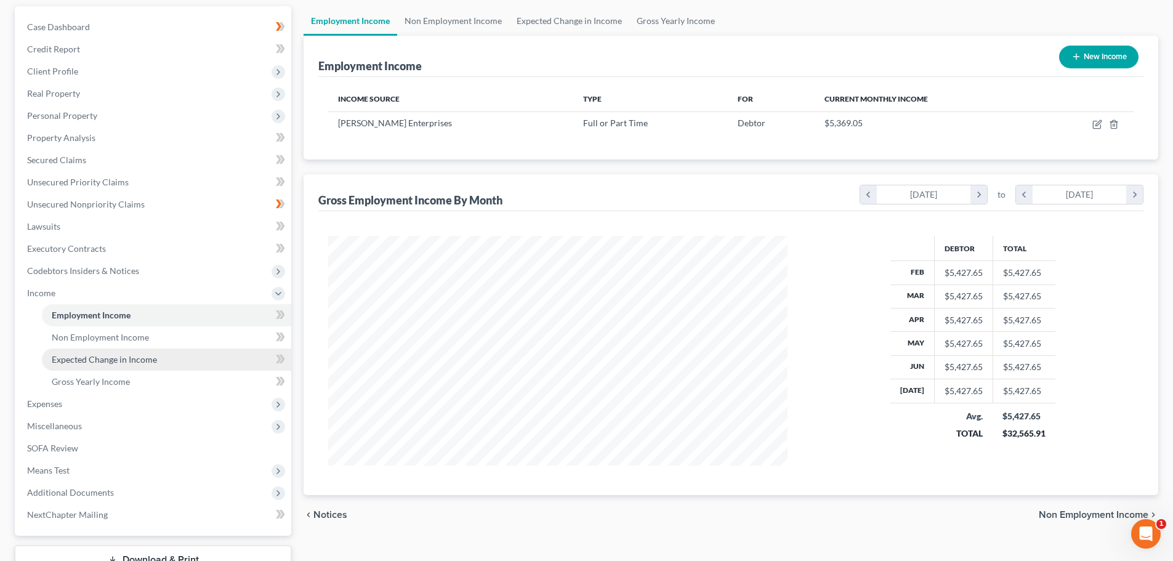
scroll to position [123, 0]
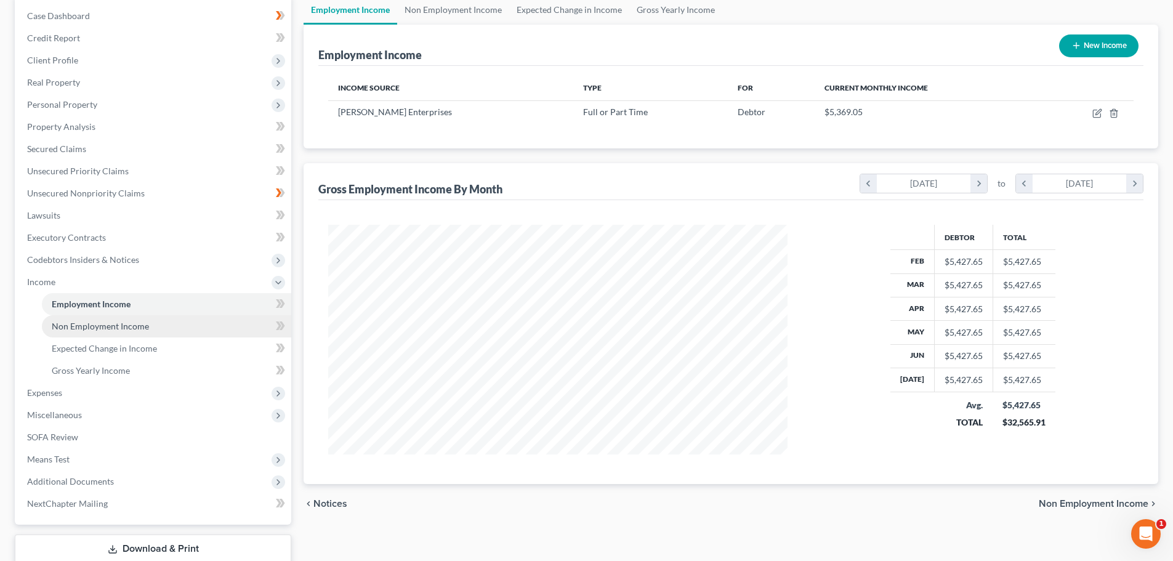
click at [95, 329] on span "Non Employment Income" at bounding box center [100, 326] width 97 height 10
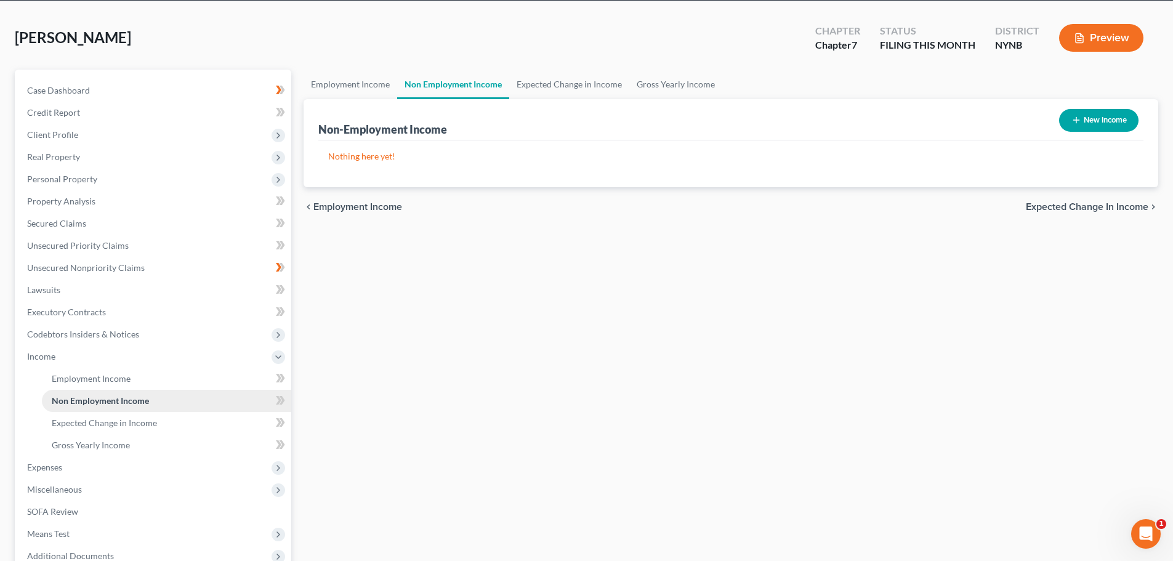
scroll to position [123, 0]
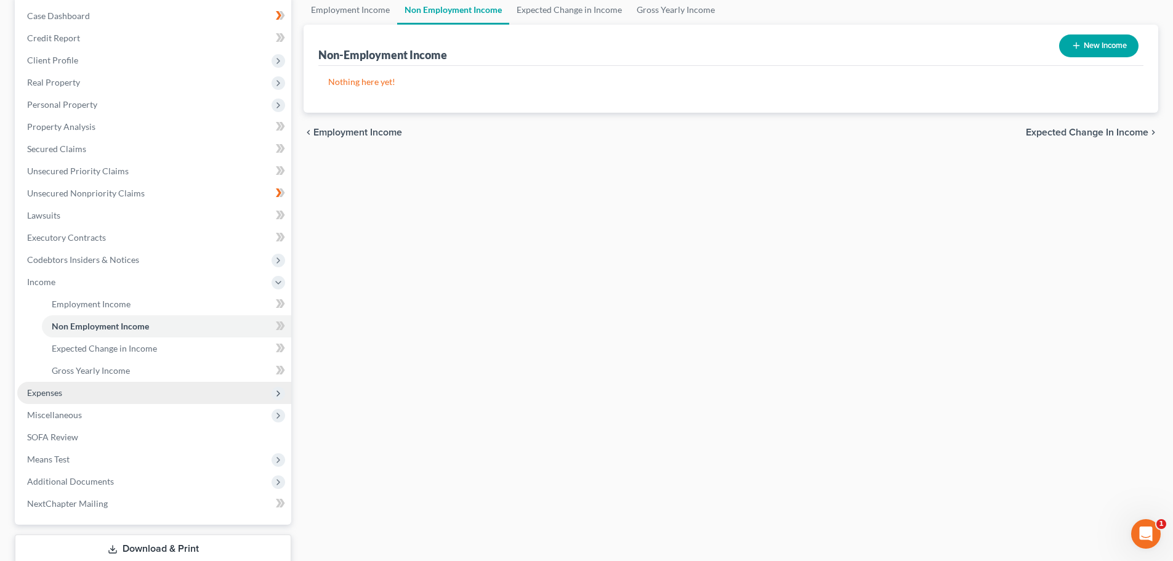
click at [50, 392] on span "Expenses" at bounding box center [44, 392] width 35 height 10
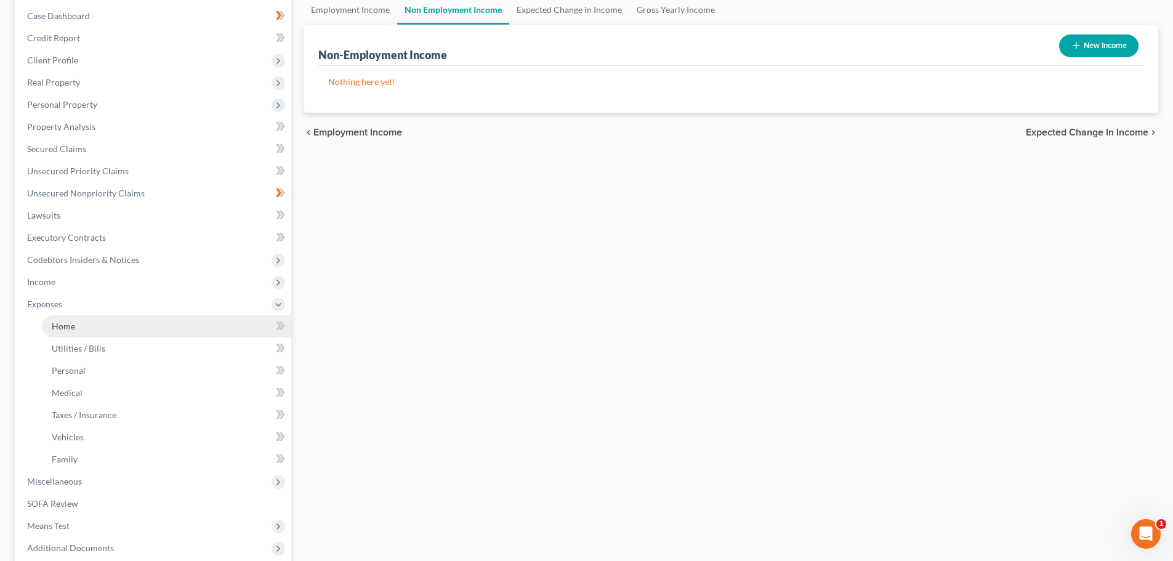
click at [68, 329] on span "Home" at bounding box center [63, 326] width 23 height 10
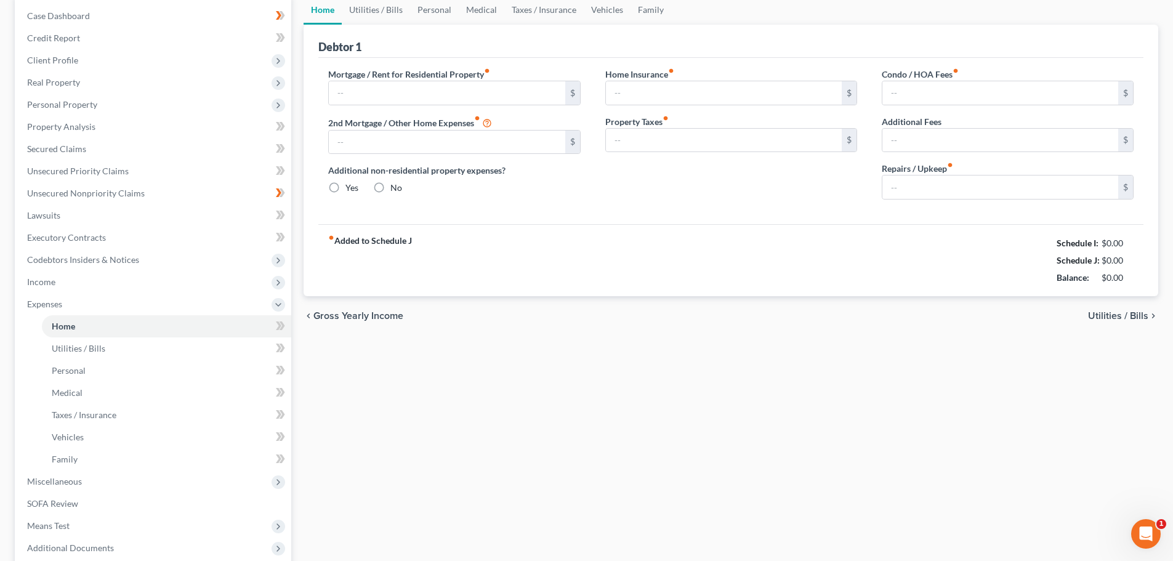
type input "350.00"
type input "0.00"
radio input "true"
type input "0.00"
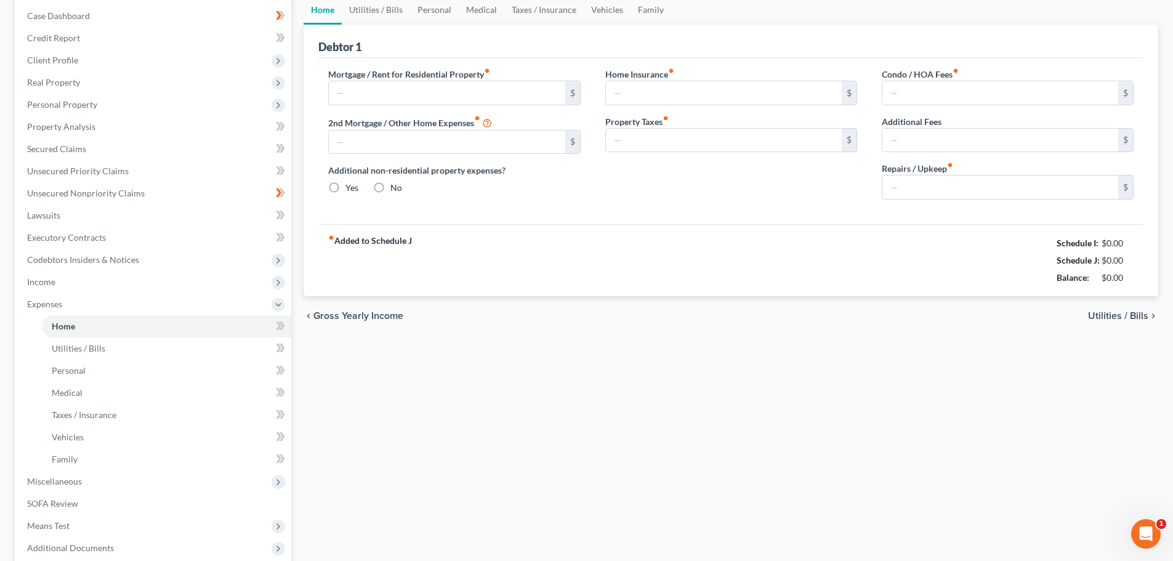
type input "0.00"
type input "75.00"
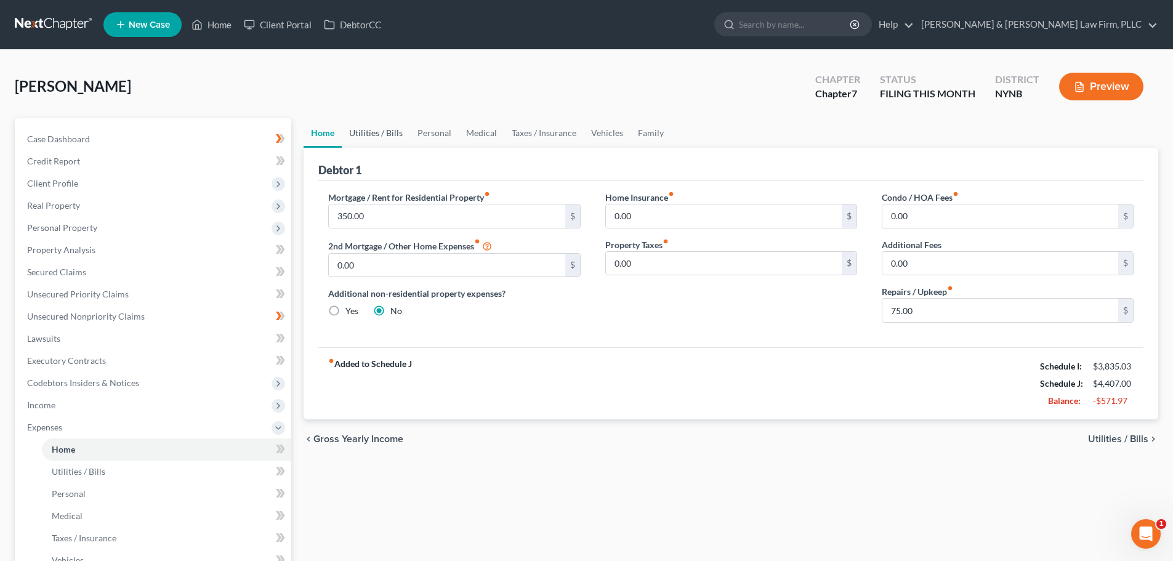
click at [376, 133] on link "Utilities / Bills" at bounding box center [376, 133] width 68 height 30
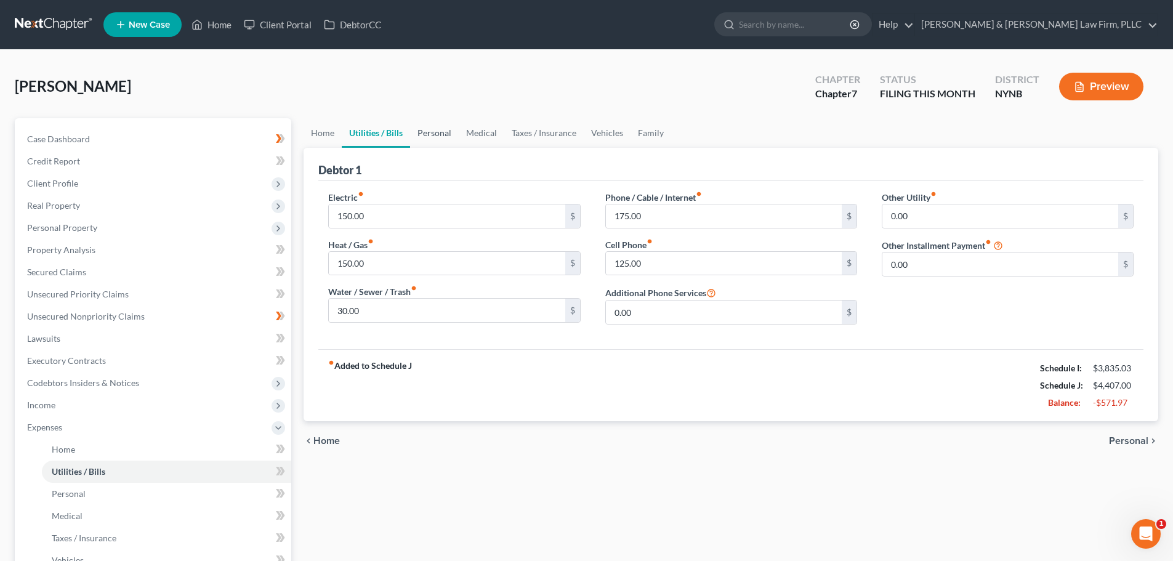
click at [441, 134] on link "Personal" at bounding box center [434, 133] width 49 height 30
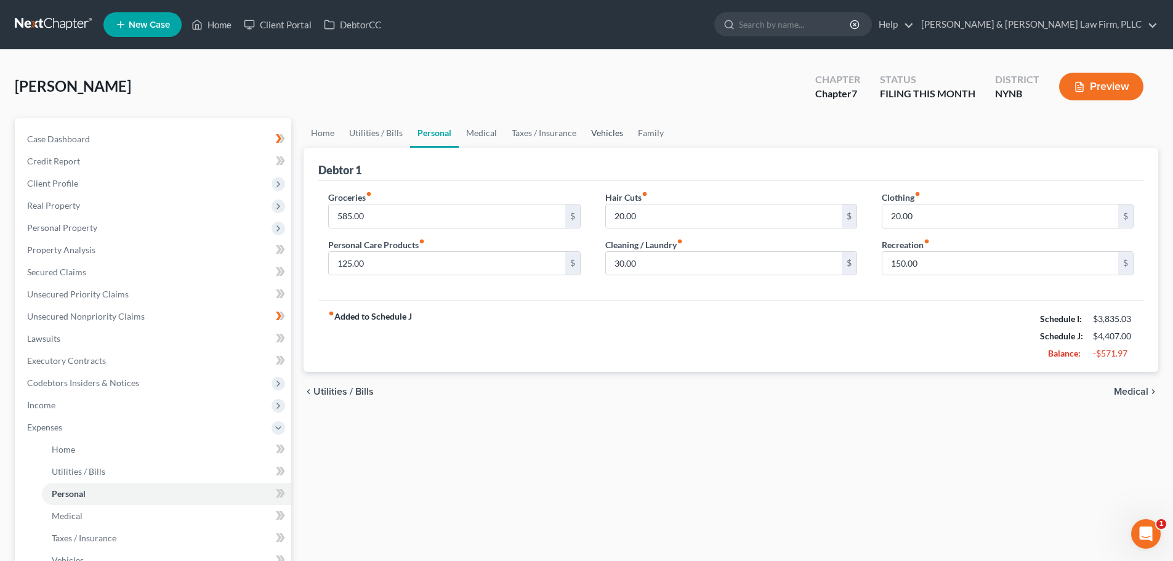
click at [598, 131] on link "Vehicles" at bounding box center [607, 133] width 47 height 30
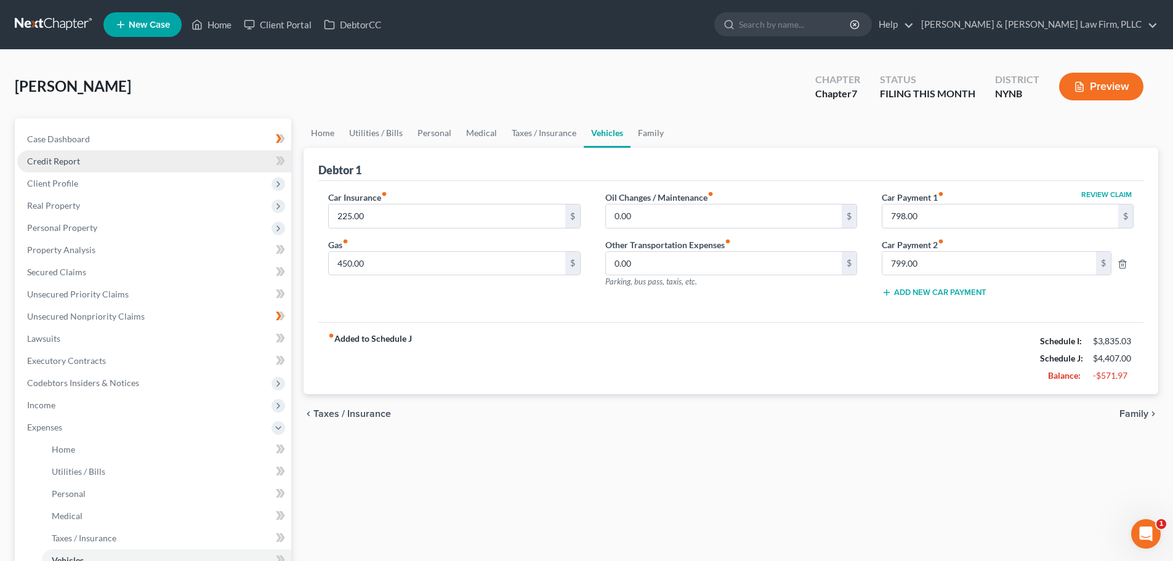
click at [76, 159] on span "Credit Report" at bounding box center [53, 161] width 53 height 10
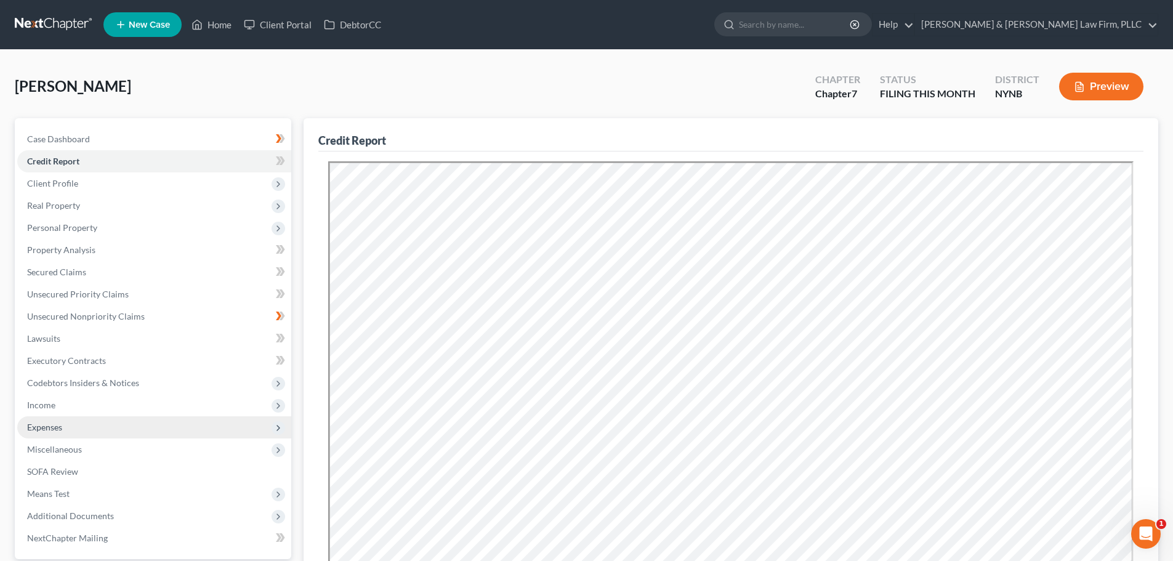
click at [55, 426] on span "Expenses" at bounding box center [44, 427] width 35 height 10
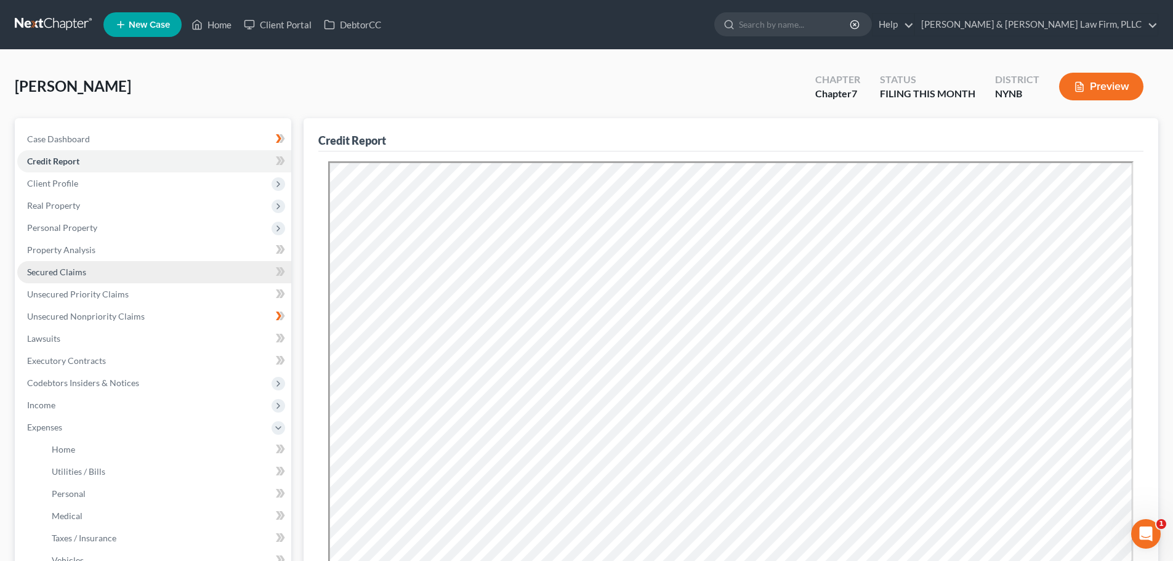
click at [65, 270] on span "Secured Claims" at bounding box center [56, 272] width 59 height 10
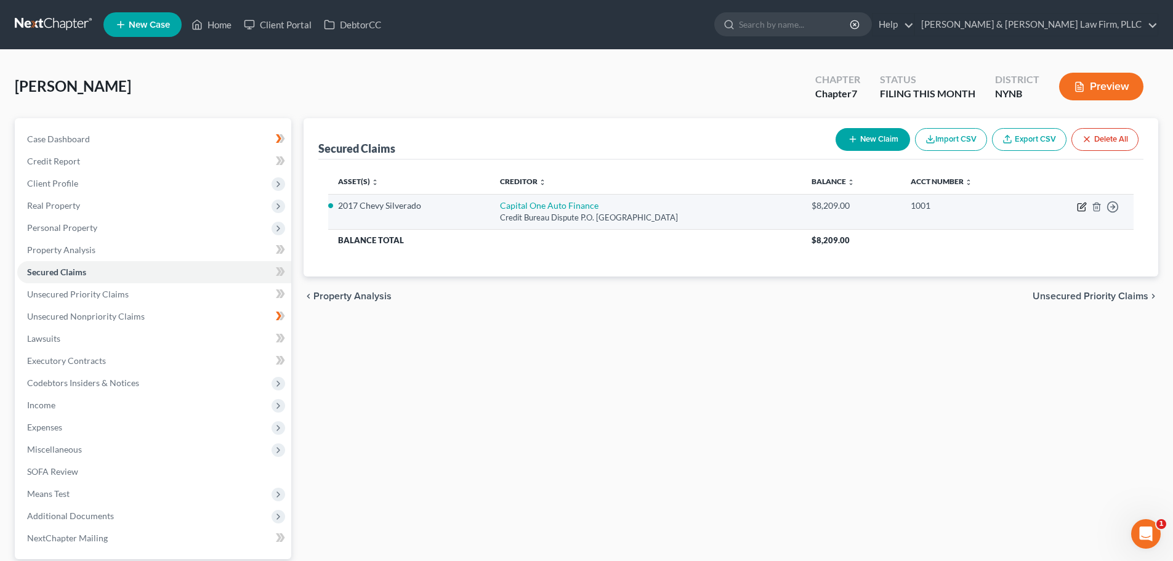
click at [1081, 208] on icon "button" at bounding box center [1083, 206] width 6 height 6
select select "45"
select select "4"
select select "0"
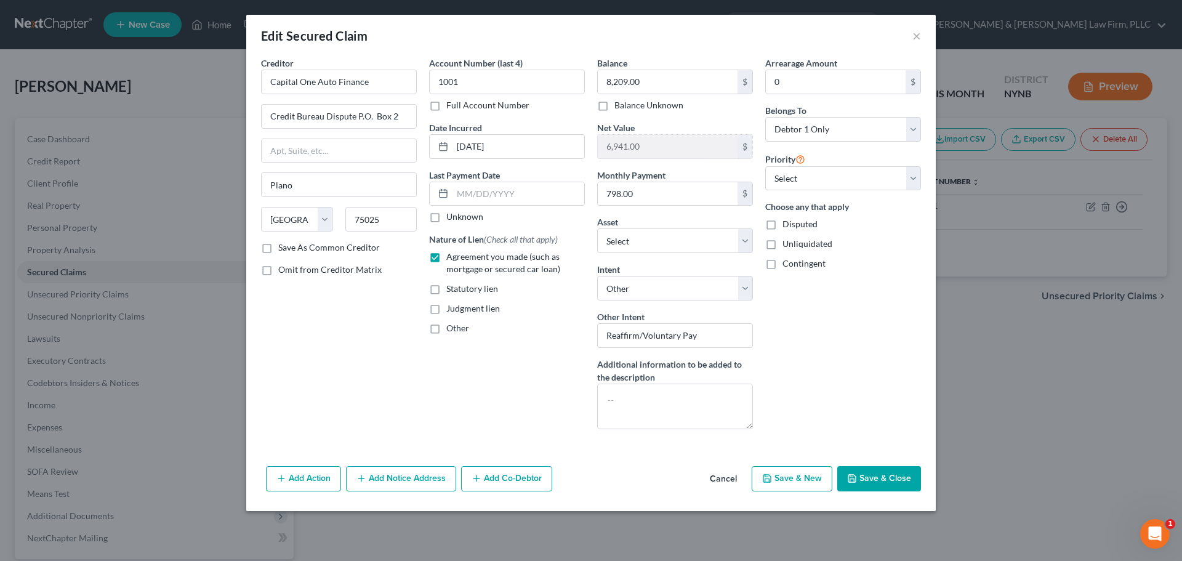
click at [876, 474] on button "Save & Close" at bounding box center [879, 479] width 84 height 26
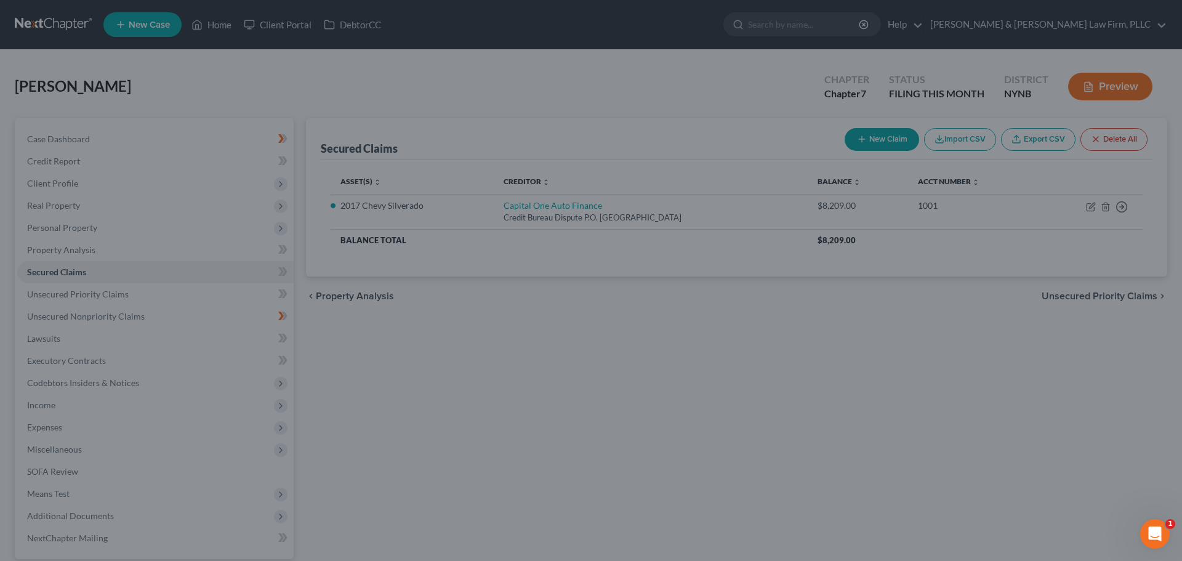
select select "3"
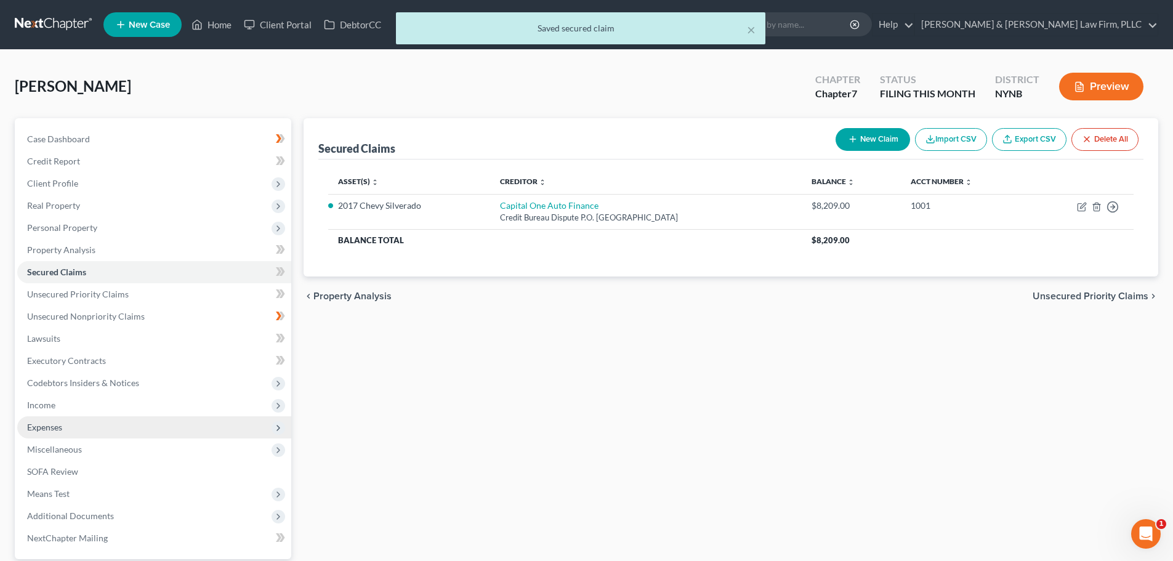
click at [60, 433] on span "Expenses" at bounding box center [154, 427] width 274 height 22
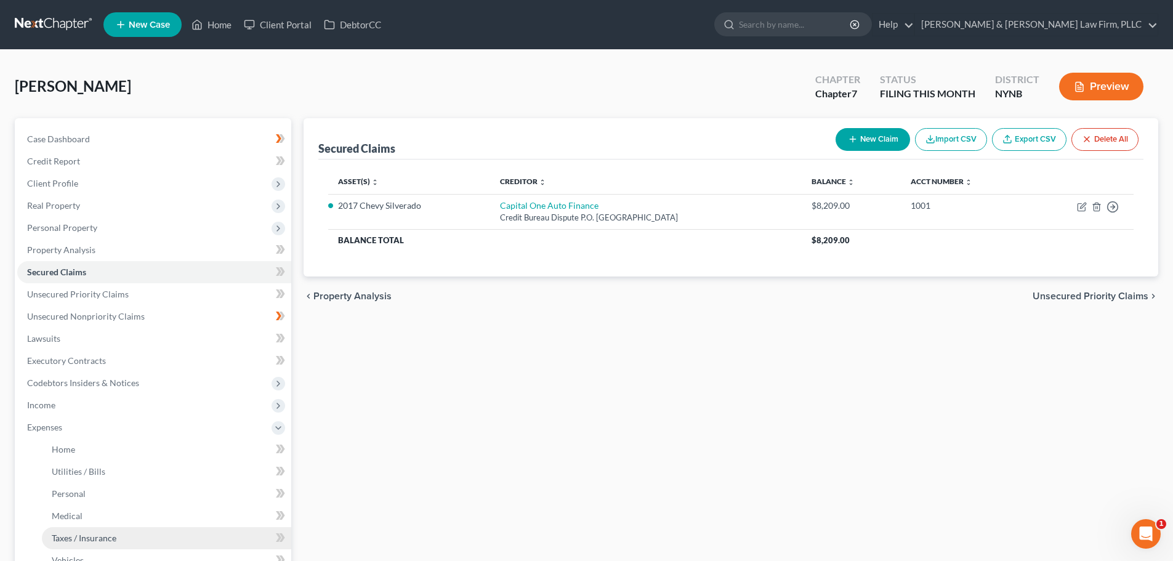
click at [76, 533] on span "Taxes / Insurance" at bounding box center [84, 538] width 65 height 10
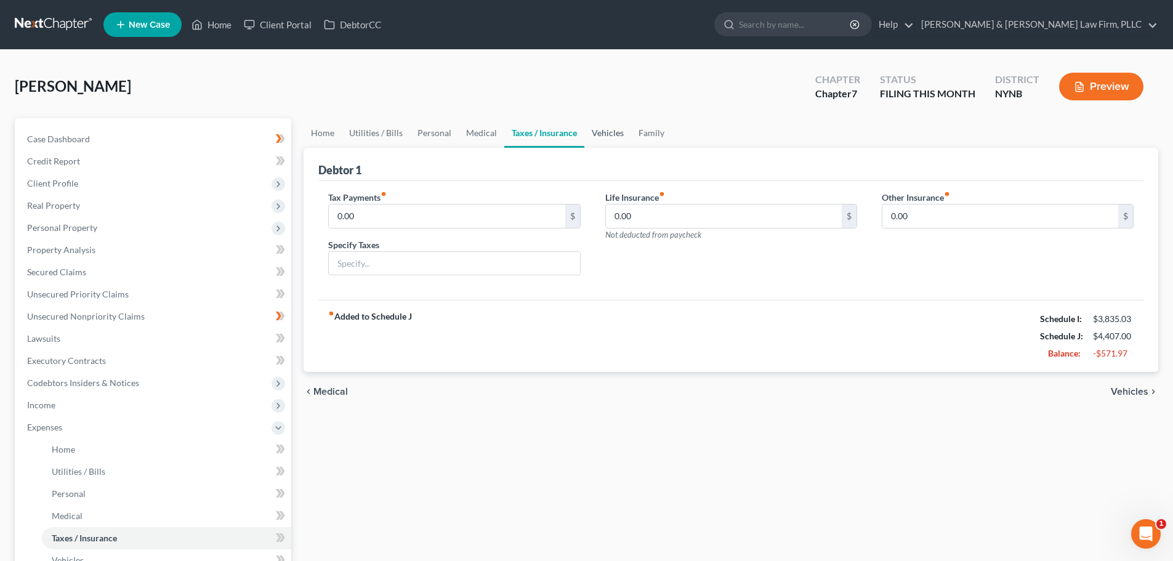
click at [611, 132] on link "Vehicles" at bounding box center [607, 133] width 47 height 30
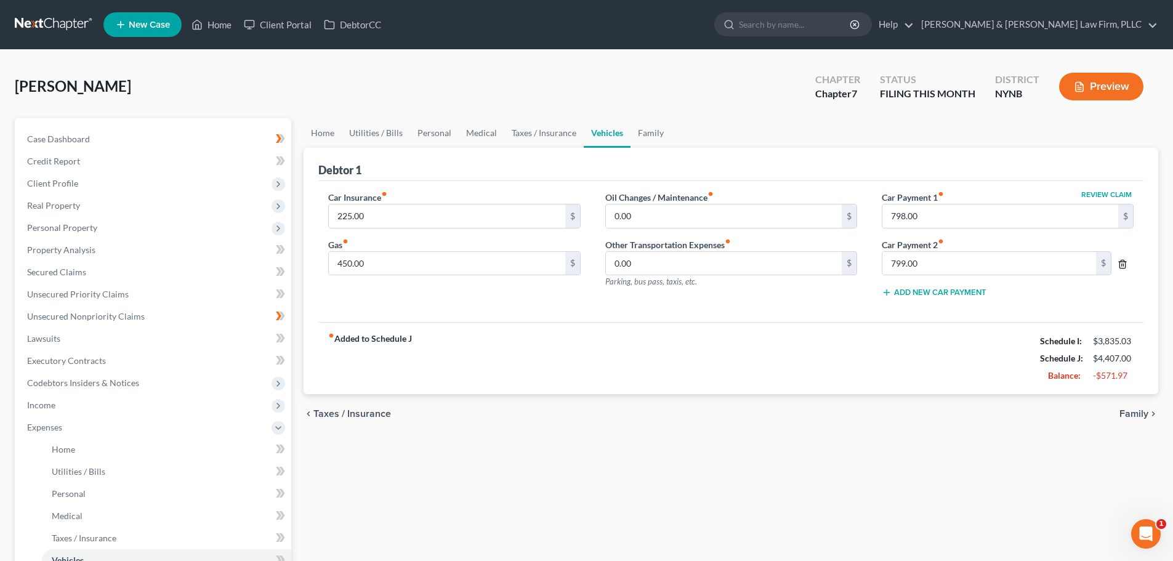
click at [1124, 265] on line "button" at bounding box center [1124, 265] width 0 height 2
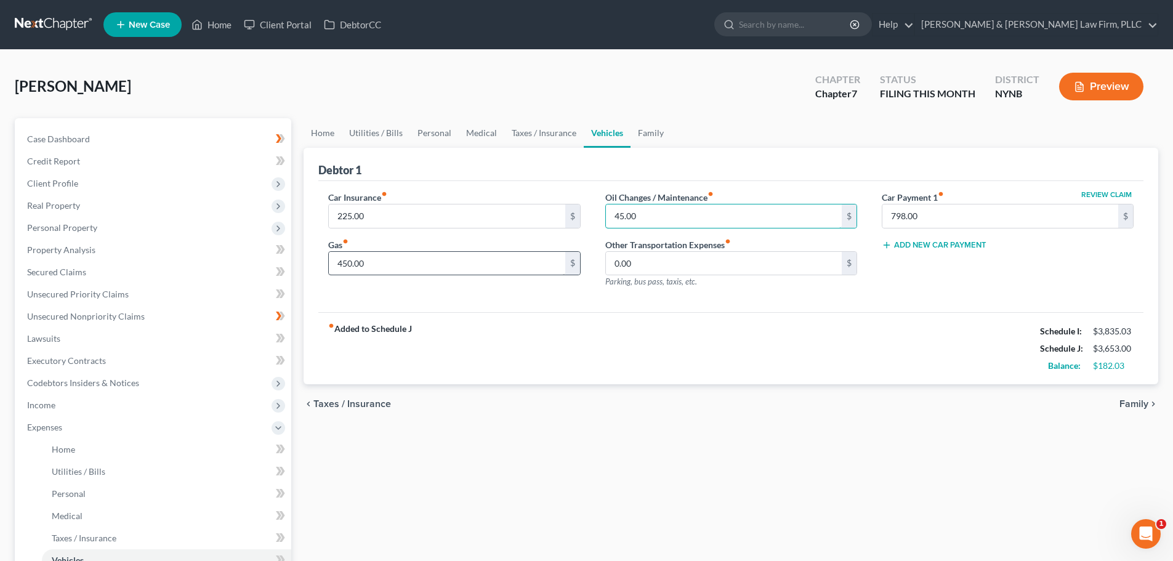
type input "45.00"
click at [371, 262] on input "450.00" at bounding box center [447, 263] width 236 height 23
type input "425.00"
click at [533, 134] on link "Taxes / Insurance" at bounding box center [543, 133] width 79 height 30
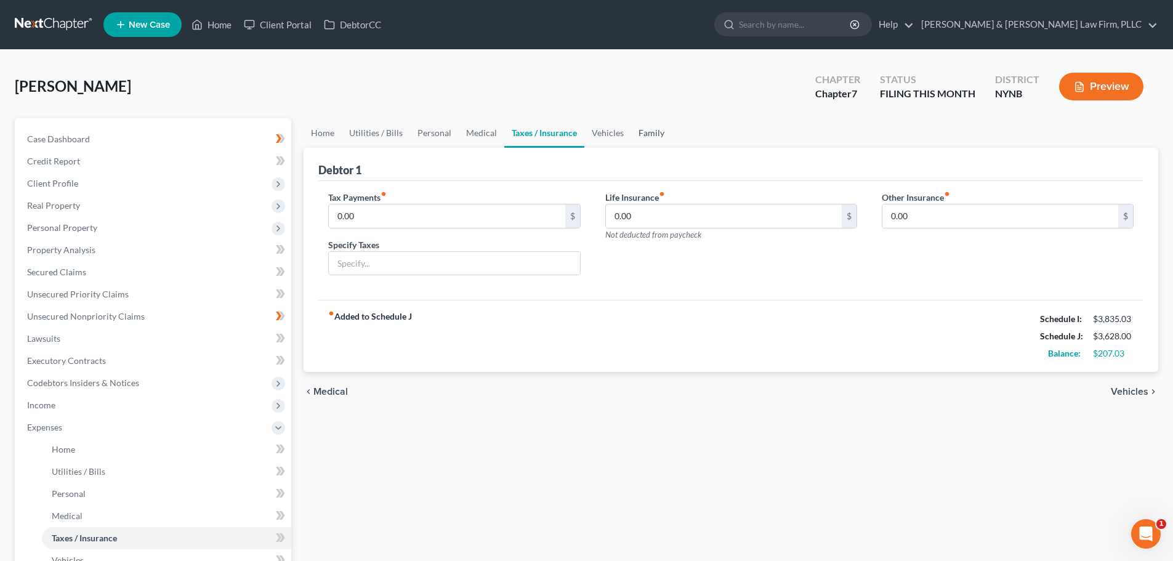
click at [652, 136] on link "Family" at bounding box center [651, 133] width 41 height 30
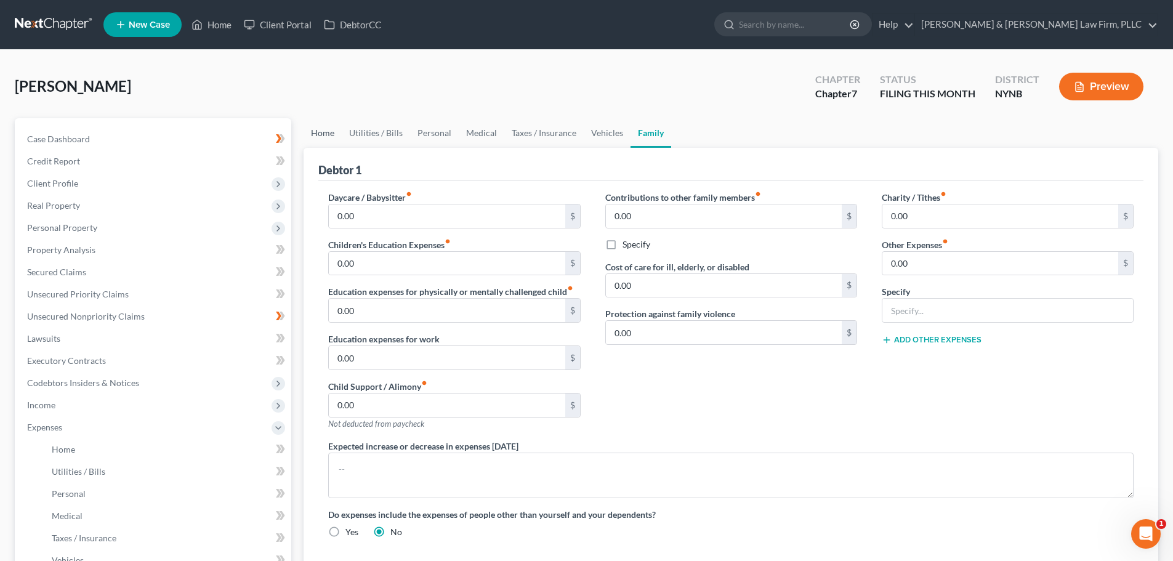
click at [328, 134] on link "Home" at bounding box center [323, 133] width 38 height 30
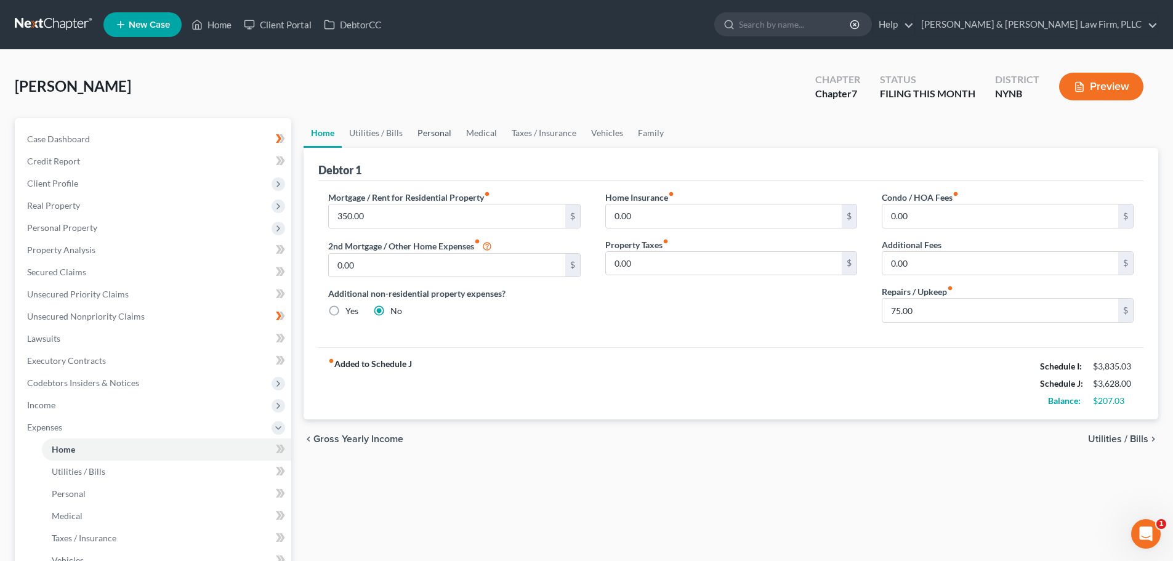
click at [439, 137] on link "Personal" at bounding box center [434, 133] width 49 height 30
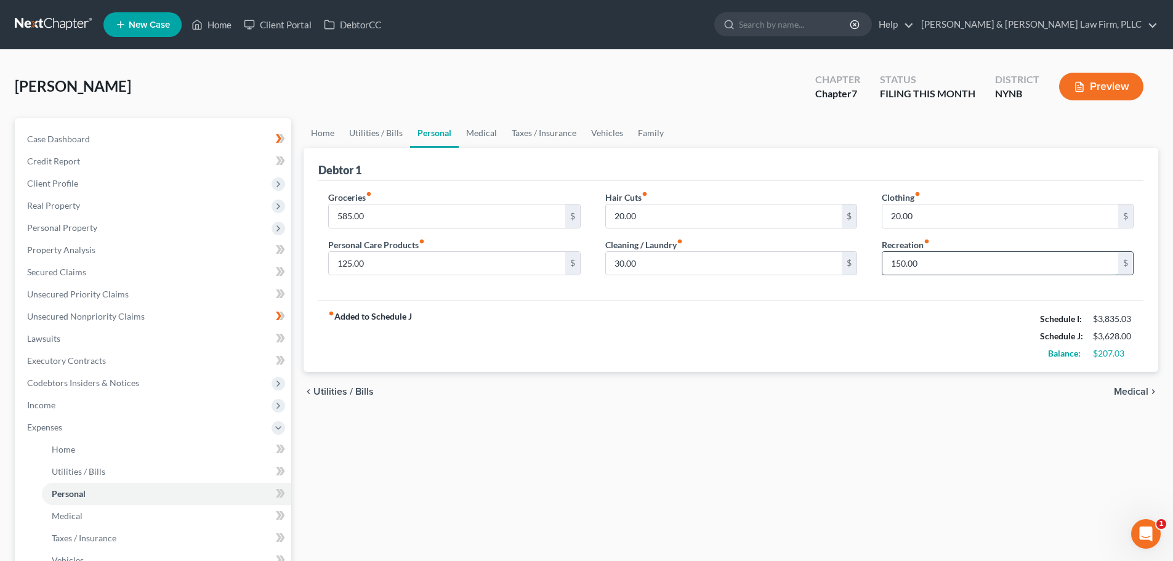
click at [887, 264] on input "150.00" at bounding box center [1000, 263] width 236 height 23
type input "185.00"
click at [386, 134] on link "Utilities / Bills" at bounding box center [376, 133] width 68 height 30
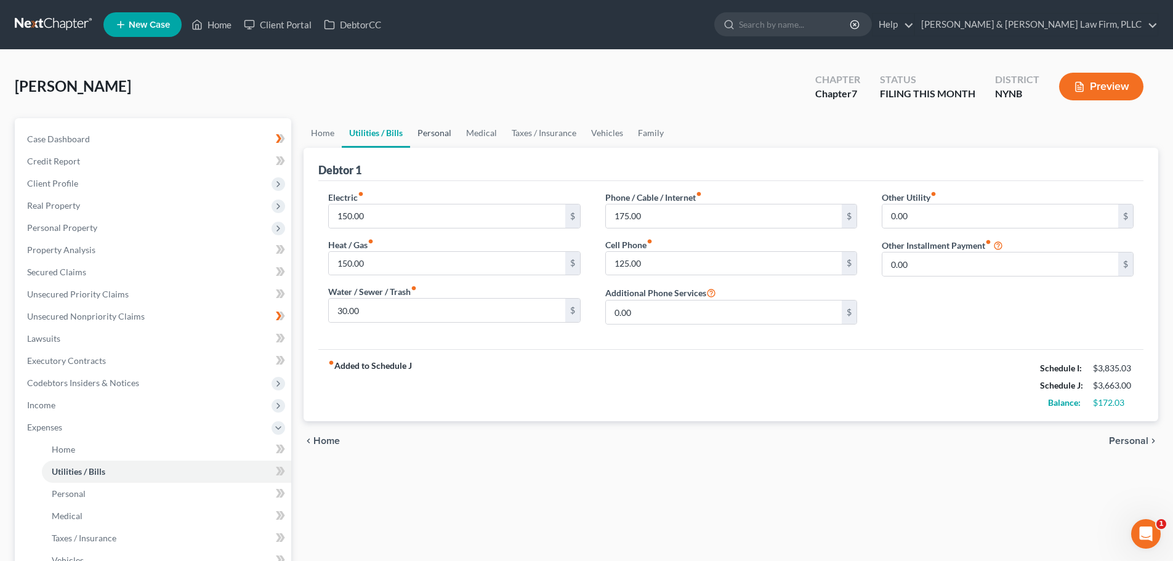
click at [436, 129] on link "Personal" at bounding box center [434, 133] width 49 height 30
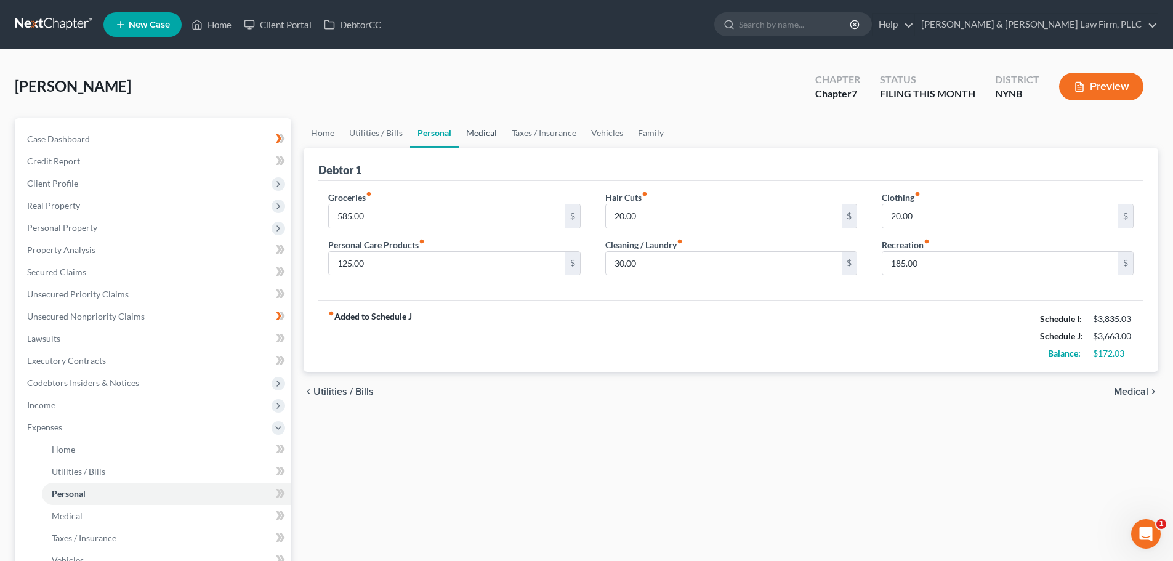
click at [483, 134] on link "Medical" at bounding box center [482, 133] width 46 height 30
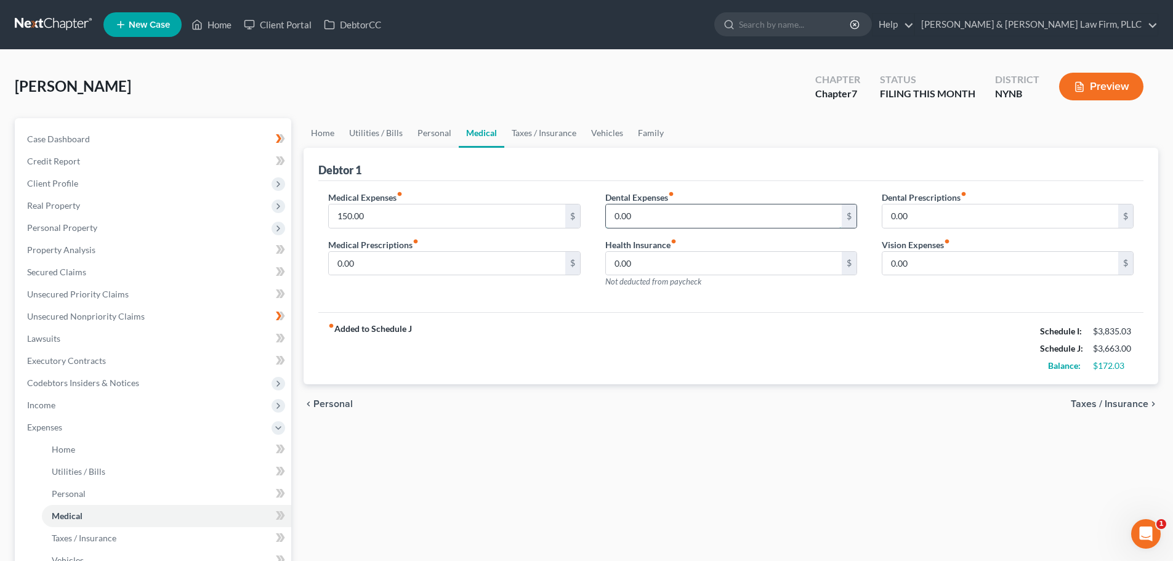
click at [674, 215] on input "0.00" at bounding box center [724, 215] width 236 height 23
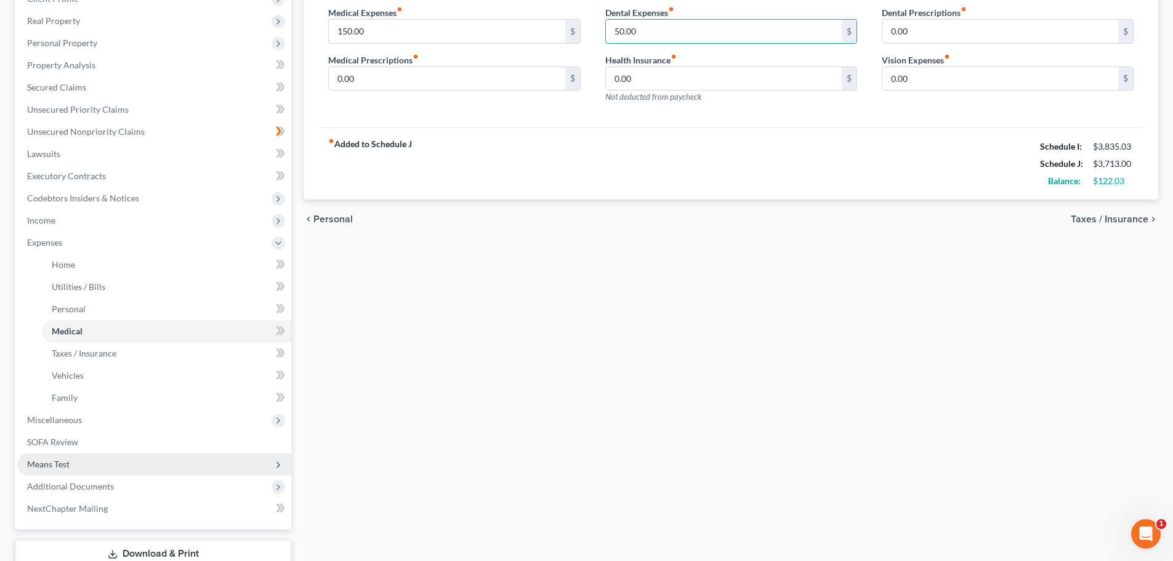
type input "50.00"
click at [50, 464] on span "Means Test" at bounding box center [48, 464] width 42 height 10
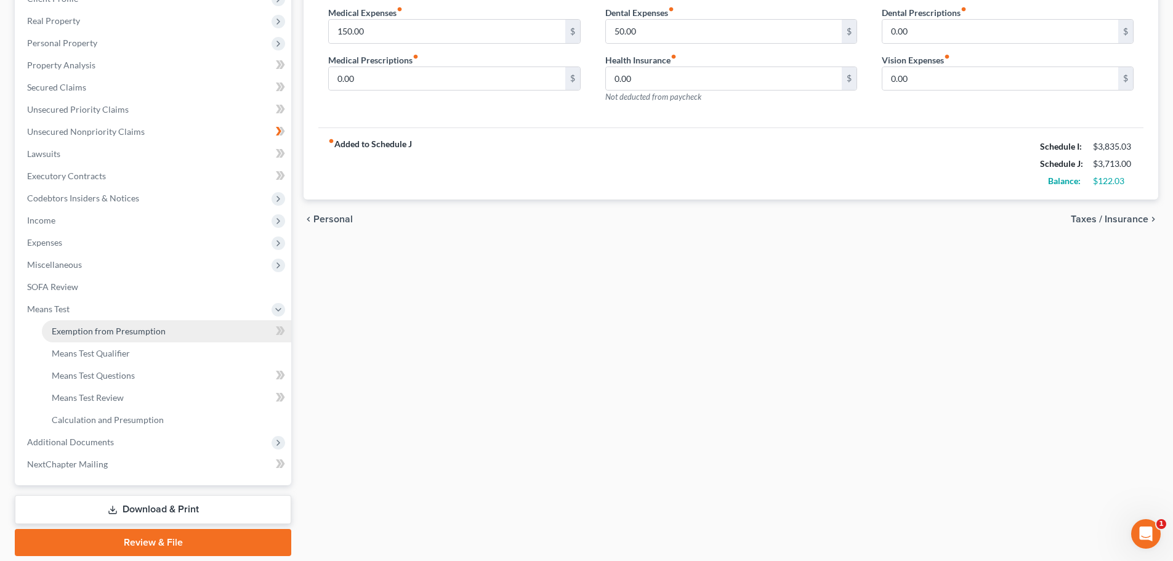
click at [104, 331] on span "Exemption from Presumption" at bounding box center [109, 331] width 114 height 10
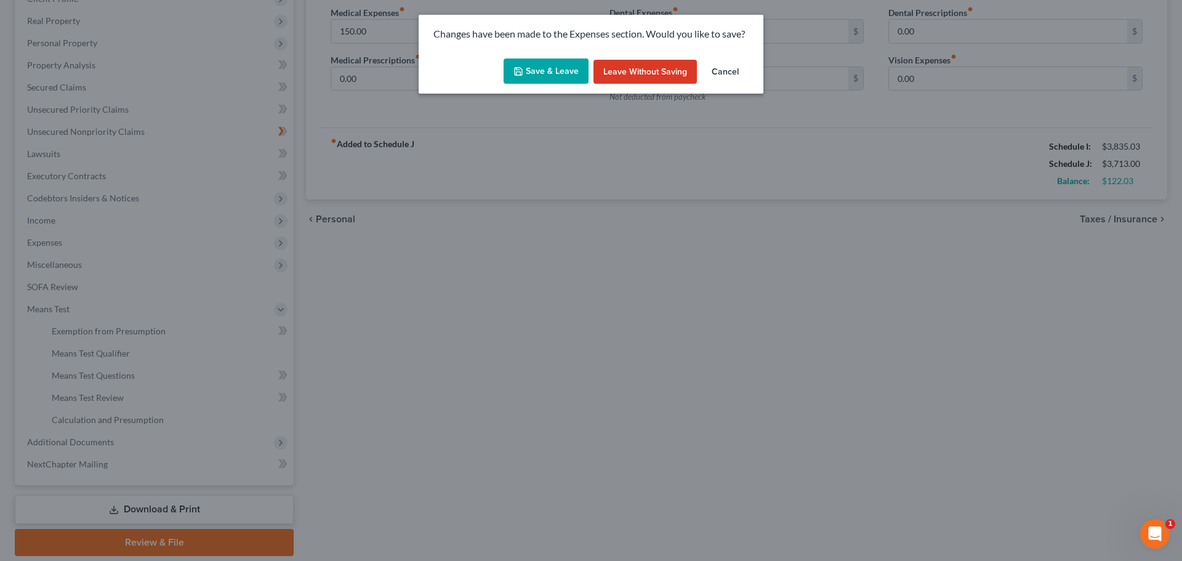
click at [537, 76] on button "Save & Leave" at bounding box center [546, 71] width 85 height 26
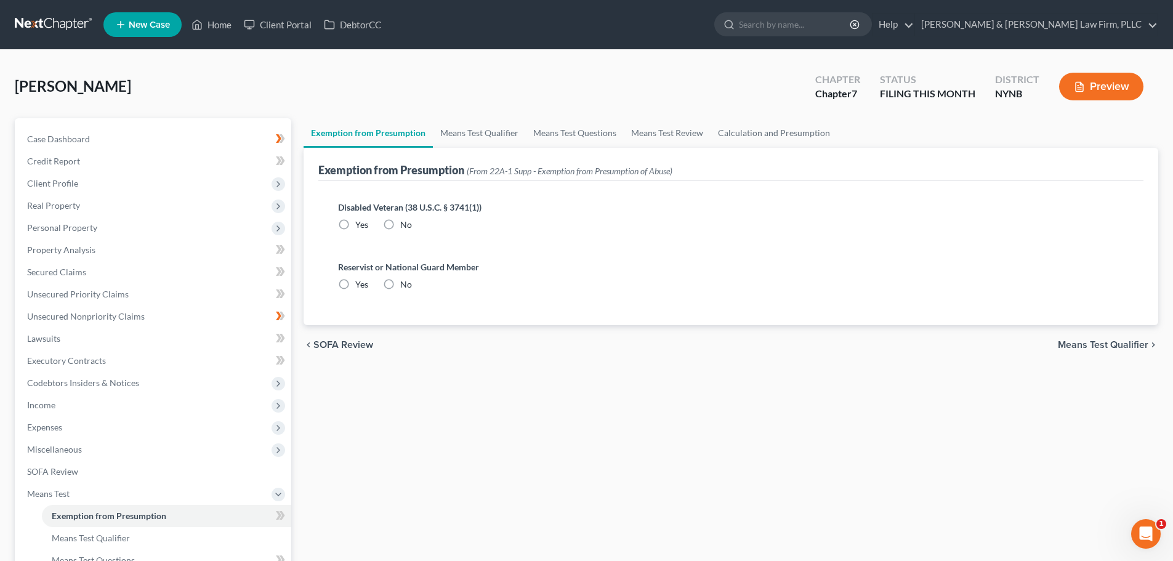
radio input "true"
click at [472, 134] on link "Means Test Qualifier" at bounding box center [479, 133] width 93 height 30
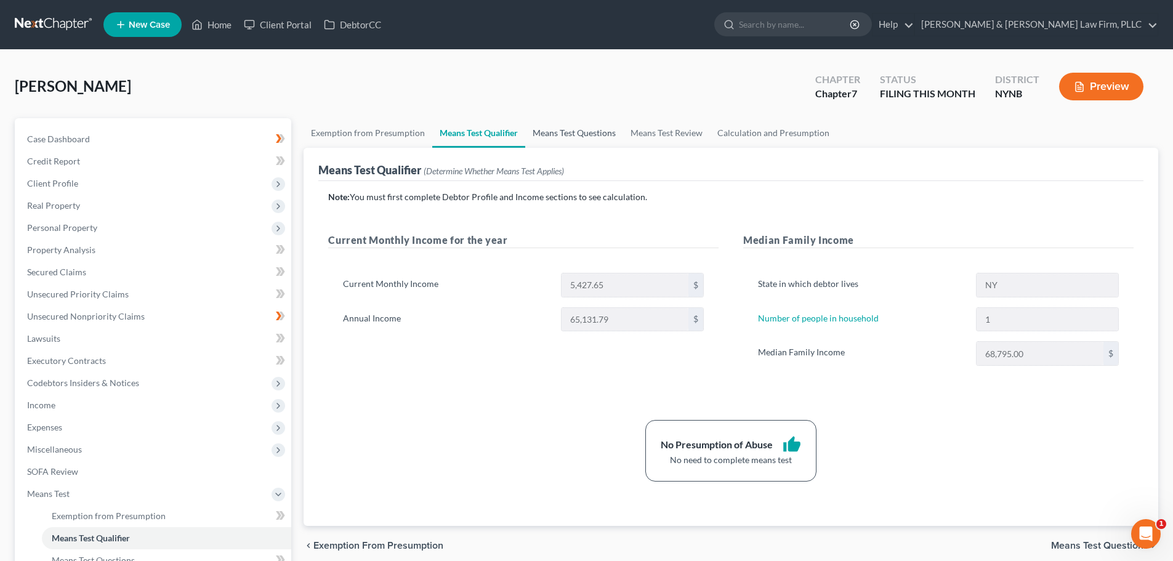
click at [557, 133] on link "Means Test Questions" at bounding box center [574, 133] width 98 height 30
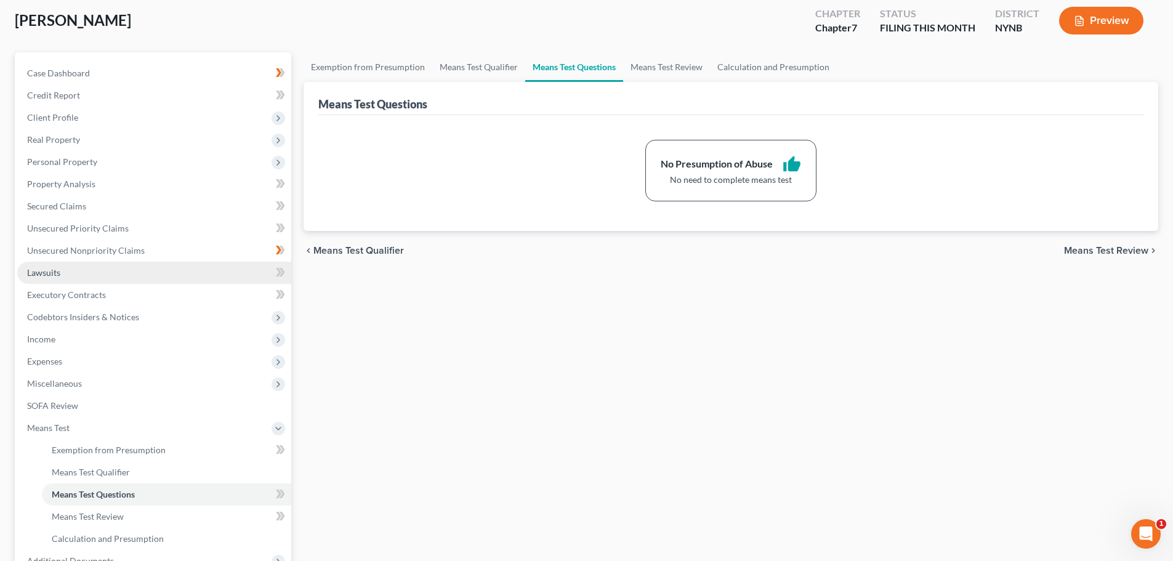
scroll to position [185, 0]
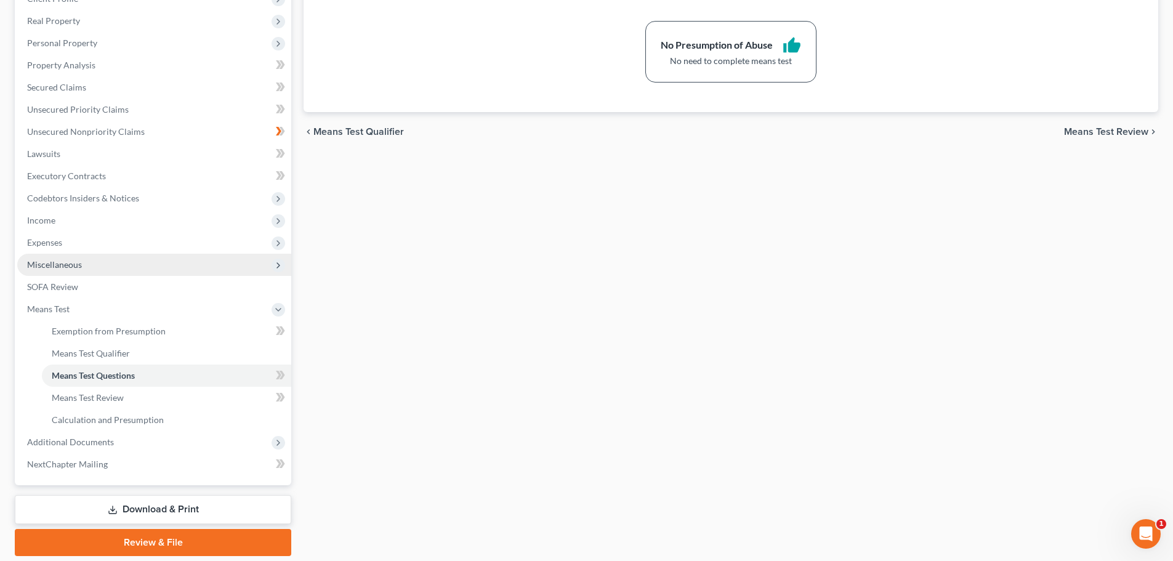
click at [66, 267] on span "Miscellaneous" at bounding box center [54, 264] width 55 height 10
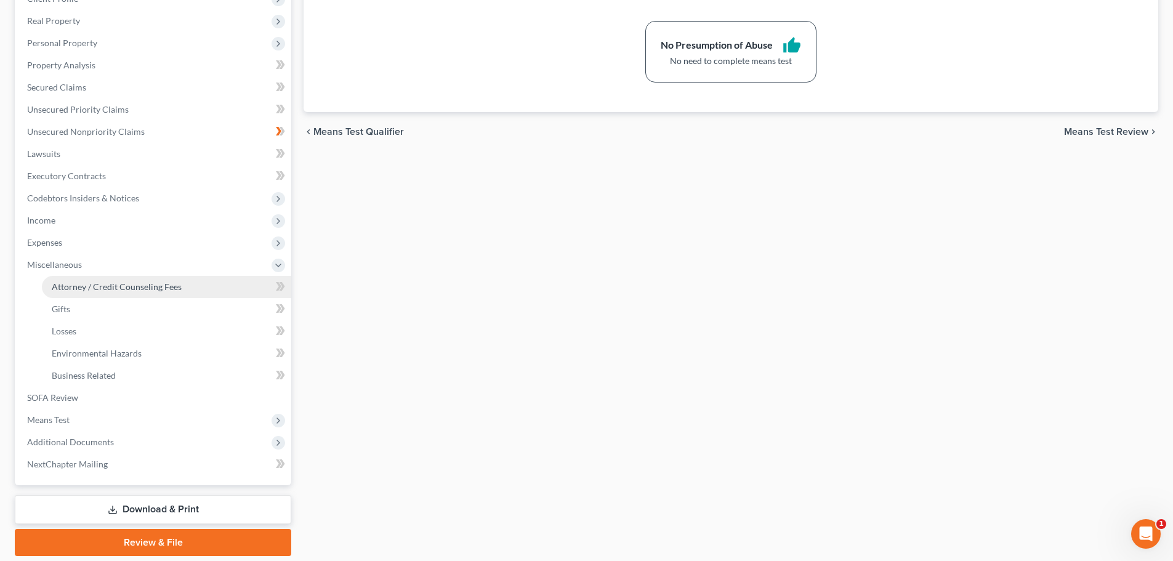
click at [66, 289] on span "Attorney / Credit Counseling Fees" at bounding box center [117, 286] width 130 height 10
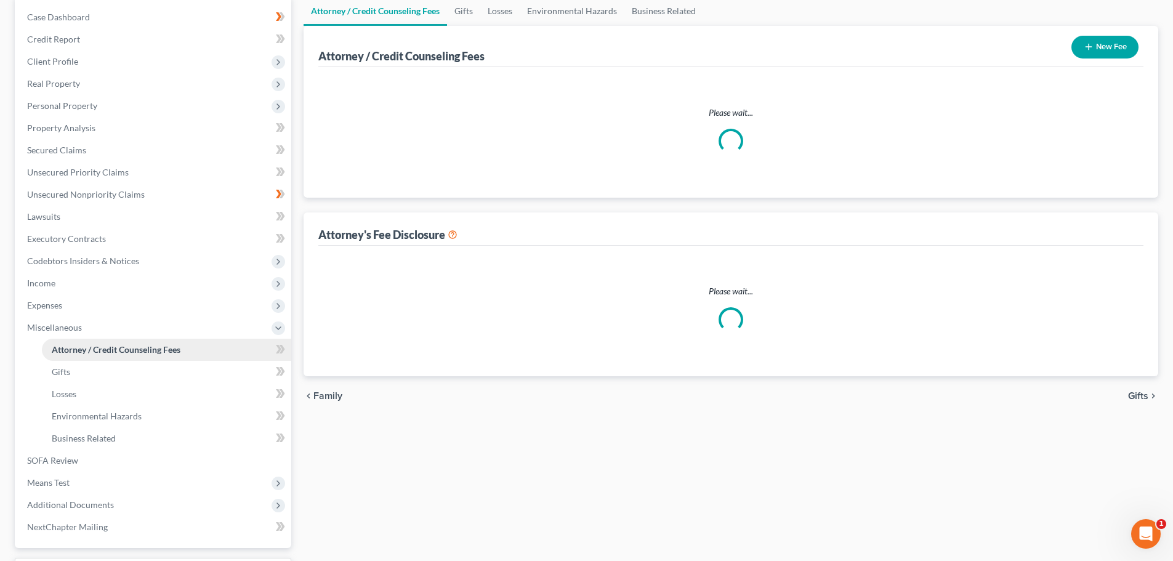
scroll to position [14, 0]
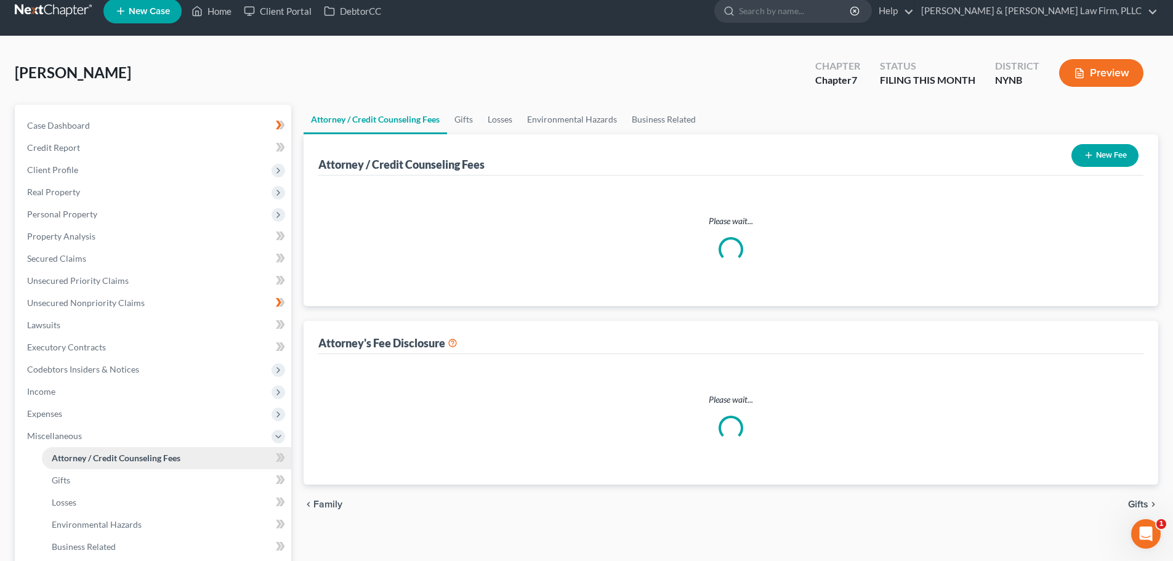
select select "0"
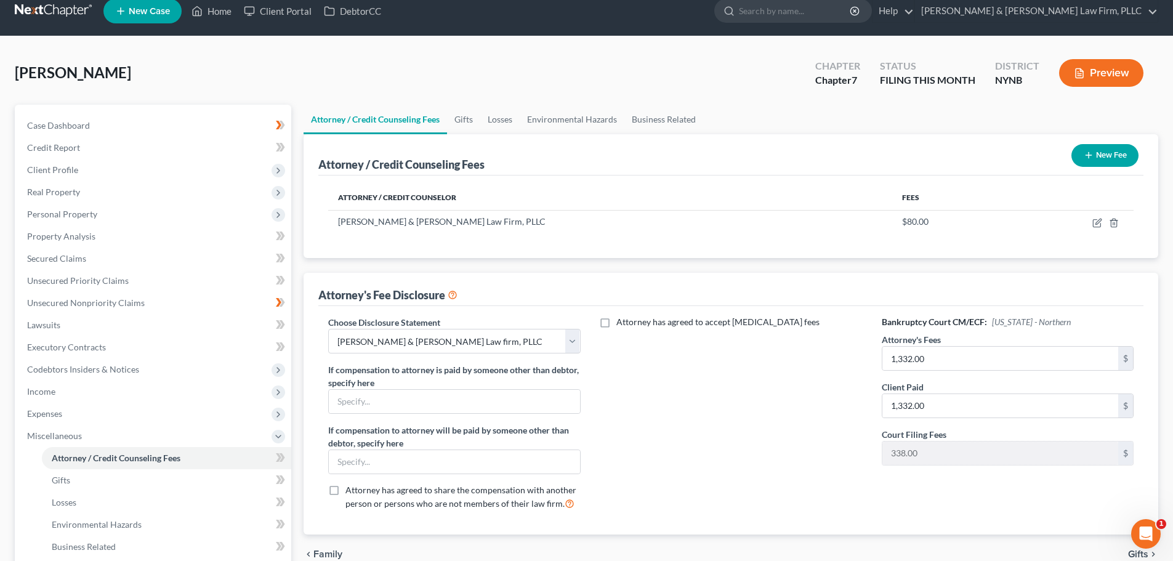
scroll to position [0, 0]
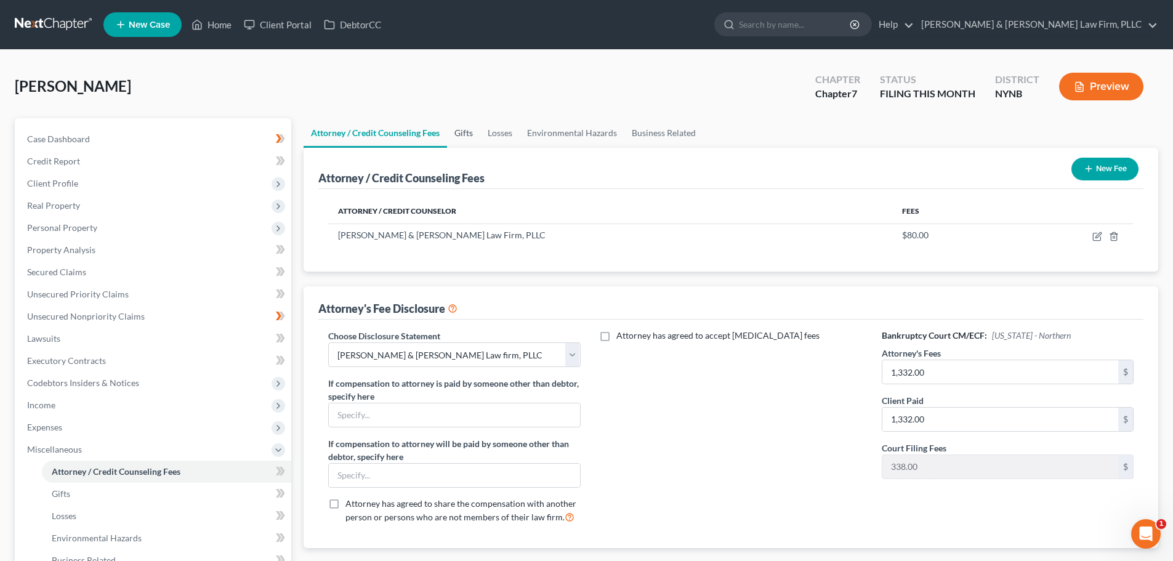
click at [465, 129] on link "Gifts" at bounding box center [463, 133] width 33 height 30
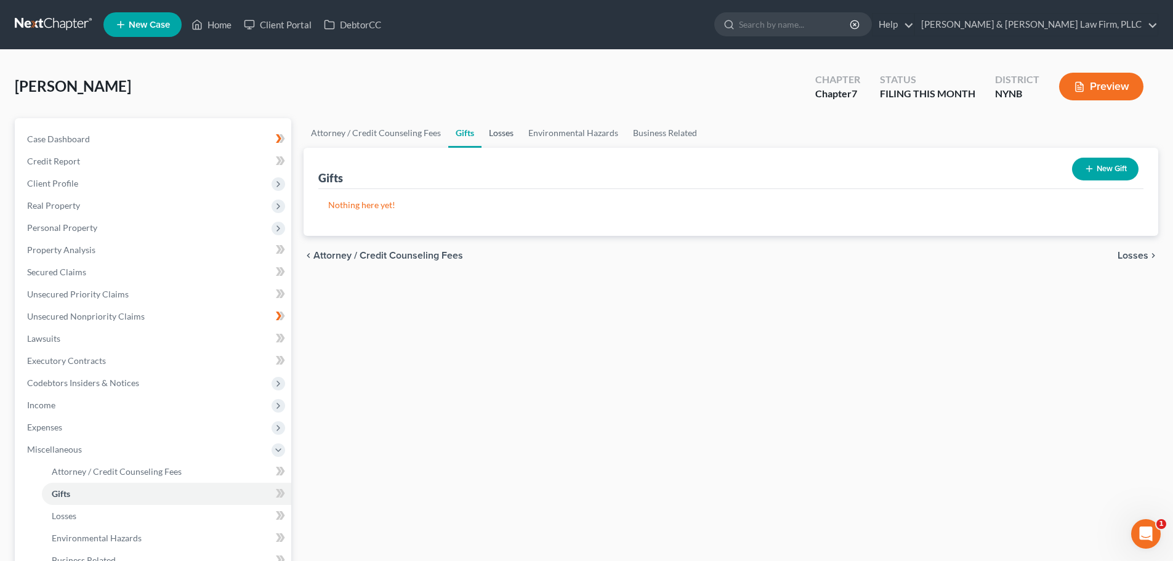
click at [498, 133] on link "Losses" at bounding box center [500, 133] width 39 height 30
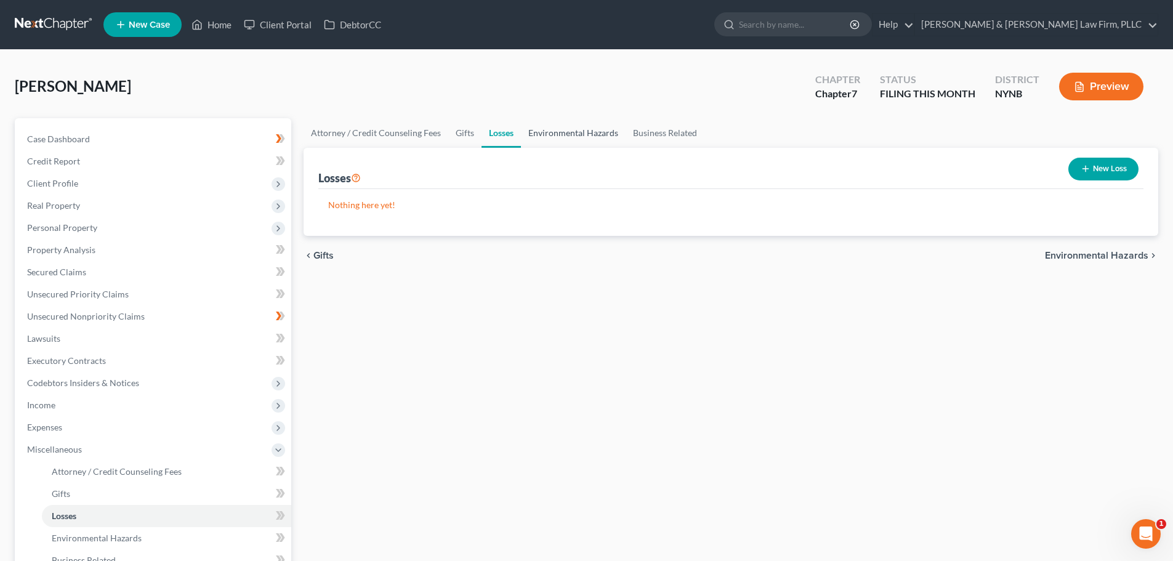
click at [558, 138] on link "Environmental Hazards" at bounding box center [573, 133] width 105 height 30
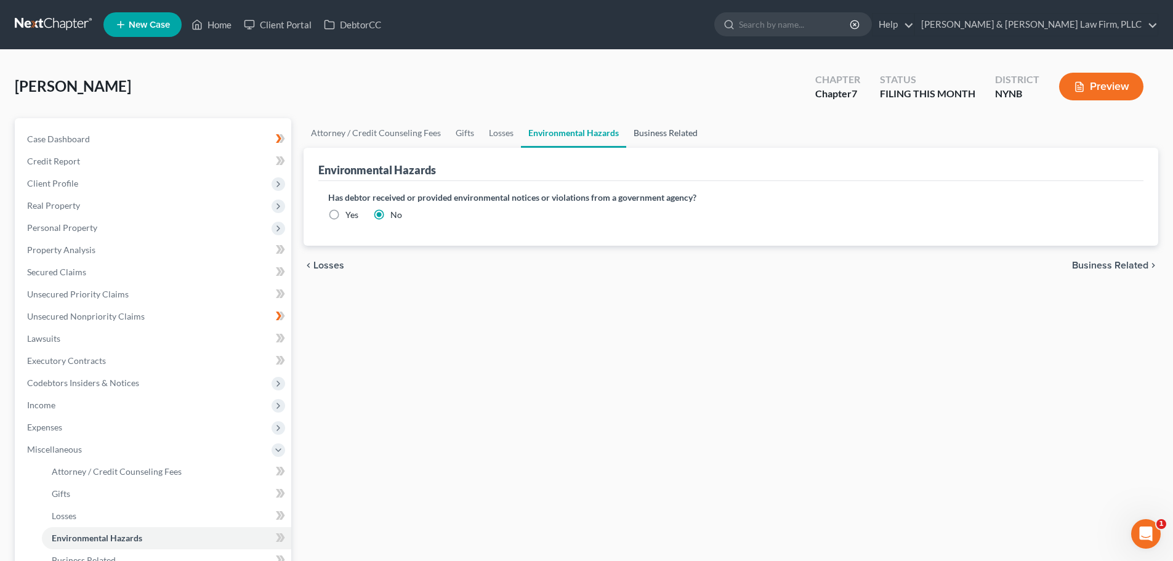
click at [677, 135] on link "Business Related" at bounding box center [665, 133] width 79 height 30
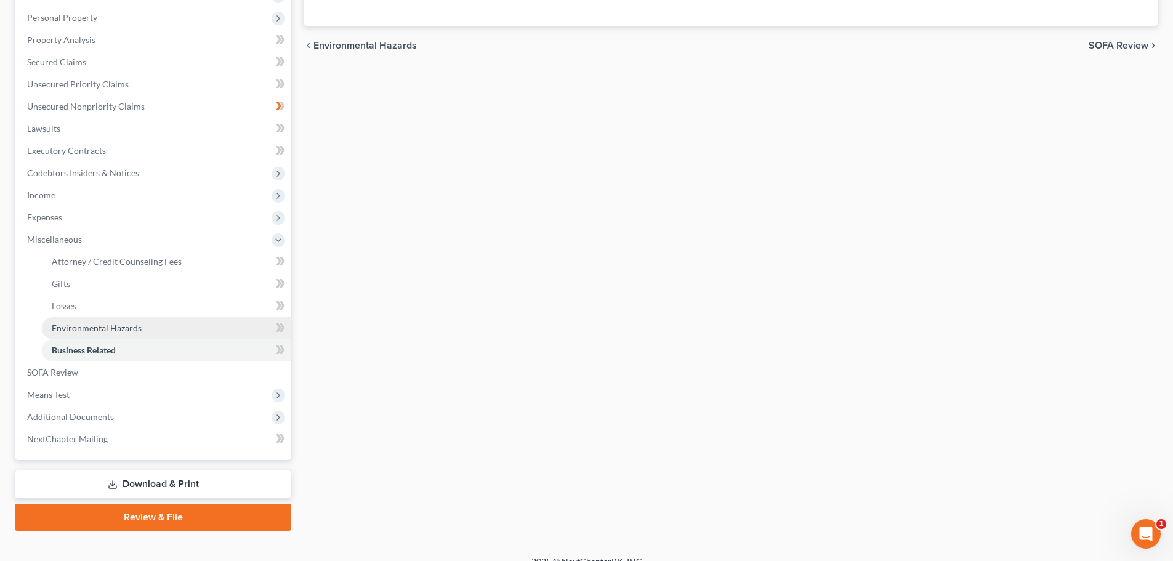
scroll to position [227, 0]
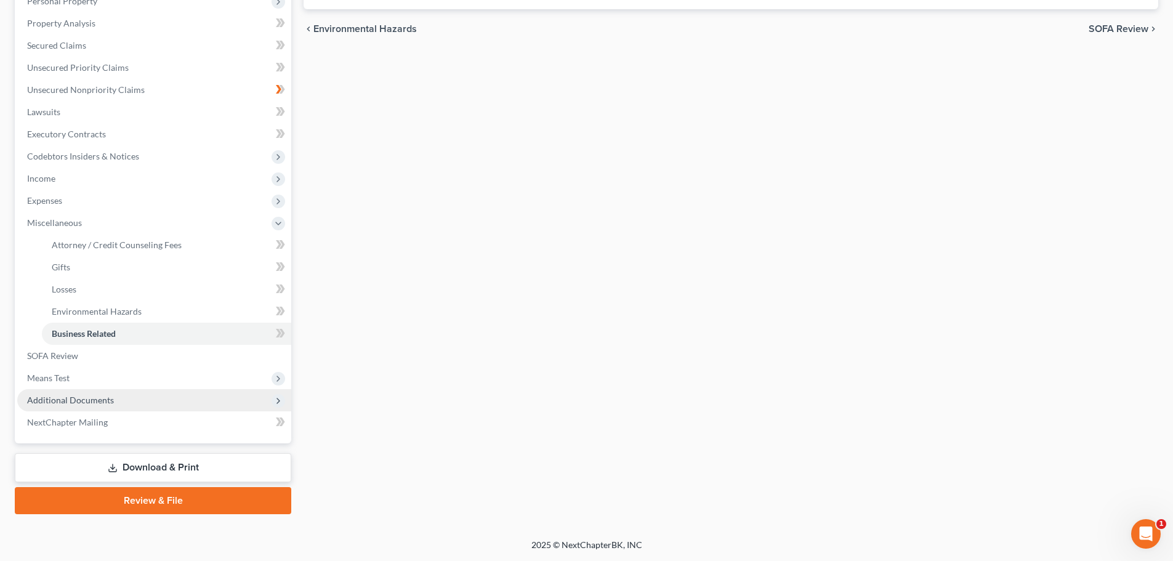
click at [63, 396] on span "Additional Documents" at bounding box center [70, 400] width 87 height 10
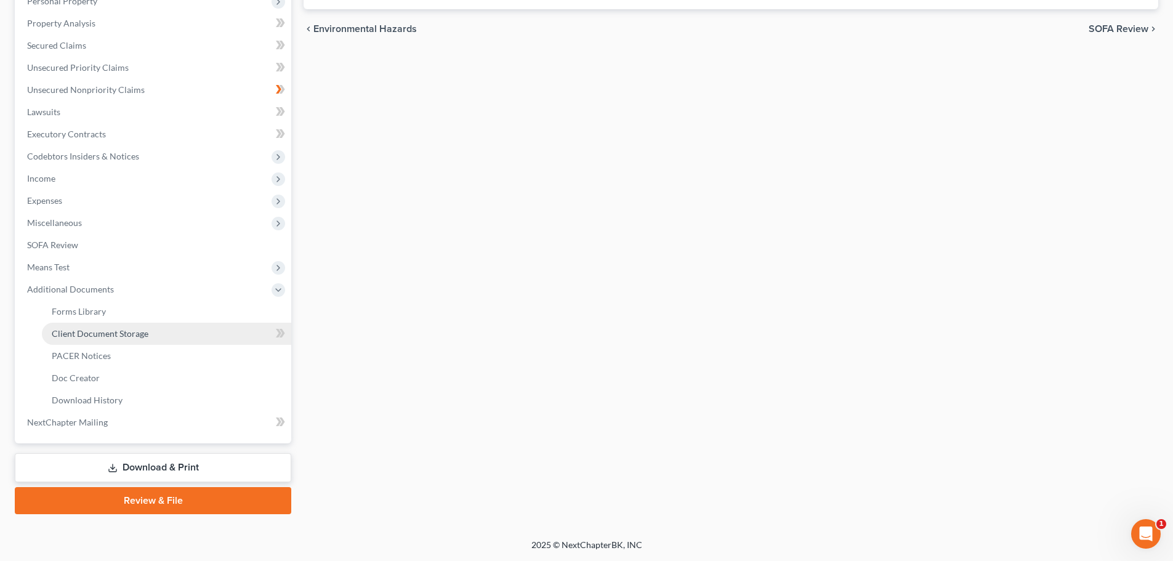
click at [95, 332] on span "Client Document Storage" at bounding box center [100, 333] width 97 height 10
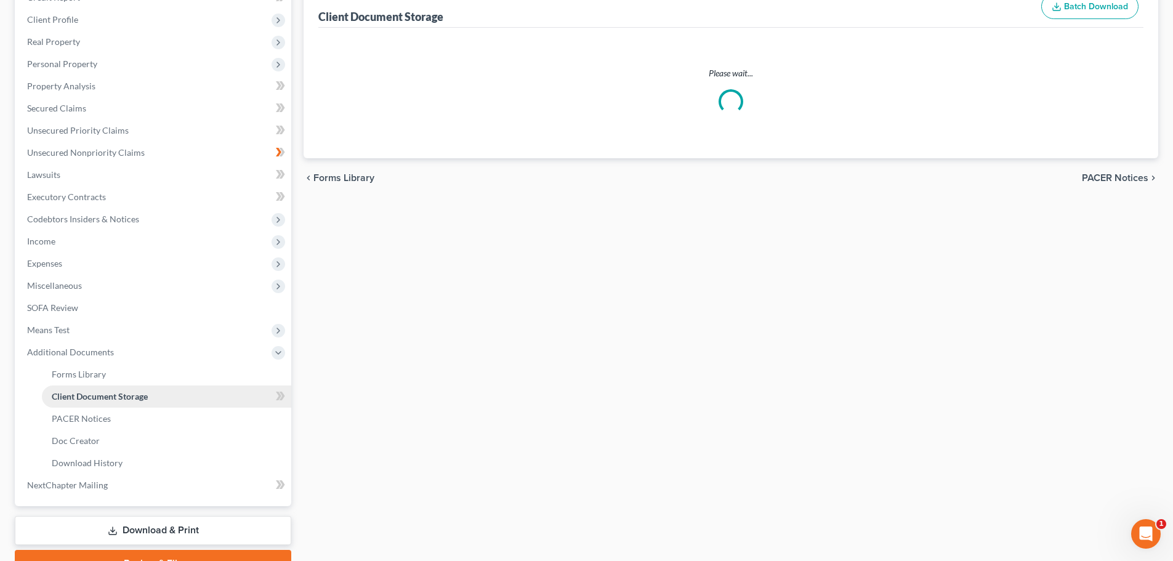
select select "1"
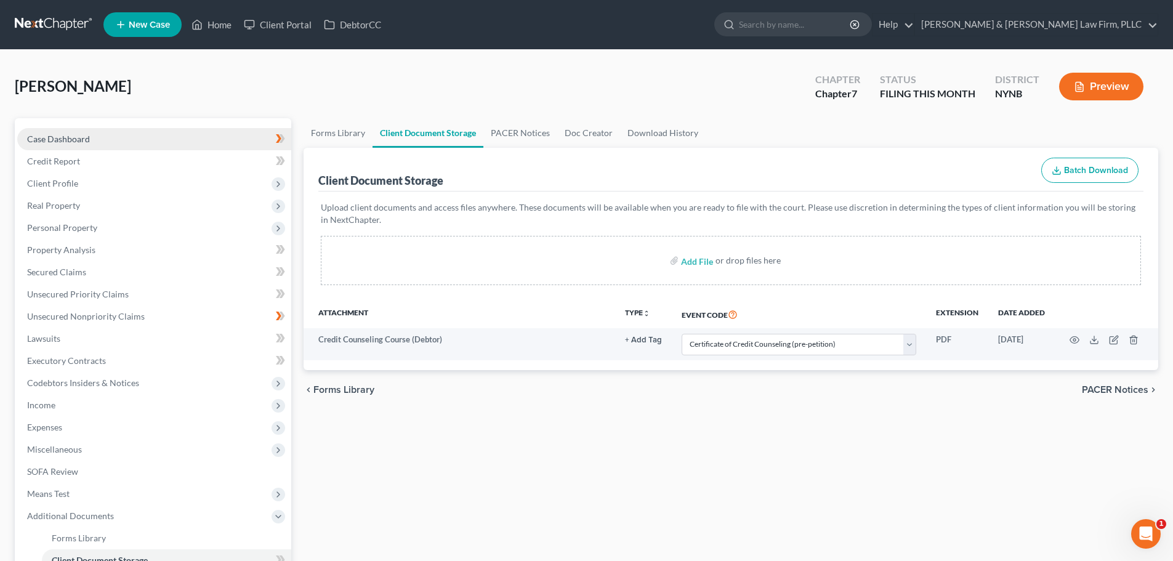
click at [76, 140] on span "Case Dashboard" at bounding box center [58, 139] width 63 height 10
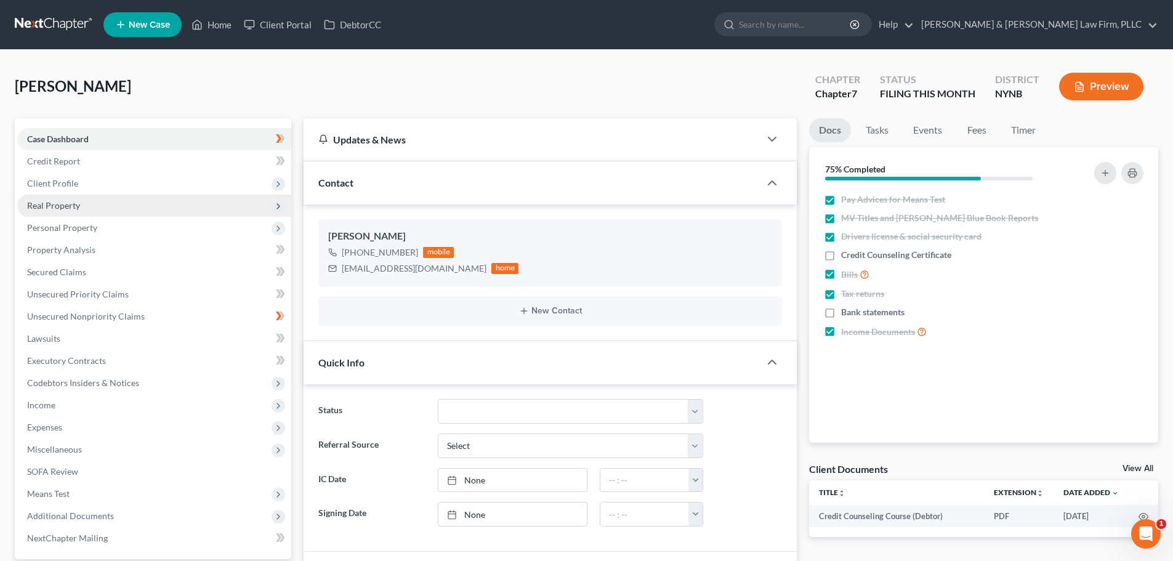
scroll to position [2072, 0]
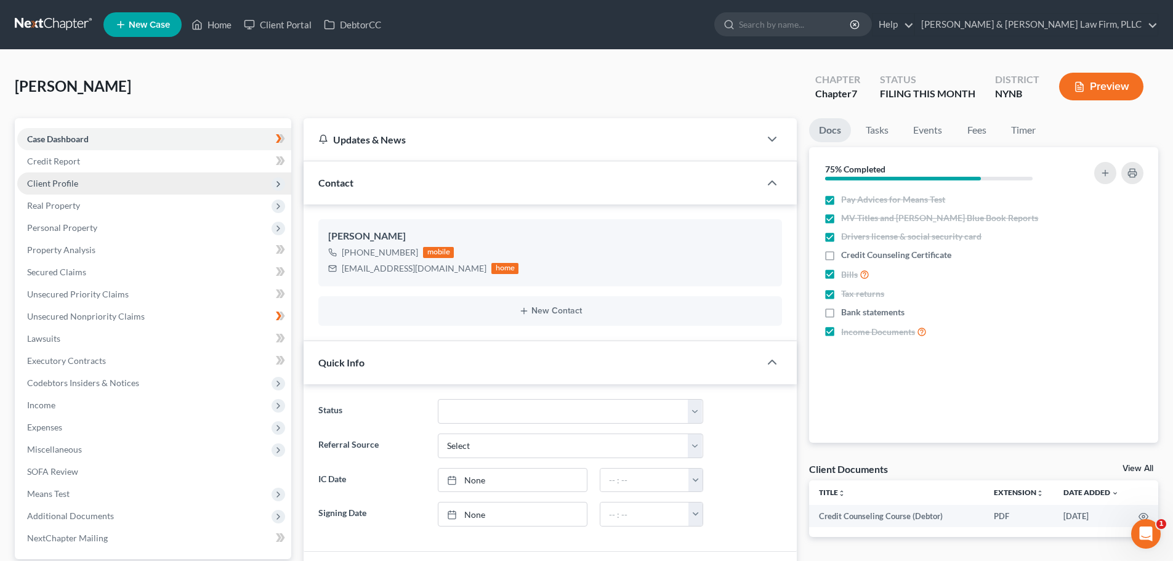
click at [73, 183] on span "Client Profile" at bounding box center [52, 183] width 51 height 10
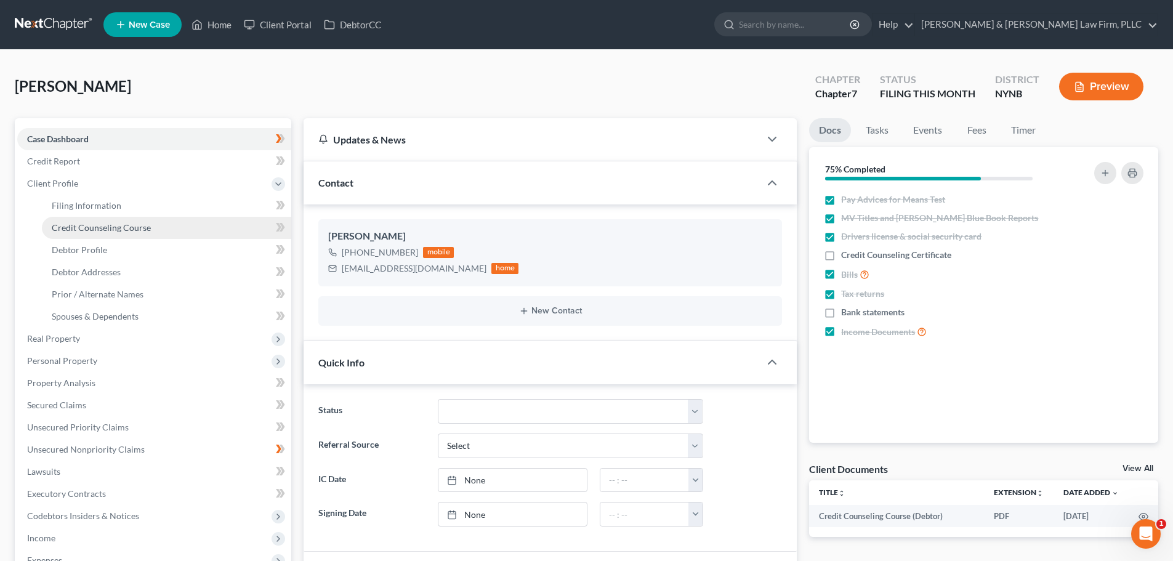
click at [81, 230] on span "Credit Counseling Course" at bounding box center [101, 227] width 99 height 10
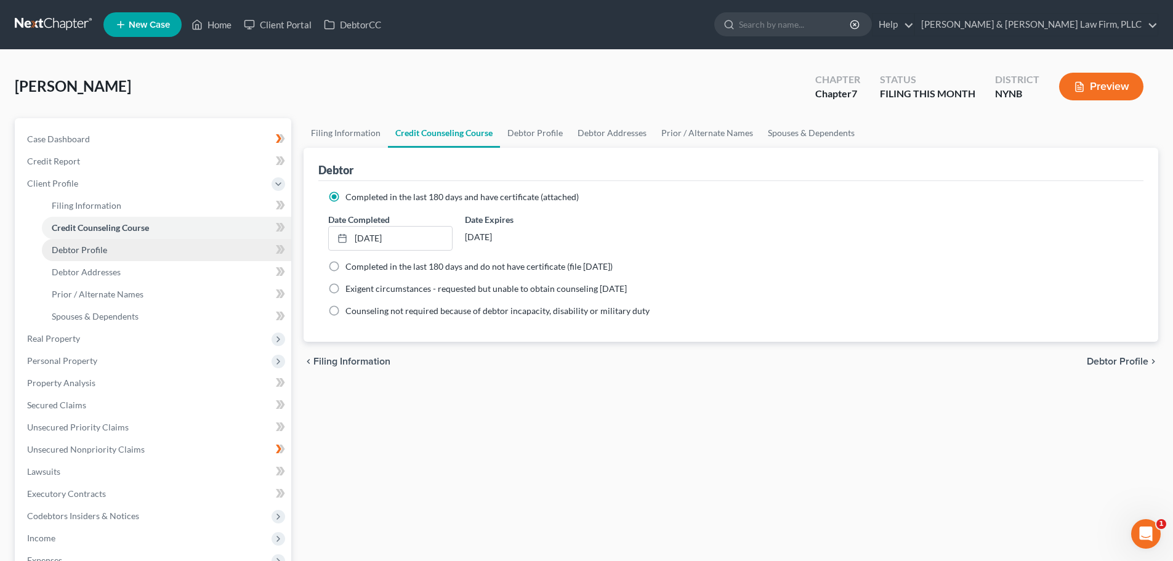
click at [79, 256] on link "Debtor Profile" at bounding box center [166, 250] width 249 height 22
select select "0"
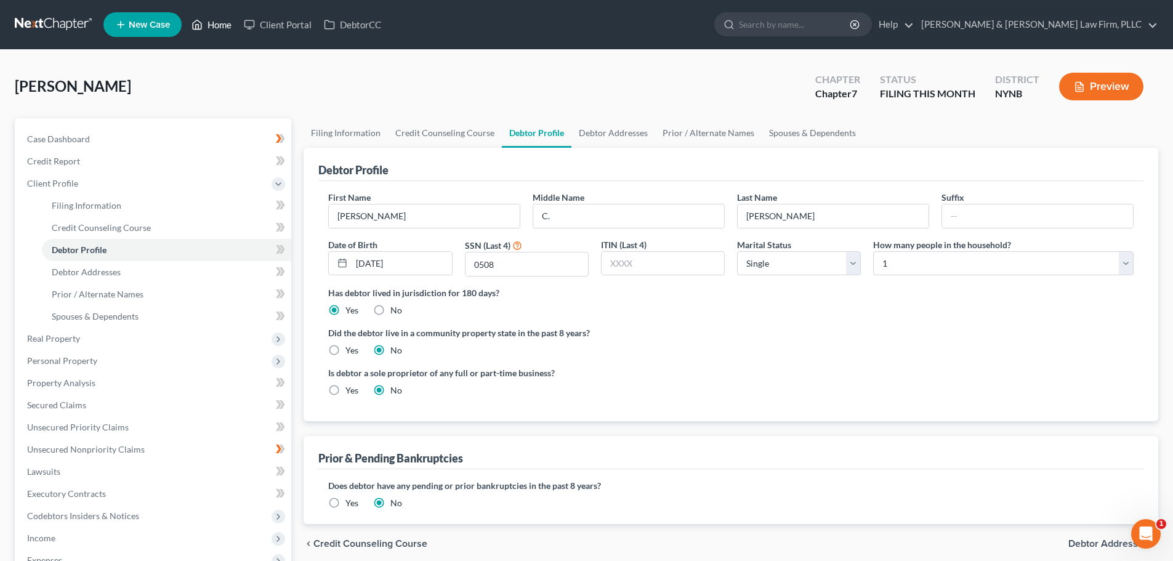
click at [222, 22] on link "Home" at bounding box center [211, 25] width 52 height 22
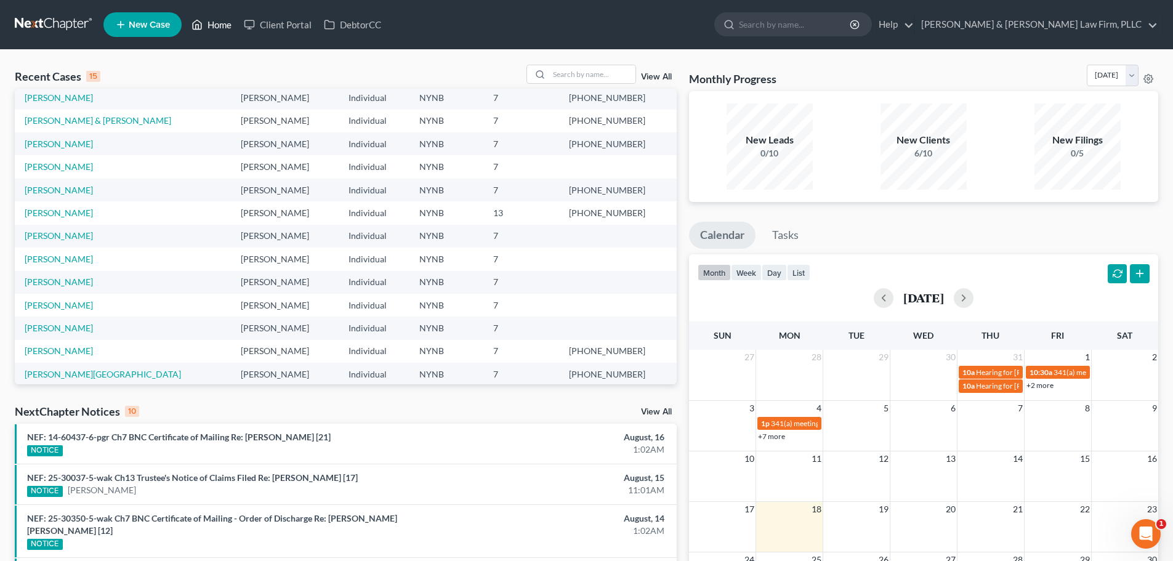
scroll to position [84, 0]
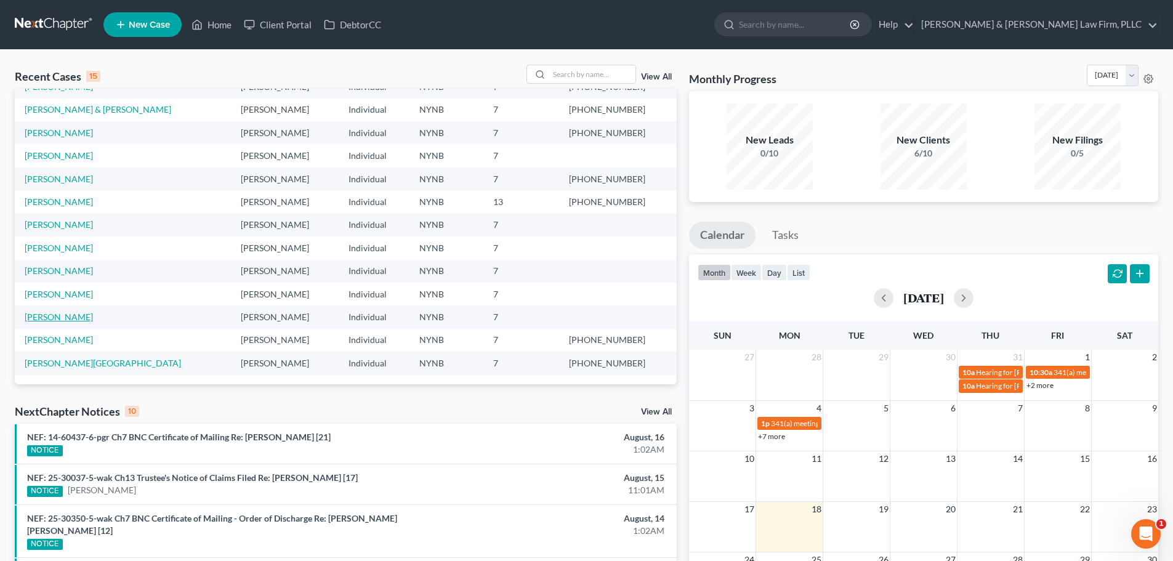
click at [55, 317] on link "[PERSON_NAME]" at bounding box center [59, 317] width 68 height 10
select select "4"
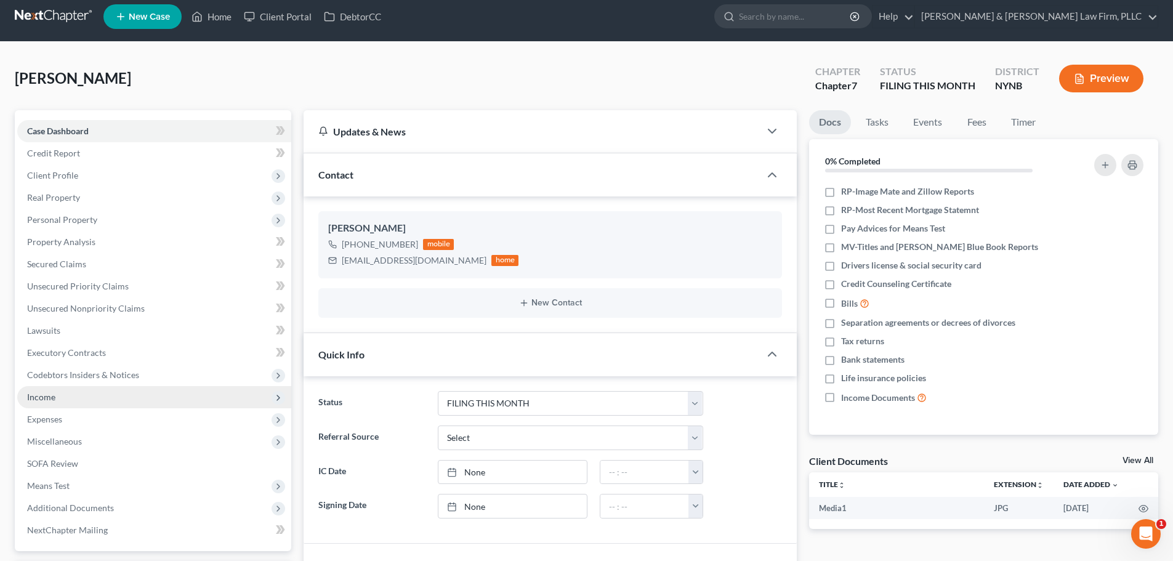
scroll to position [62, 0]
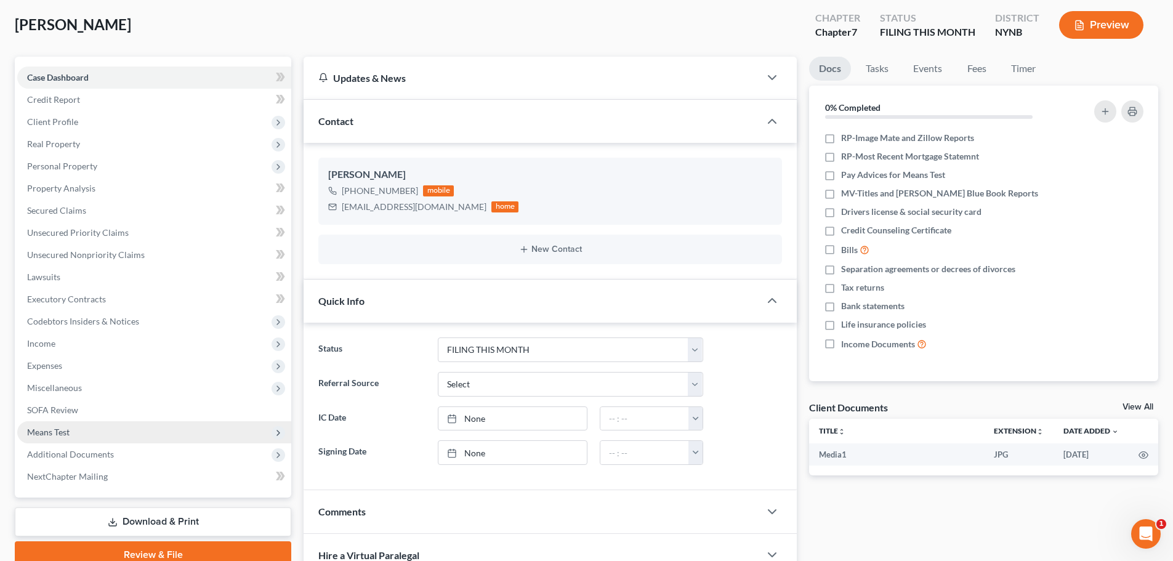
click at [49, 433] on span "Means Test" at bounding box center [48, 432] width 42 height 10
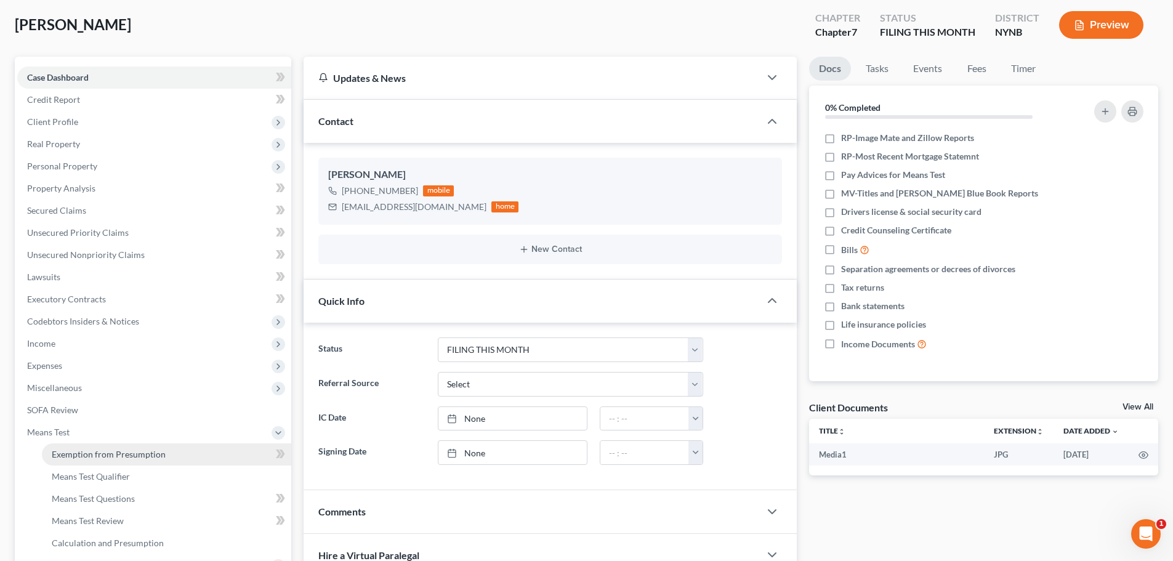
click at [60, 452] on span "Exemption from Presumption" at bounding box center [109, 454] width 114 height 10
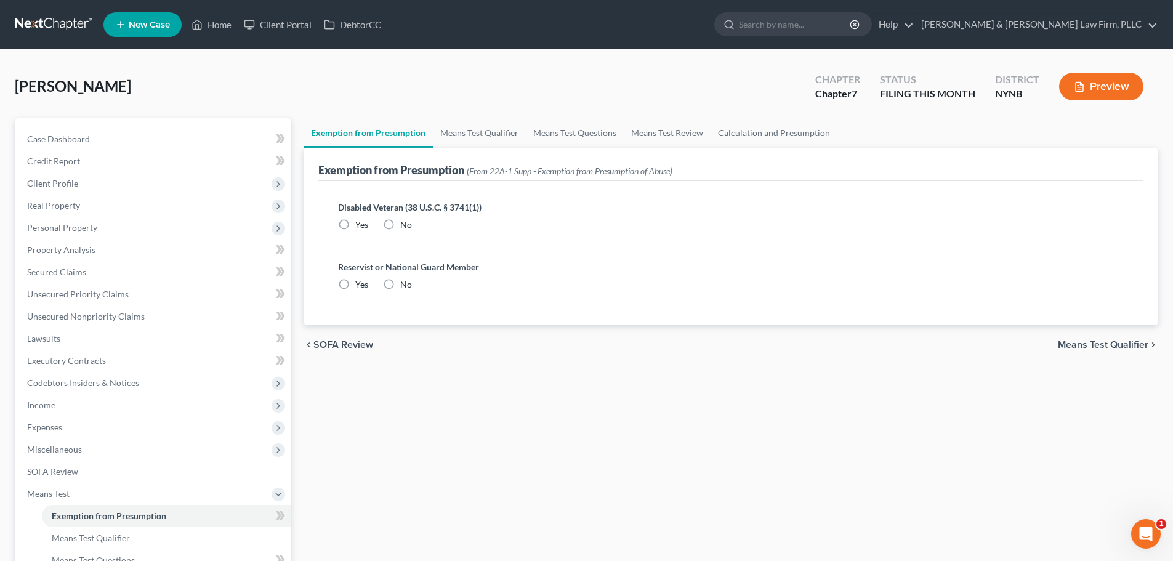
click at [400, 226] on label "No" at bounding box center [406, 225] width 12 height 12
click at [405, 226] on input "No" at bounding box center [409, 223] width 8 height 8
radio input "true"
click at [400, 284] on label "No" at bounding box center [406, 284] width 12 height 12
click at [405, 284] on input "No" at bounding box center [409, 282] width 8 height 8
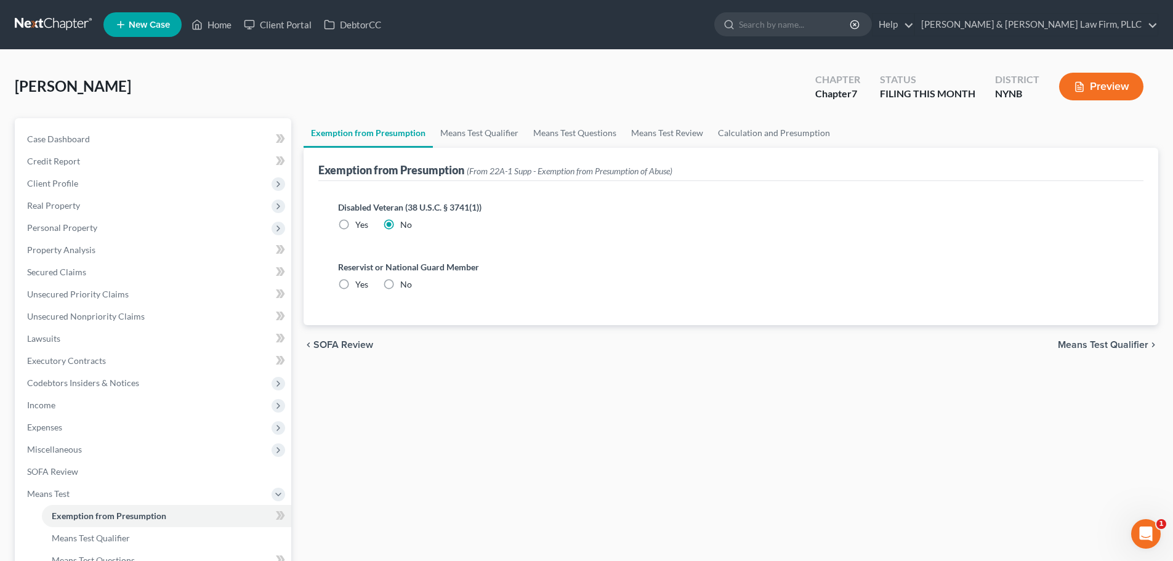
radio input "true"
click at [489, 132] on link "Means Test Qualifier" at bounding box center [479, 133] width 93 height 30
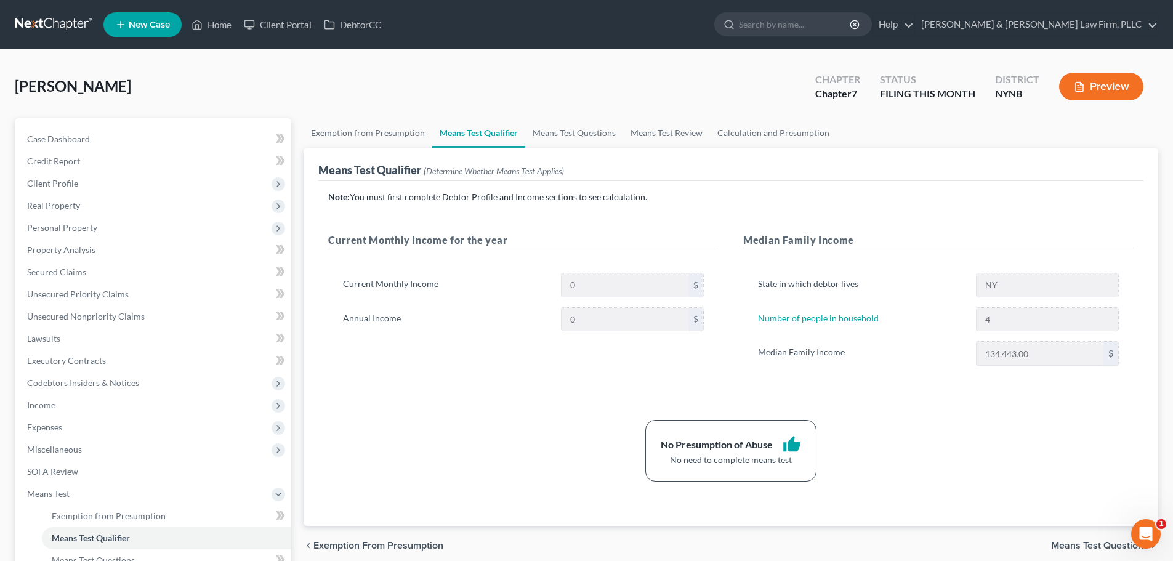
scroll to position [62, 0]
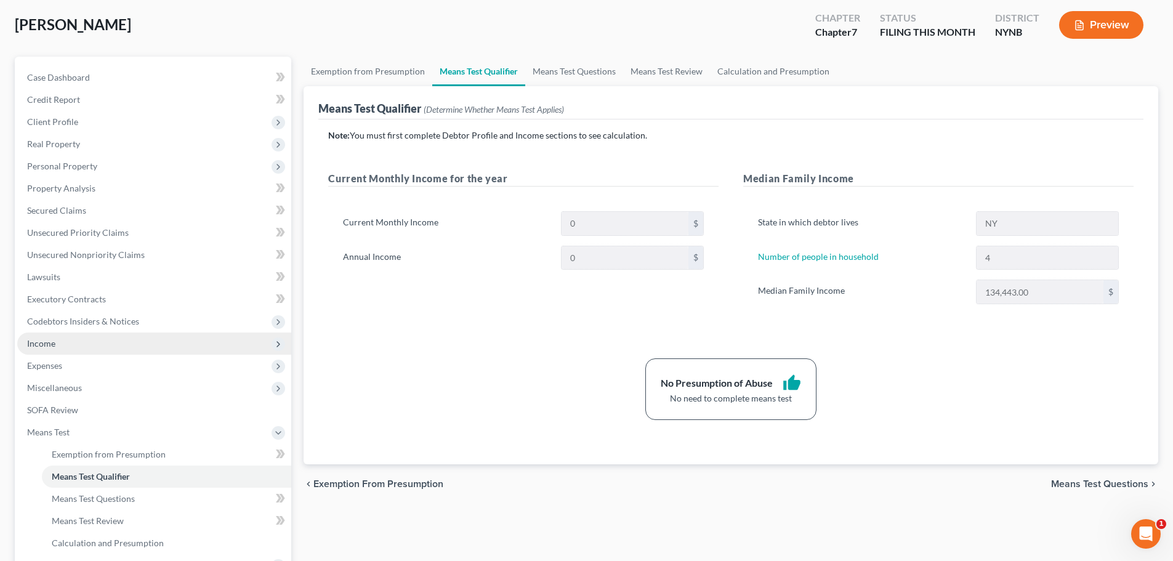
click at [70, 341] on span "Income" at bounding box center [154, 343] width 274 height 22
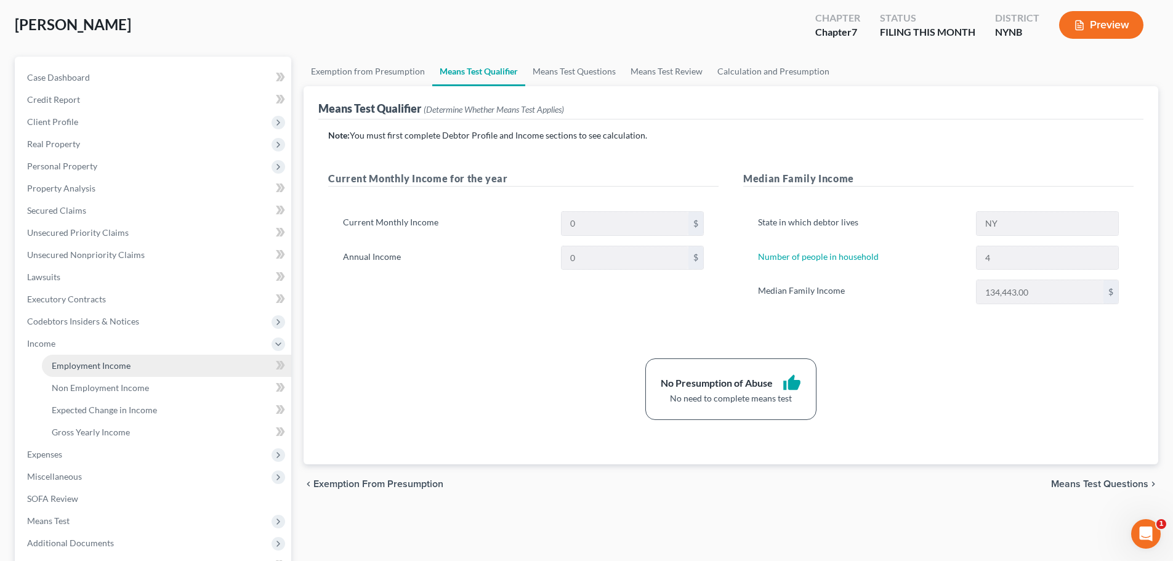
click at [76, 364] on span "Employment Income" at bounding box center [91, 365] width 79 height 10
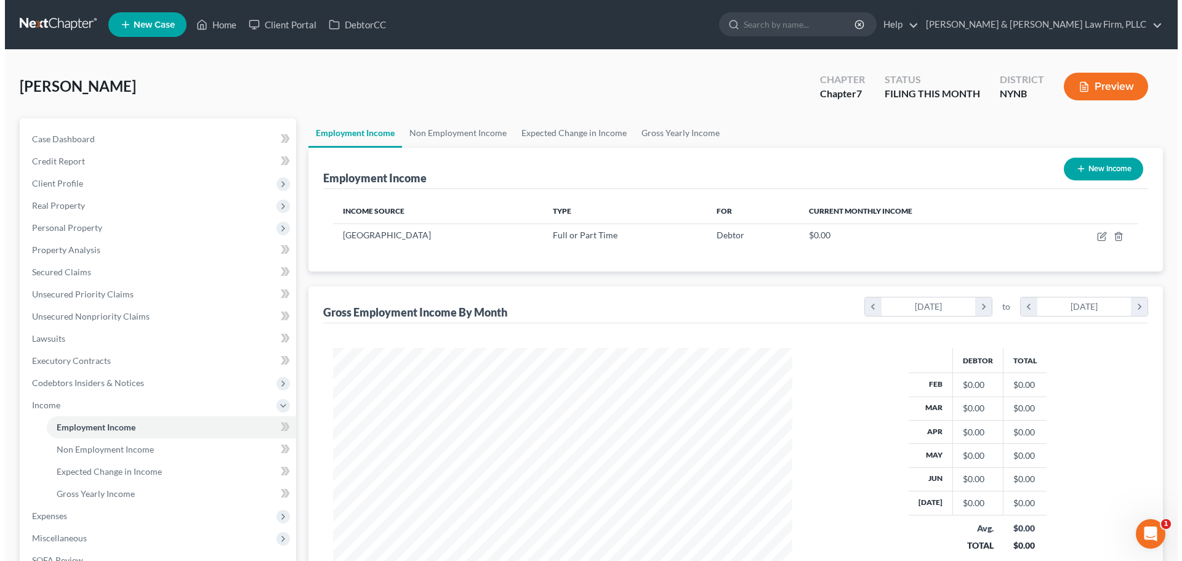
scroll to position [230, 484]
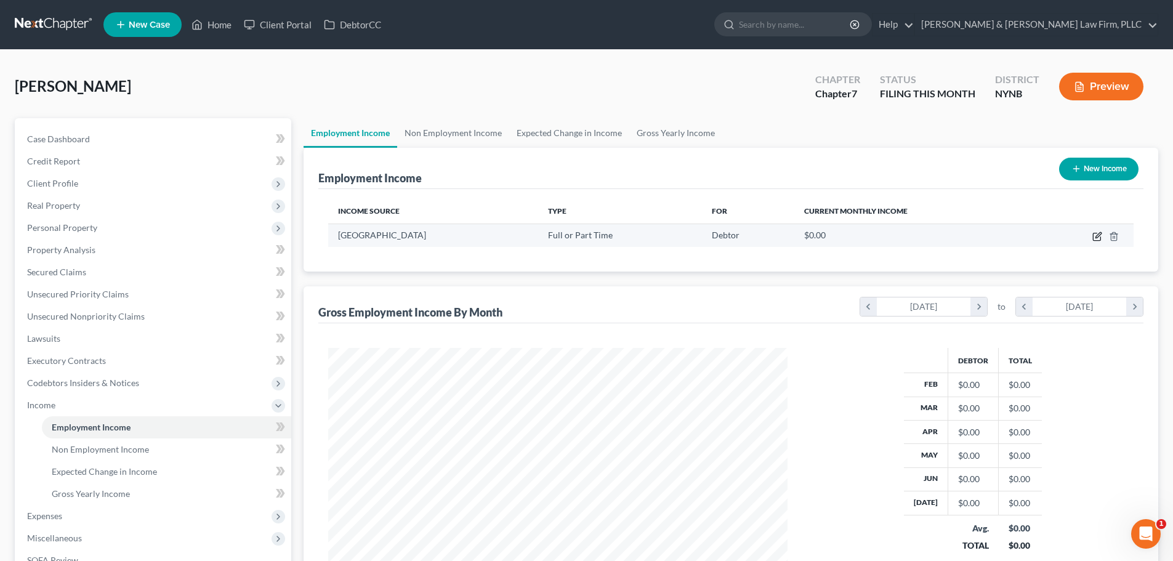
click at [1097, 238] on icon "button" at bounding box center [1097, 236] width 10 height 10
select select "0"
select select "35"
select select "1"
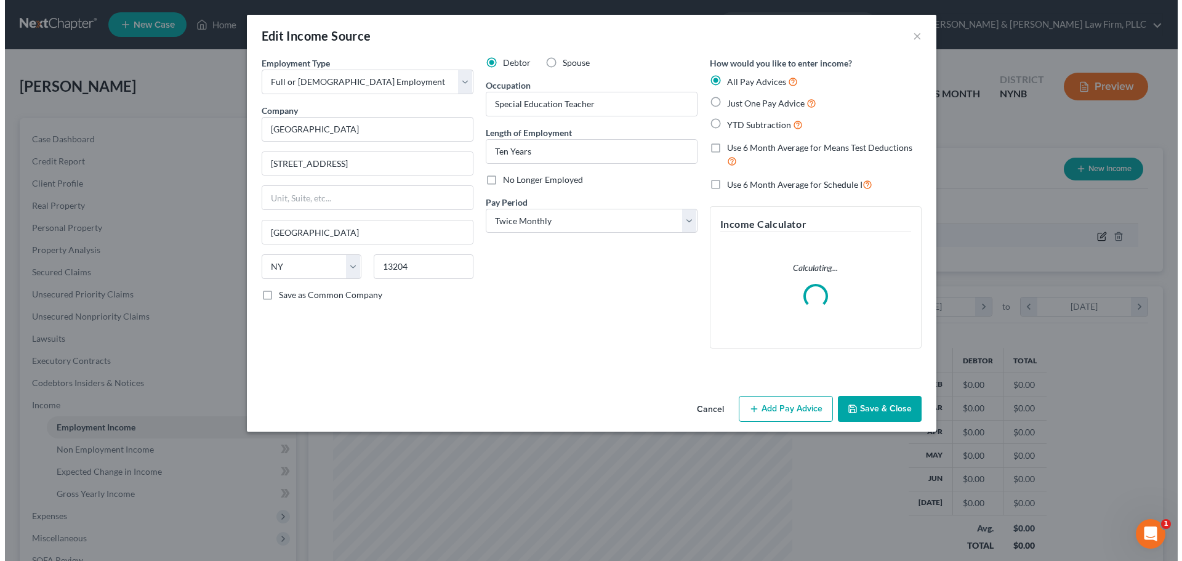
scroll to position [231, 488]
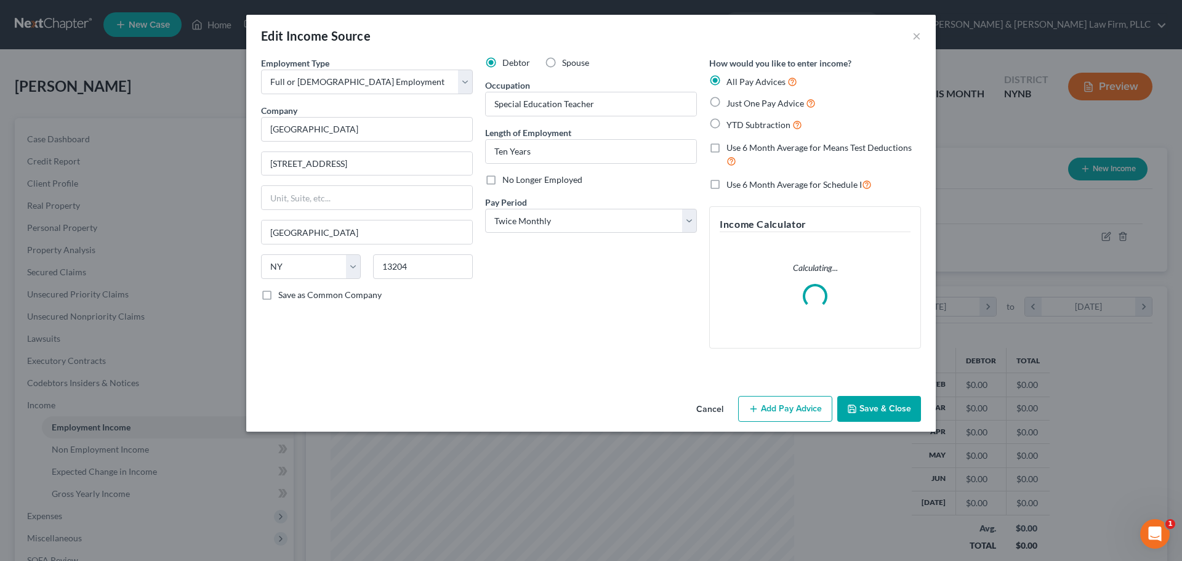
click at [726, 124] on label "YTD Subtraction" at bounding box center [764, 125] width 76 height 14
click at [731, 124] on input "YTD Subtraction" at bounding box center [735, 122] width 8 height 8
radio input "true"
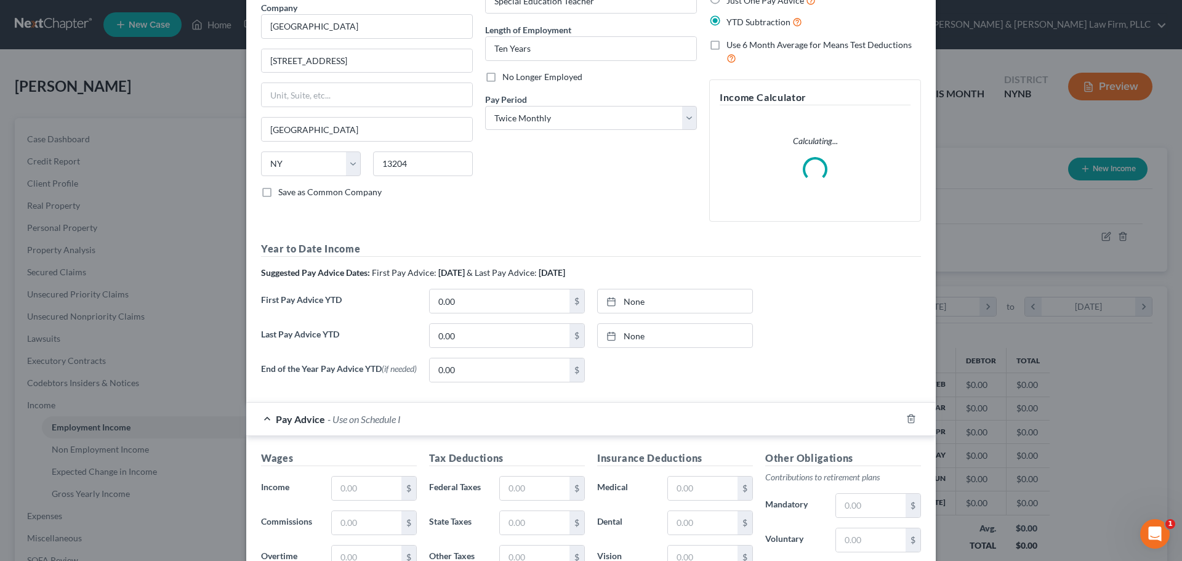
scroll to position [123, 0]
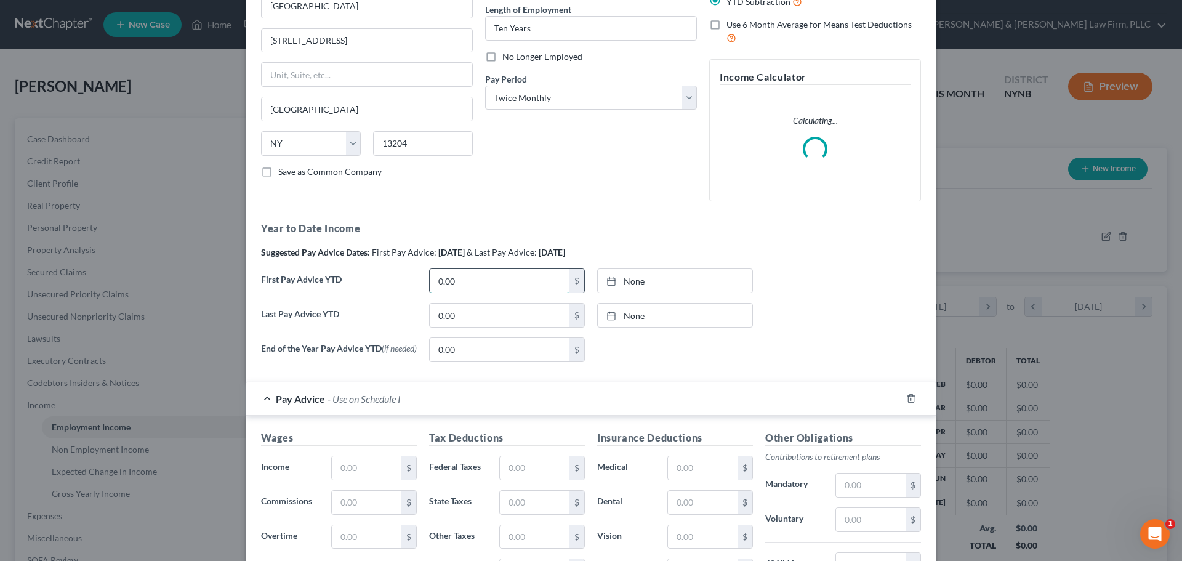
click at [479, 284] on input "0.00" at bounding box center [500, 280] width 140 height 23
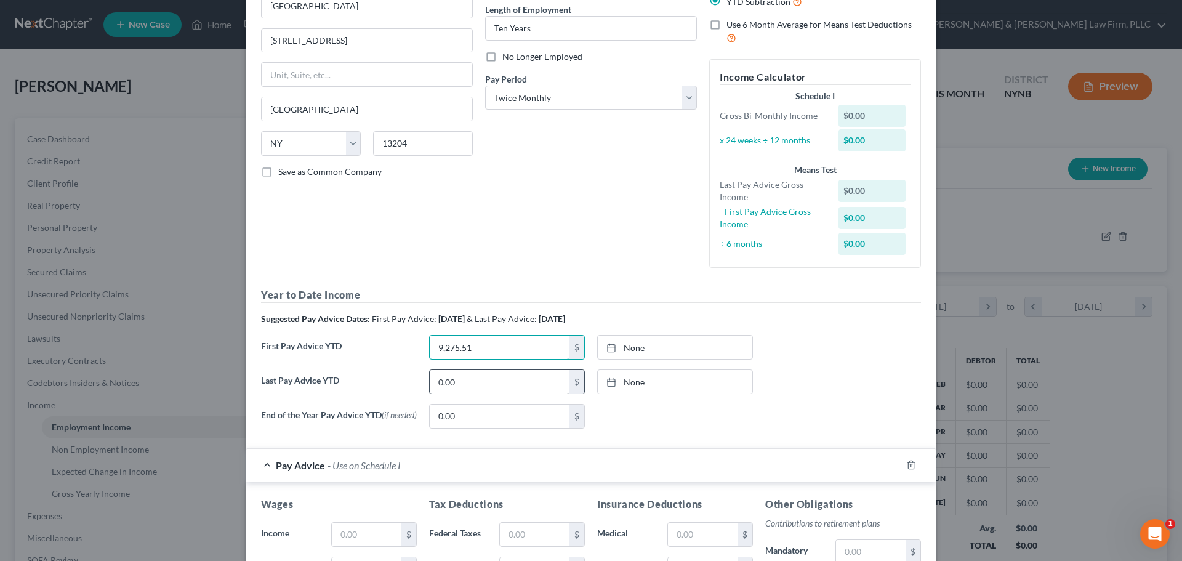
type input "9,275.51"
click at [488, 390] on input "0.00" at bounding box center [500, 381] width 140 height 23
click at [487, 348] on input "9,275.51" at bounding box center [500, 347] width 140 height 23
click at [484, 382] on input "53,317.37" at bounding box center [500, 381] width 140 height 23
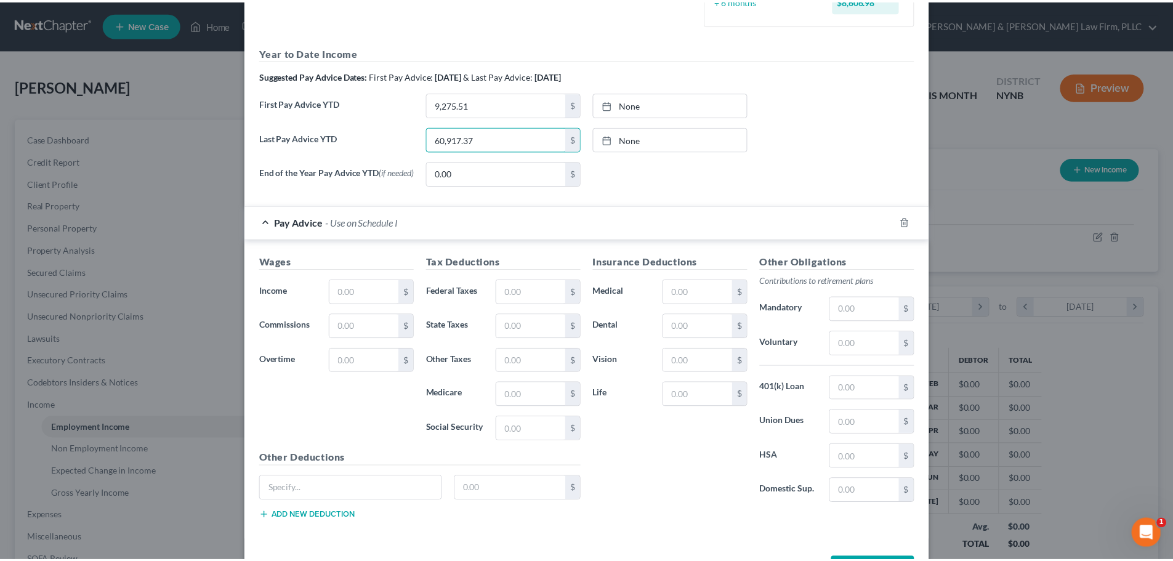
scroll to position [416, 0]
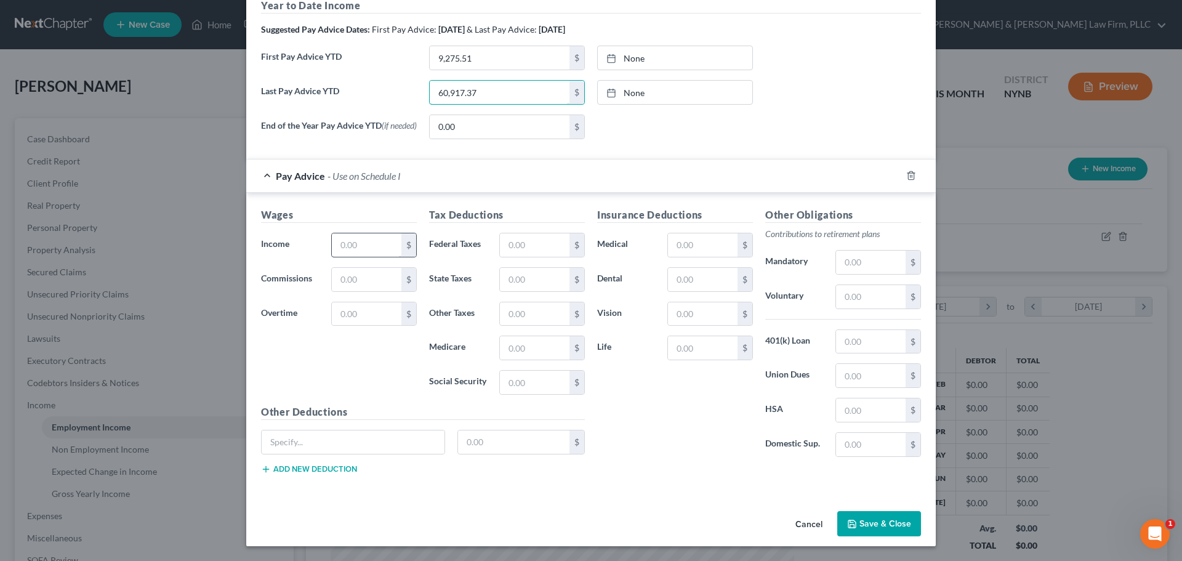
type input "60,917.37"
click at [360, 238] on input "text" at bounding box center [367, 244] width 70 height 23
type input "4,230.00"
click at [525, 241] on input "text" at bounding box center [535, 244] width 70 height 23
type input "276.03"
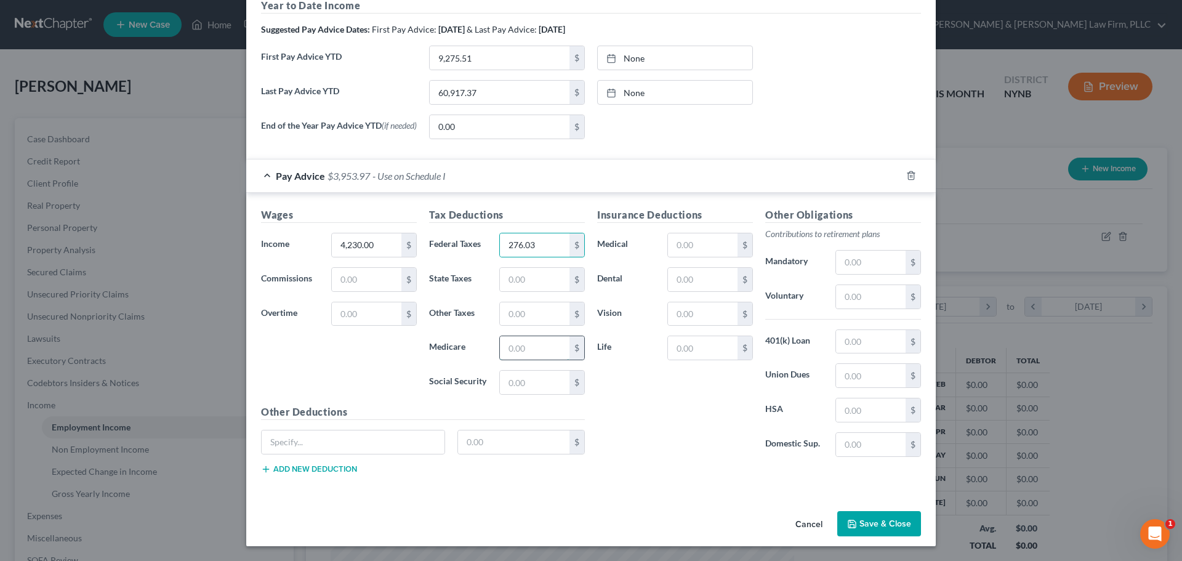
click at [527, 351] on input "text" at bounding box center [535, 347] width 70 height 23
type input "57.34"
click at [529, 381] on input "text" at bounding box center [535, 382] width 70 height 23
type input "245.18"
click at [537, 283] on input "text" at bounding box center [535, 279] width 70 height 23
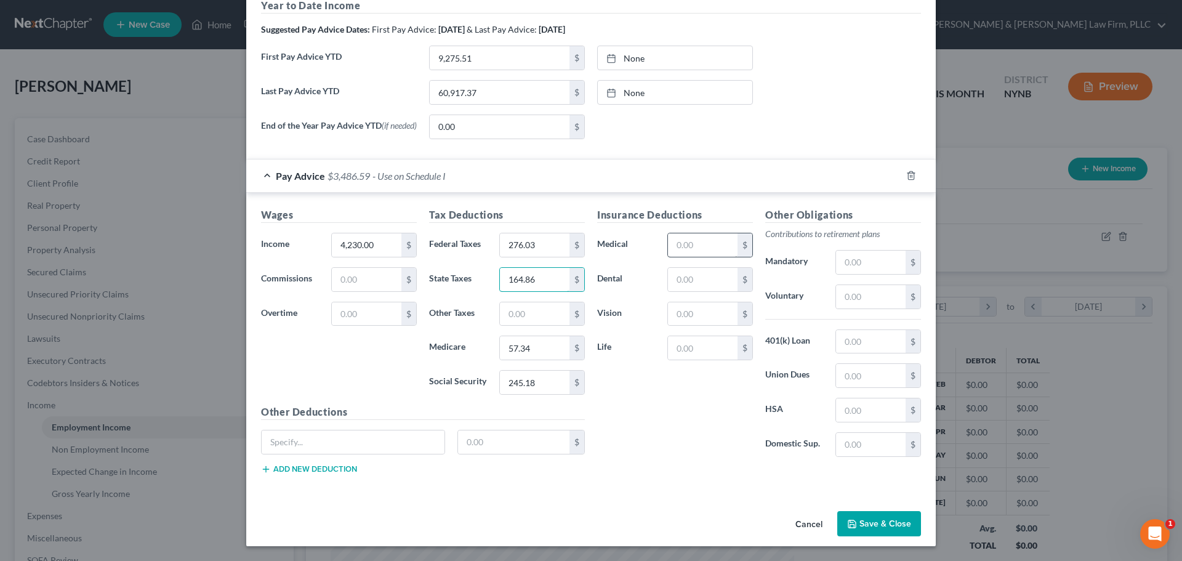
type input "164.86"
click at [729, 244] on input "text" at bounding box center [703, 244] width 70 height 23
type input "248.98"
click at [710, 284] on input "text" at bounding box center [703, 279] width 70 height 23
type input "26.40"
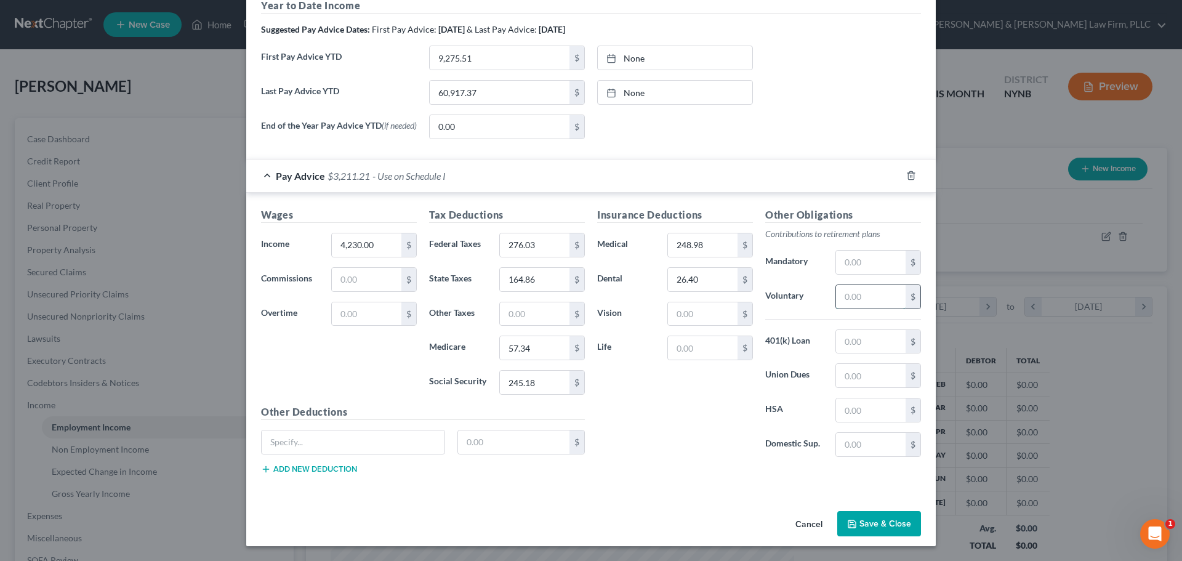
click at [872, 296] on input "text" at bounding box center [871, 296] width 70 height 23
type input "174.71"
click at [885, 262] on input "text" at bounding box center [871, 262] width 70 height 23
type input "243.23"
click at [890, 516] on button "Save & Close" at bounding box center [879, 524] width 84 height 26
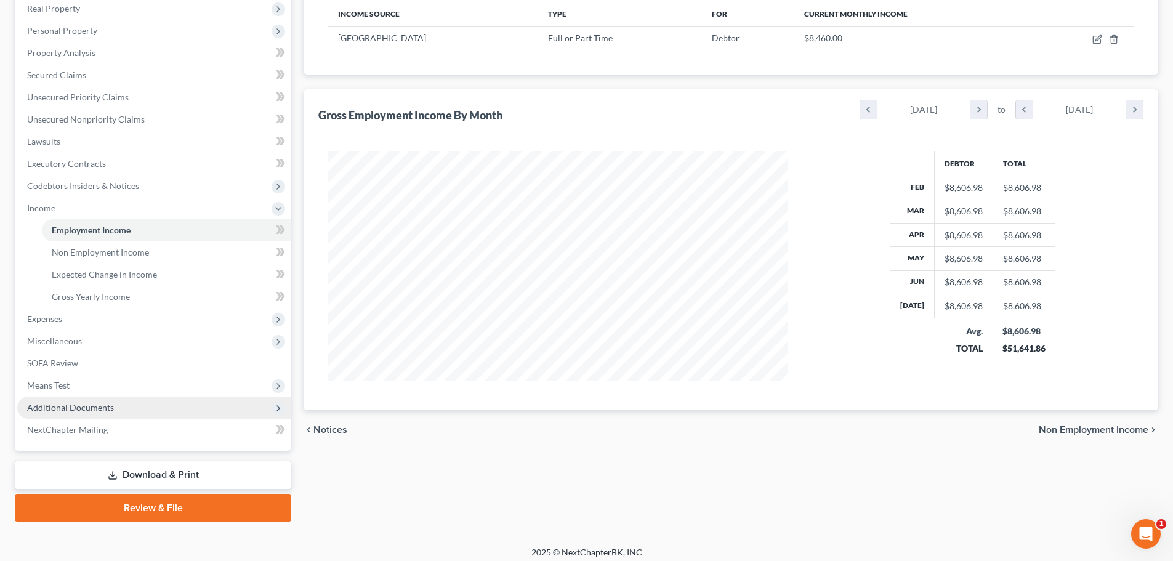
scroll to position [204, 0]
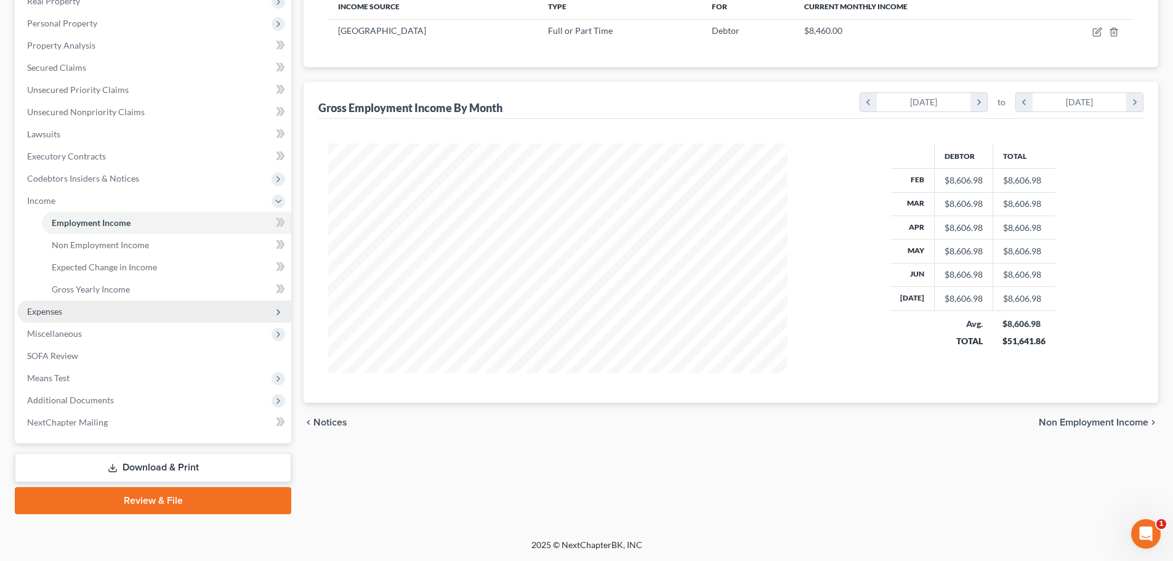
click at [62, 314] on span "Expenses" at bounding box center [44, 311] width 35 height 10
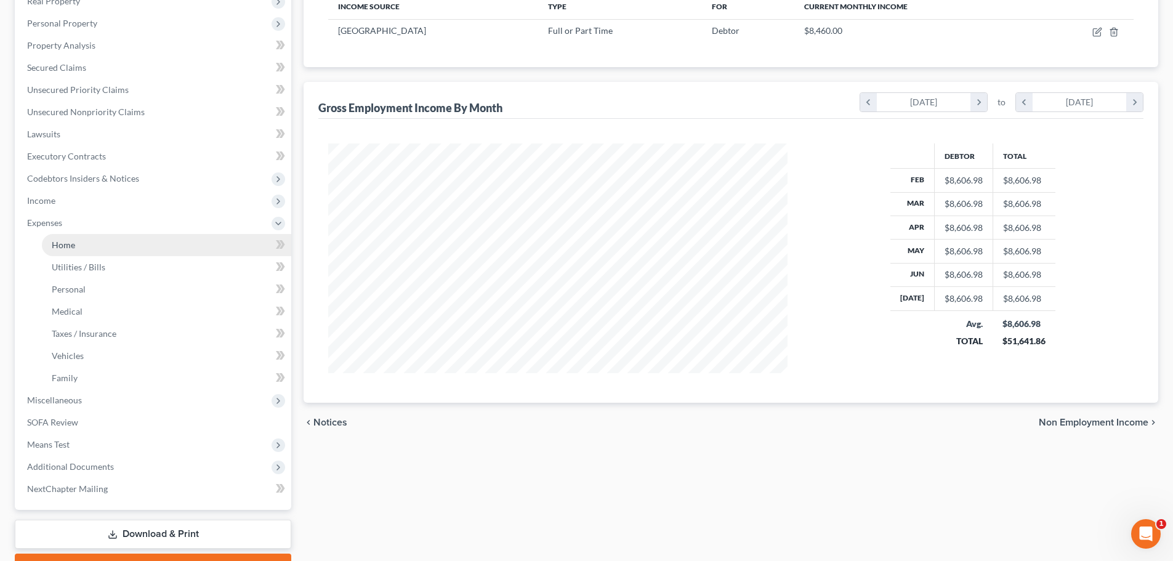
click at [71, 244] on span "Home" at bounding box center [63, 244] width 23 height 10
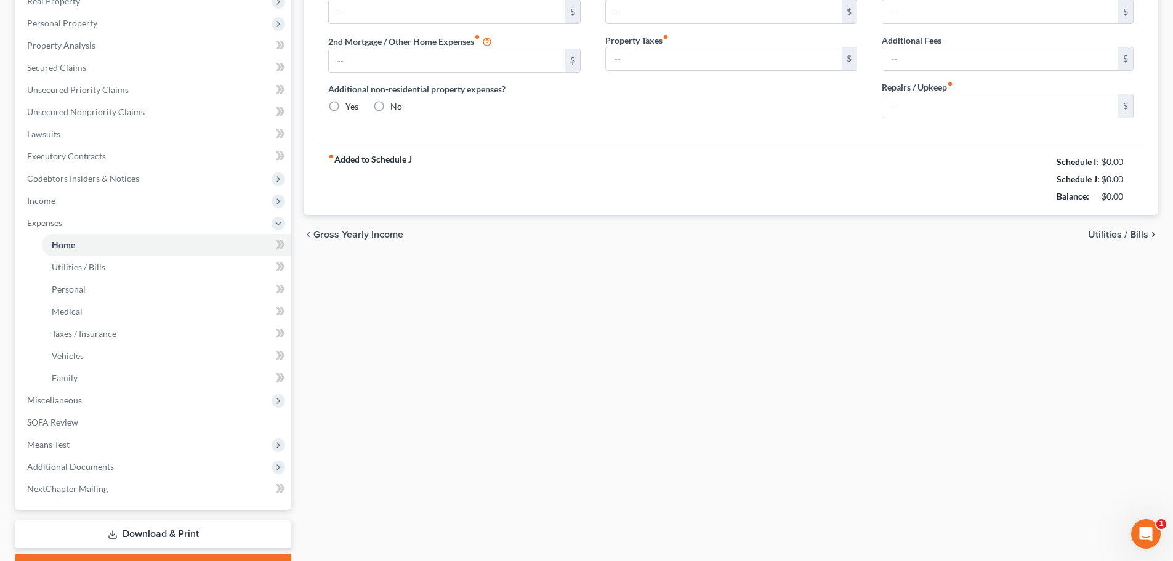
scroll to position [158, 0]
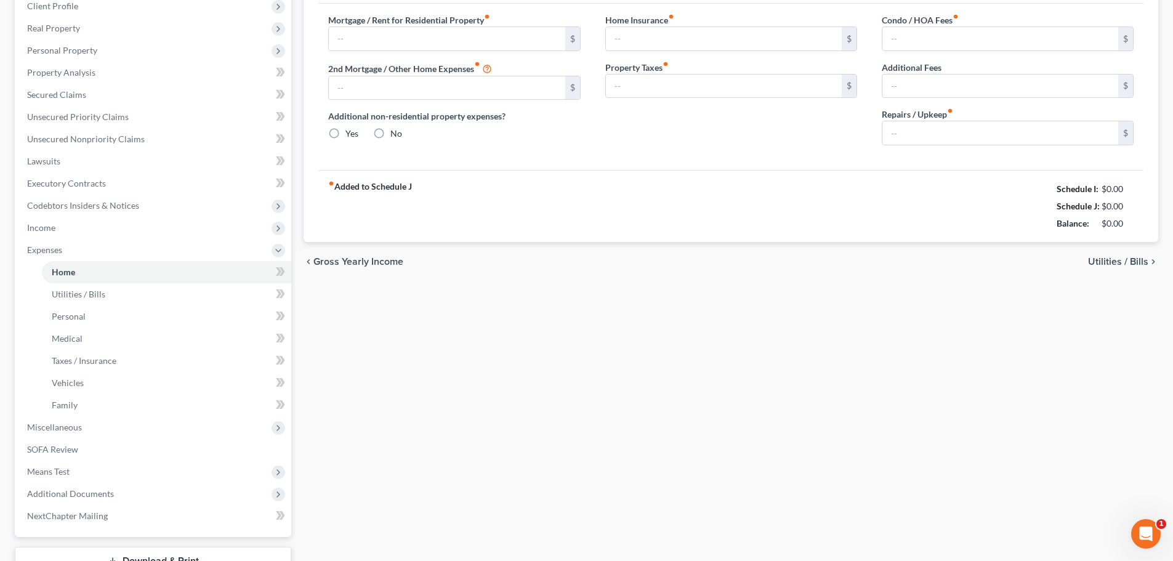
type input "1,000.00"
type input "0.00"
radio input "true"
type input "0.00"
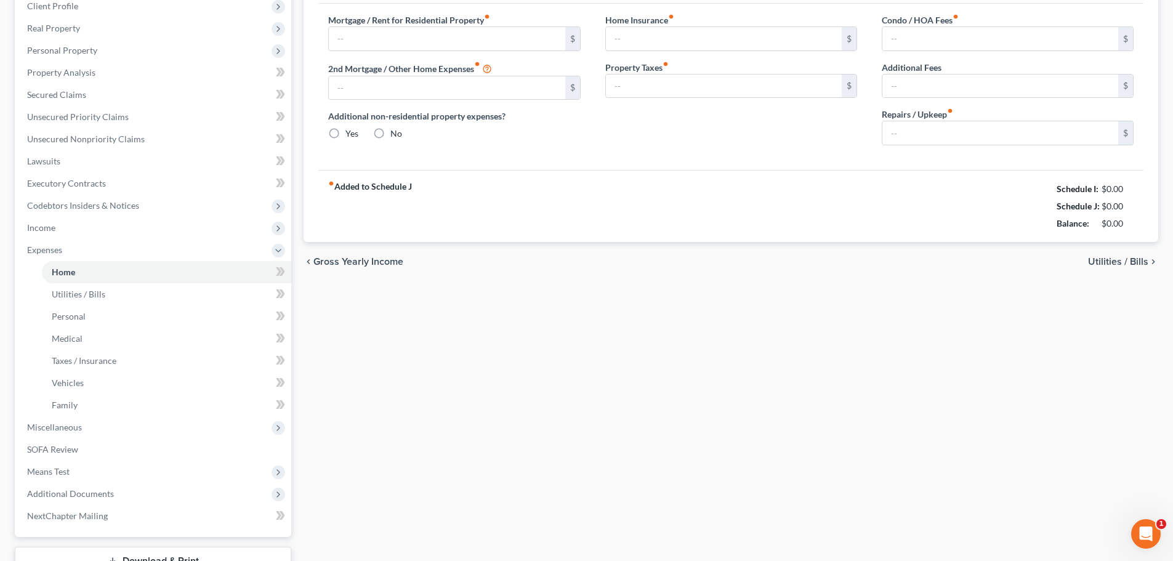
type input "0.00"
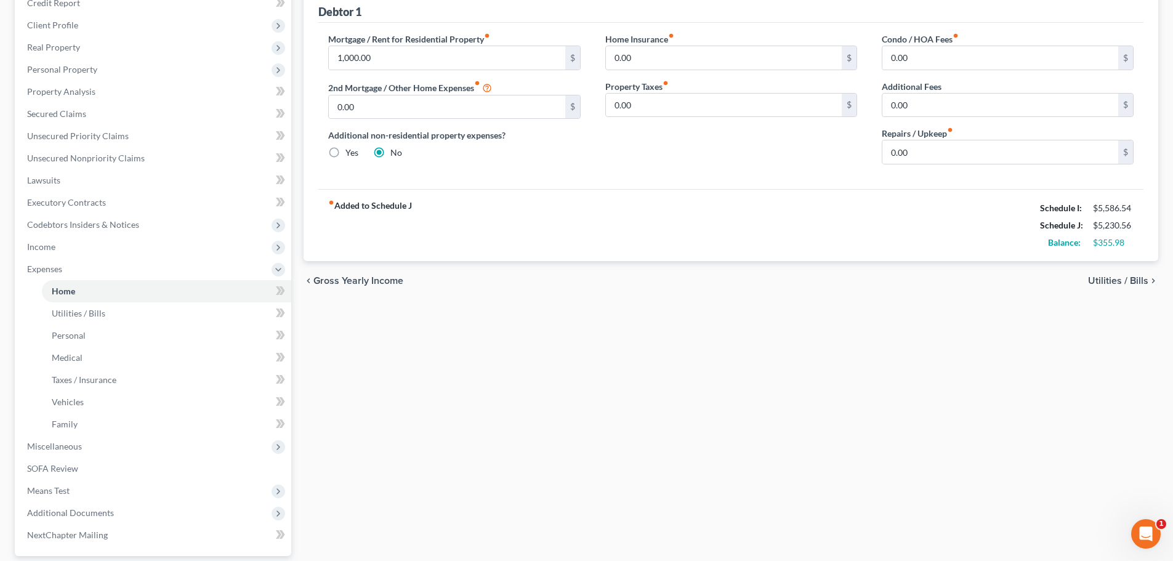
scroll to position [0, 0]
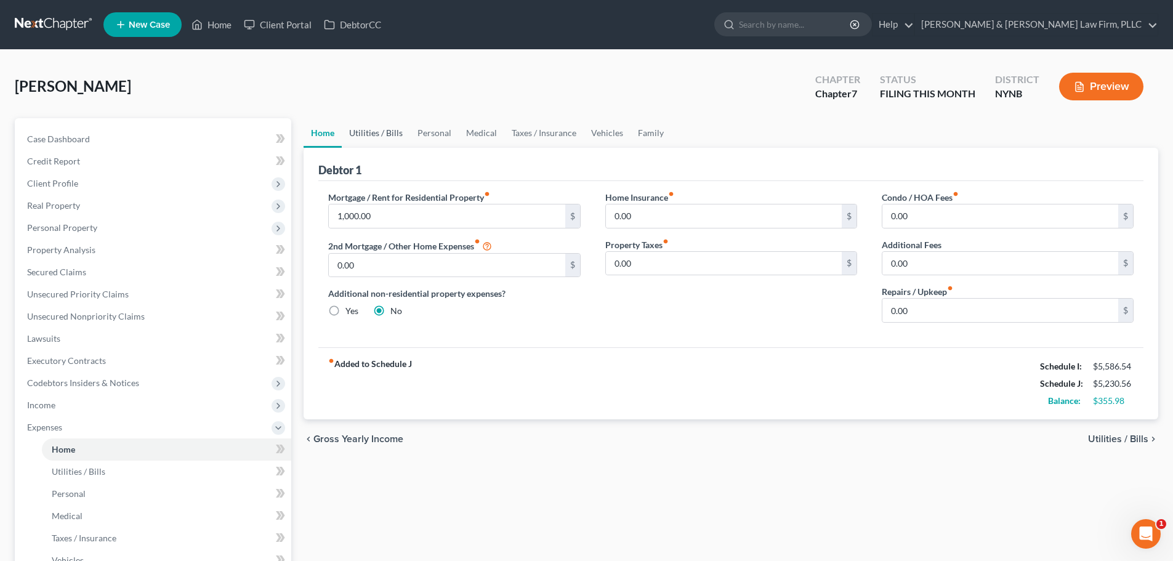
click at [371, 132] on link "Utilities / Bills" at bounding box center [376, 133] width 68 height 30
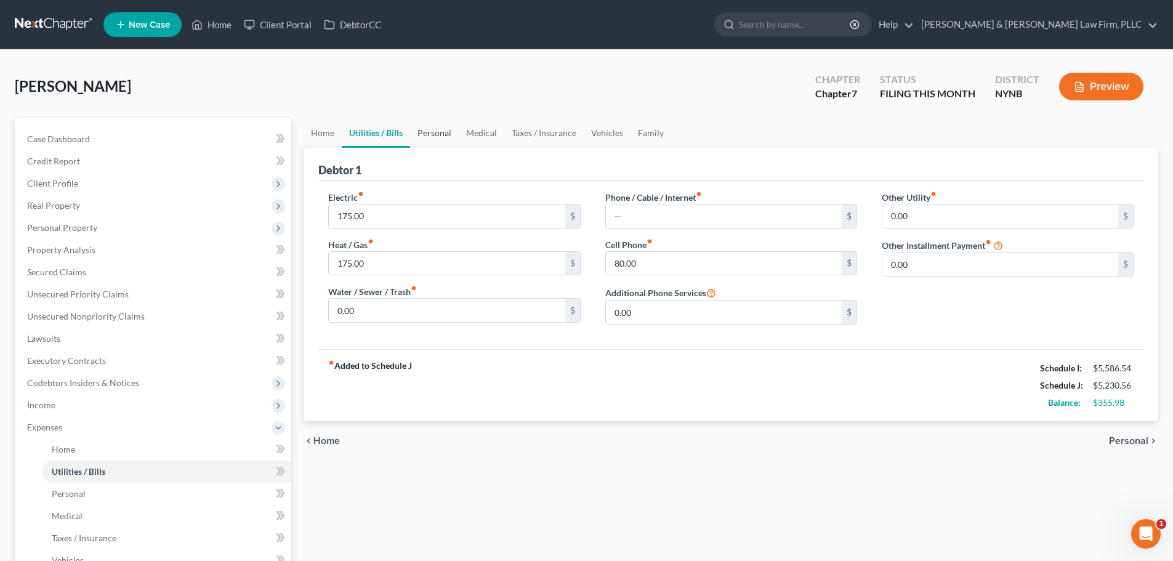
click at [441, 133] on link "Personal" at bounding box center [434, 133] width 49 height 30
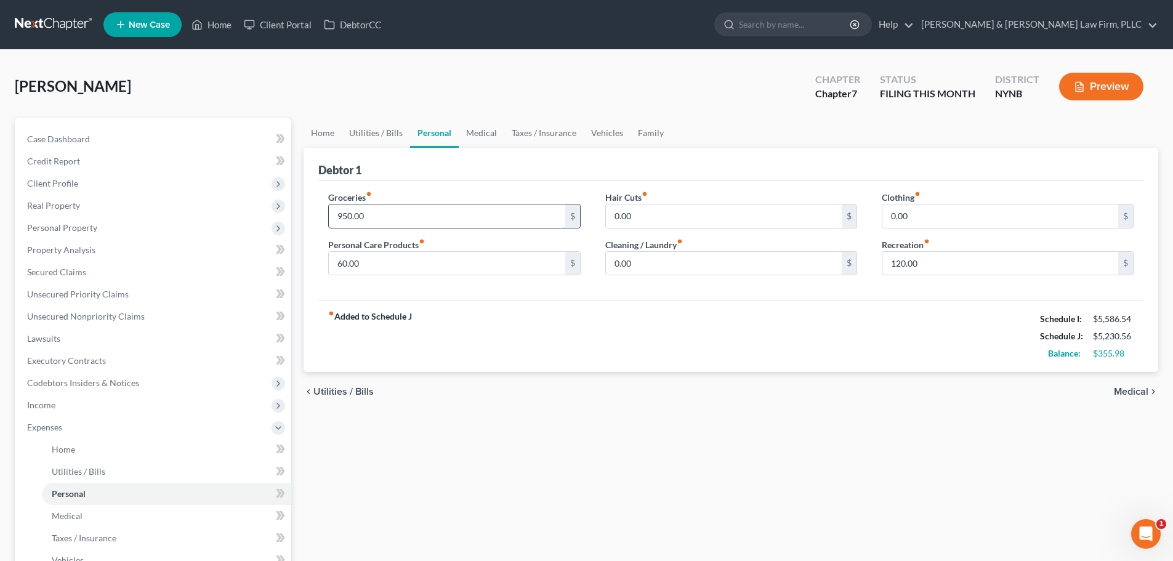
click at [385, 214] on input "950.00" at bounding box center [447, 215] width 236 height 23
click at [951, 257] on input "120.00" at bounding box center [1000, 263] width 236 height 23
type input "250.00"
click at [966, 220] on input "0.00" at bounding box center [1000, 215] width 236 height 23
type input "25.00"
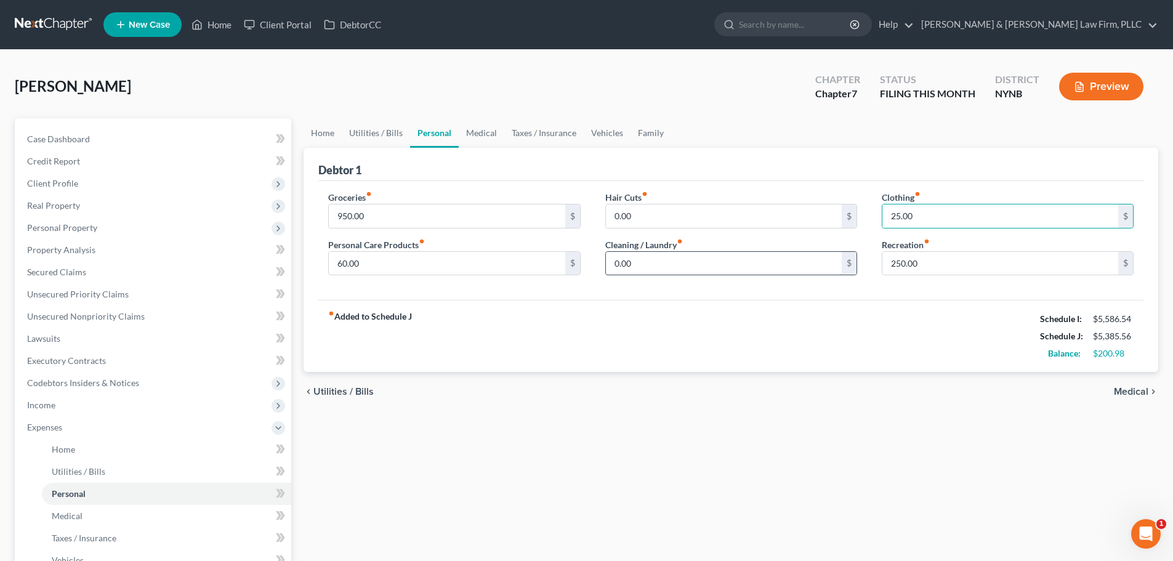
click at [681, 269] on input "0.00" at bounding box center [724, 263] width 236 height 23
type input "15.00"
click at [675, 206] on input "0.00" at bounding box center [724, 215] width 236 height 23
type input "50.00"
click at [367, 262] on input "60.00" at bounding box center [447, 263] width 236 height 23
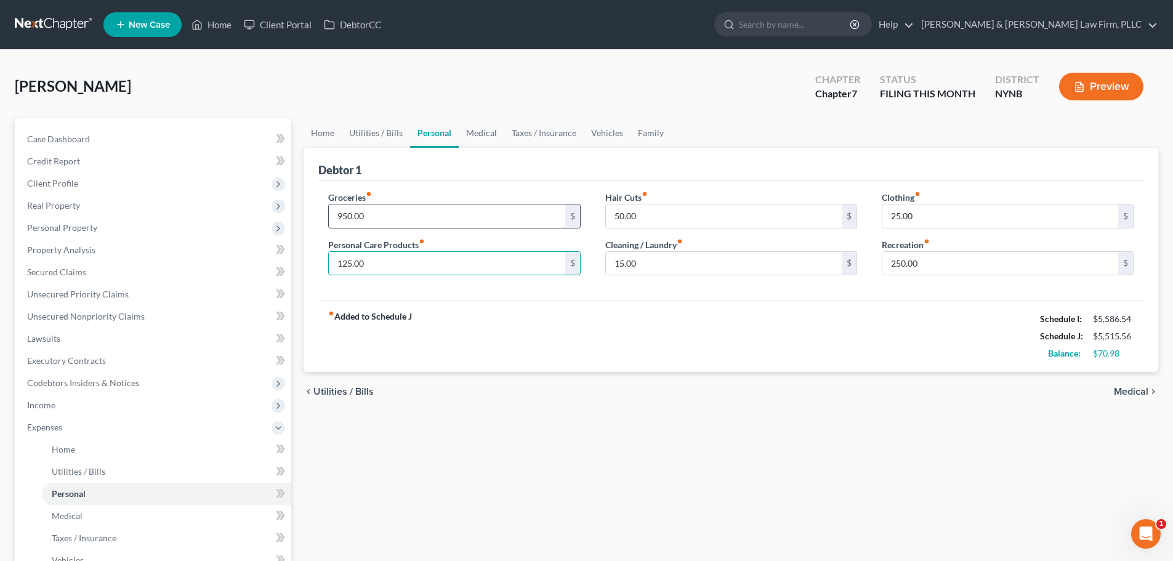
type input "125.00"
click at [408, 220] on input "950.00" at bounding box center [447, 215] width 236 height 23
type input "1,100.00"
click at [489, 134] on link "Medical" at bounding box center [482, 133] width 46 height 30
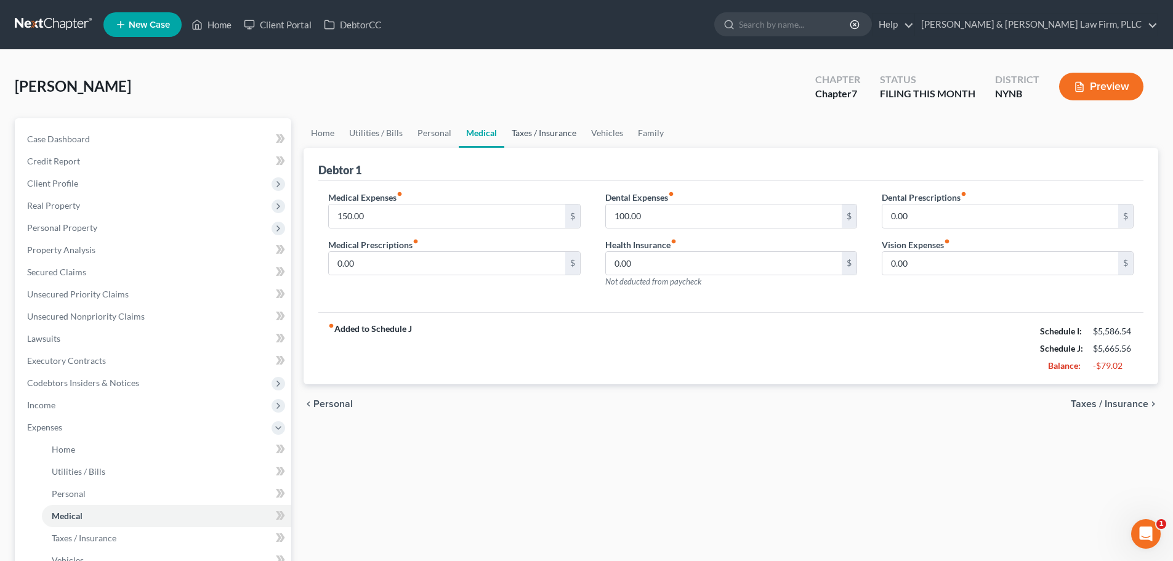
click at [534, 131] on link "Taxes / Insurance" at bounding box center [543, 133] width 79 height 30
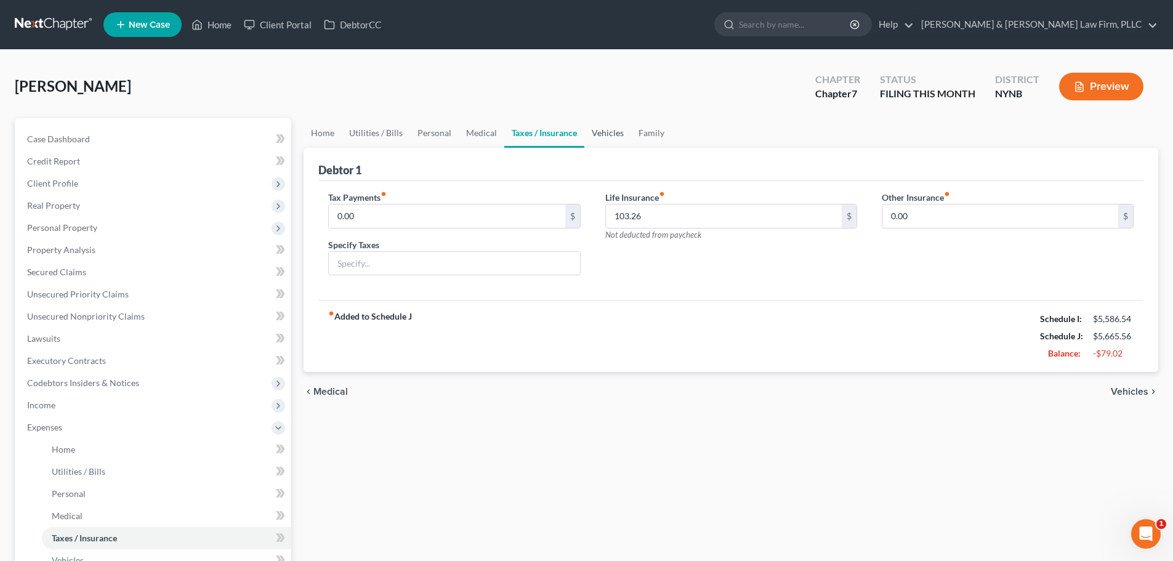
click at [614, 133] on link "Vehicles" at bounding box center [607, 133] width 47 height 30
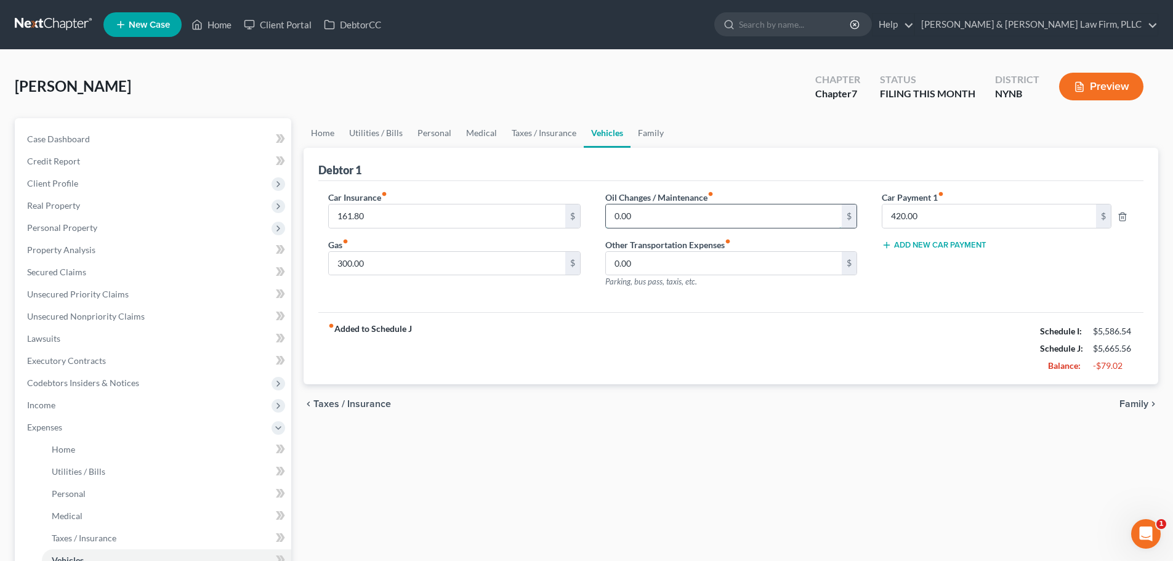
click at [671, 225] on input "0.00" at bounding box center [724, 215] width 236 height 23
type input "40.00"
click at [413, 219] on input "161.80" at bounding box center [447, 215] width 236 height 23
type input "162.00"
click at [646, 133] on link "Family" at bounding box center [650, 133] width 41 height 30
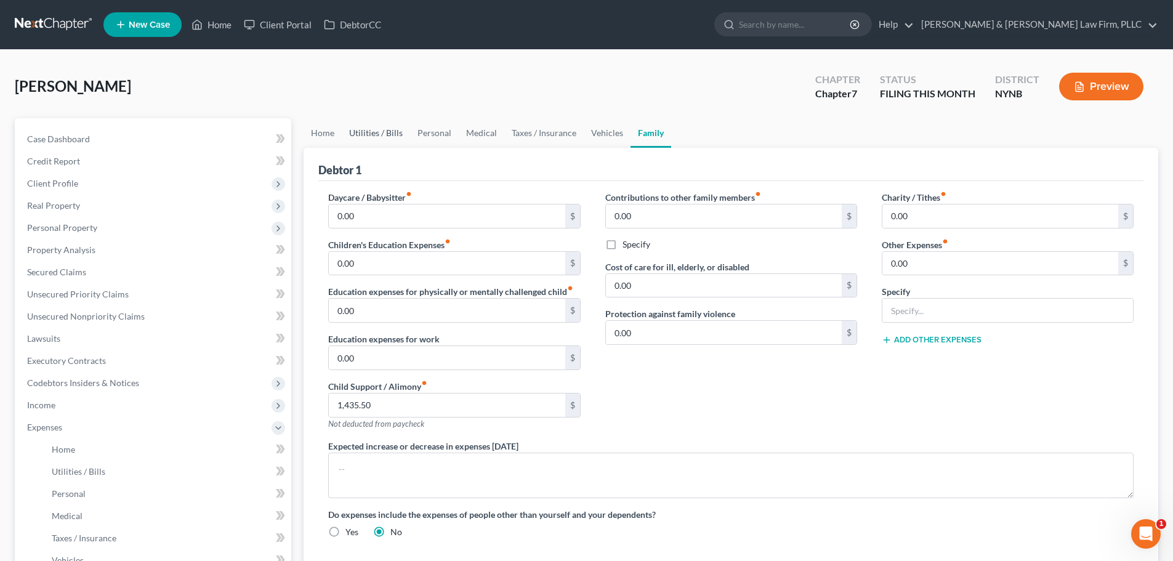
click at [367, 132] on link "Utilities / Bills" at bounding box center [376, 133] width 68 height 30
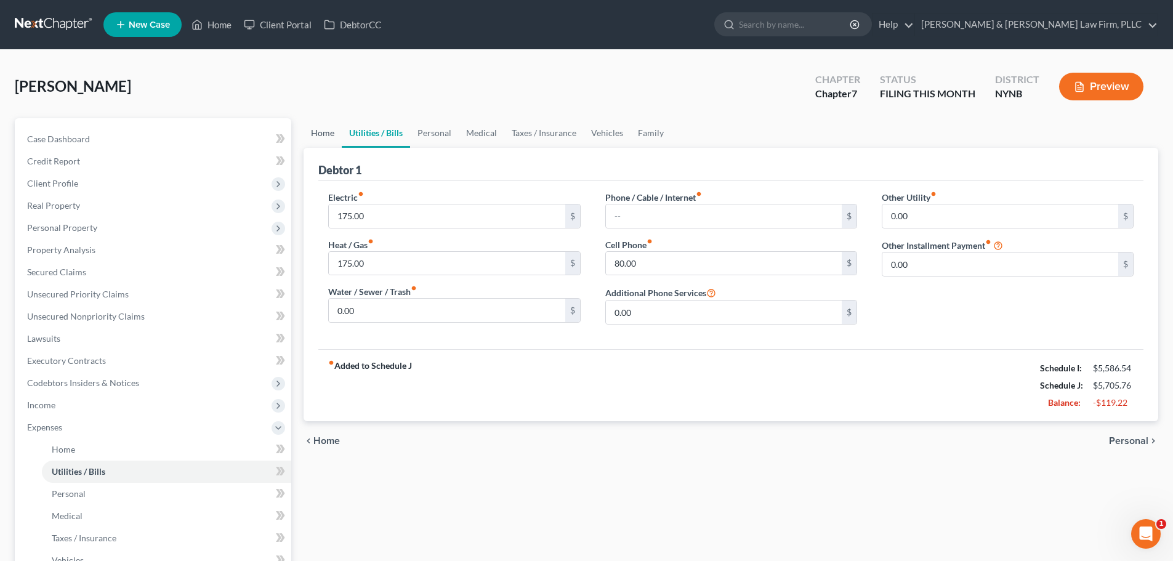
click at [321, 135] on link "Home" at bounding box center [323, 133] width 38 height 30
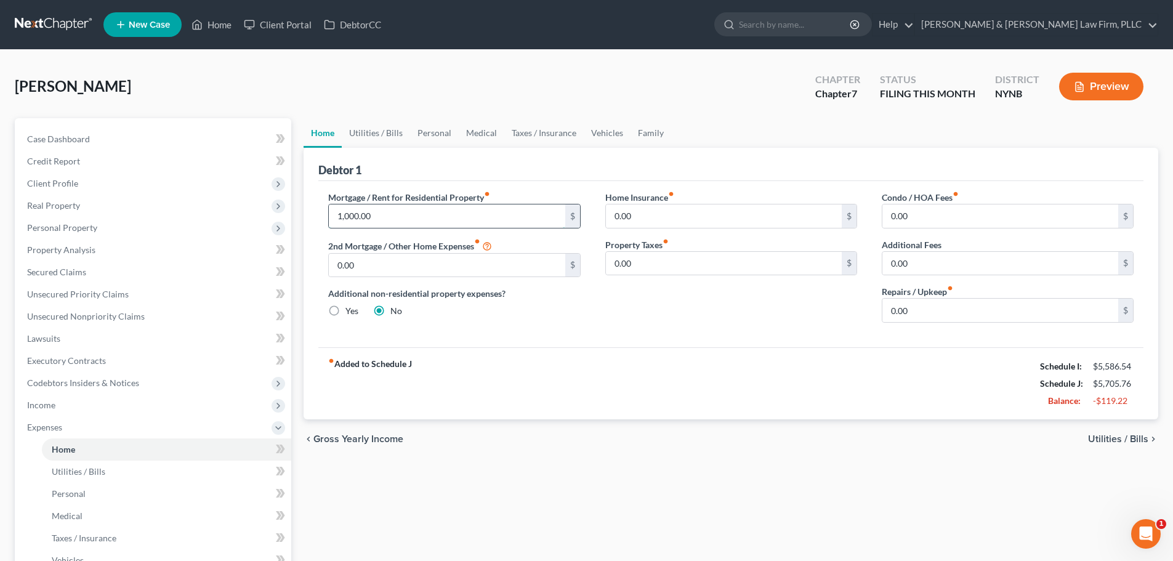
click at [394, 214] on input "1,000.00" at bounding box center [447, 215] width 236 height 23
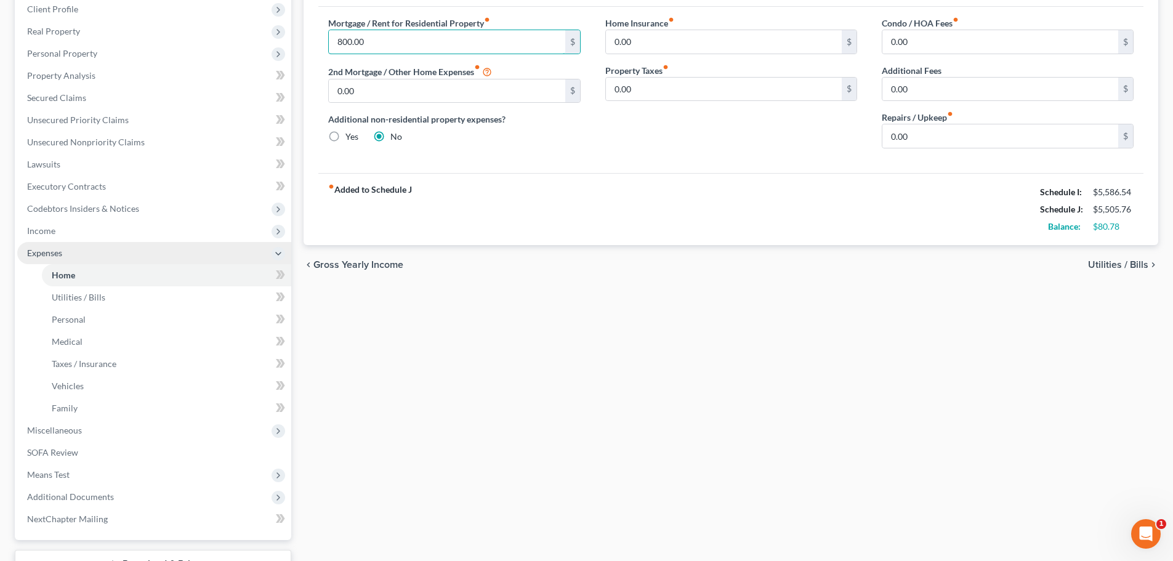
scroll to position [246, 0]
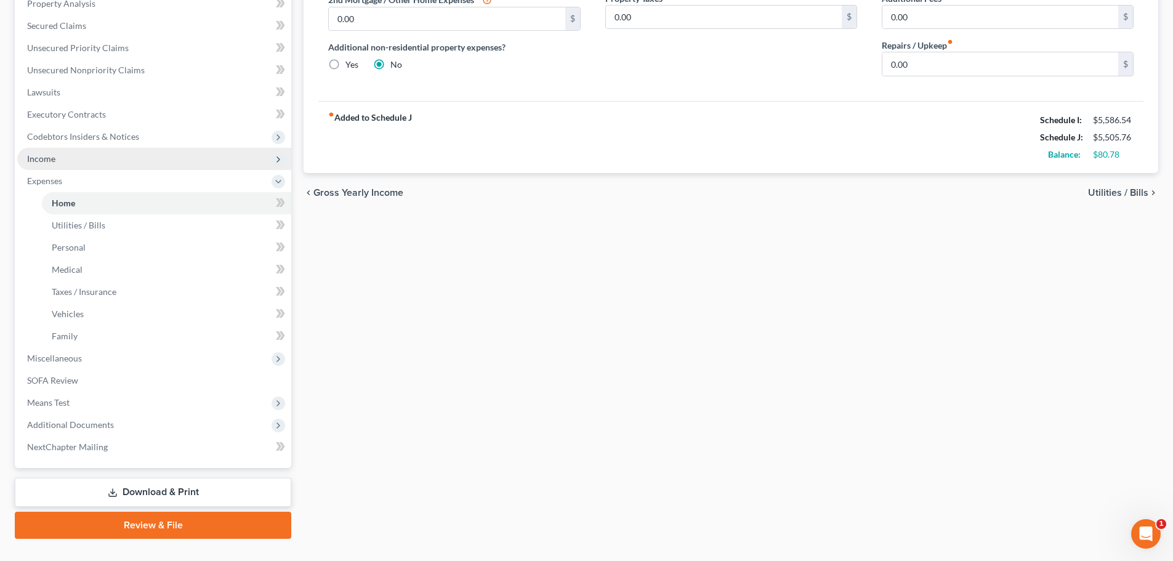
type input "800.00"
click at [58, 159] on span "Income" at bounding box center [154, 159] width 274 height 22
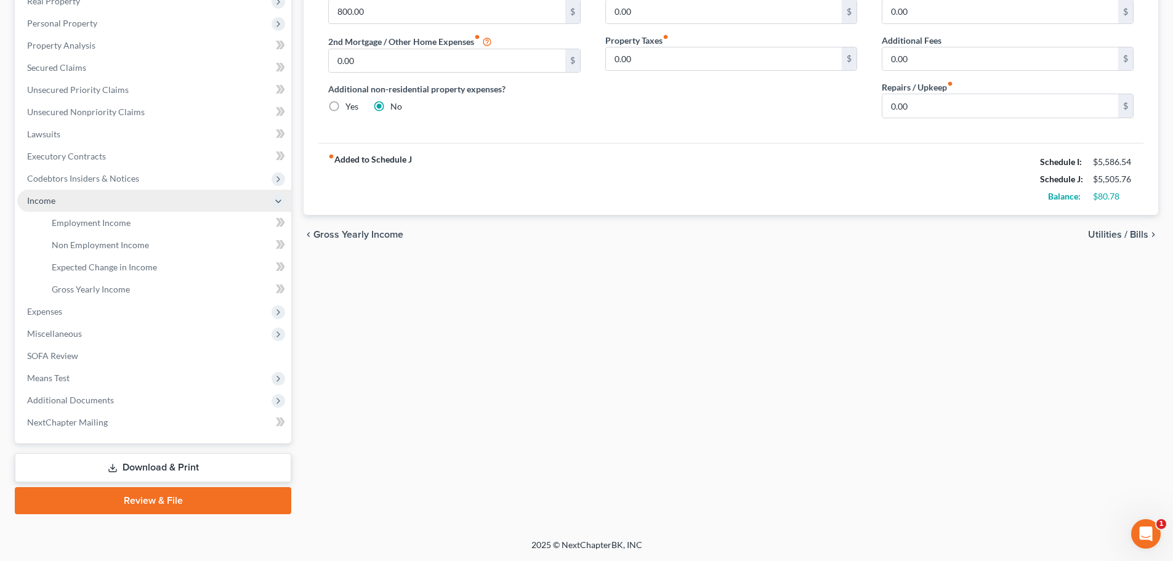
scroll to position [204, 0]
click at [110, 225] on span "Employment Income" at bounding box center [91, 222] width 79 height 10
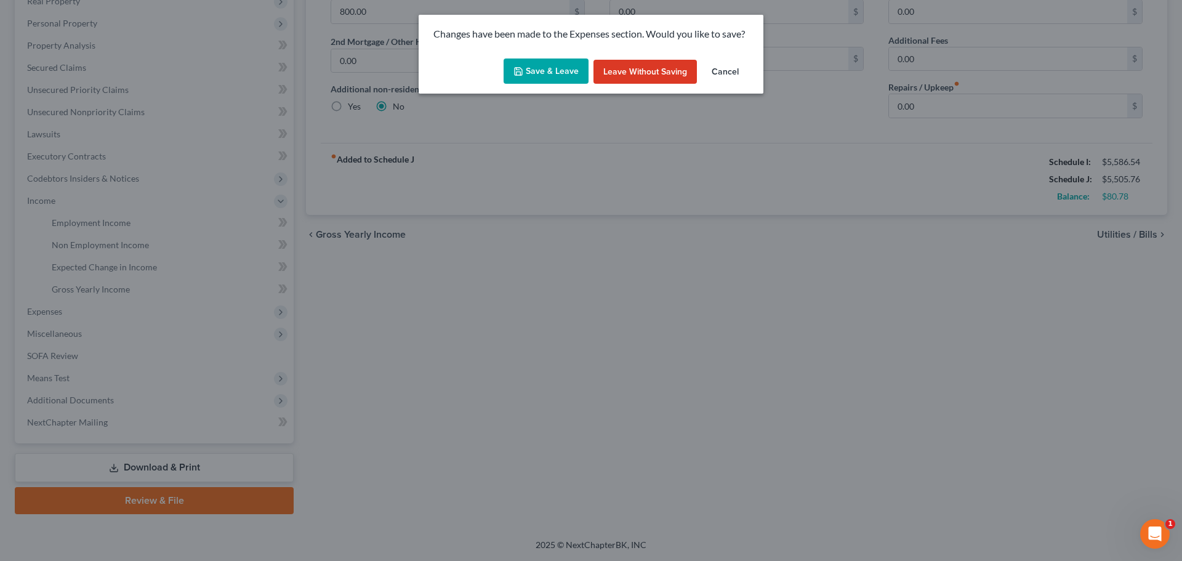
click at [552, 66] on button "Save & Leave" at bounding box center [546, 71] width 85 height 26
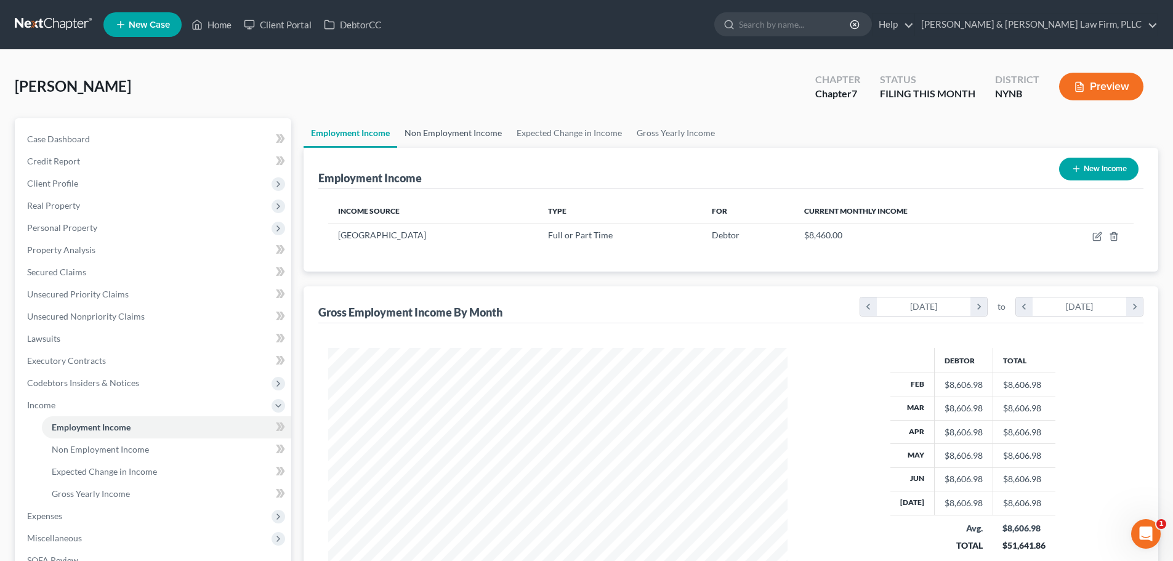
click at [471, 134] on link "Non Employment Income" at bounding box center [453, 133] width 112 height 30
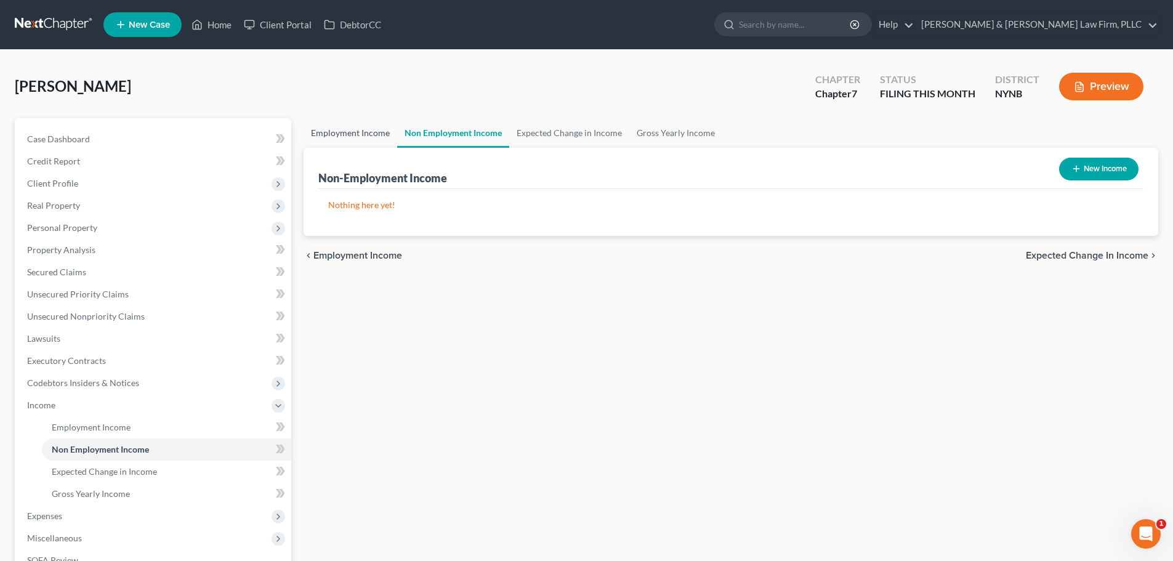
click at [364, 131] on link "Employment Income" at bounding box center [351, 133] width 94 height 30
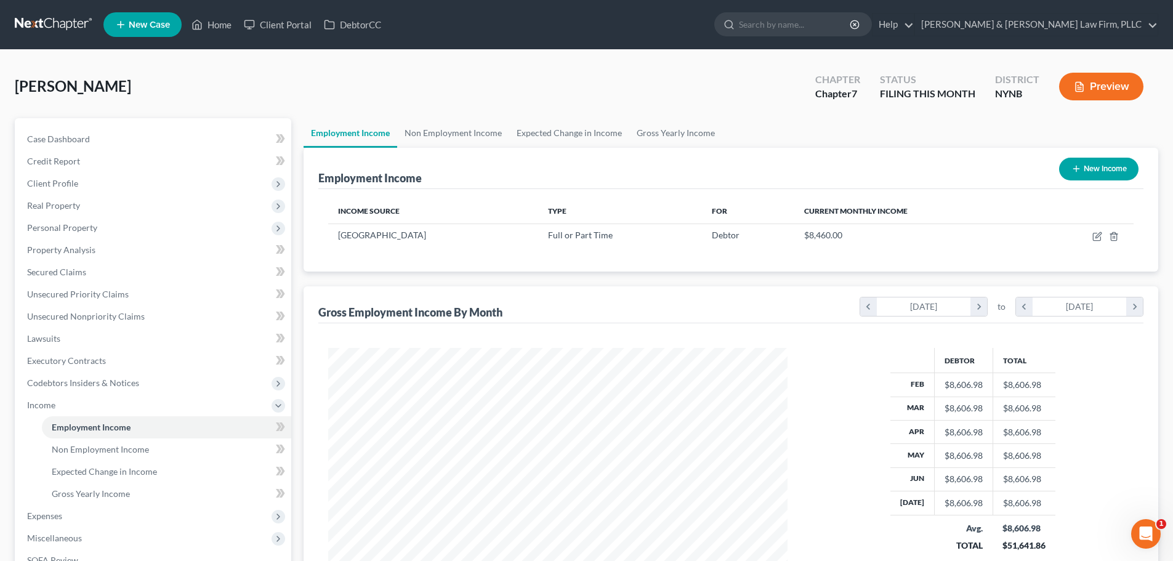
scroll to position [230, 484]
click at [85, 251] on span "Property Analysis" at bounding box center [61, 249] width 68 height 10
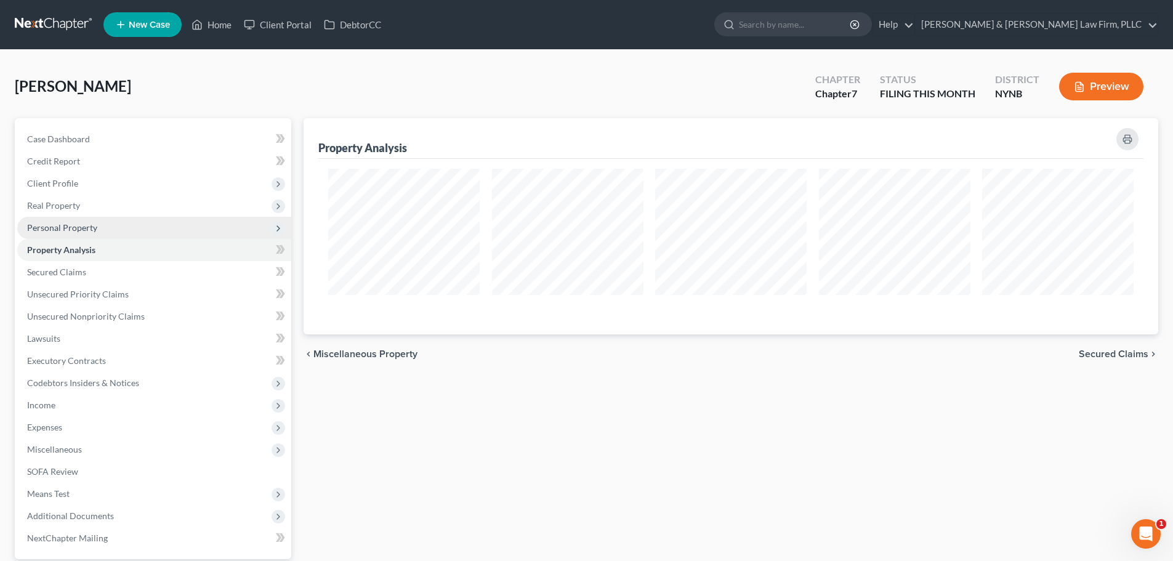
click at [58, 227] on span "Personal Property" at bounding box center [62, 227] width 70 height 10
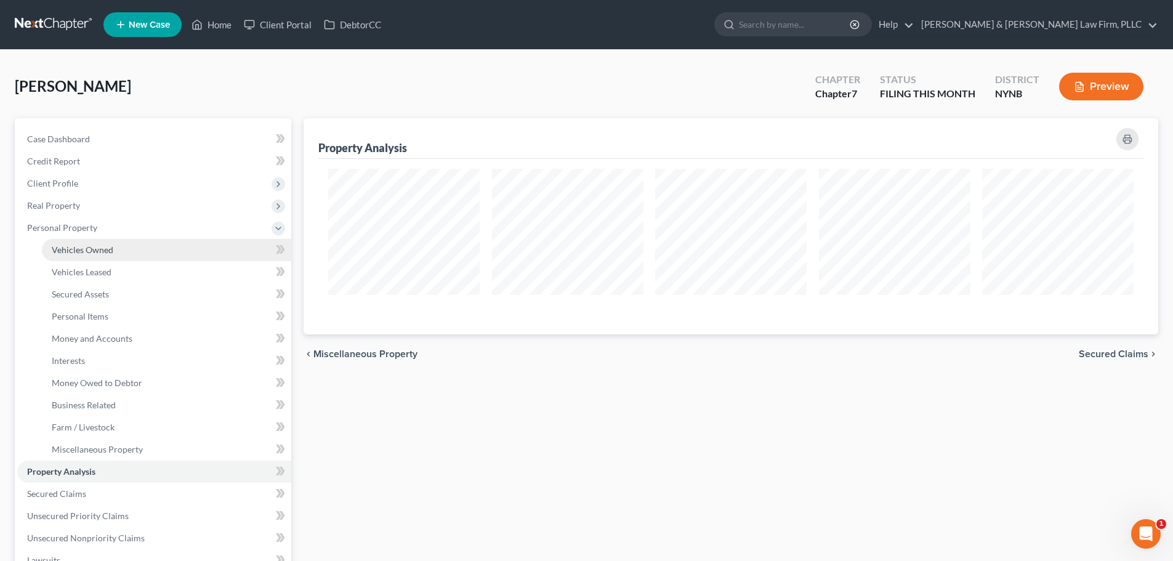
click at [54, 251] on span "Vehicles Owned" at bounding box center [83, 249] width 62 height 10
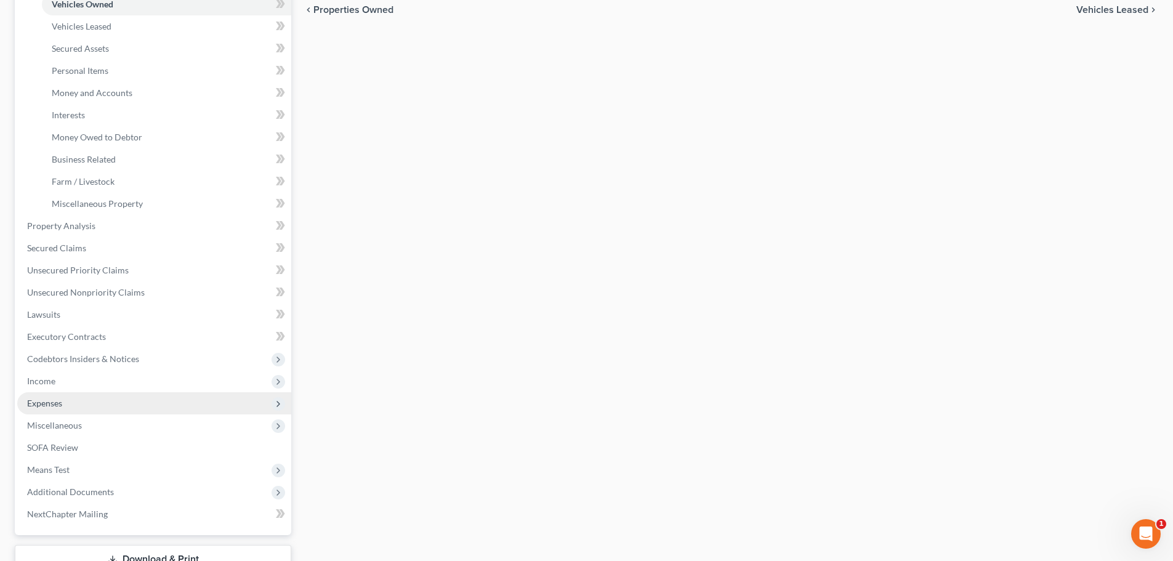
scroll to position [246, 0]
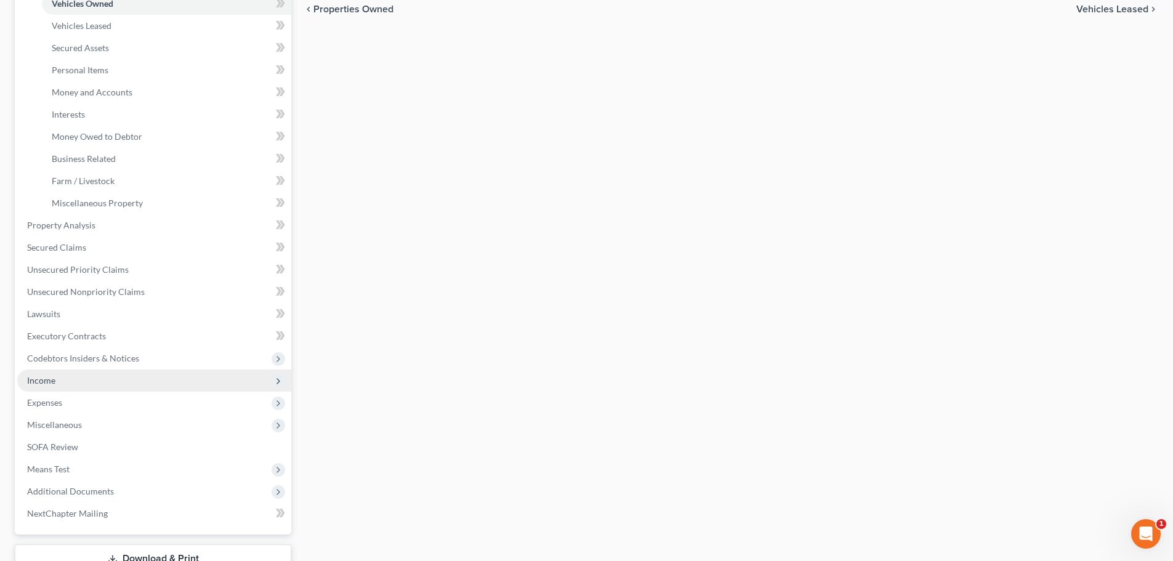
click at [54, 380] on span "Income" at bounding box center [41, 380] width 28 height 10
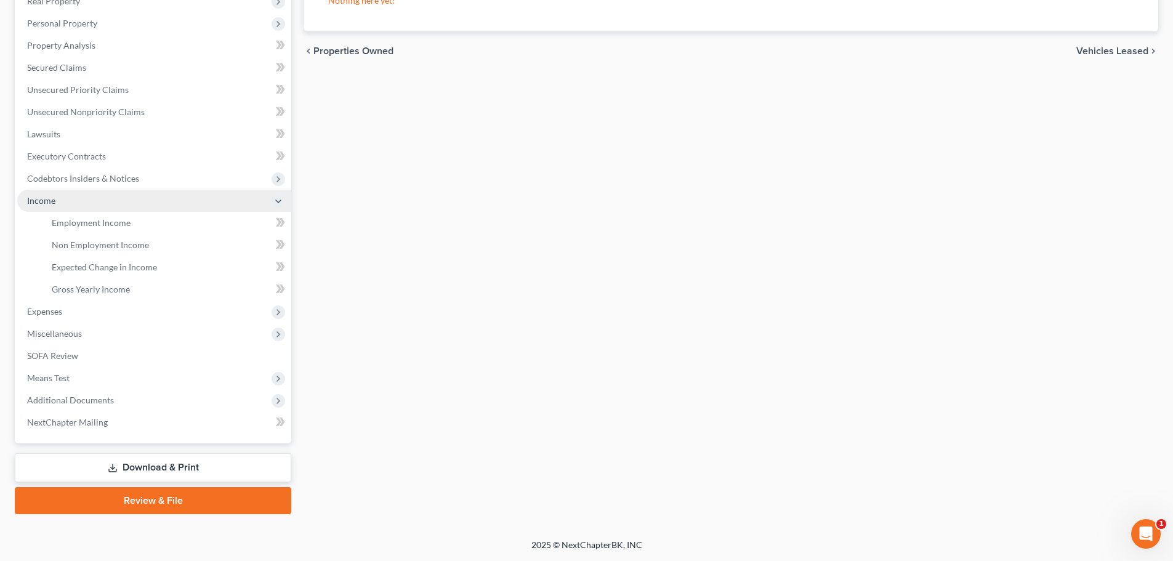
scroll to position [204, 0]
click at [94, 286] on span "Gross Yearly Income" at bounding box center [91, 289] width 78 height 10
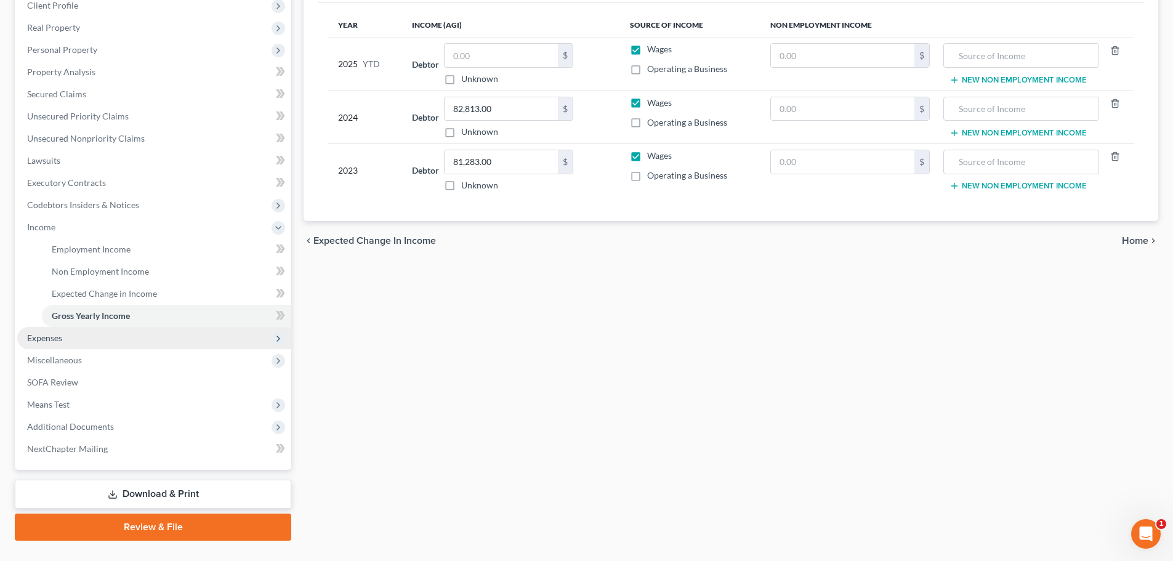
scroll to position [204, 0]
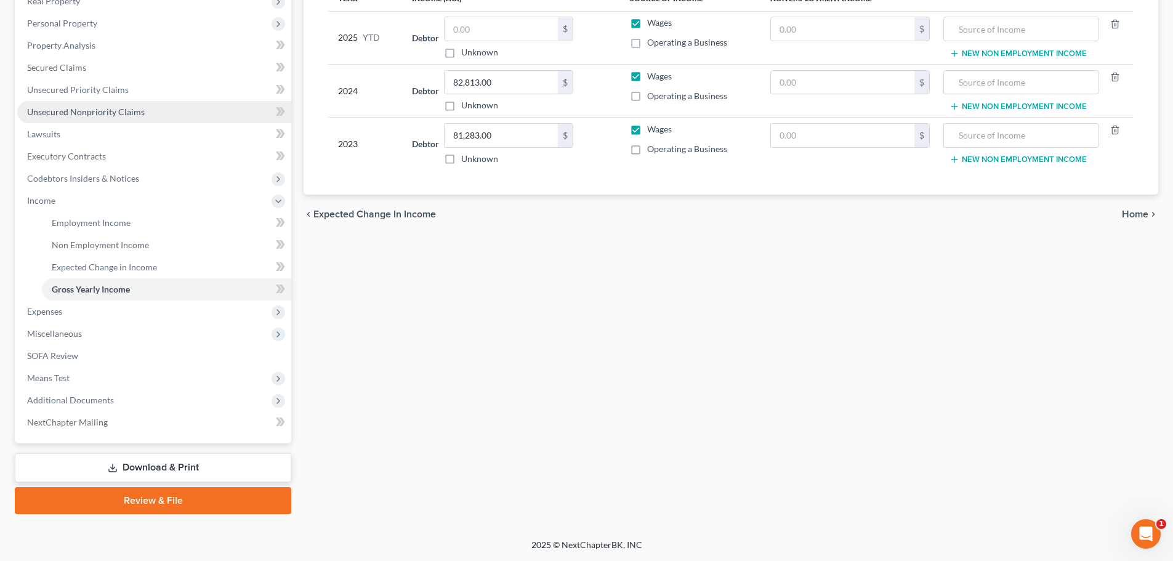
click at [87, 112] on span "Unsecured Nonpriority Claims" at bounding box center [86, 112] width 118 height 10
